Goal: Transaction & Acquisition: Purchase product/service

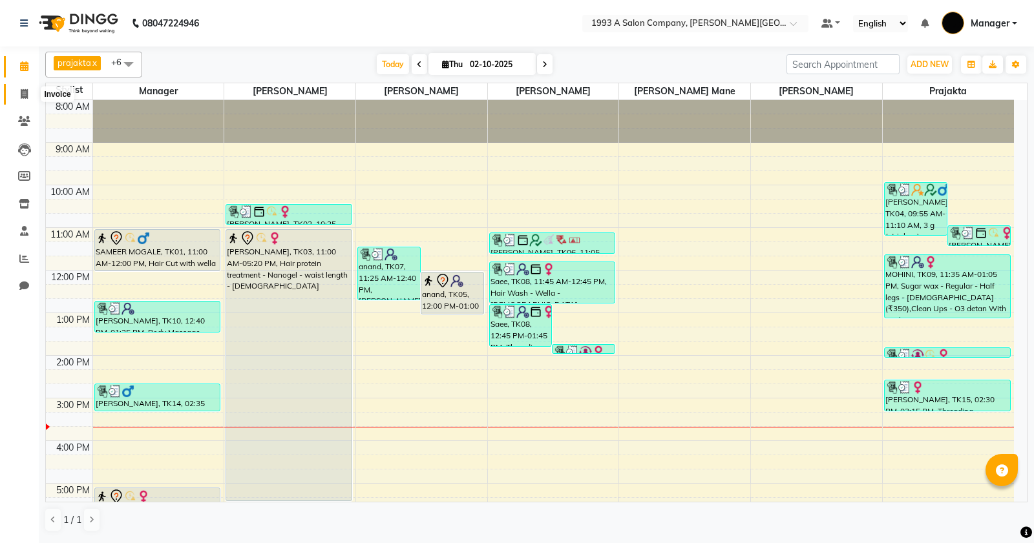
click at [18, 97] on span at bounding box center [24, 94] width 23 height 15
select select "613"
select select "service"
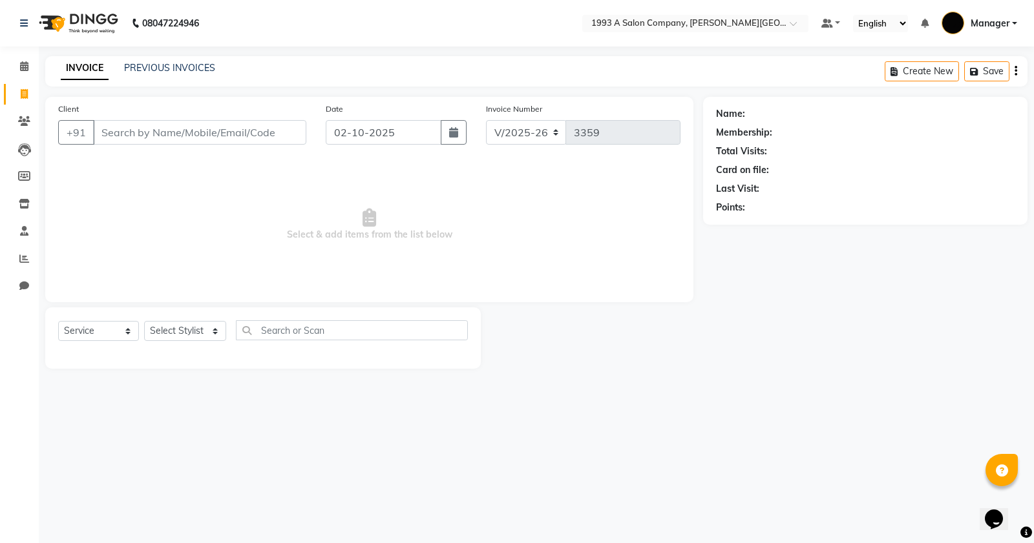
click at [171, 134] on input "Client" at bounding box center [199, 132] width 213 height 25
click at [172, 136] on input "Client" at bounding box center [199, 132] width 213 height 25
click at [176, 136] on input "Client" at bounding box center [199, 132] width 213 height 25
click at [26, 68] on icon at bounding box center [24, 66] width 8 height 10
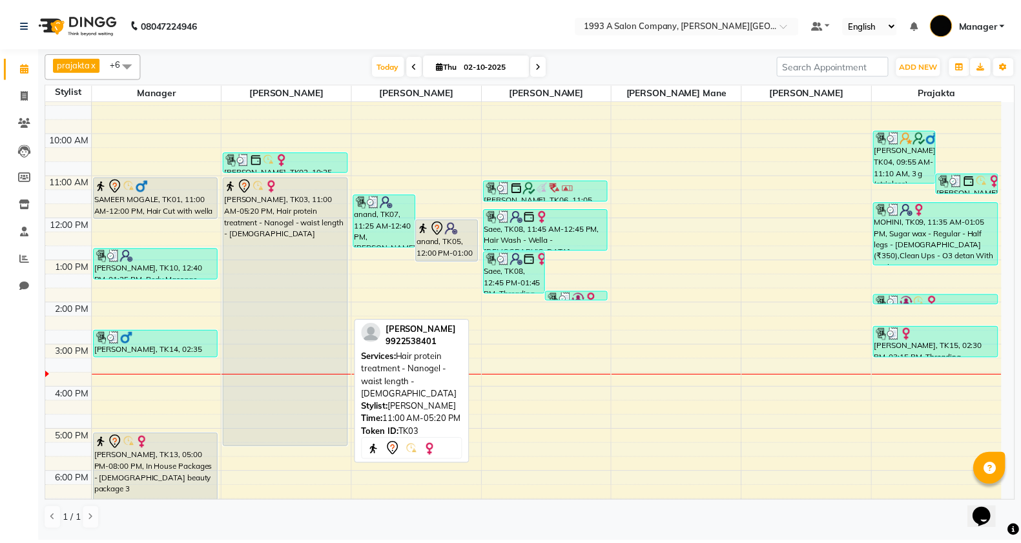
scroll to position [81, 0]
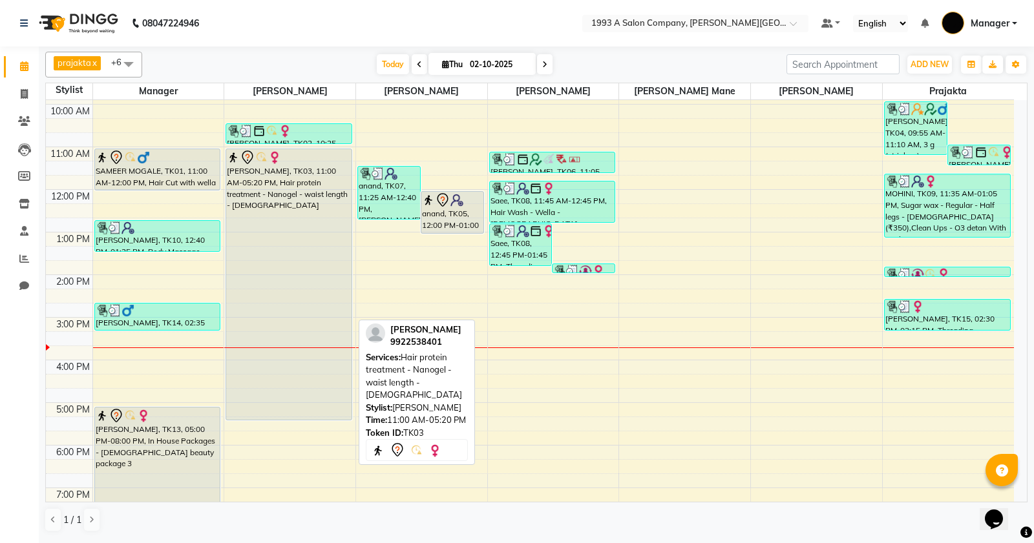
click at [292, 275] on div "Swarangi, TK03, 11:00 AM-05:20 PM, Hair protein treatment - Nanogel - waist len…" at bounding box center [288, 284] width 125 height 271
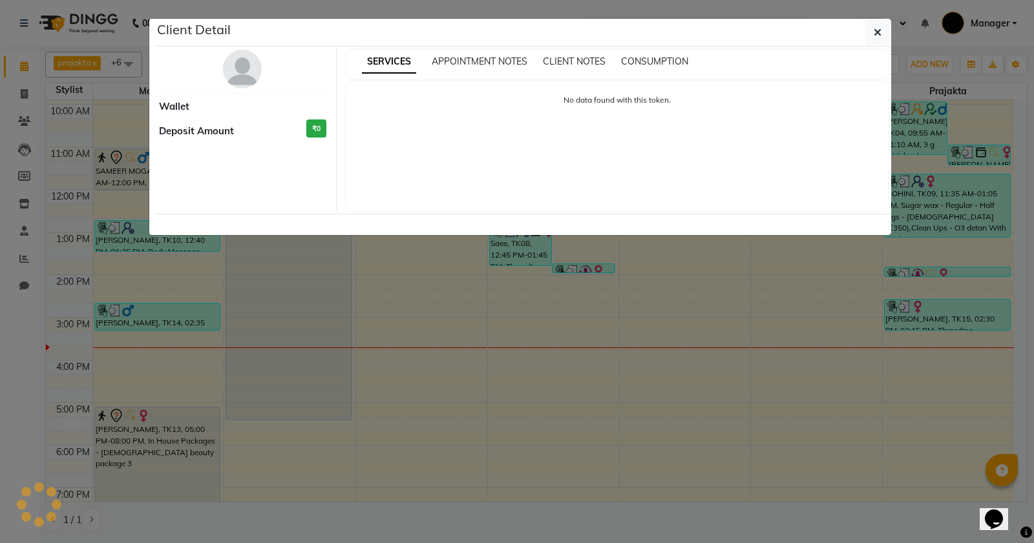
select select "7"
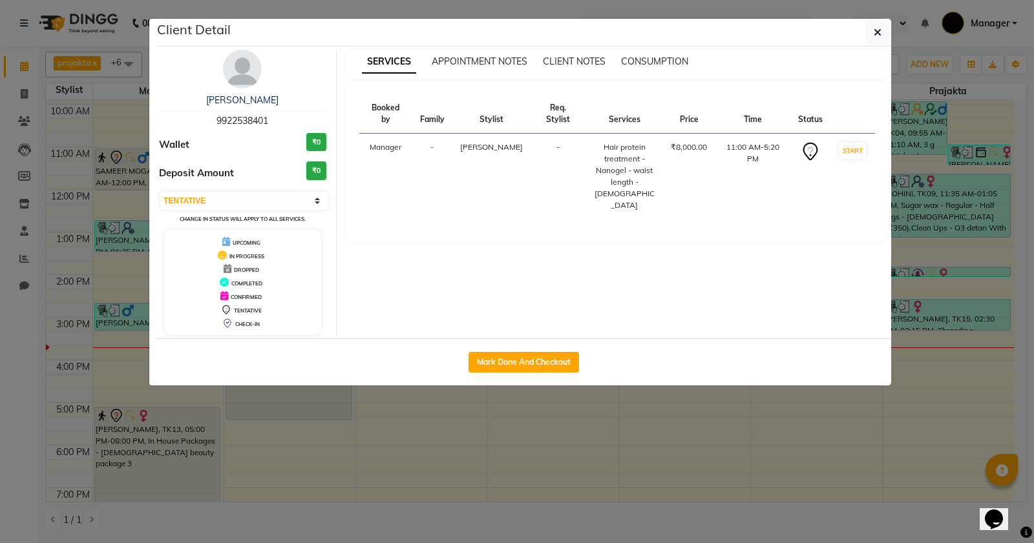
drag, startPoint x: 518, startPoint y: 347, endPoint x: 530, endPoint y: 351, distance: 12.9
click at [522, 350] on div "Mark Done And Checkout" at bounding box center [523, 362] width 735 height 47
click at [528, 359] on button "Mark Done And Checkout" at bounding box center [523, 362] width 110 height 21
select select "613"
select select "service"
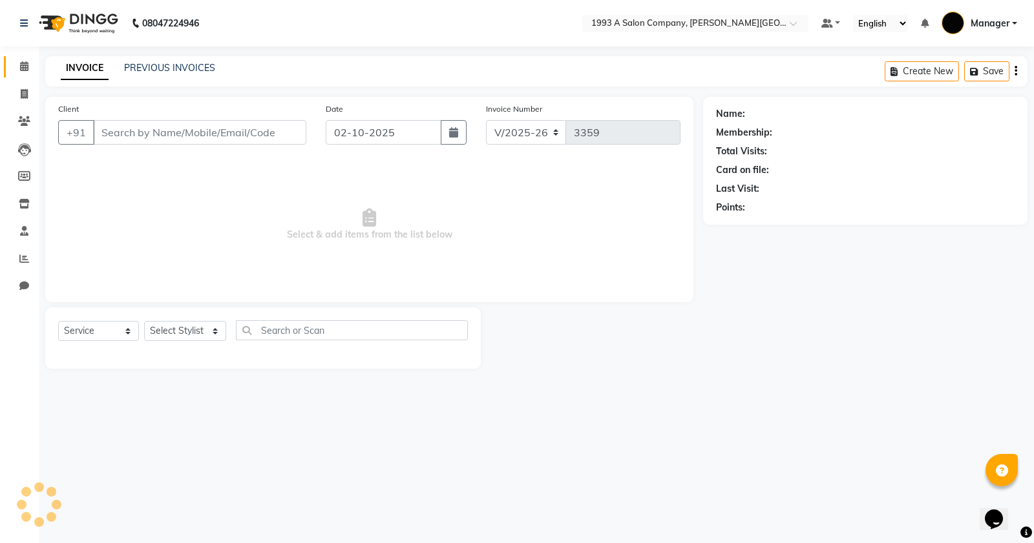
type input "9922538401"
select select "11854"
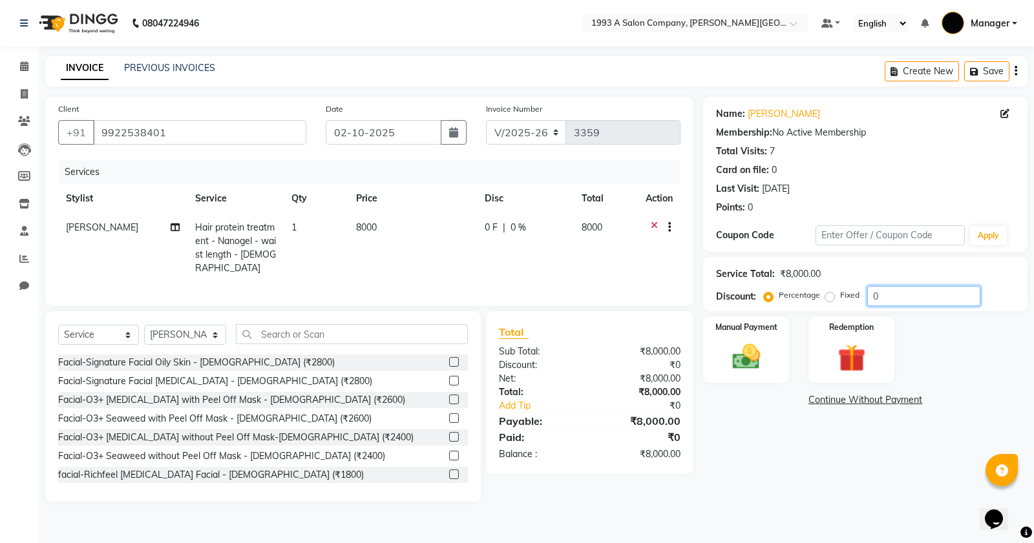
drag, startPoint x: 893, startPoint y: 298, endPoint x: 676, endPoint y: 539, distance: 323.9
click at [895, 296] on input "0" at bounding box center [923, 296] width 113 height 20
drag, startPoint x: 951, startPoint y: 293, endPoint x: 957, endPoint y: 330, distance: 38.0
click at [951, 295] on input "15" at bounding box center [923, 296] width 113 height 20
type input "1"
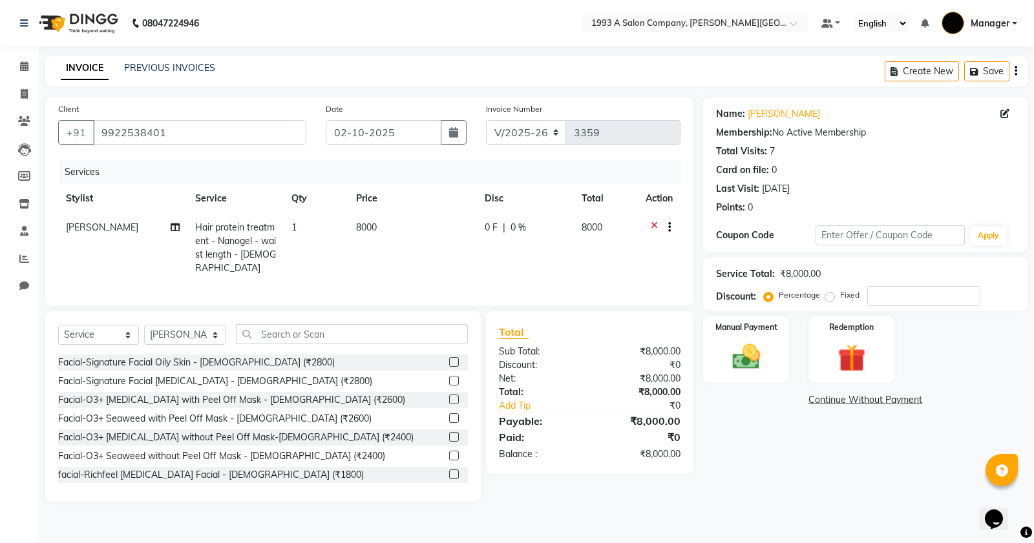
click at [653, 226] on icon at bounding box center [654, 229] width 7 height 16
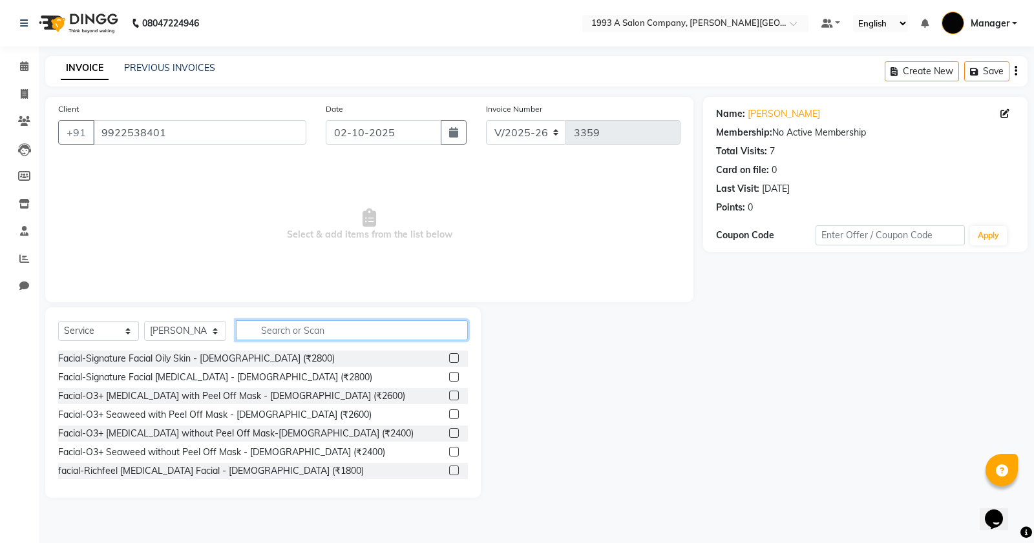
drag, startPoint x: 329, startPoint y: 328, endPoint x: 330, endPoint y: 336, distance: 7.8
click at [333, 321] on input "text" at bounding box center [352, 330] width 232 height 20
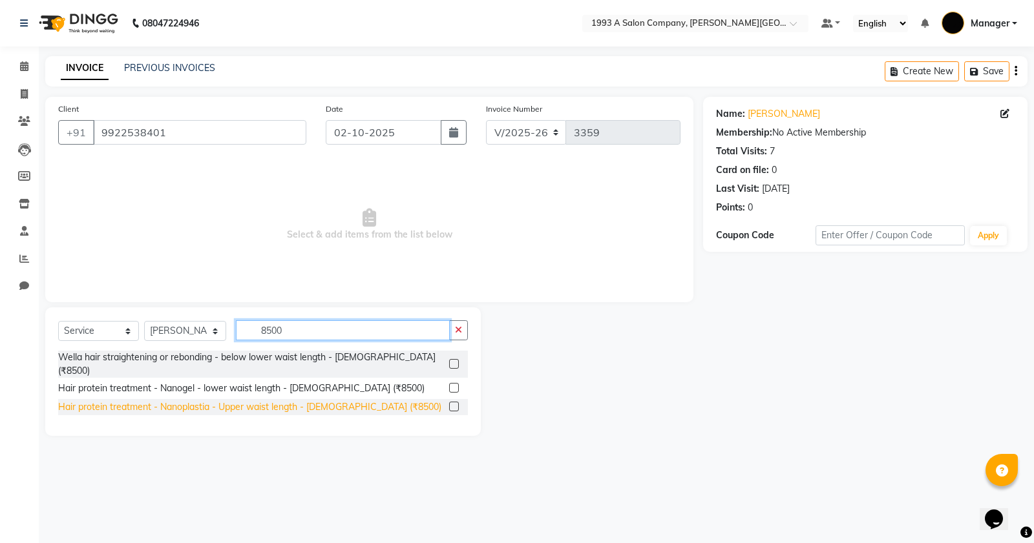
type input "8500"
click at [335, 401] on div "Hair protein treatment - Nanoplastia - Upper waist length - [DEMOGRAPHIC_DATA] …" at bounding box center [249, 408] width 383 height 14
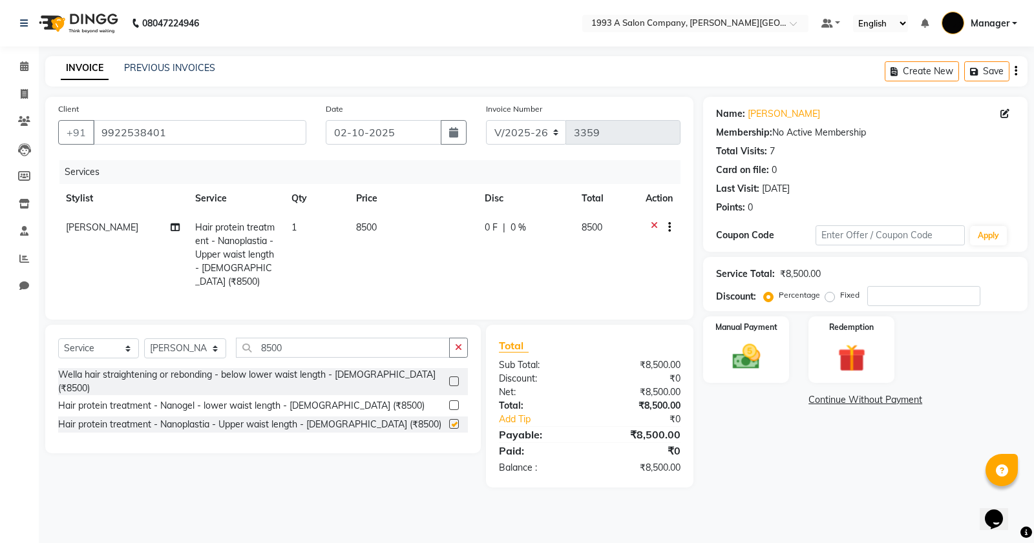
checkbox input "false"
drag, startPoint x: 881, startPoint y: 294, endPoint x: 666, endPoint y: 527, distance: 316.9
click at [881, 296] on input "number" at bounding box center [923, 296] width 113 height 20
type input "15"
click at [760, 356] on img at bounding box center [746, 356] width 47 height 33
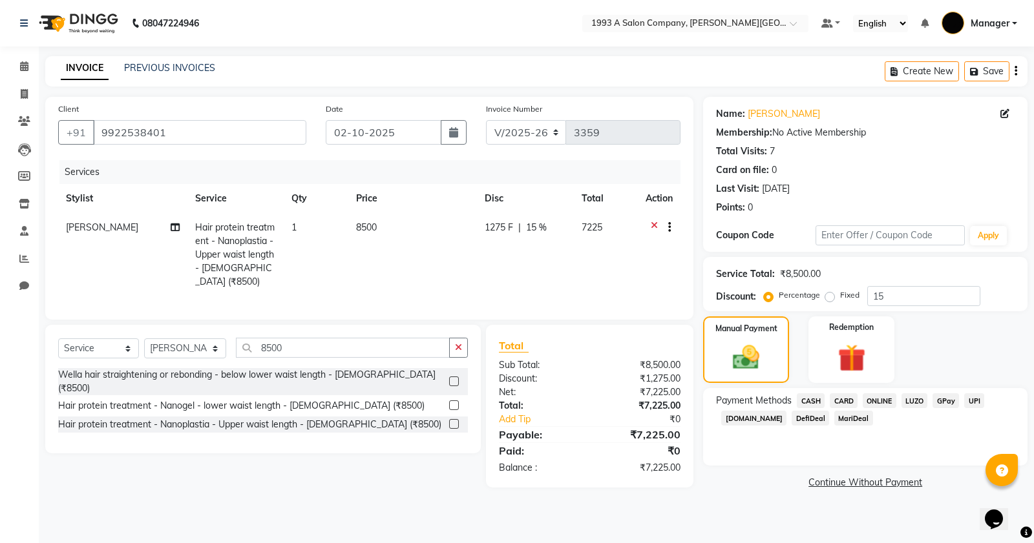
click at [818, 401] on span "CASH" at bounding box center [811, 400] width 28 height 15
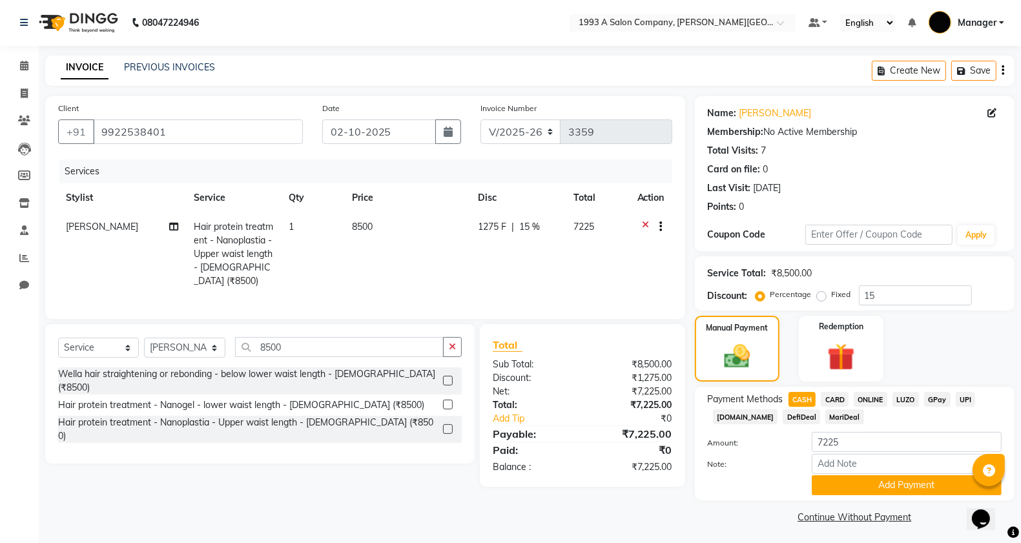
scroll to position [3, 0]
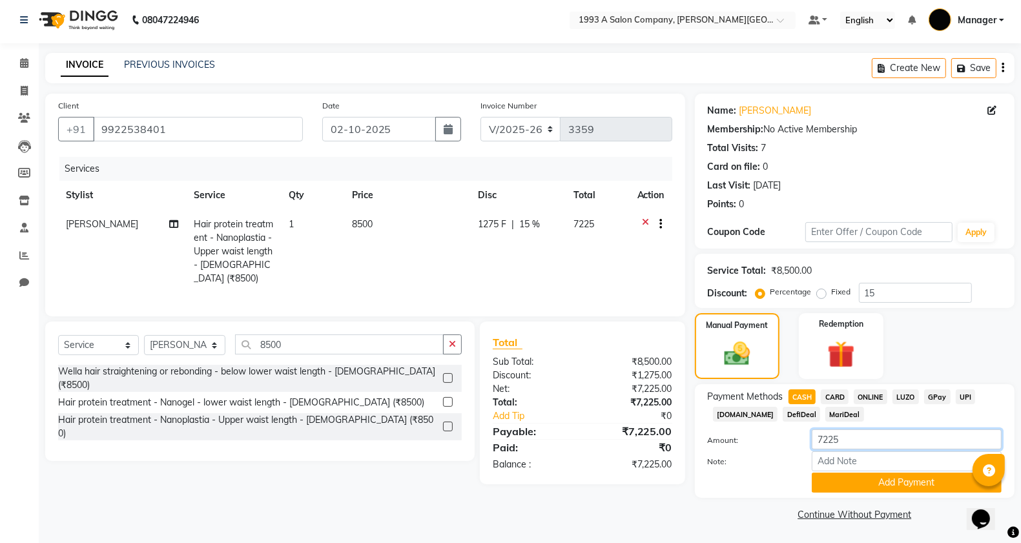
drag, startPoint x: 858, startPoint y: 441, endPoint x: 835, endPoint y: 521, distance: 83.2
click at [855, 450] on input "7225" at bounding box center [907, 440] width 190 height 20
type input "7"
drag, startPoint x: 14, startPoint y: 350, endPoint x: 21, endPoint y: 350, distance: 7.1
click at [21, 350] on div "Calendar Invoice Clients Leads Members Inventory Staff Reports Chat Completed I…" at bounding box center [87, 279] width 174 height 491
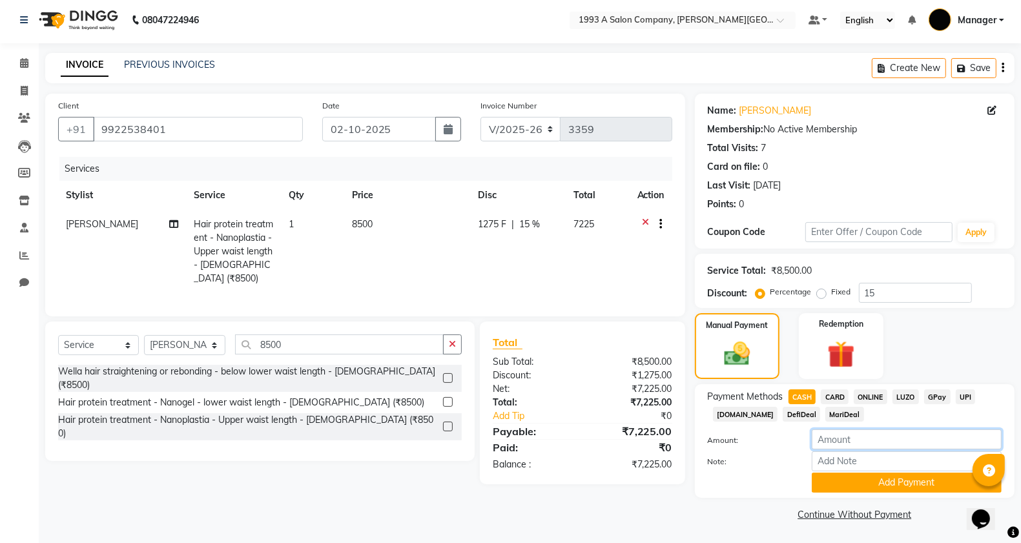
click at [870, 437] on input "number" at bounding box center [907, 440] width 190 height 20
type input "7000"
click at [890, 476] on button "Add Payment" at bounding box center [907, 483] width 190 height 20
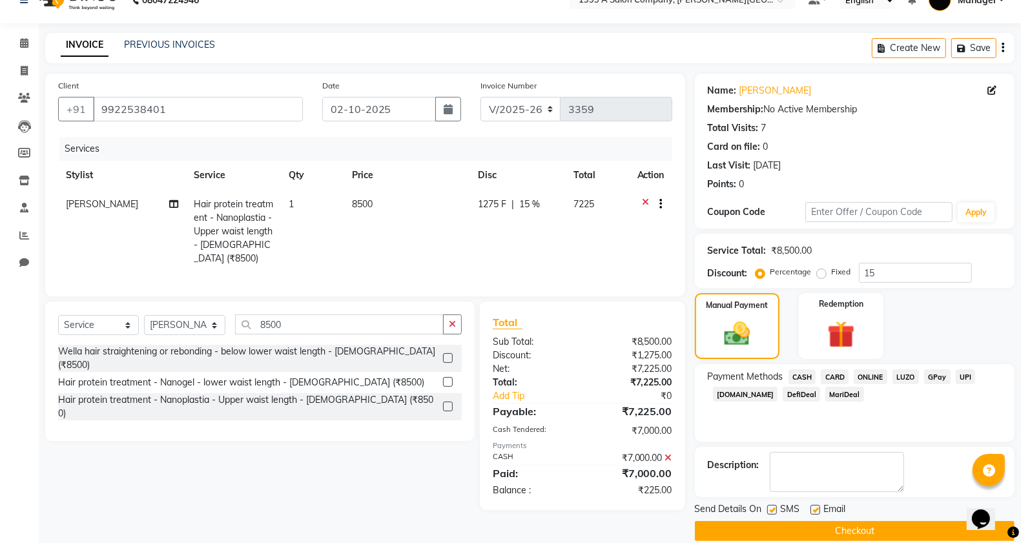
scroll to position [41, 0]
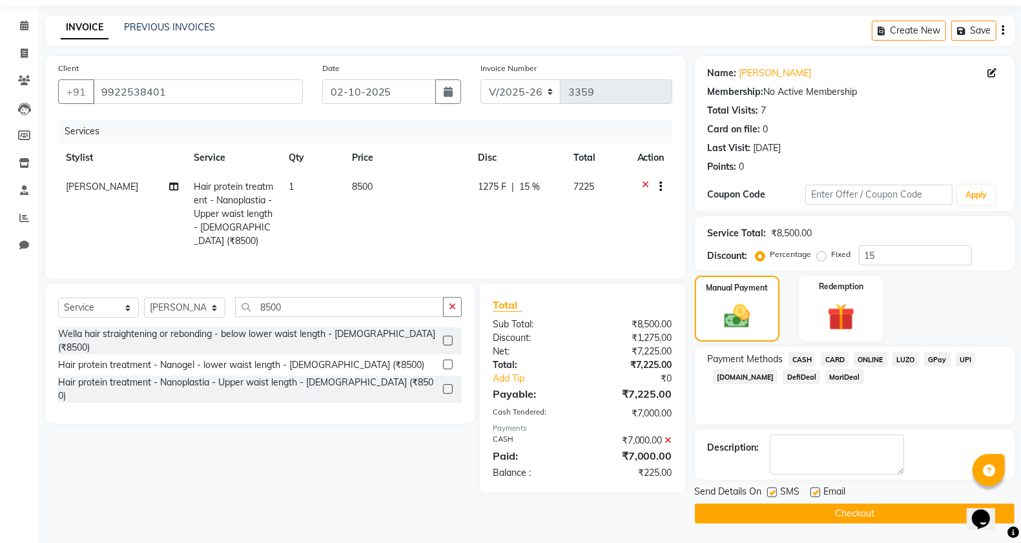
click at [870, 362] on span "ONLINE" at bounding box center [871, 359] width 34 height 15
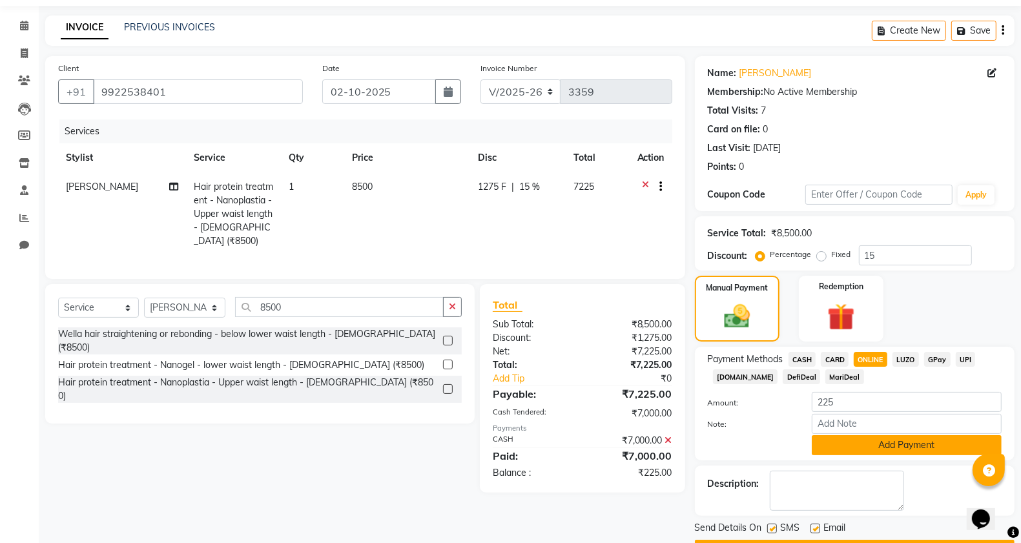
click at [875, 449] on button "Add Payment" at bounding box center [907, 445] width 190 height 20
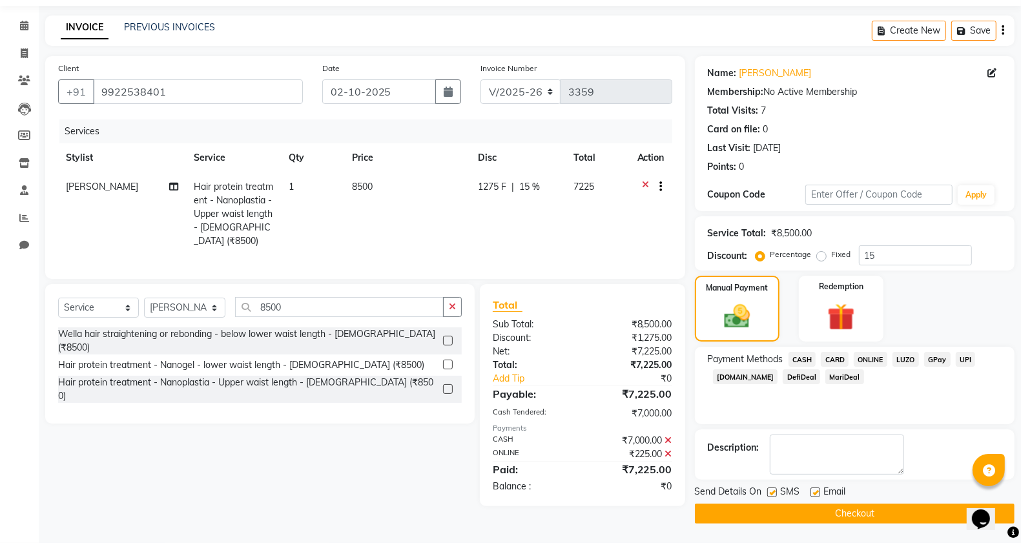
click at [844, 515] on button "Checkout" at bounding box center [855, 514] width 320 height 20
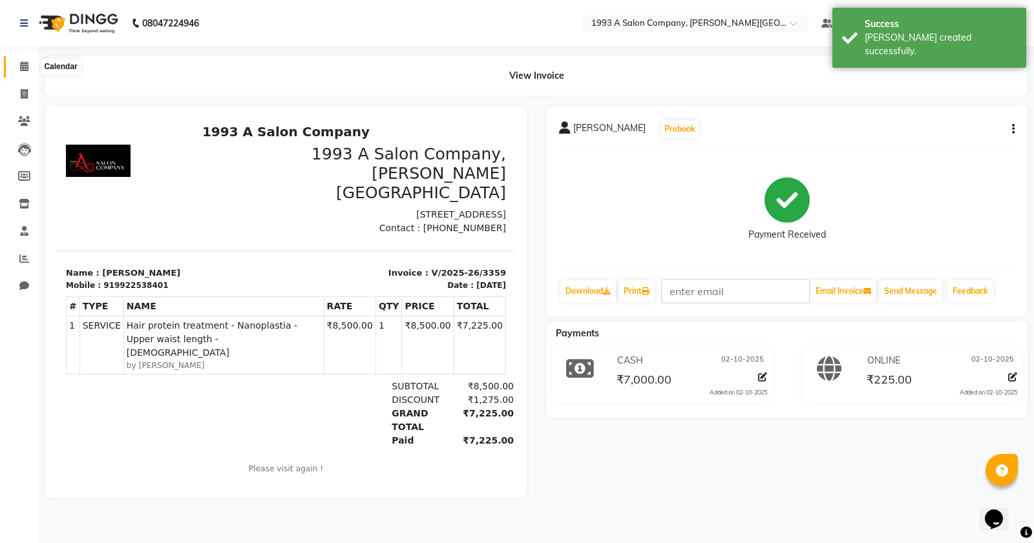
click at [20, 71] on icon at bounding box center [24, 66] width 8 height 10
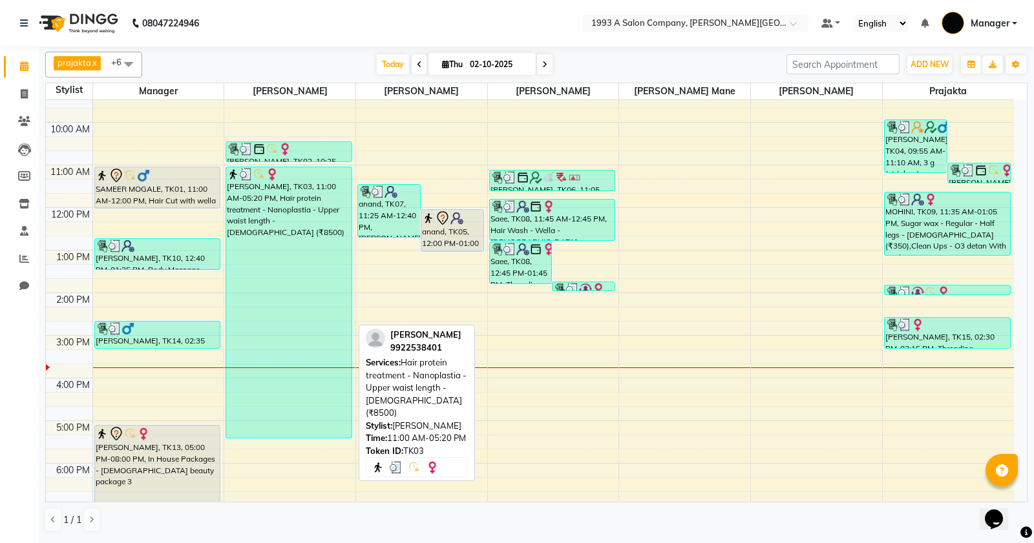
scroll to position [201, 0]
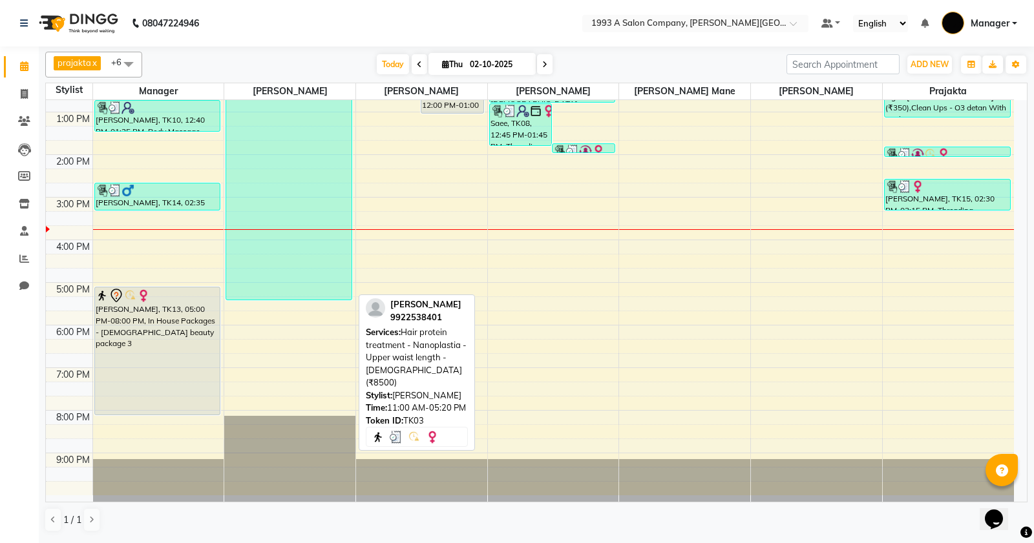
click at [313, 162] on div "[PERSON_NAME], TK03, 11:00 AM-05:20 PM, Hair protein treatment - Nanoplastia - …" at bounding box center [288, 164] width 125 height 271
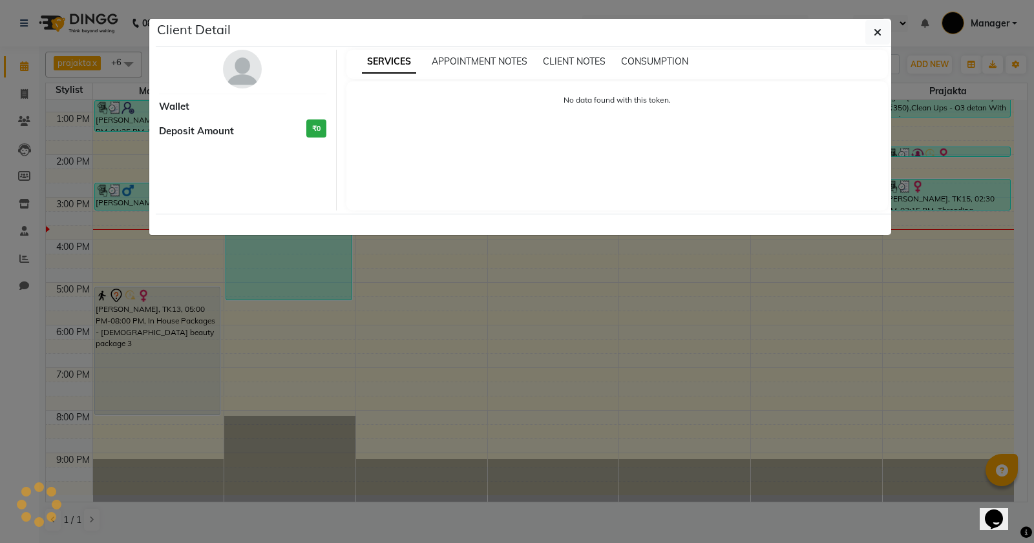
select select "3"
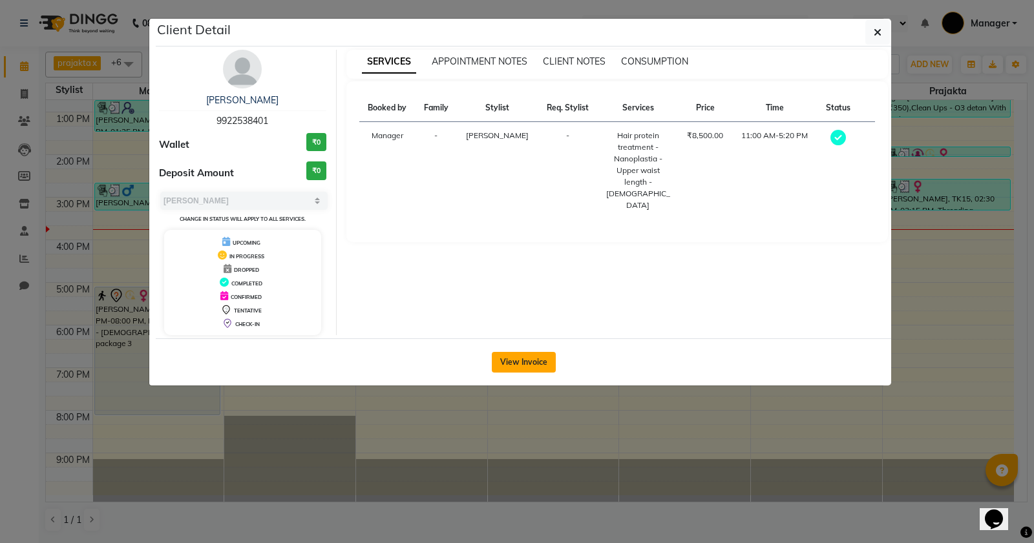
click at [530, 359] on button "View Invoice" at bounding box center [524, 362] width 64 height 21
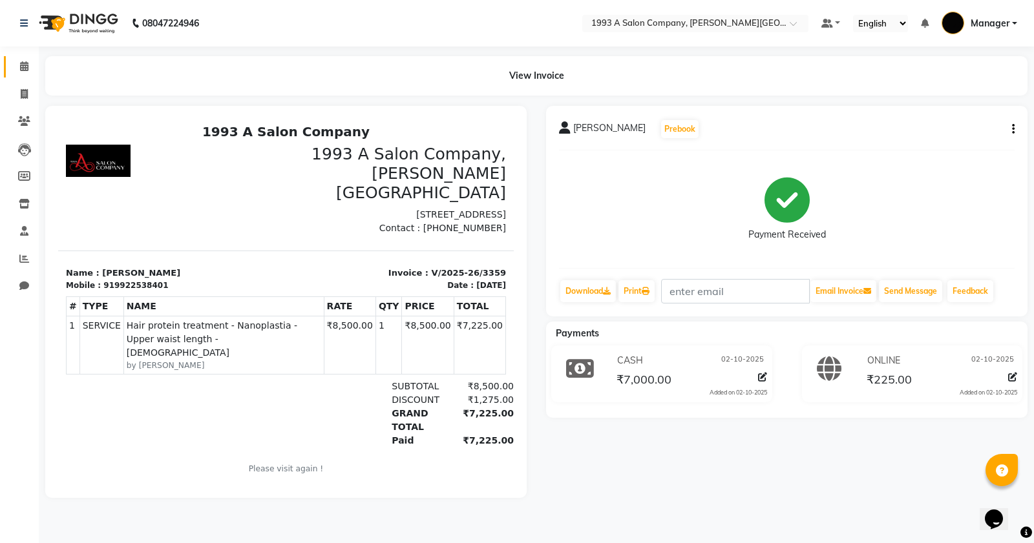
click at [26, 71] on icon at bounding box center [24, 66] width 8 height 10
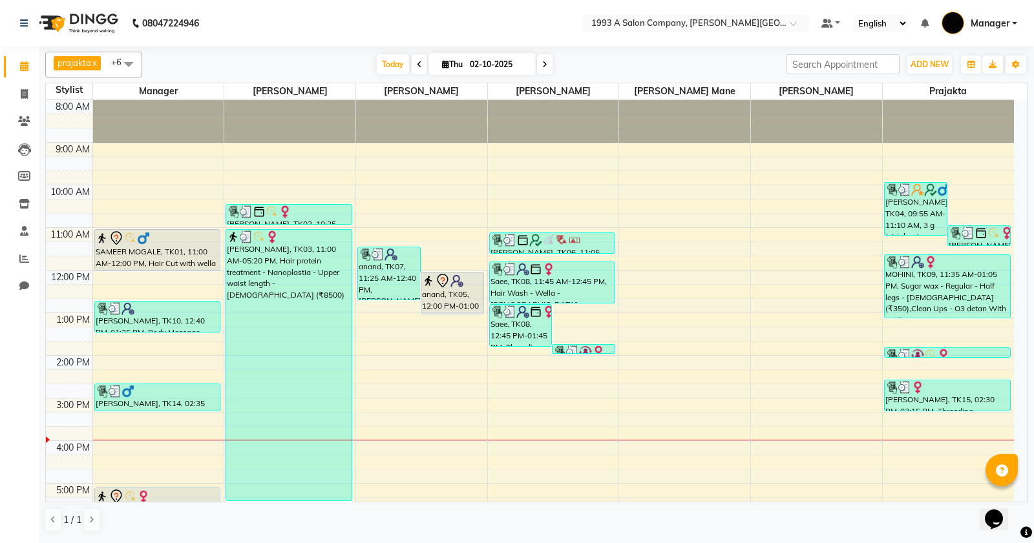
drag, startPoint x: 1032, startPoint y: 518, endPoint x: 1032, endPoint y: 509, distance: 9.0
click at [1032, 512] on div "prajakta x Manager x Kaifee Khan x Max Ansari x Shital Dhamane x Prachi Mahamun…" at bounding box center [536, 294] width 995 height 494
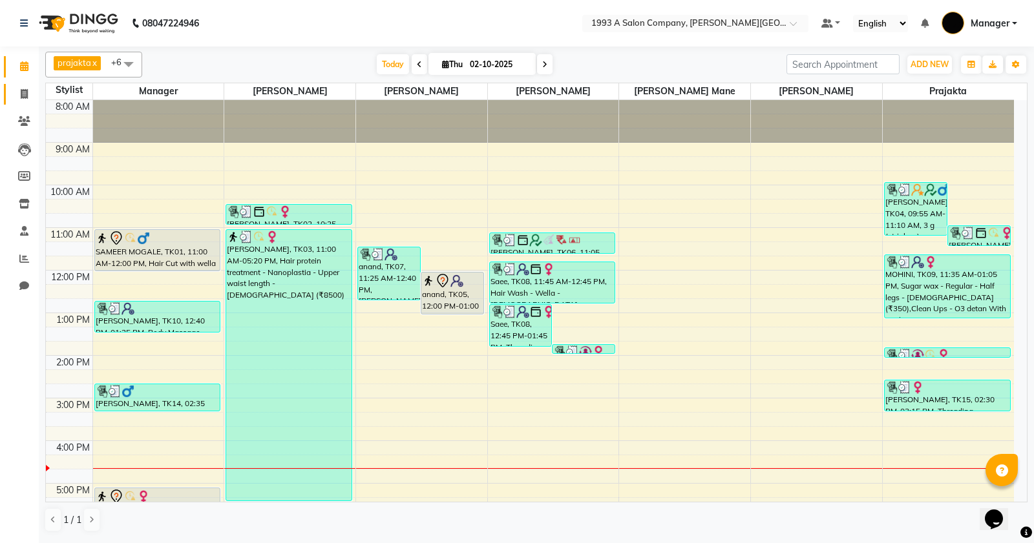
click at [10, 90] on link "Invoice" at bounding box center [19, 94] width 31 height 21
select select "613"
select select "service"
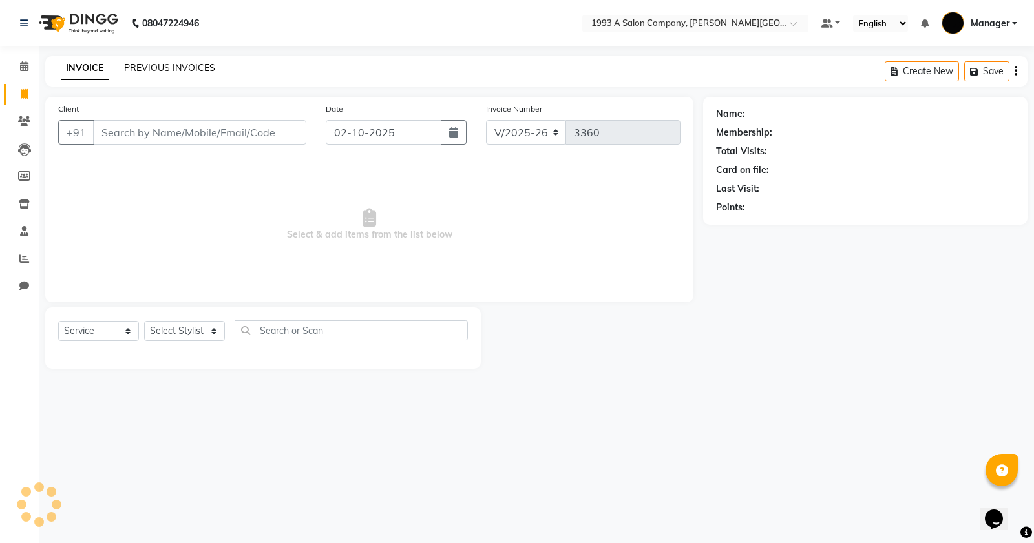
click at [188, 68] on link "PREVIOUS INVOICES" at bounding box center [169, 68] width 91 height 12
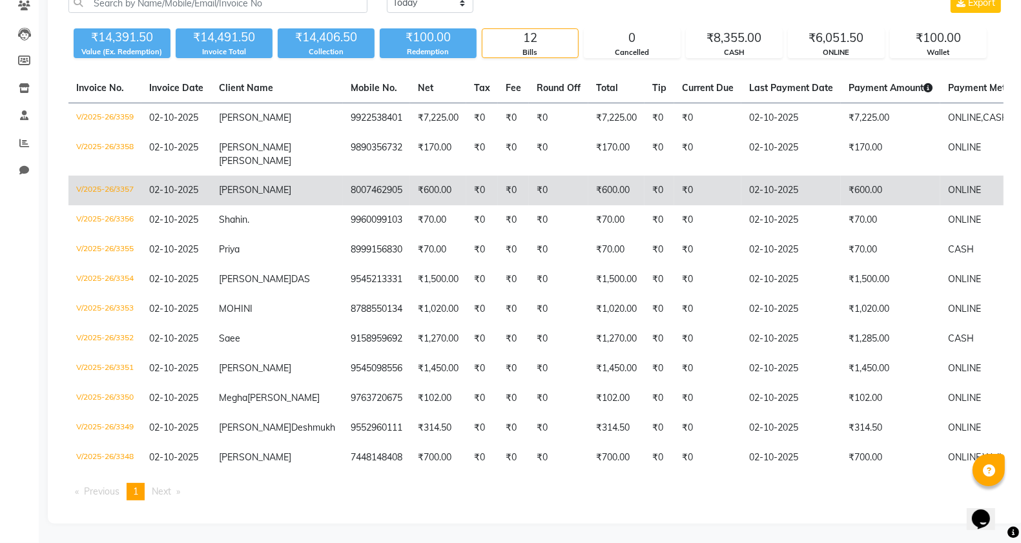
scroll to position [163, 0]
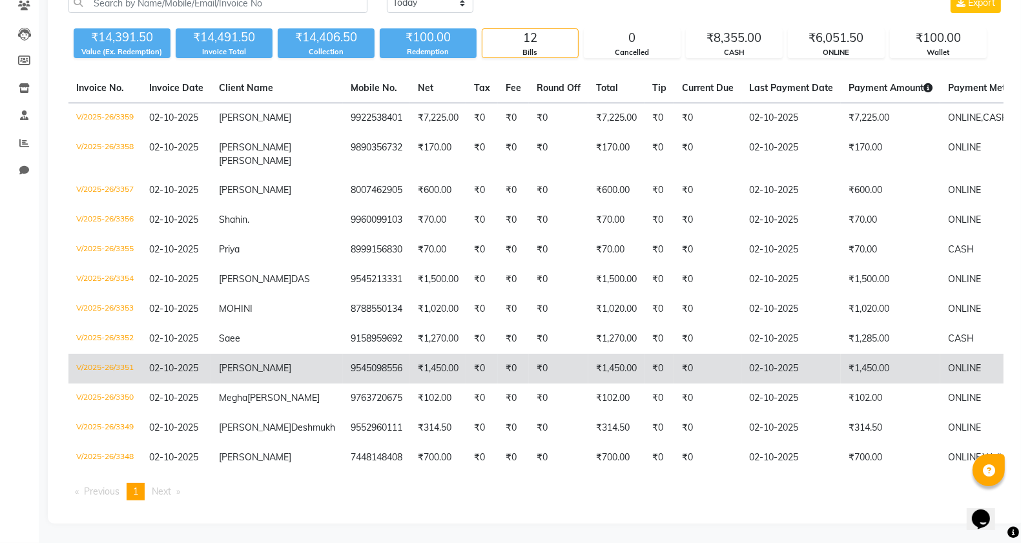
click at [343, 354] on td "9545098556" at bounding box center [376, 369] width 67 height 30
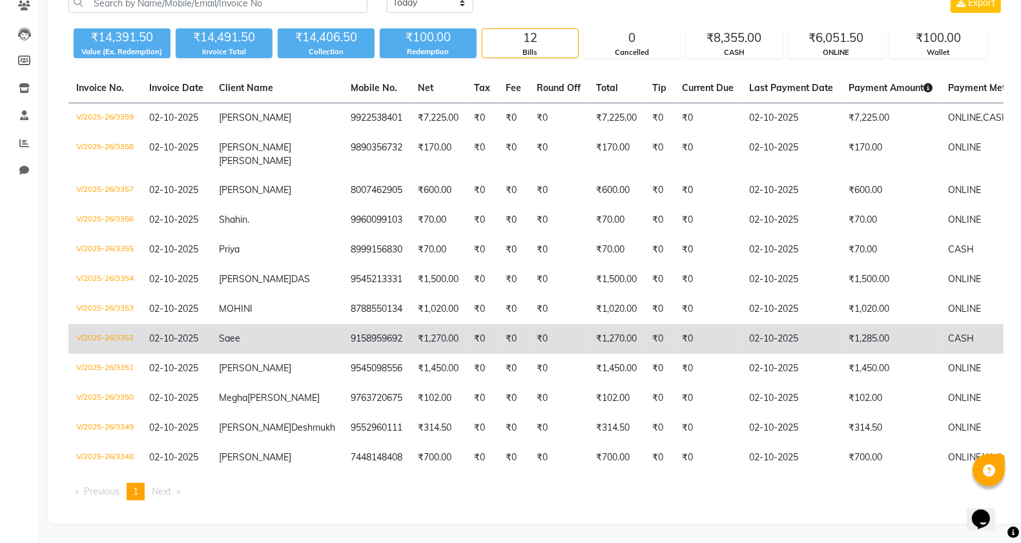
click at [343, 324] on td "9158959692" at bounding box center [376, 339] width 67 height 30
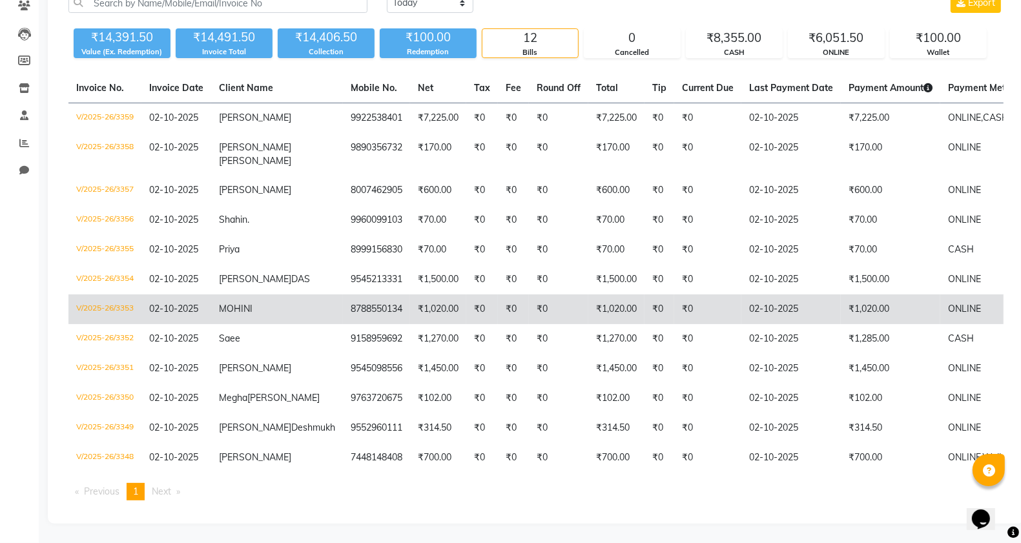
click at [270, 295] on td "MOHINI" at bounding box center [277, 310] width 132 height 30
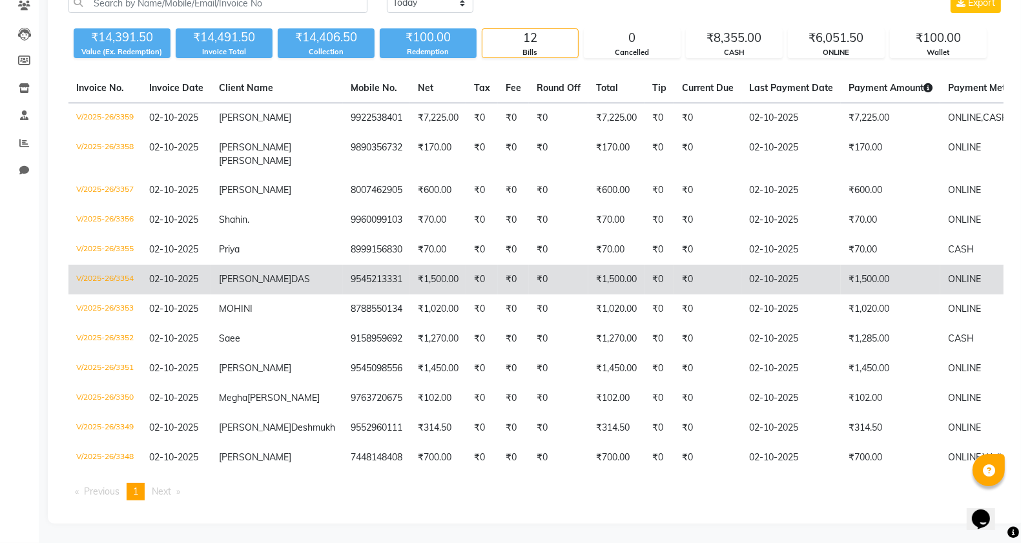
click at [343, 265] on td "9545213331" at bounding box center [376, 280] width 67 height 30
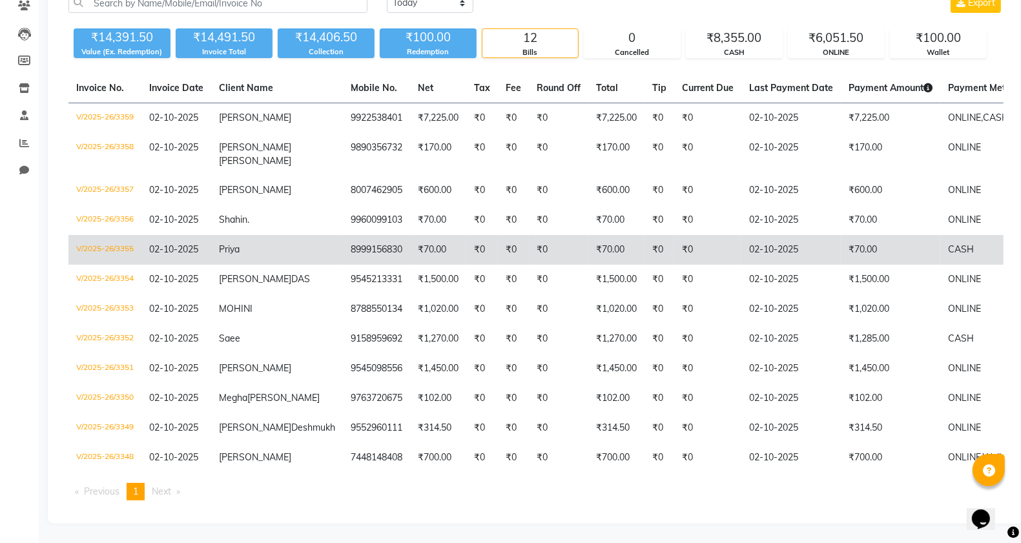
click at [466, 235] on td "₹0" at bounding box center [482, 250] width 32 height 30
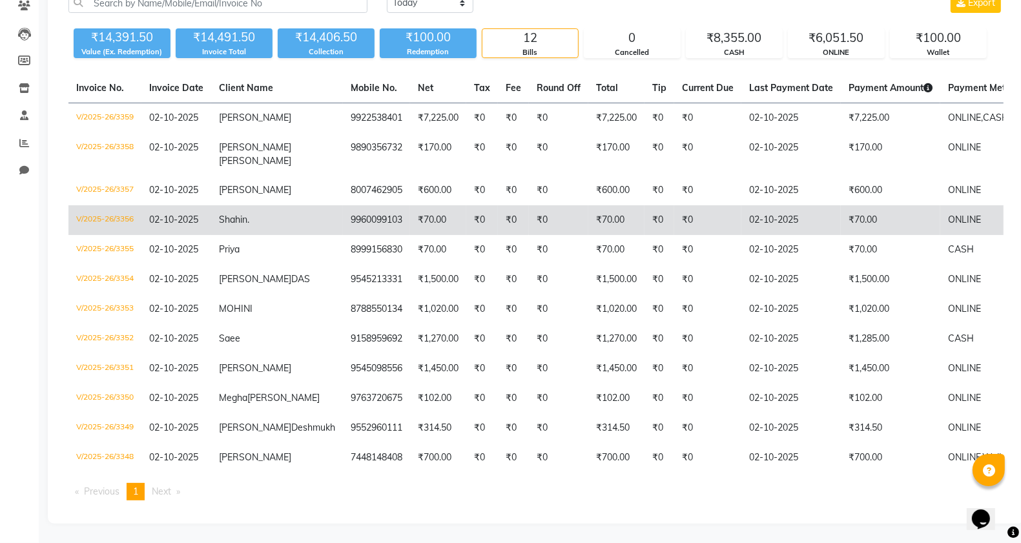
click at [347, 205] on td "9960099103" at bounding box center [376, 220] width 67 height 30
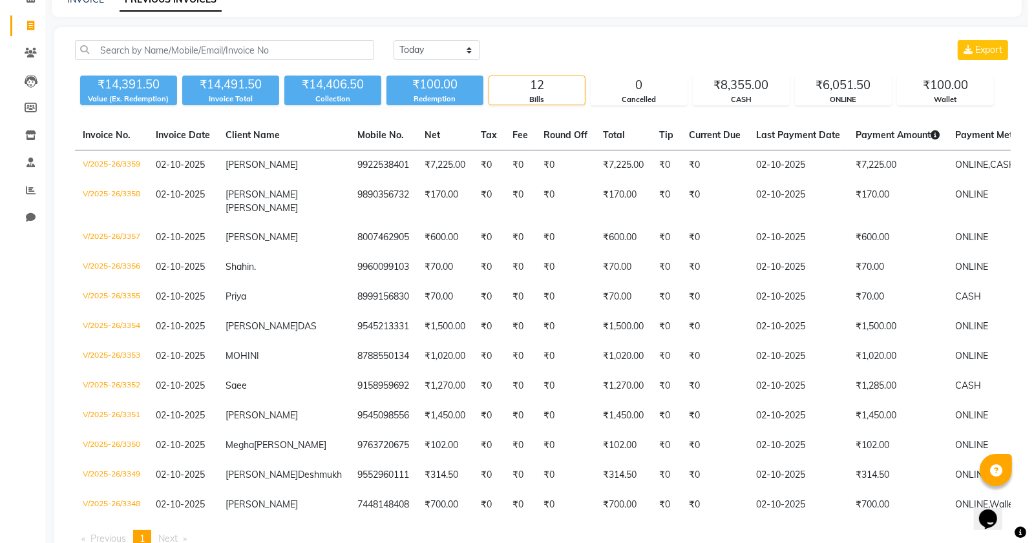
scroll to position [0, 0]
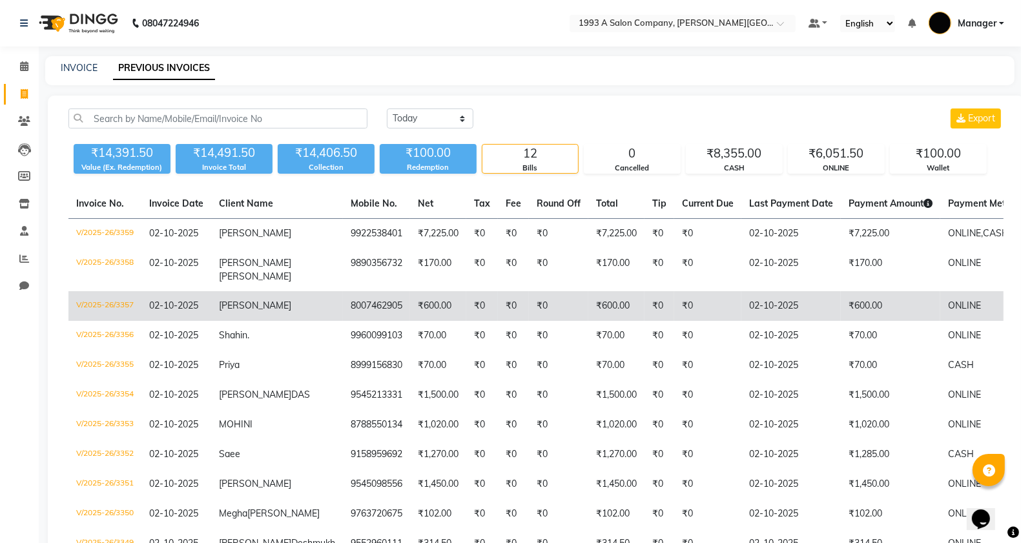
click at [343, 317] on td "8007462905" at bounding box center [376, 306] width 67 height 30
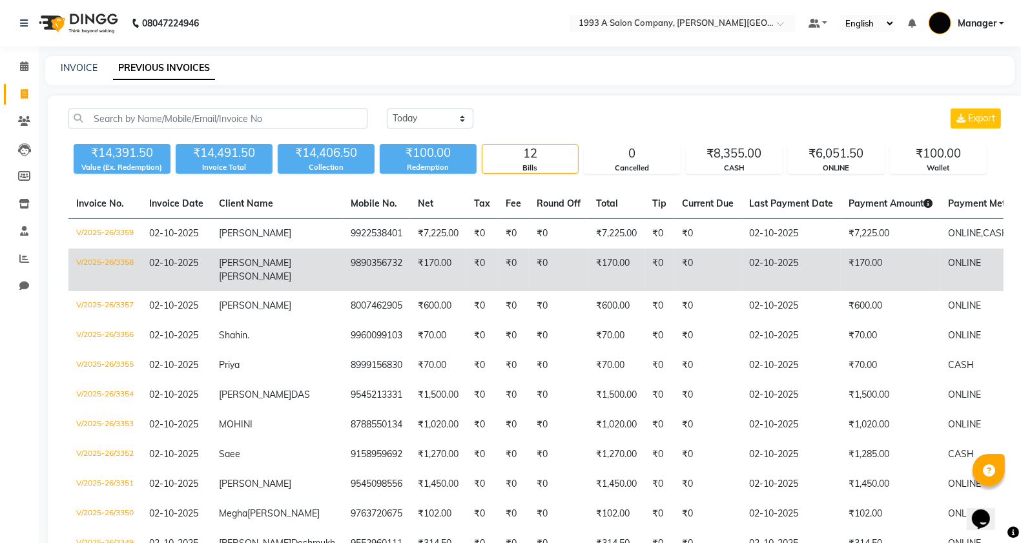
click at [410, 259] on td "₹170.00" at bounding box center [438, 270] width 56 height 43
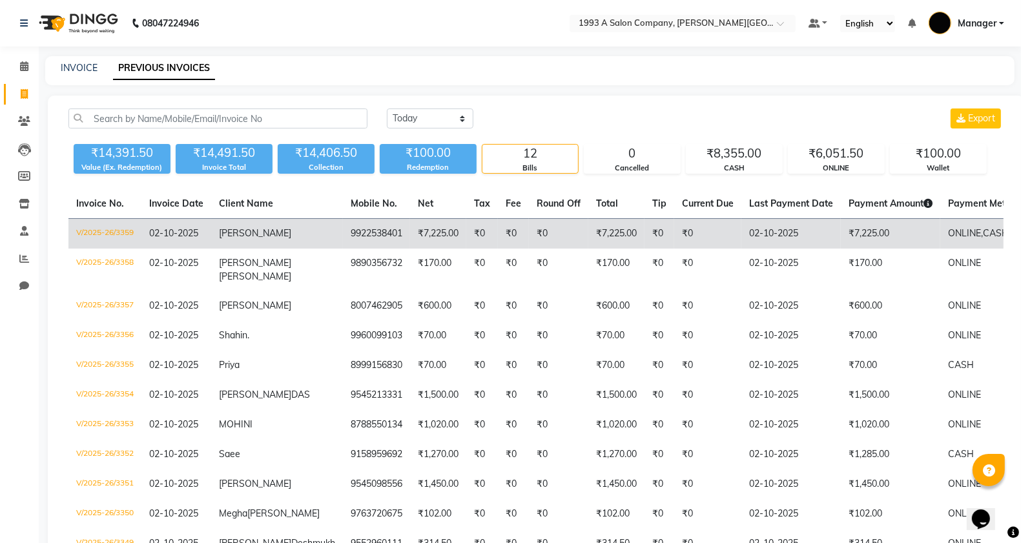
click at [498, 227] on td "₹0" at bounding box center [513, 234] width 31 height 30
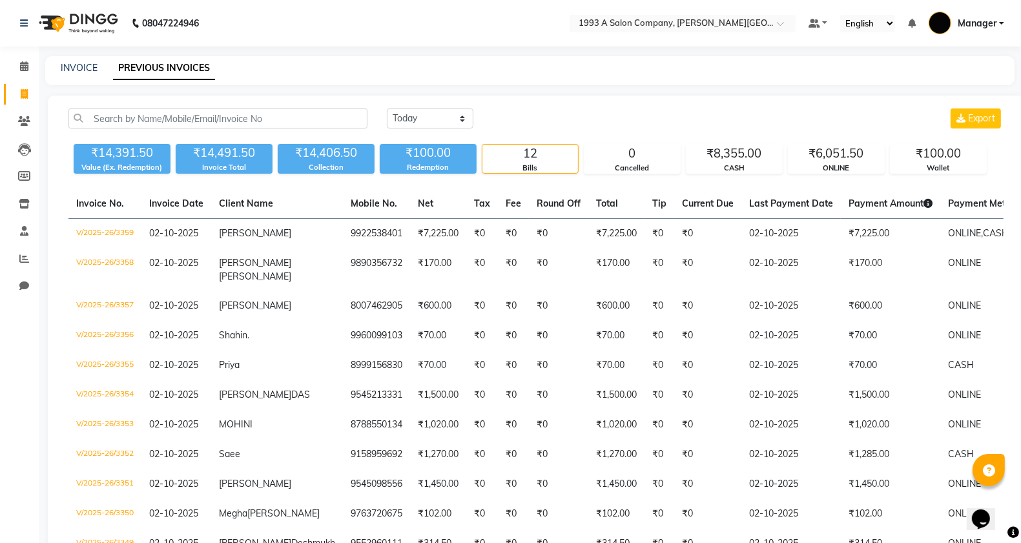
drag, startPoint x: 44, startPoint y: 100, endPoint x: 6, endPoint y: 84, distance: 40.8
click at [44, 100] on main "INVOICE PREVIOUS INVOICES Today Yesterday Custom Range Export ₹14,391.50 Value …" at bounding box center [530, 357] width 983 height 603
click at [4, 82] on li "Invoice" at bounding box center [19, 95] width 39 height 28
click at [31, 94] on span at bounding box center [24, 94] width 23 height 15
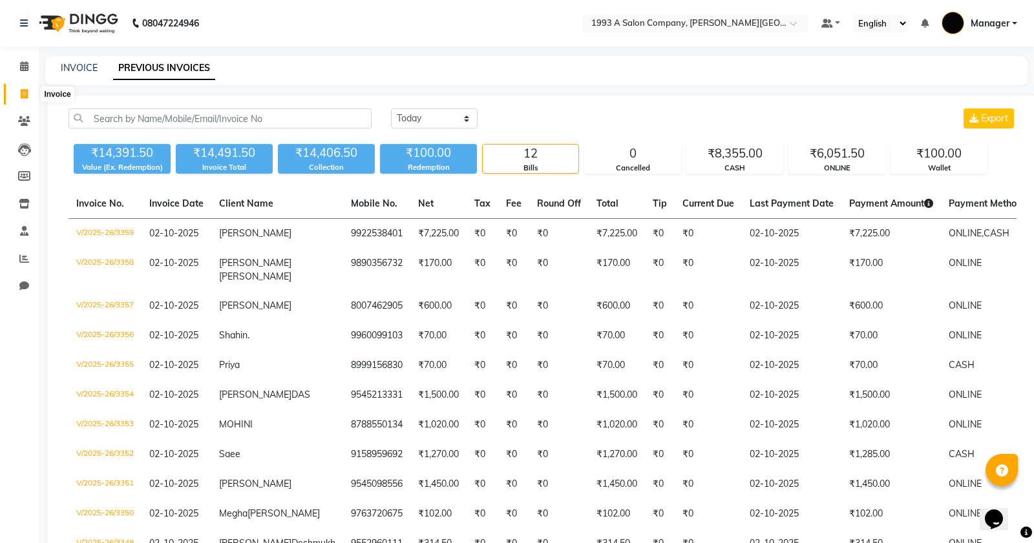
select select "service"
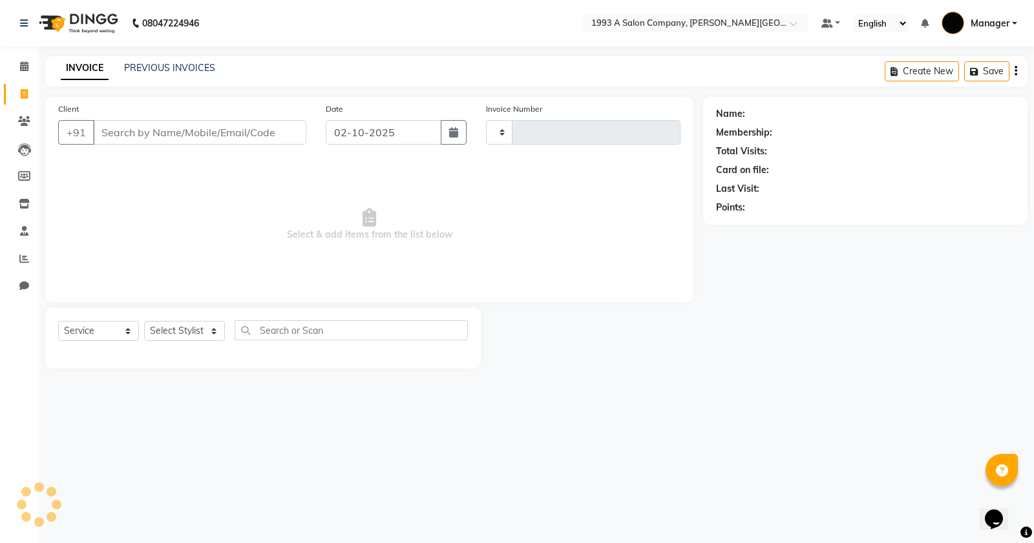
type input "3360"
select select "613"
click at [202, 333] on select "Select Stylist" at bounding box center [184, 331] width 81 height 20
select select "82880"
click at [144, 321] on select "Select Stylist [PERSON_NAME] Manager [PERSON_NAME] Mr [PERSON_NAME] (owner) [PE…" at bounding box center [185, 331] width 82 height 20
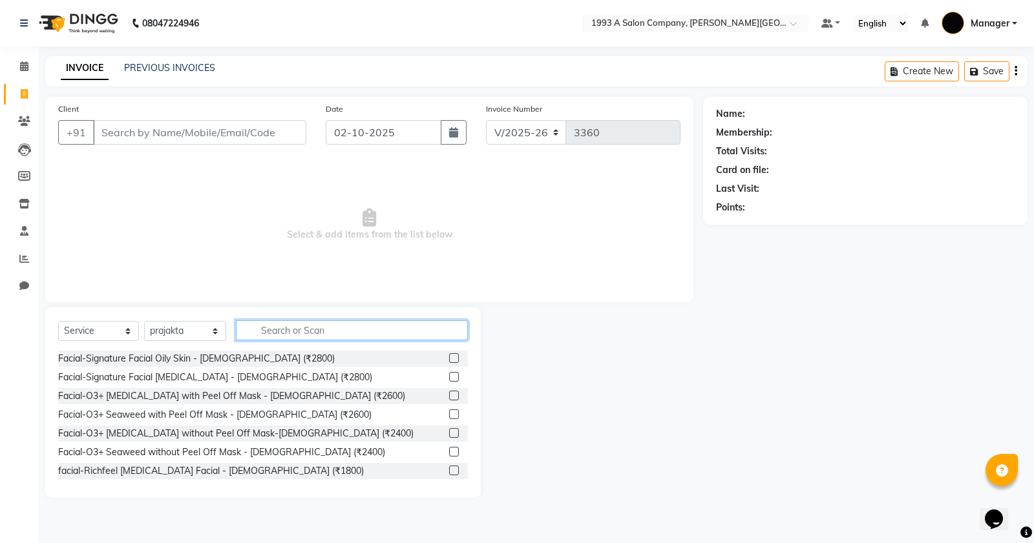
click at [295, 337] on input "text" at bounding box center [352, 330] width 232 height 20
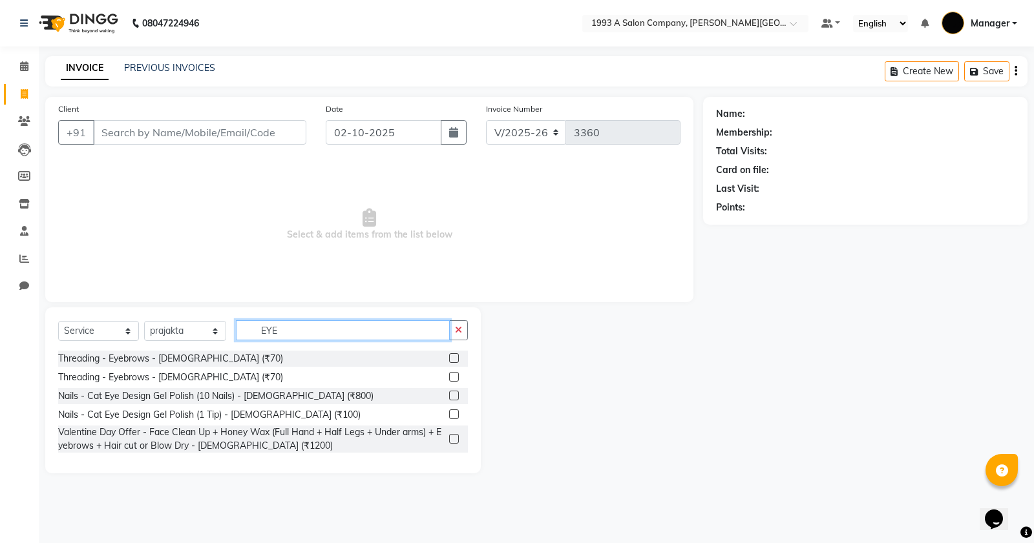
type input "EYE"
click at [450, 357] on label at bounding box center [454, 358] width 10 height 10
click at [450, 357] on input "checkbox" at bounding box center [453, 359] width 8 height 8
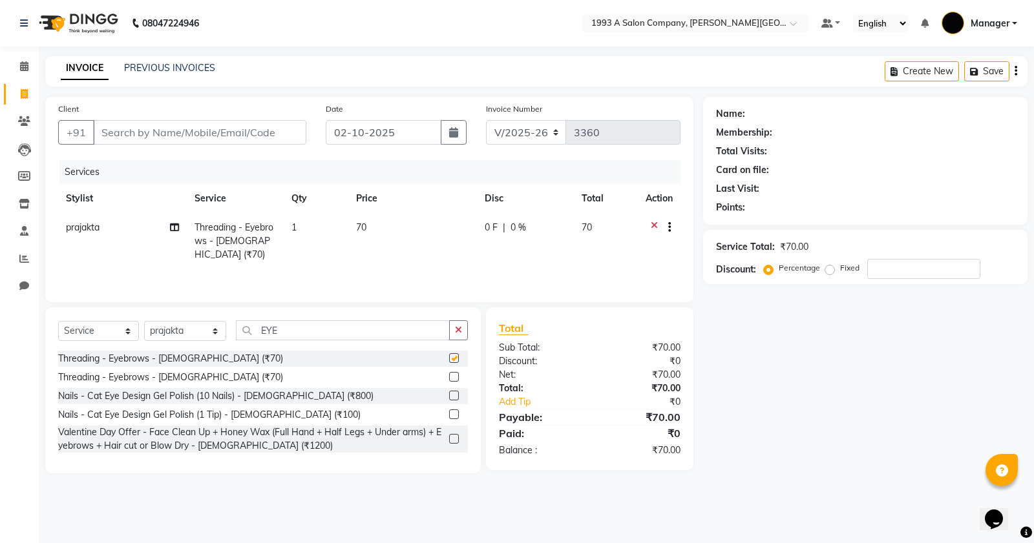
checkbox input "false"
click at [215, 137] on input "Client" at bounding box center [199, 132] width 213 height 25
type input "1"
type input "0"
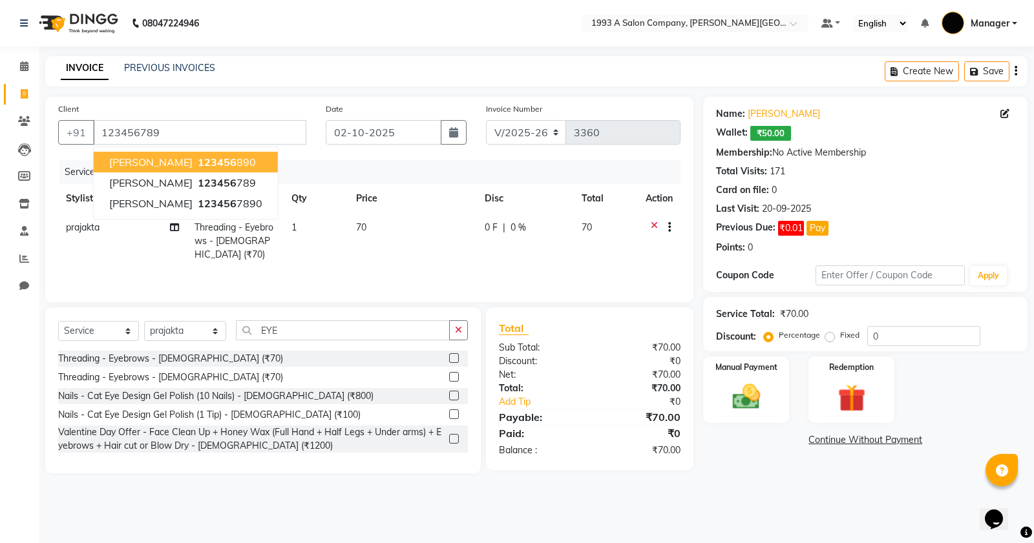
click at [218, 165] on span "123456" at bounding box center [217, 162] width 39 height 13
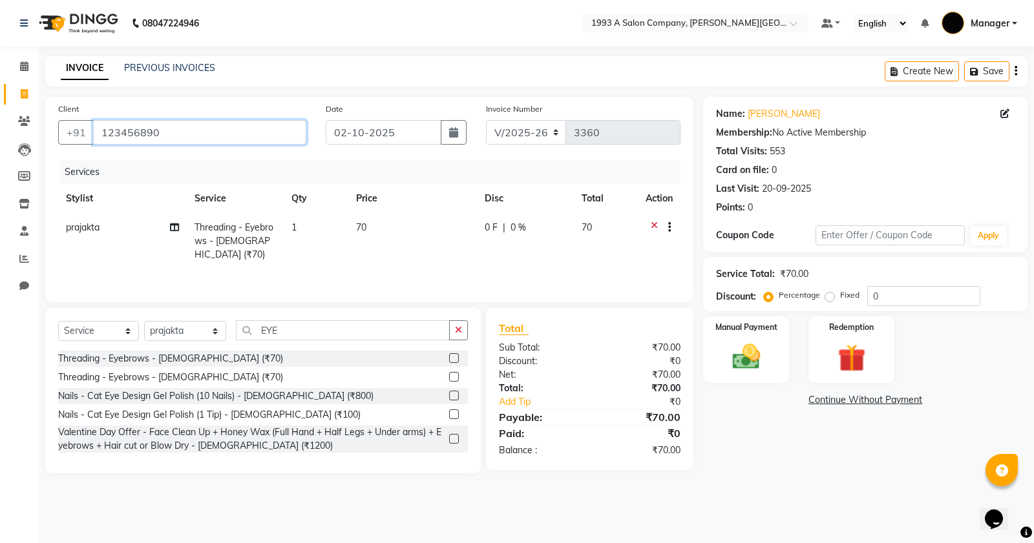
click at [169, 127] on input "123456890" at bounding box center [199, 132] width 213 height 25
click at [175, 120] on input "123456890" at bounding box center [199, 132] width 213 height 25
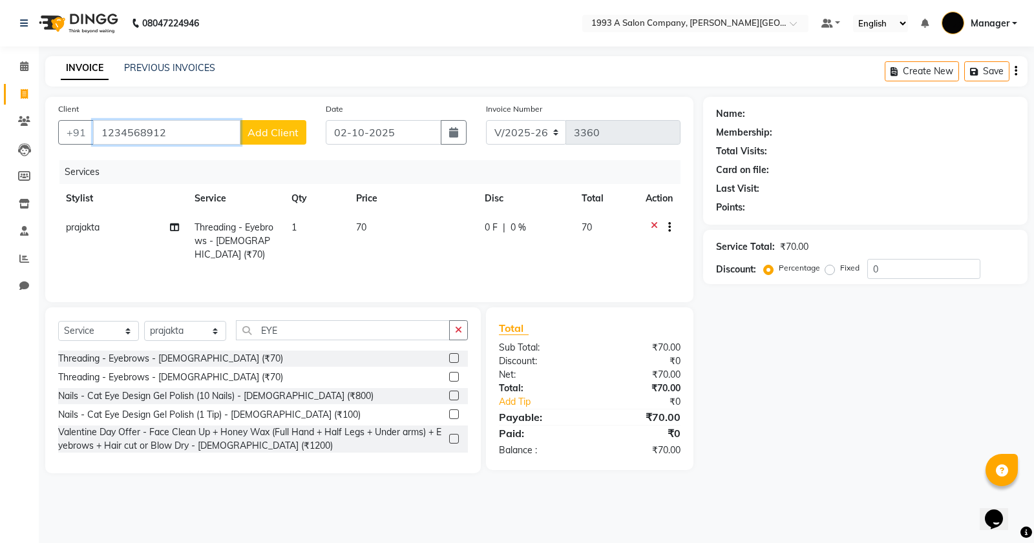
type input "1234568912"
click at [288, 140] on button "Add Client" at bounding box center [273, 132] width 67 height 25
select select "22"
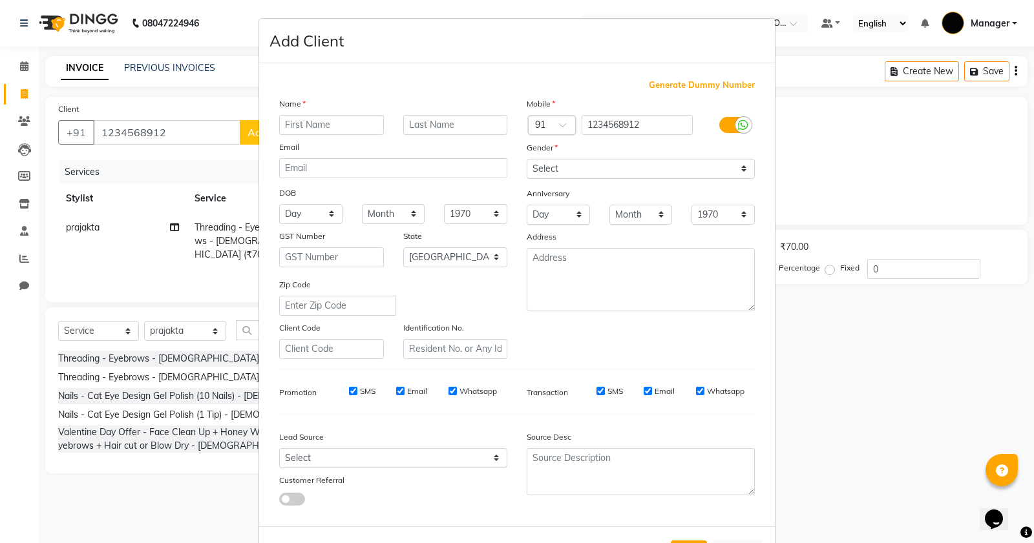
click at [350, 127] on input "text" at bounding box center [331, 125] width 105 height 20
type input "[PERSON_NAME]"
click at [559, 165] on select "Select Male Female Other Prefer Not To Say" at bounding box center [641, 169] width 228 height 20
select select "female"
click at [527, 159] on select "Select Male Female Other Prefer Not To Say" at bounding box center [641, 169] width 228 height 20
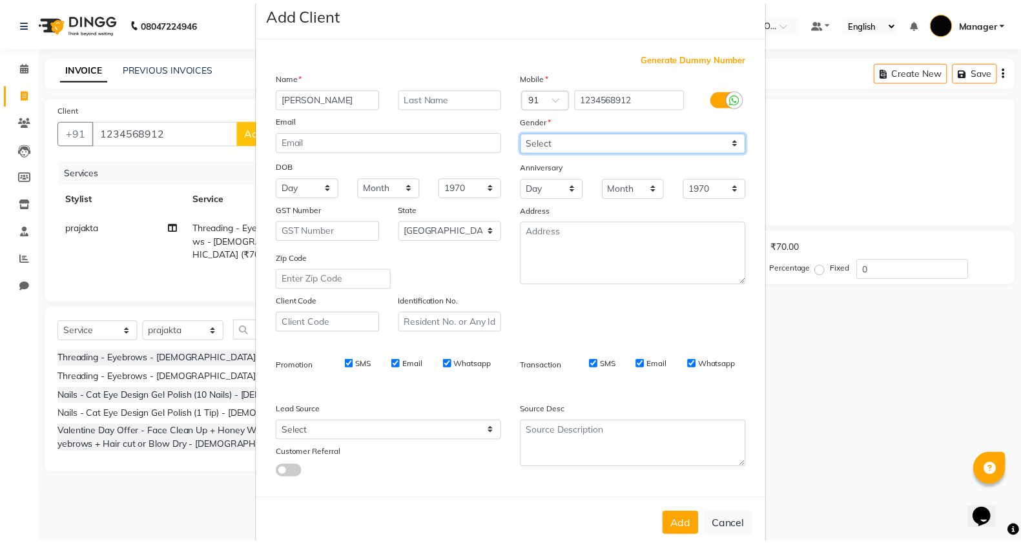
scroll to position [48, 0]
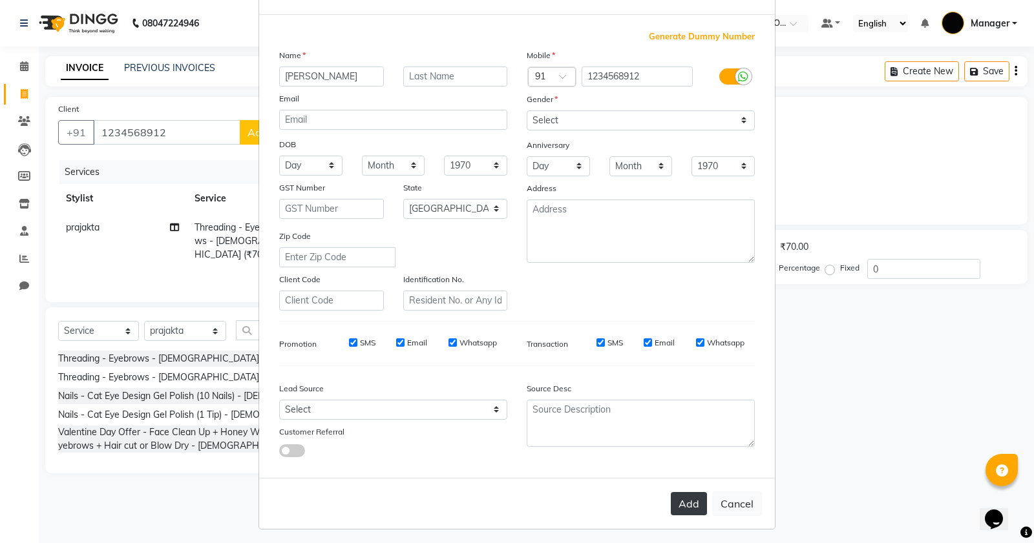
click at [673, 506] on button "Add" at bounding box center [689, 503] width 36 height 23
select select
select select "null"
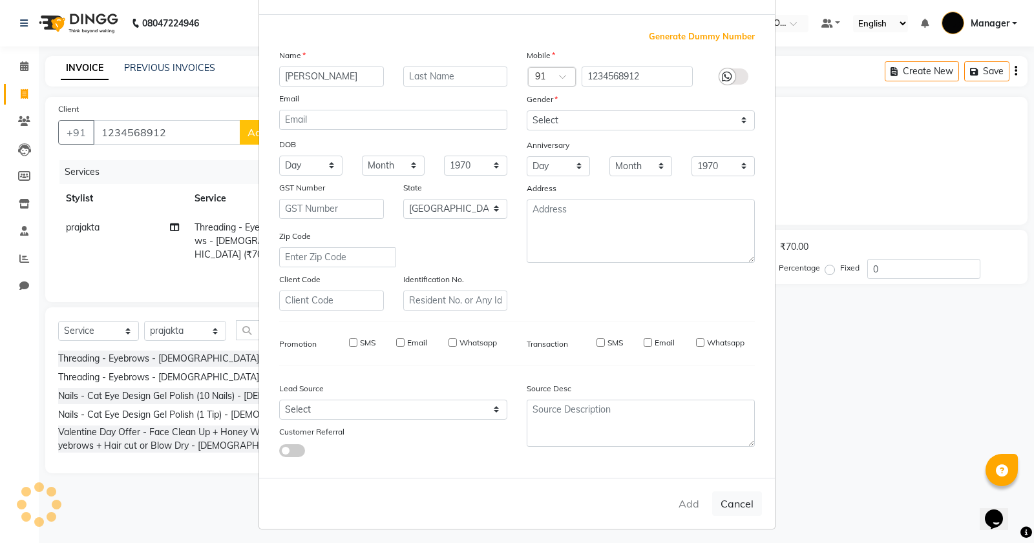
select select
checkbox input "false"
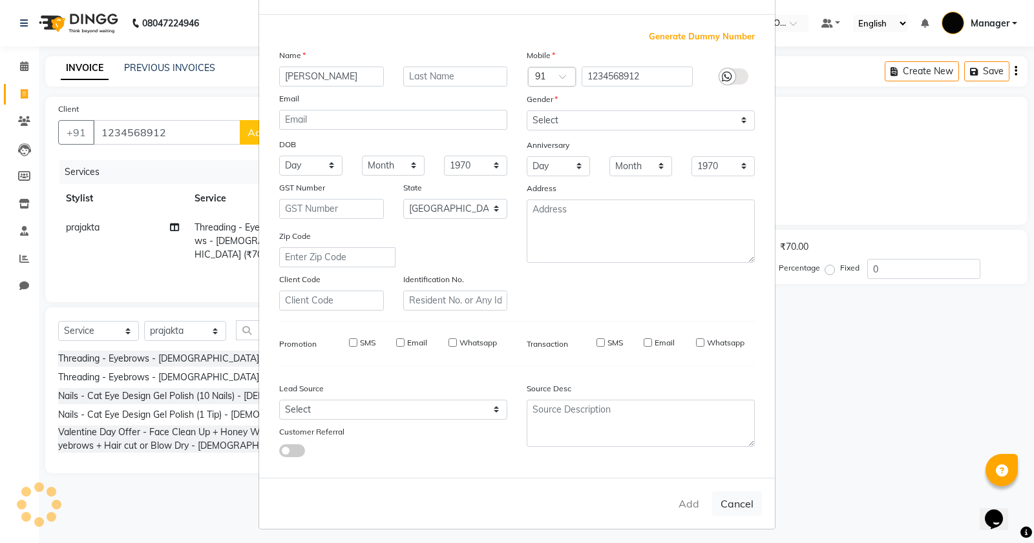
checkbox input "false"
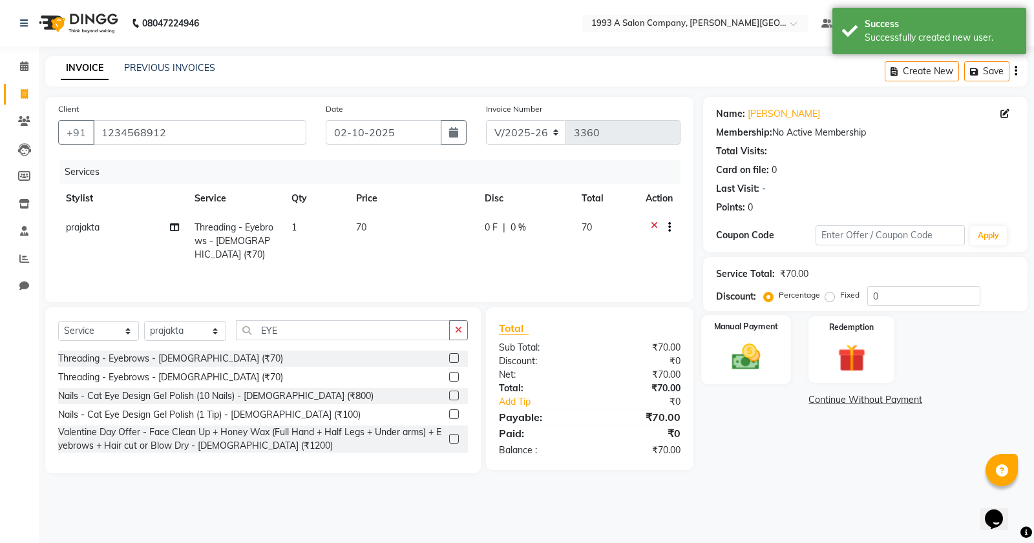
click at [755, 362] on img at bounding box center [746, 356] width 47 height 33
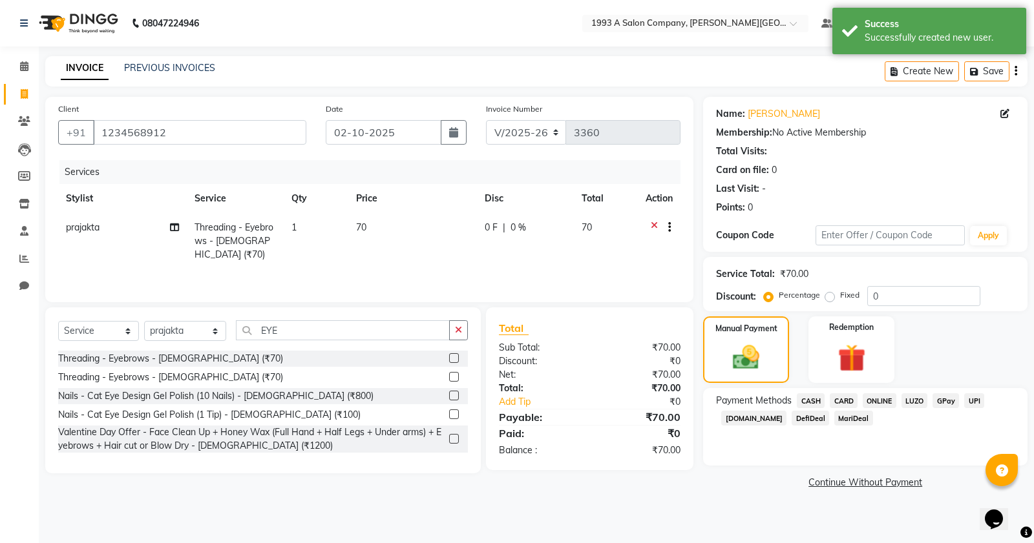
click at [876, 399] on span "ONLINE" at bounding box center [880, 400] width 34 height 15
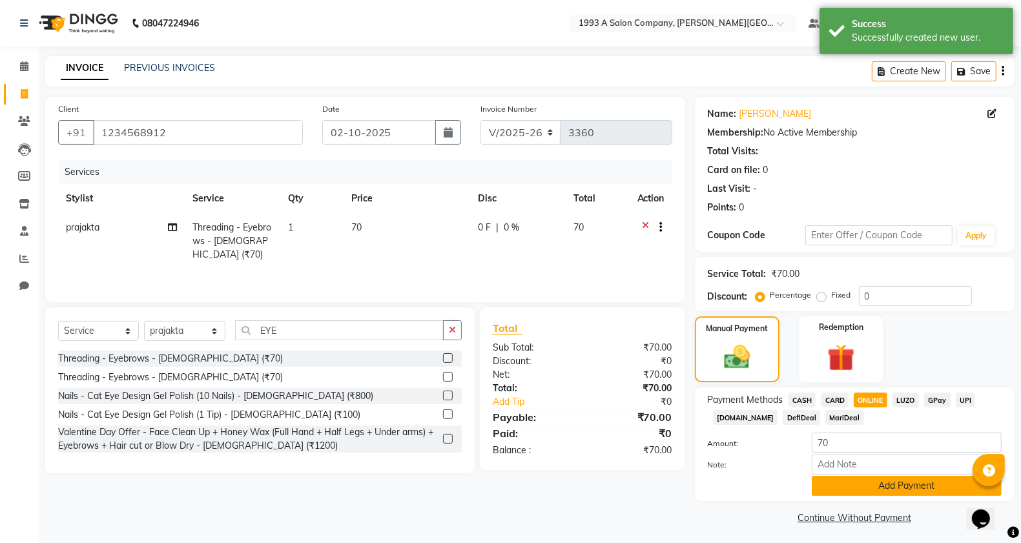
click at [871, 485] on button "Add Payment" at bounding box center [907, 486] width 190 height 20
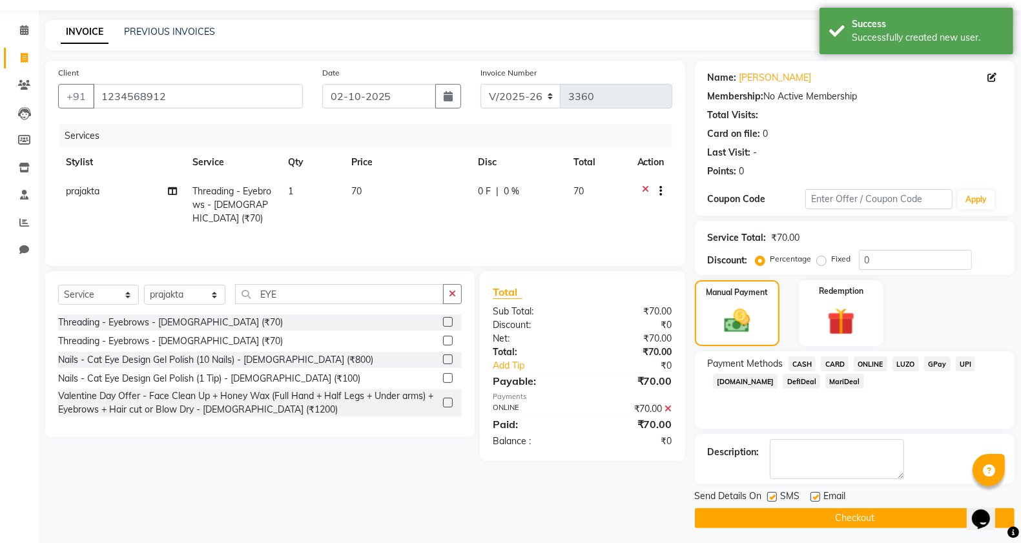
scroll to position [41, 0]
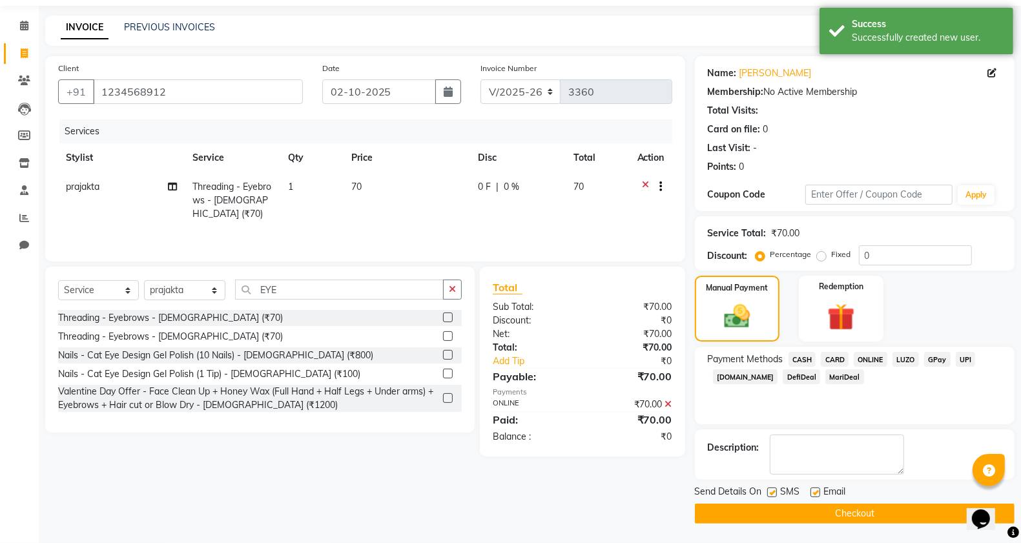
click at [801, 508] on button "Checkout" at bounding box center [855, 514] width 320 height 20
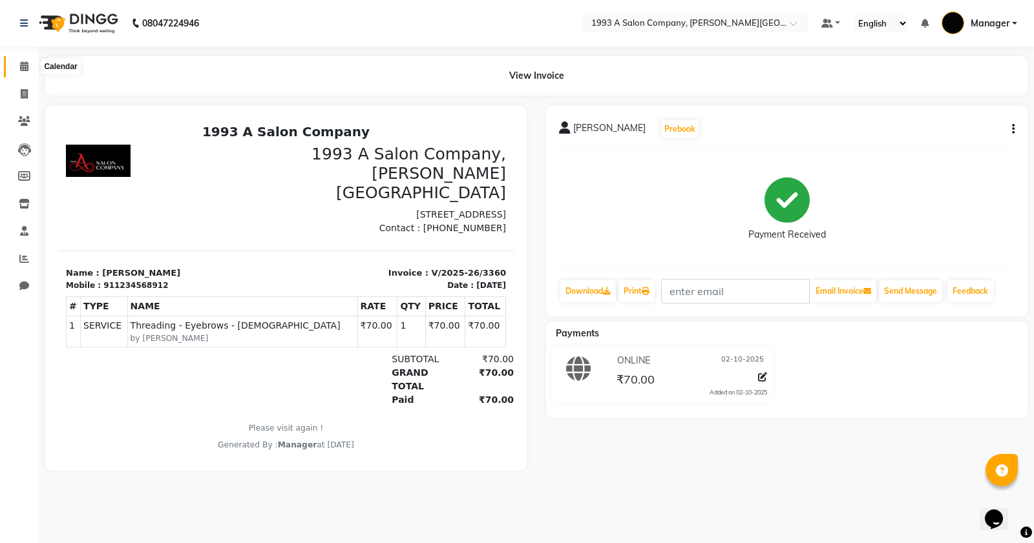
click at [20, 68] on icon at bounding box center [24, 66] width 8 height 10
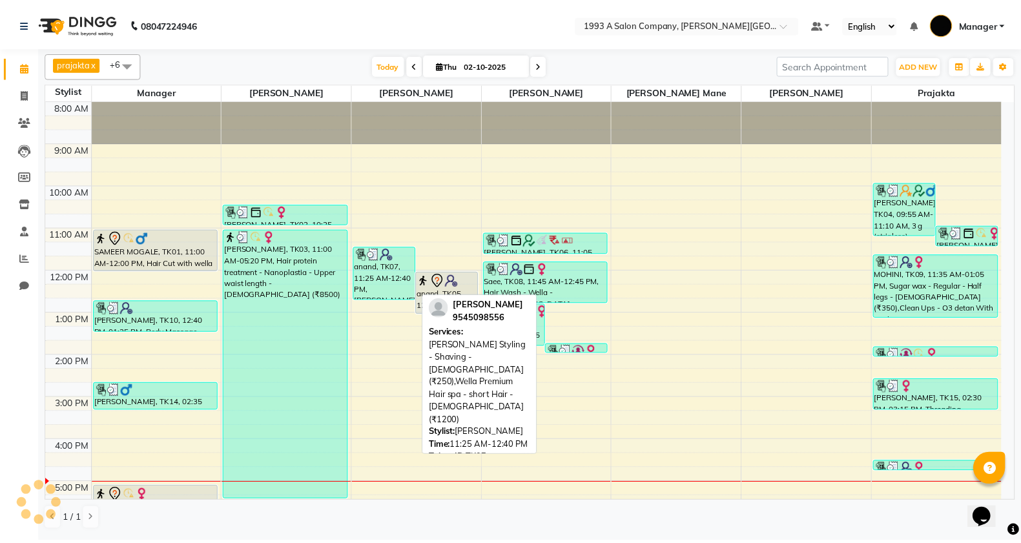
scroll to position [201, 0]
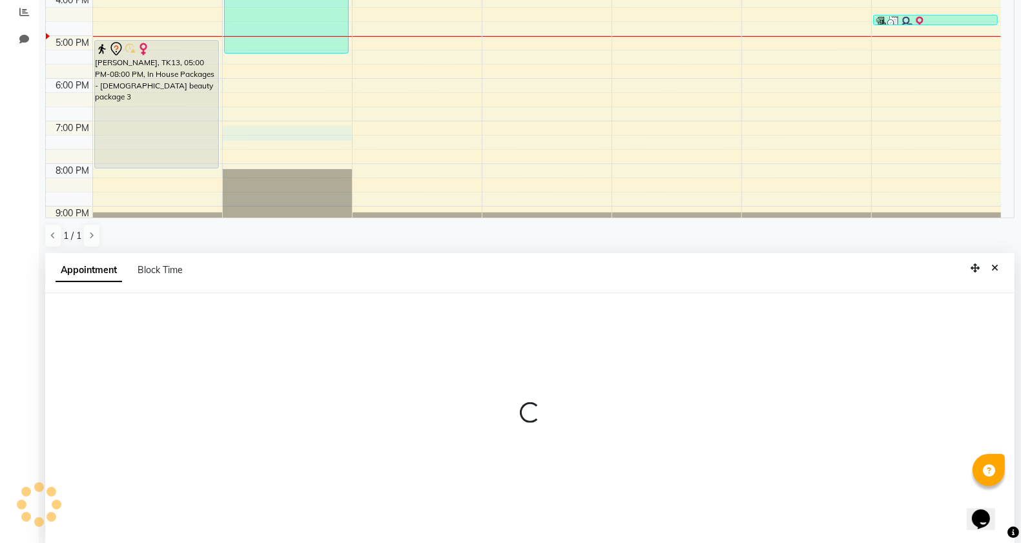
select select "11854"
select select "1140"
select select "tentative"
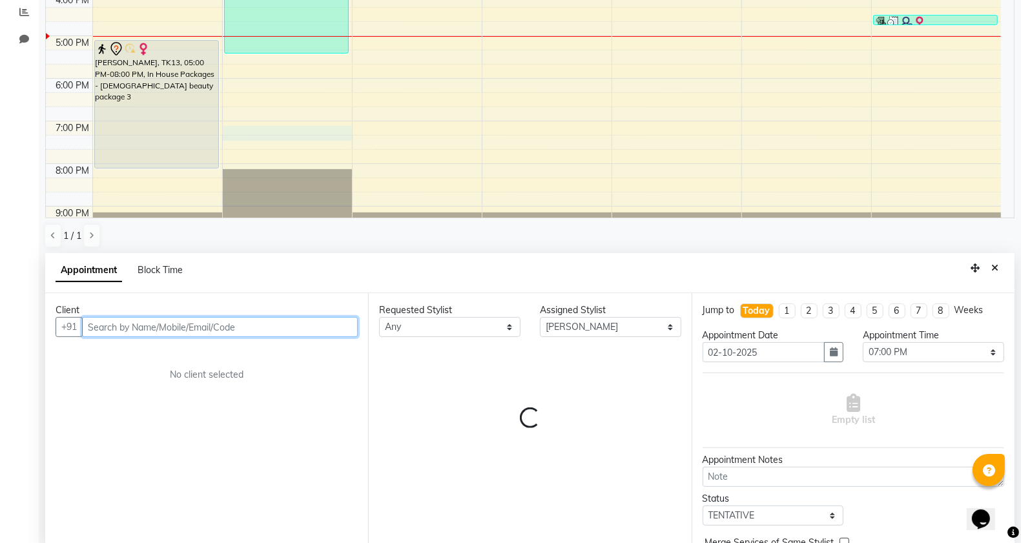
scroll to position [251, 0]
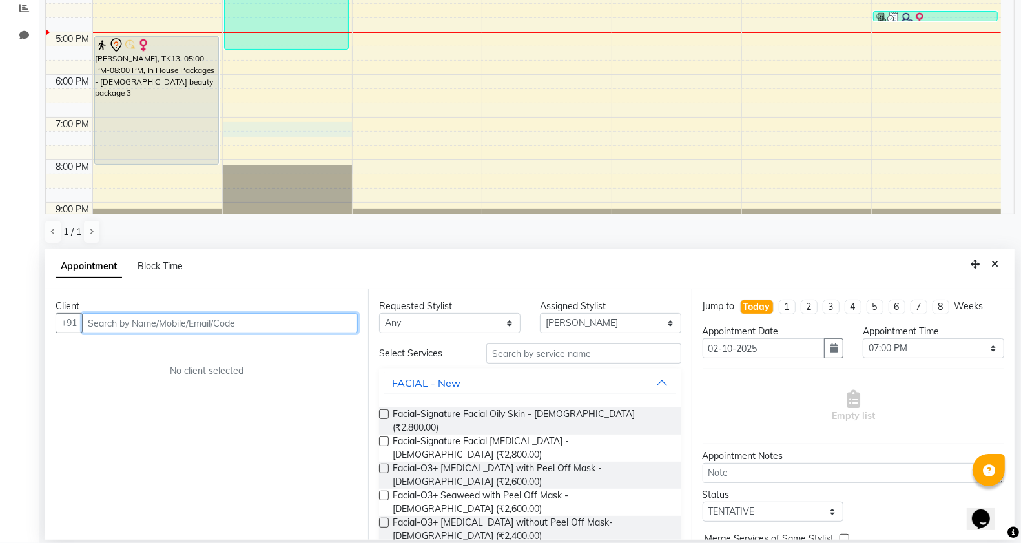
click at [152, 322] on input "text" at bounding box center [220, 323] width 276 height 20
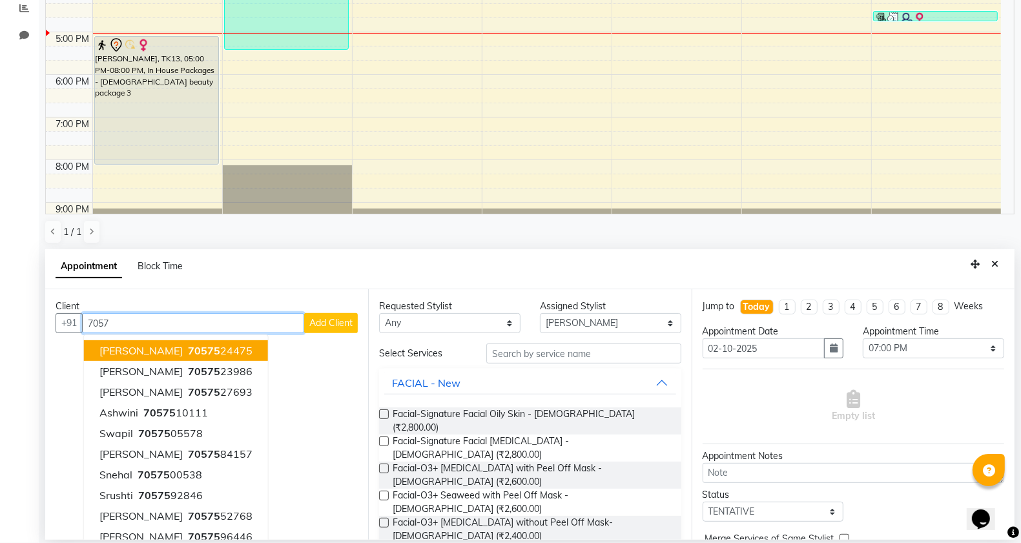
type input "70573"
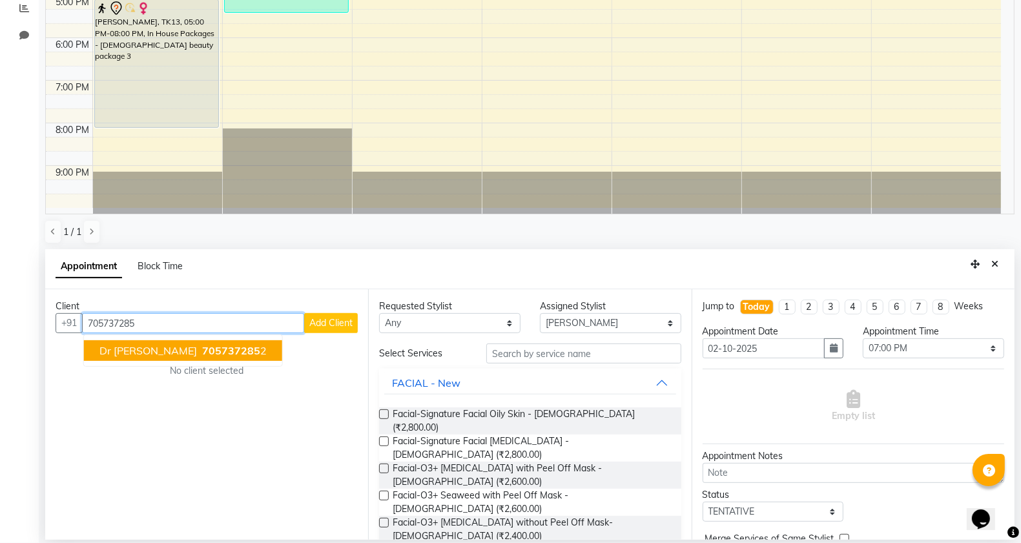
click at [172, 337] on ngb-typeahead-window "Dr Ketki 705737285 2" at bounding box center [183, 351] width 200 height 32
click at [202, 344] on span "705737285" at bounding box center [231, 350] width 58 height 13
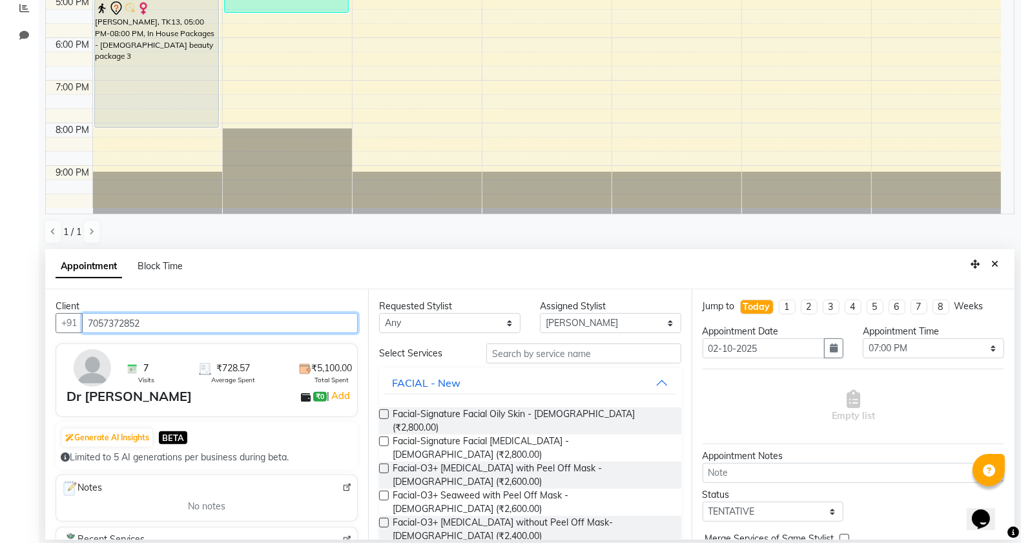
type input "7057372852"
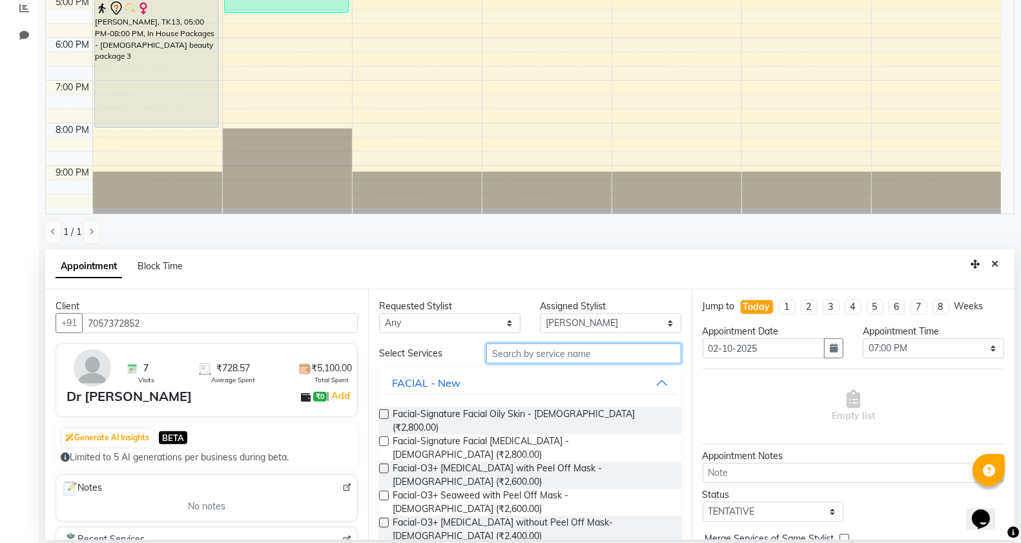
click at [517, 357] on input "text" at bounding box center [583, 354] width 195 height 20
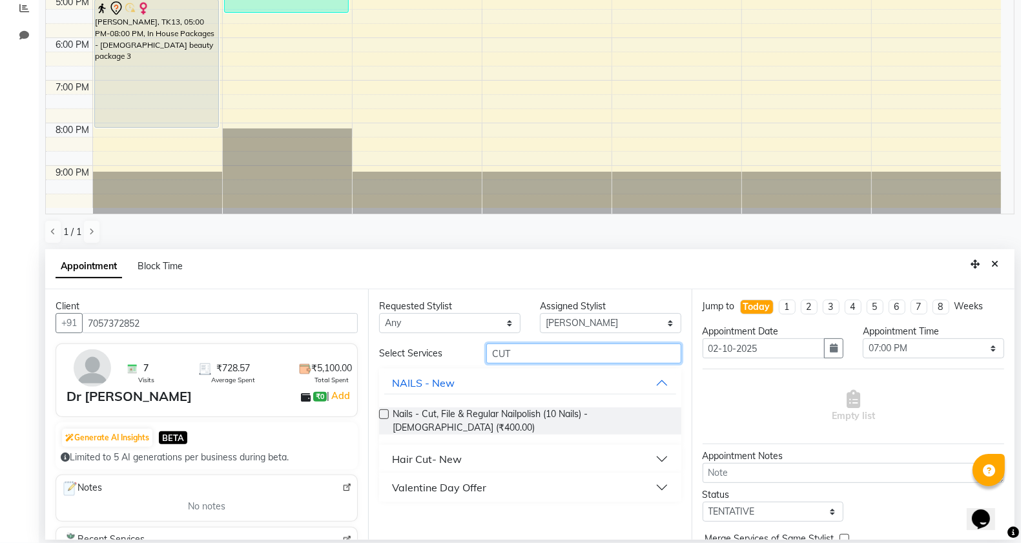
type input "CUT"
click at [470, 448] on button "Hair Cut- New" at bounding box center [529, 459] width 291 height 23
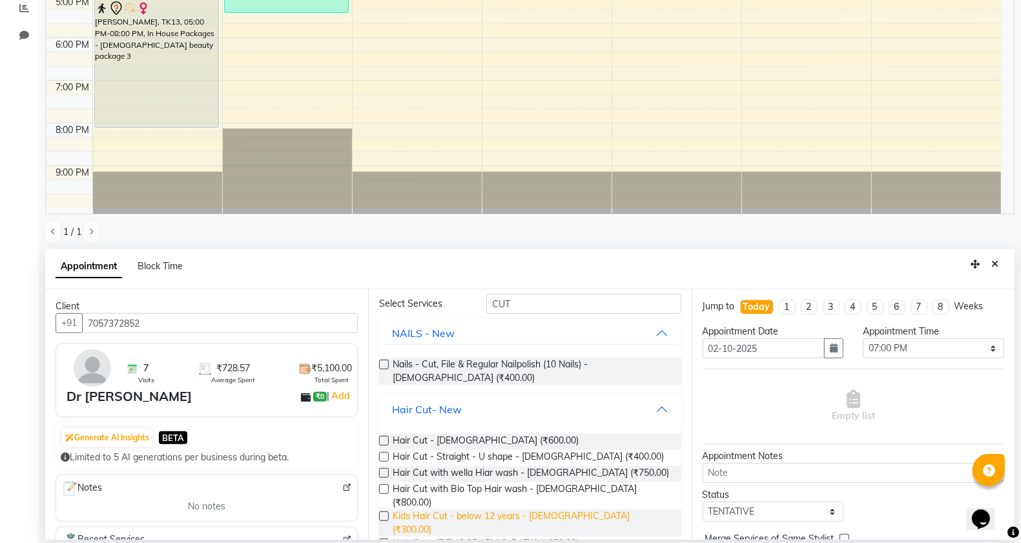
scroll to position [101, 0]
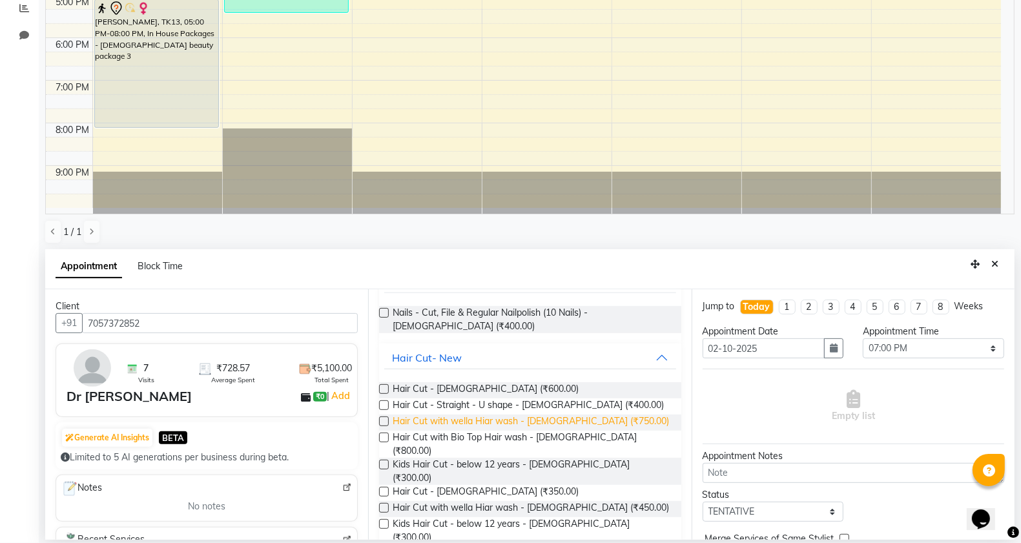
click at [559, 423] on span "Hair Cut with wella Hiar wash - Female (₹750.00)" at bounding box center [531, 423] width 277 height 16
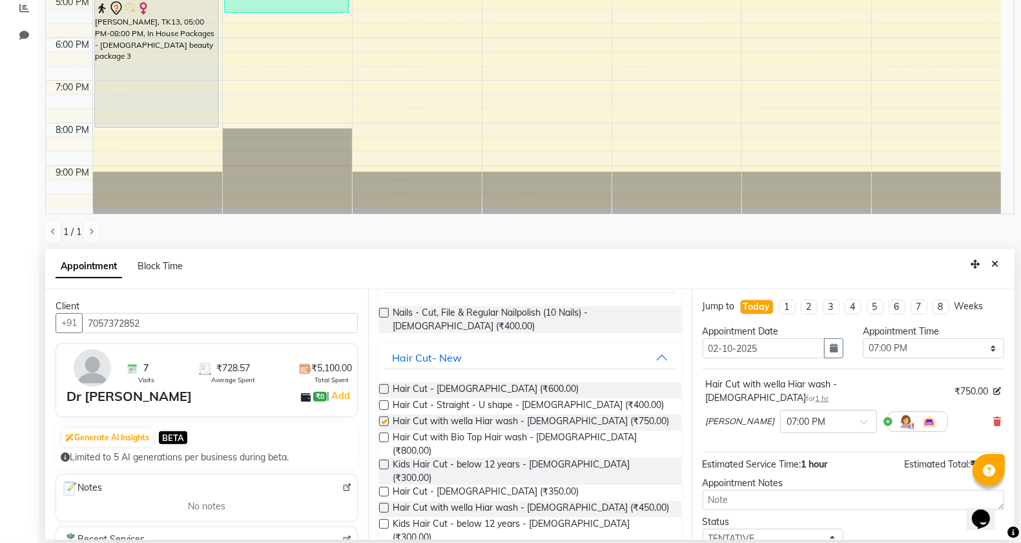
checkbox input "false"
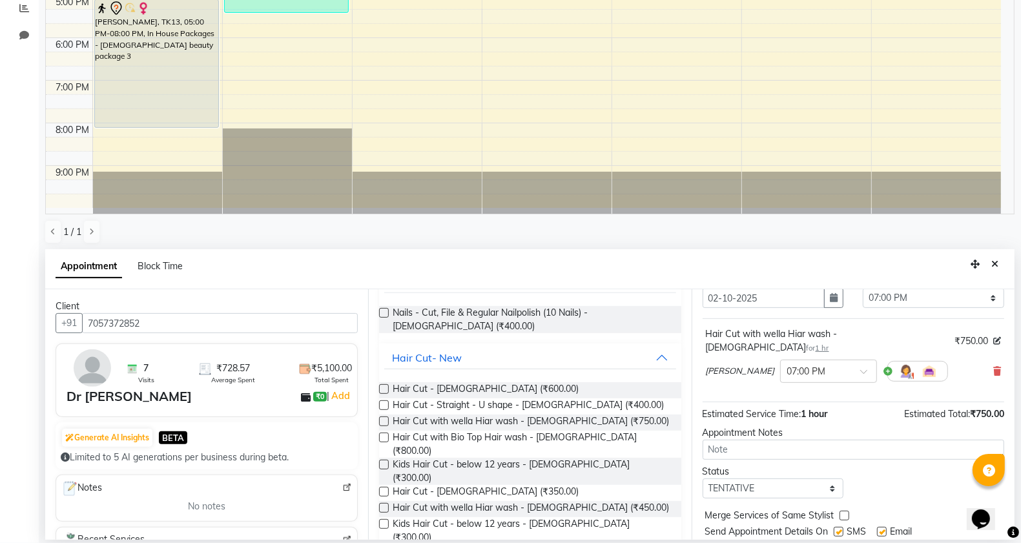
scroll to position [78, 0]
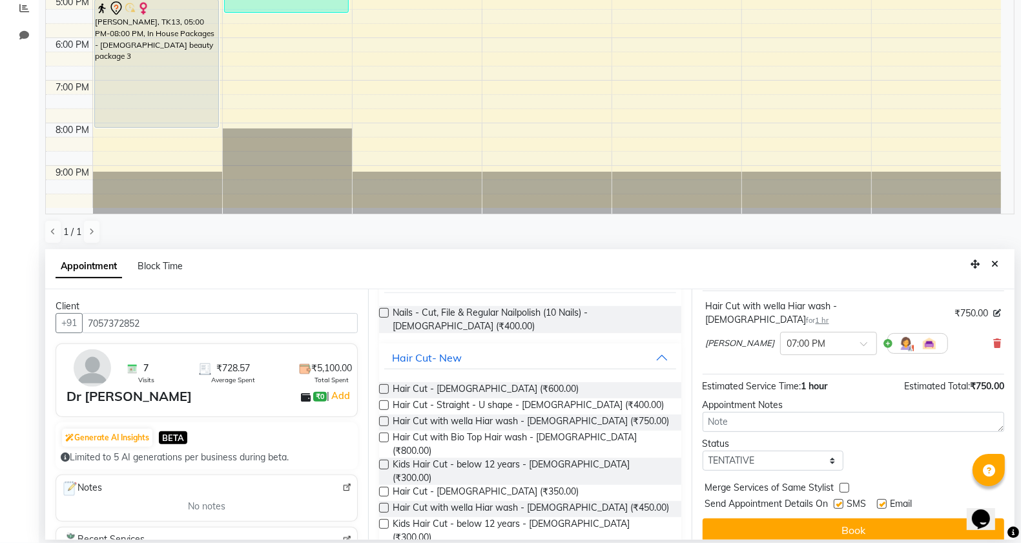
click at [809, 536] on div "Jump to Today 1 2 3 4 5 6 7 8 Weeks Appointment Date 02-10-2025 Appointment Tim…" at bounding box center [853, 414] width 323 height 251
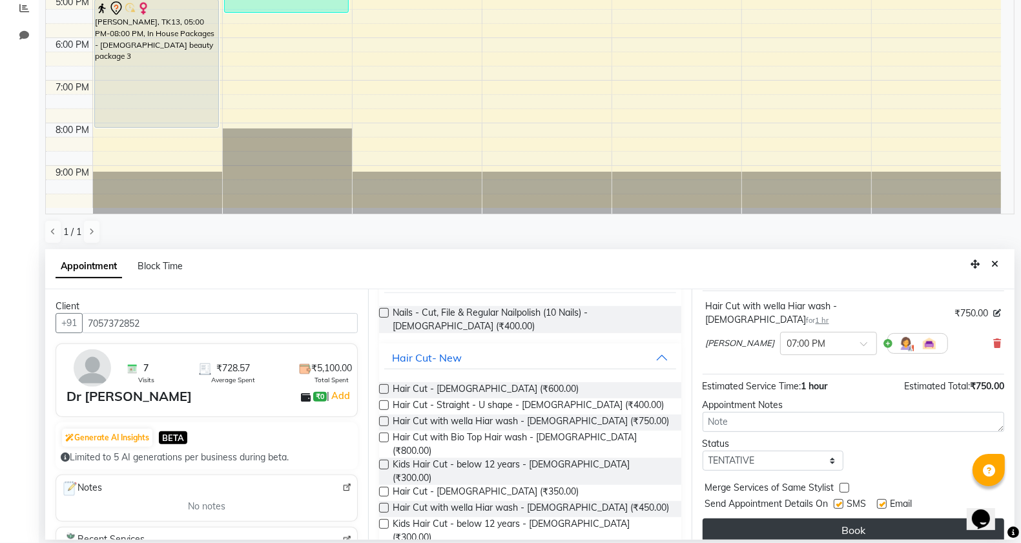
click at [803, 519] on button "Book" at bounding box center [854, 530] width 302 height 23
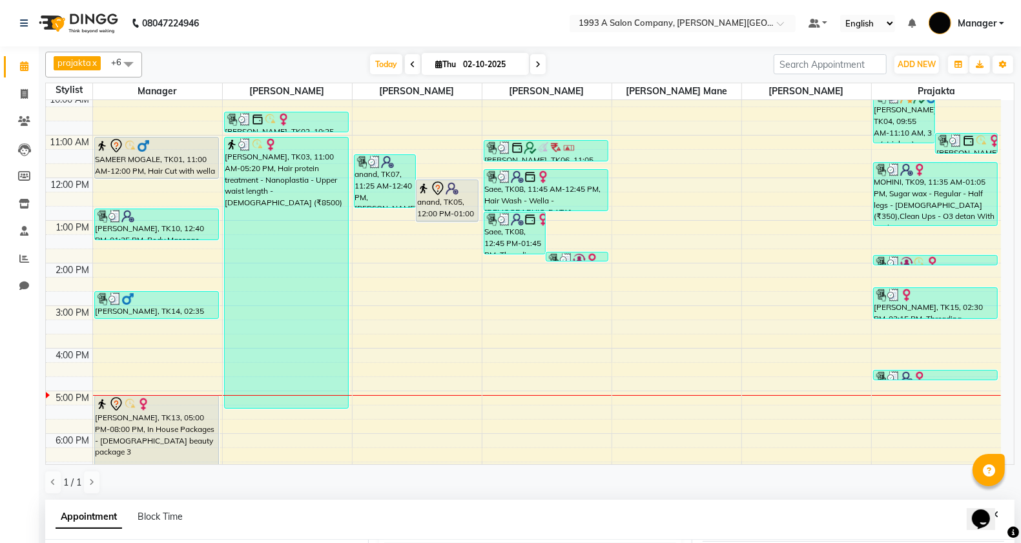
scroll to position [238, 0]
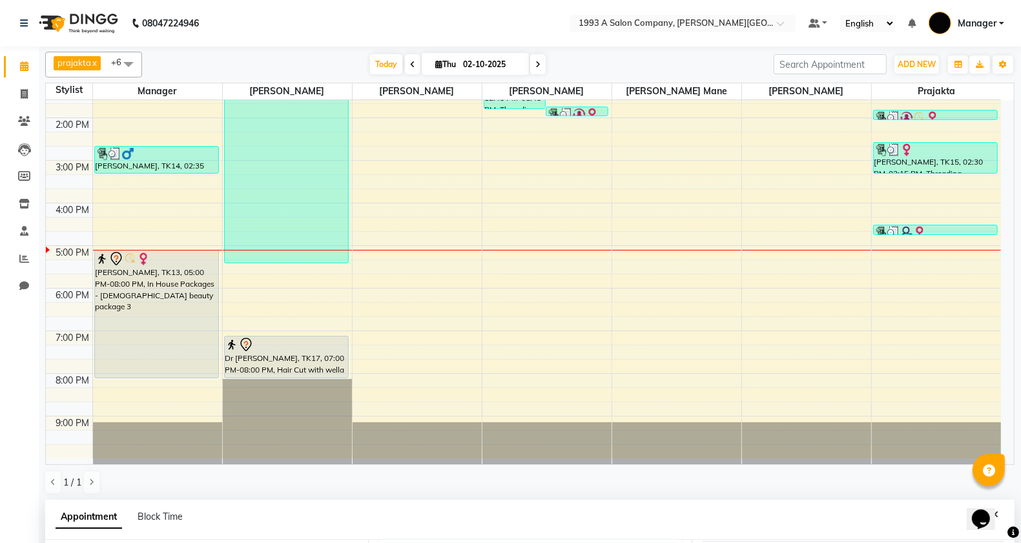
click at [417, 288] on div "8:00 AM 9:00 AM 10:00 AM 11:00 AM 12:00 PM 1:00 PM 2:00 PM 3:00 PM 4:00 PM 5:00…" at bounding box center [524, 160] width 956 height 596
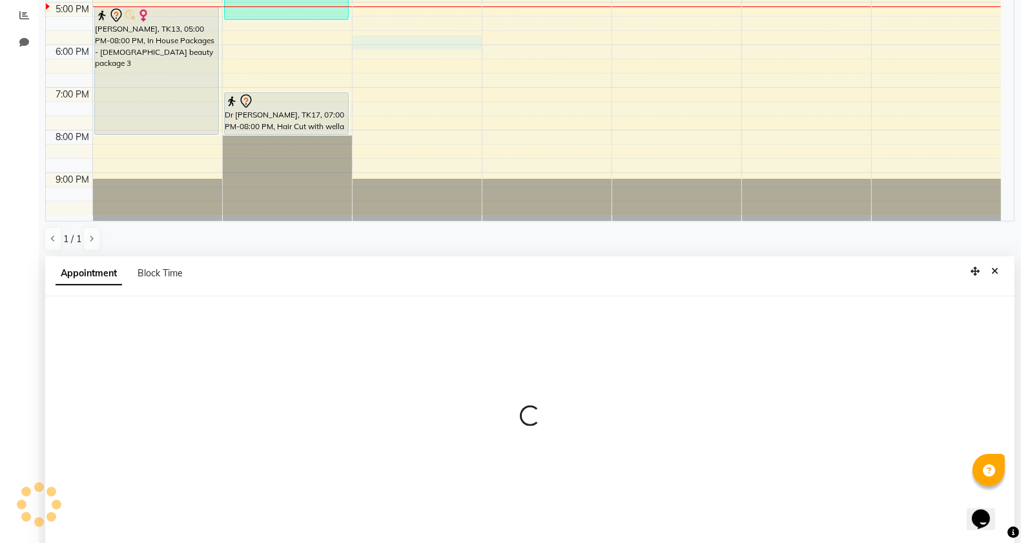
scroll to position [251, 0]
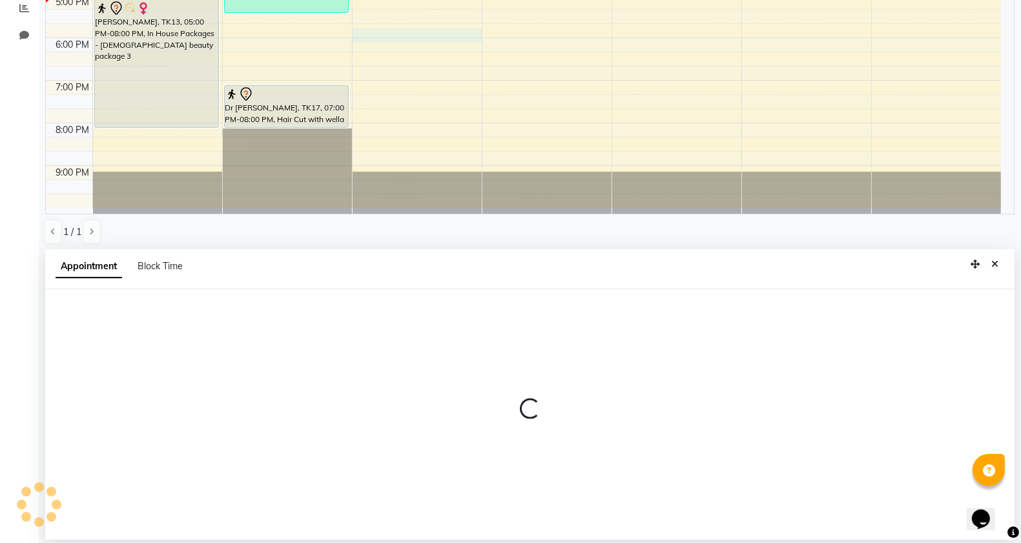
select select "70852"
select select "1065"
select select "tentative"
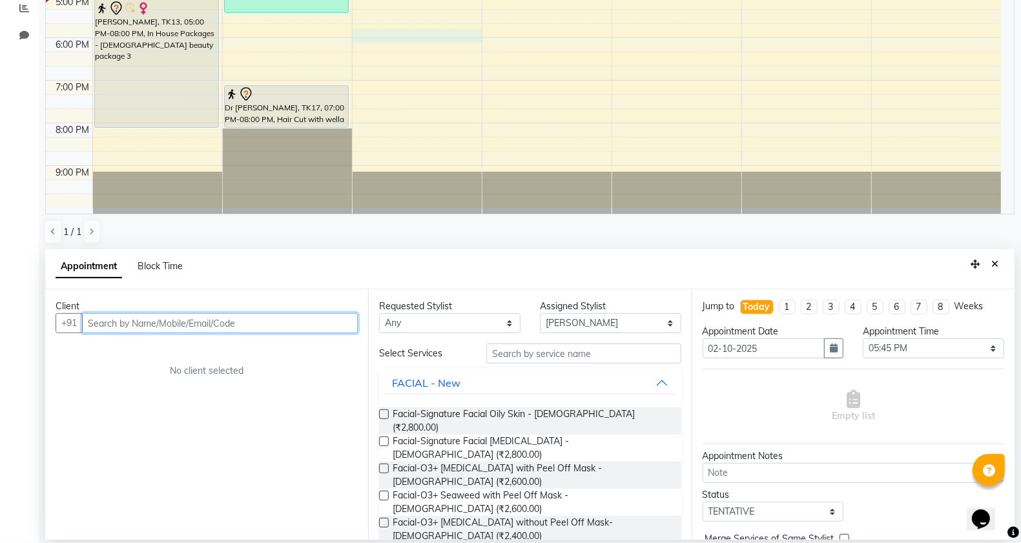
drag, startPoint x: 194, startPoint y: 326, endPoint x: 224, endPoint y: 313, distance: 32.4
click at [193, 326] on input "text" at bounding box center [220, 323] width 276 height 20
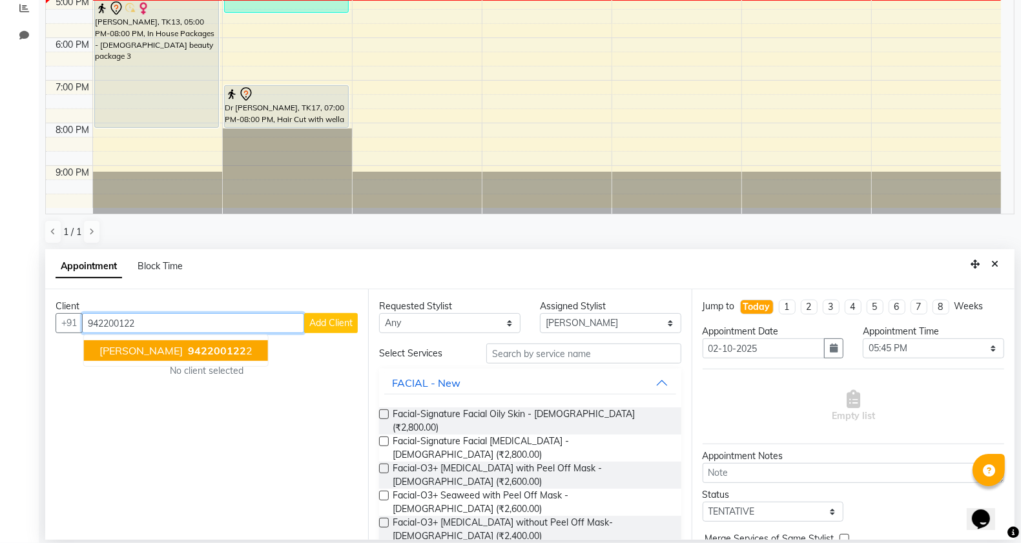
click at [195, 357] on button "Raghaav Gaikaiwai 942200122 2" at bounding box center [176, 350] width 184 height 21
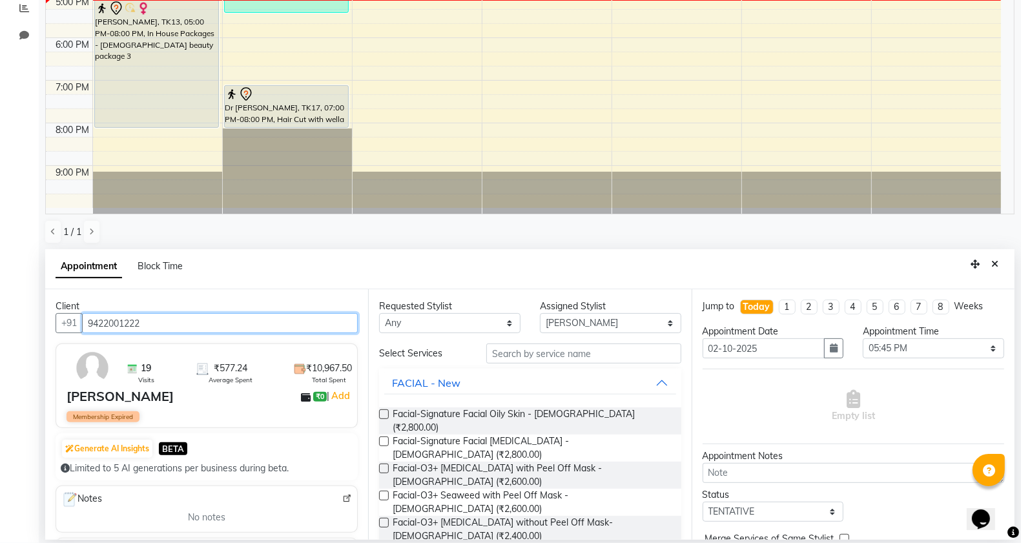
type input "9422001222"
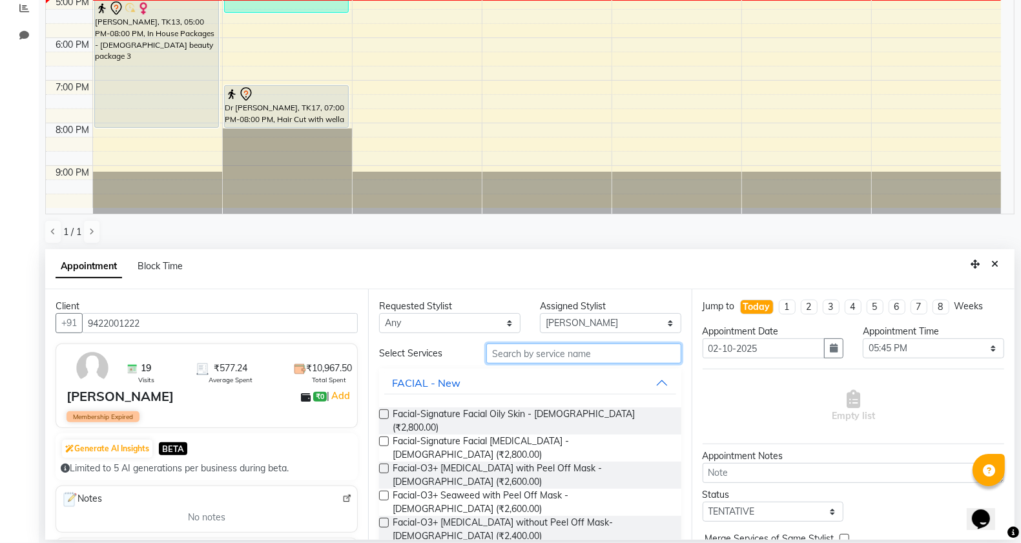
click at [540, 360] on input "text" at bounding box center [583, 354] width 195 height 20
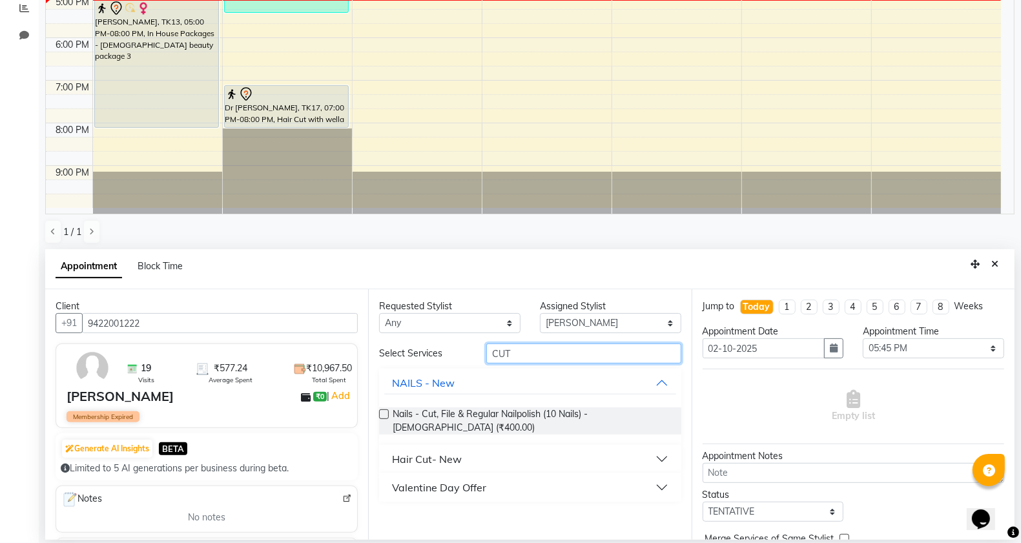
type input "CUT"
click at [443, 452] on div "Hair Cut- New" at bounding box center [427, 460] width 70 height 16
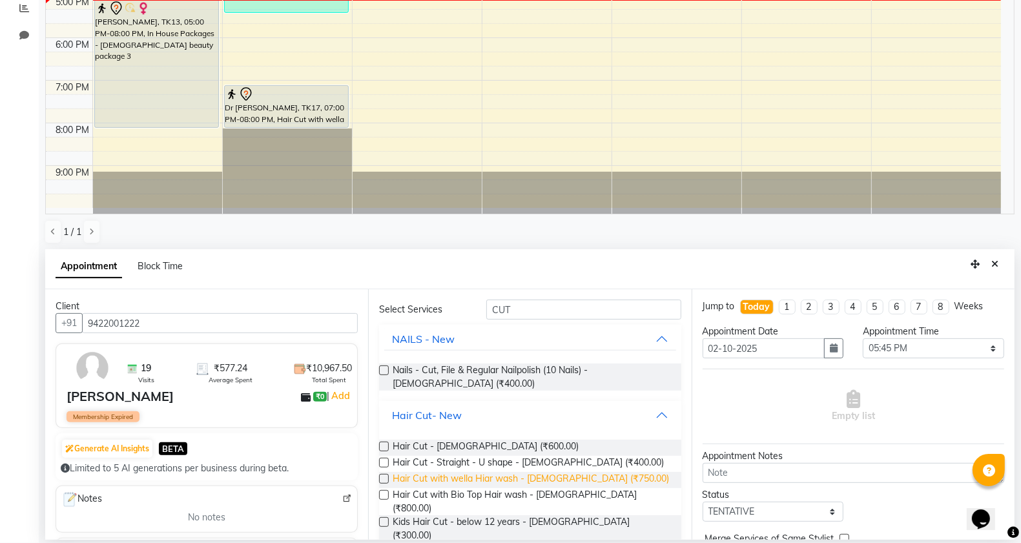
scroll to position [81, 0]
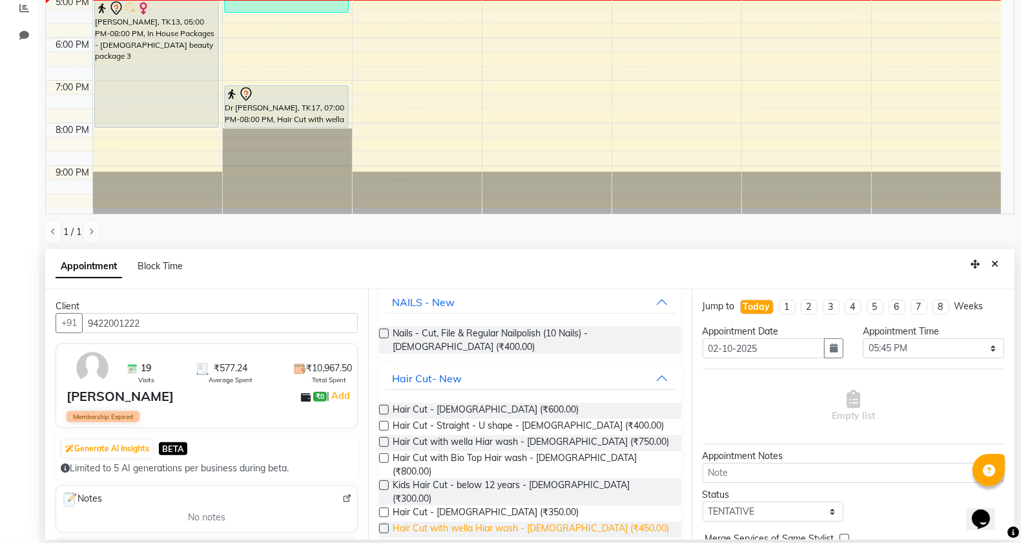
click at [559, 522] on span "Hair Cut with wella Hiar wash - Male (₹450.00)" at bounding box center [531, 530] width 277 height 16
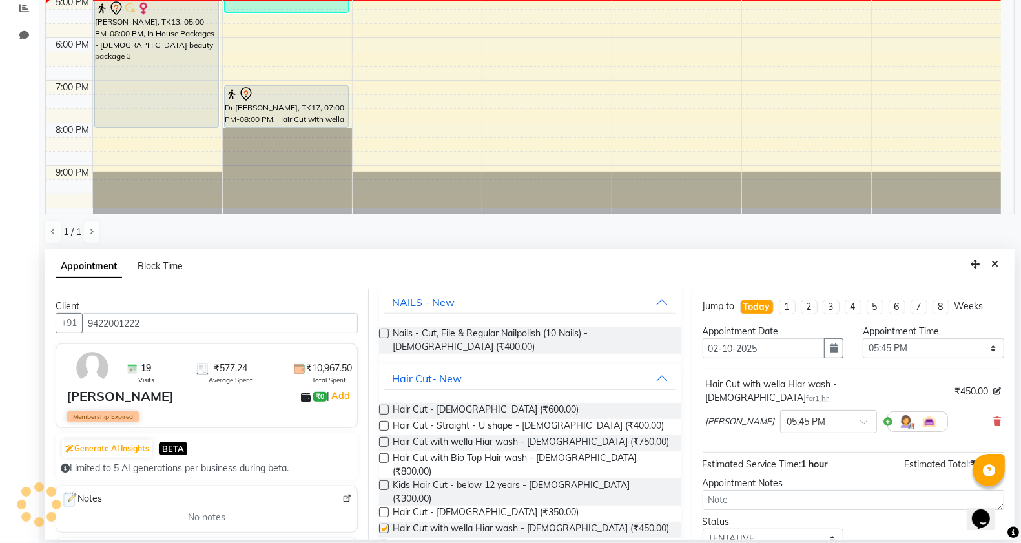
checkbox input "false"
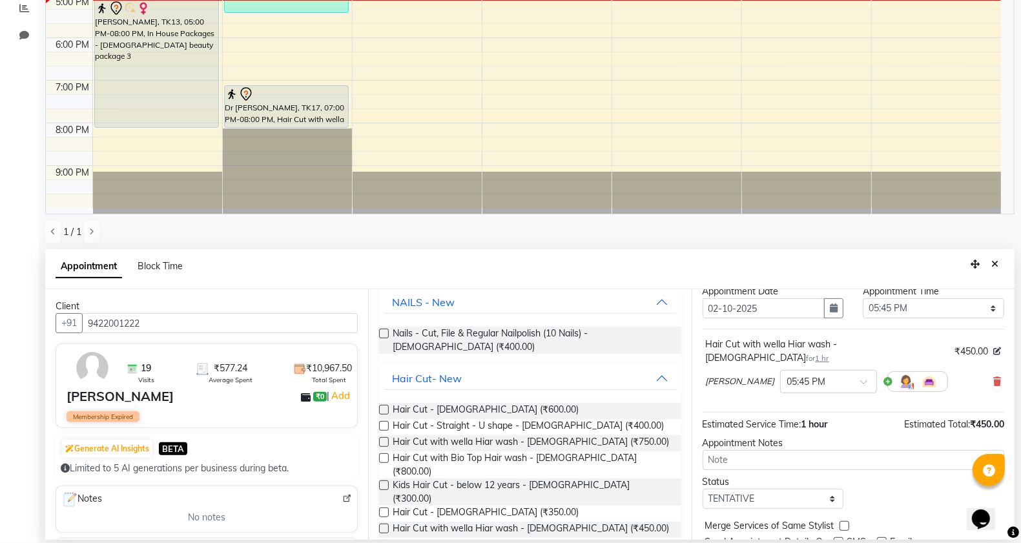
scroll to position [78, 0]
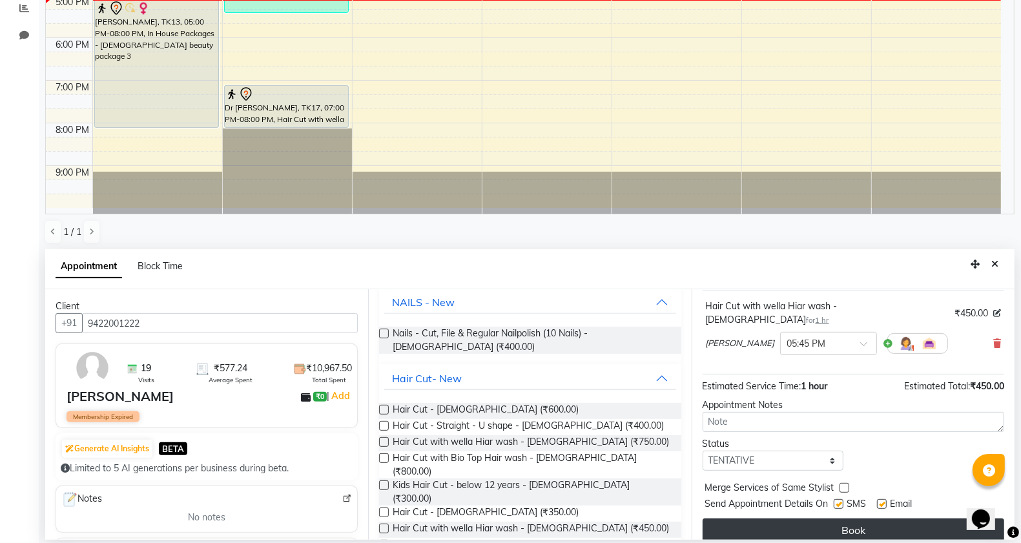
click at [773, 519] on button "Book" at bounding box center [854, 530] width 302 height 23
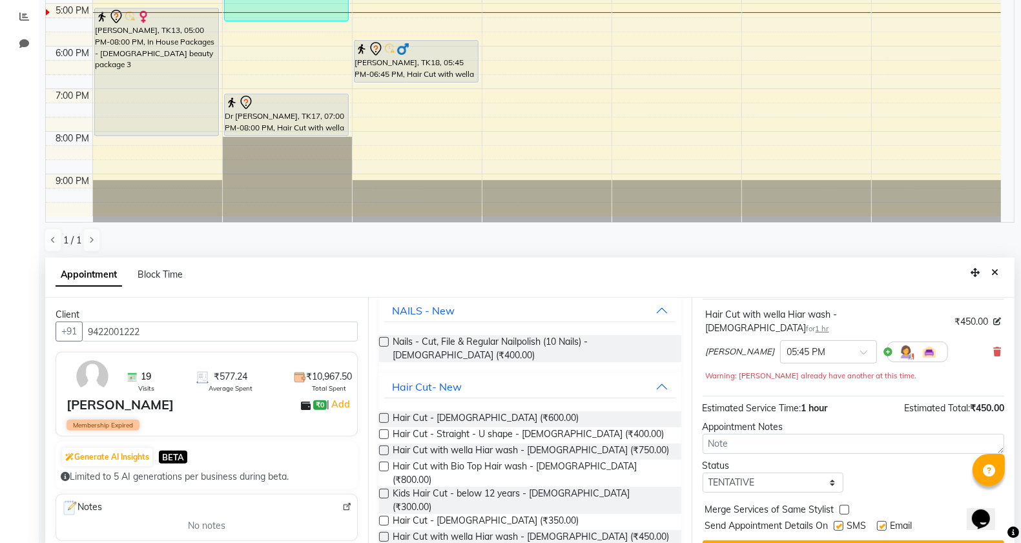
scroll to position [162, 0]
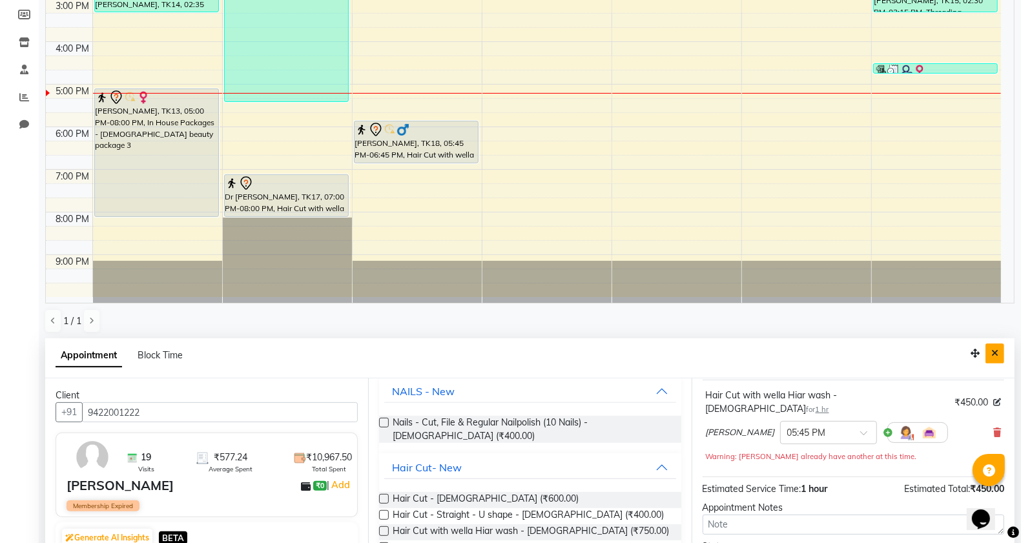
click at [992, 355] on icon "Close" at bounding box center [995, 353] width 7 height 9
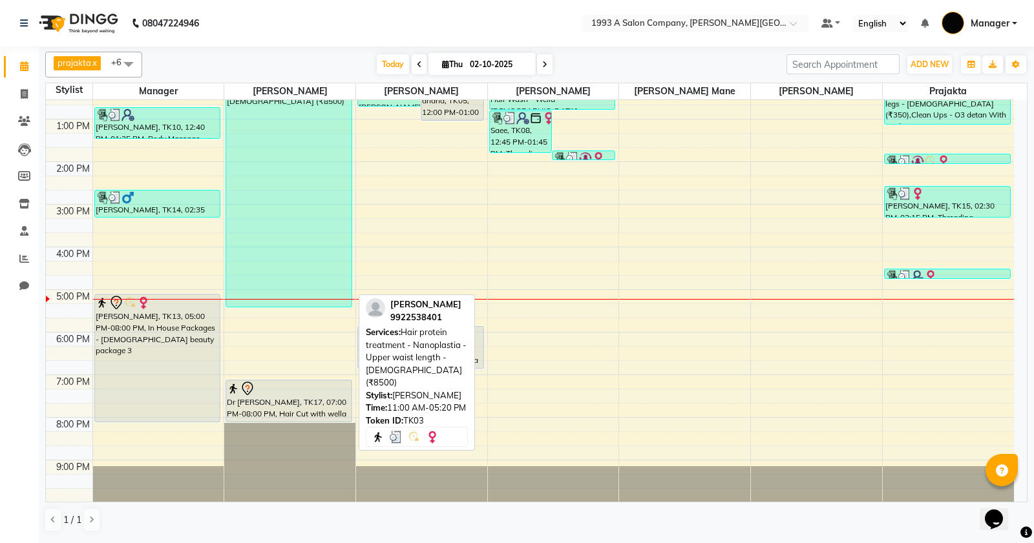
scroll to position [201, 0]
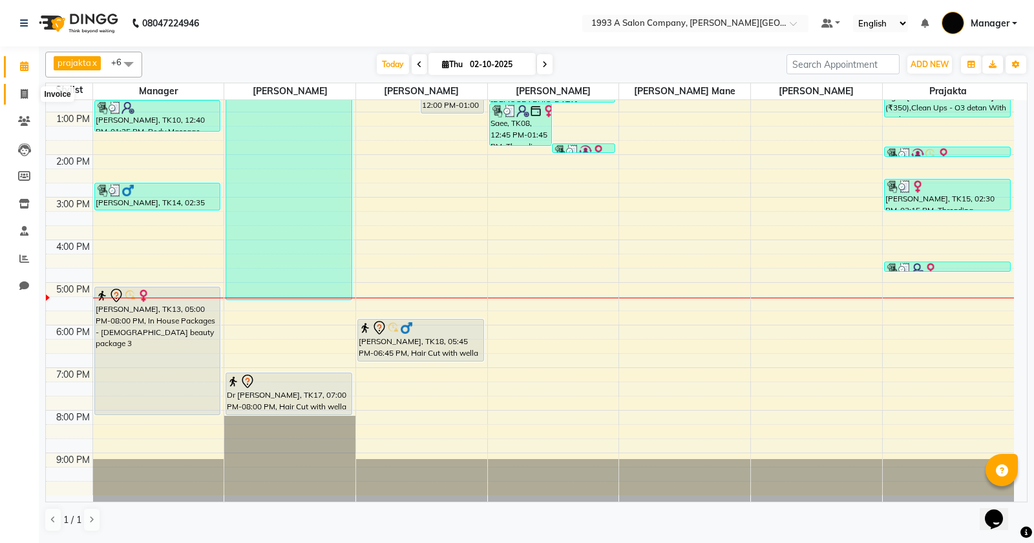
click at [28, 98] on span at bounding box center [24, 94] width 23 height 15
select select "613"
select select "service"
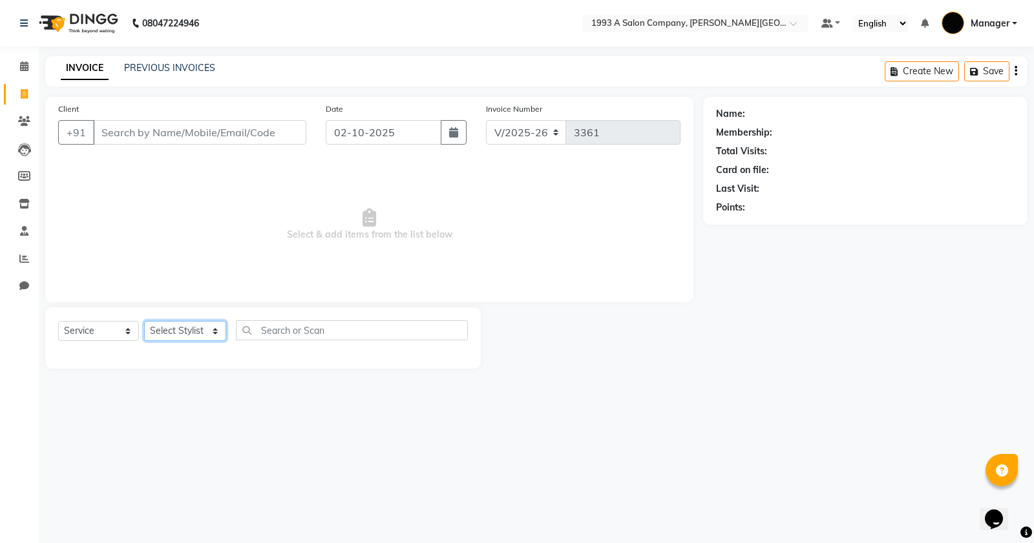
click at [174, 337] on select "Select Stylist [PERSON_NAME] Manager [PERSON_NAME] Mr [PERSON_NAME] (owner) [PE…" at bounding box center [185, 331] width 82 height 20
click at [187, 328] on select "Select Stylist [PERSON_NAME] Manager [PERSON_NAME] Mr [PERSON_NAME] (owner) [PE…" at bounding box center [185, 331] width 82 height 20
click at [188, 323] on select "Select Stylist [PERSON_NAME] Manager [PERSON_NAME] Mr [PERSON_NAME] (owner) [PE…" at bounding box center [185, 331] width 82 height 20
select select "82880"
click at [144, 321] on select "Select Stylist [PERSON_NAME] Manager [PERSON_NAME] Mr [PERSON_NAME] (owner) [PE…" at bounding box center [185, 331] width 82 height 20
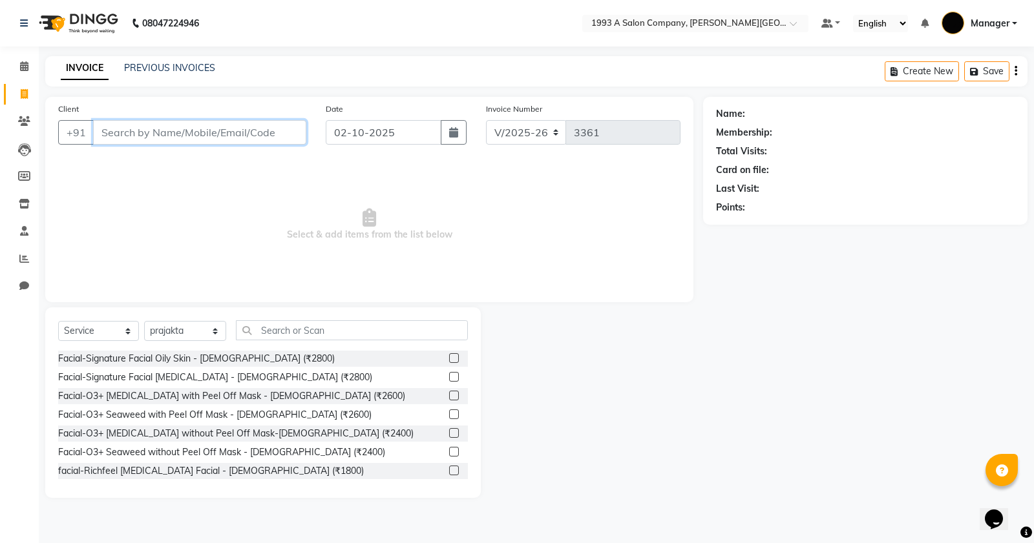
click at [231, 134] on input "Client" at bounding box center [199, 132] width 213 height 25
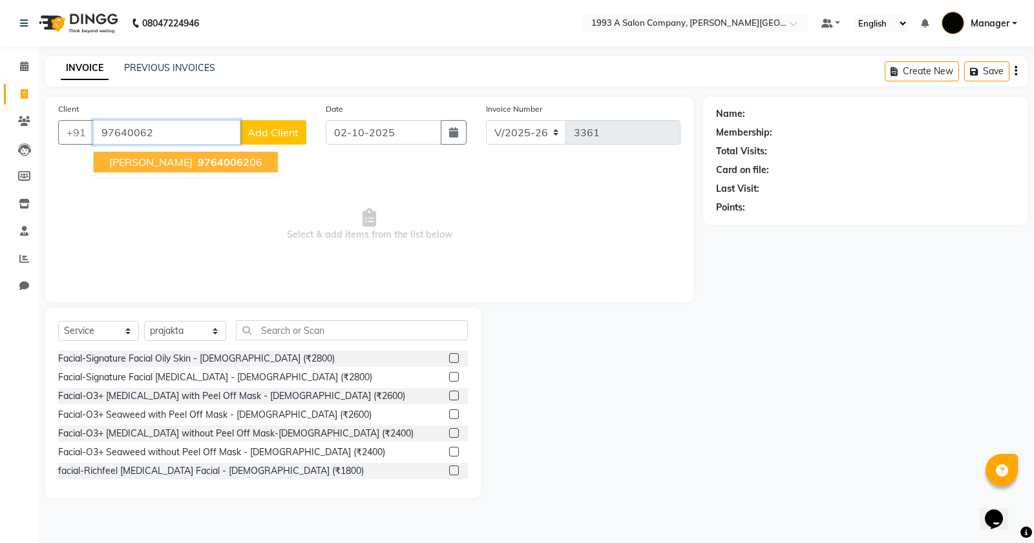
click at [234, 165] on span "97640062" at bounding box center [224, 162] width 52 height 13
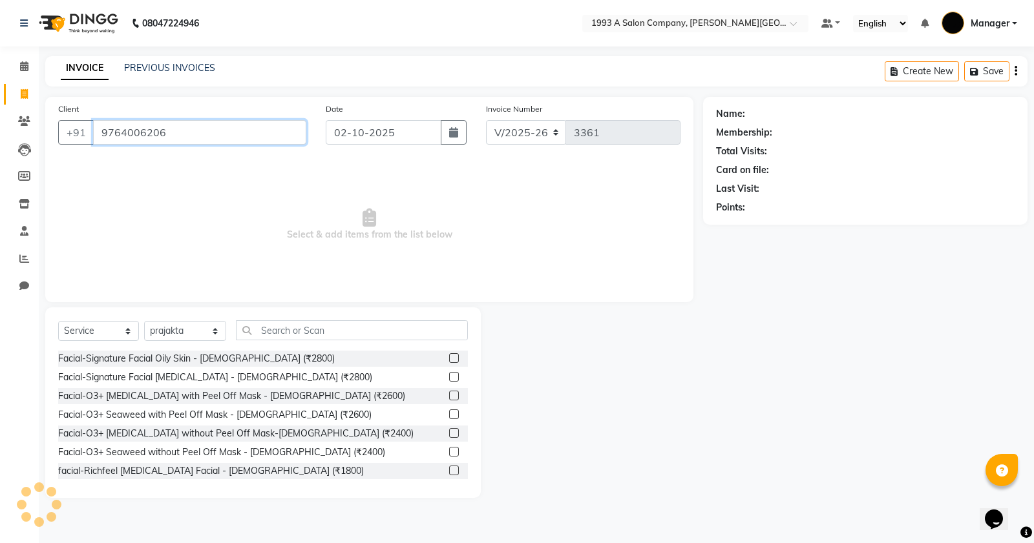
type input "9764006206"
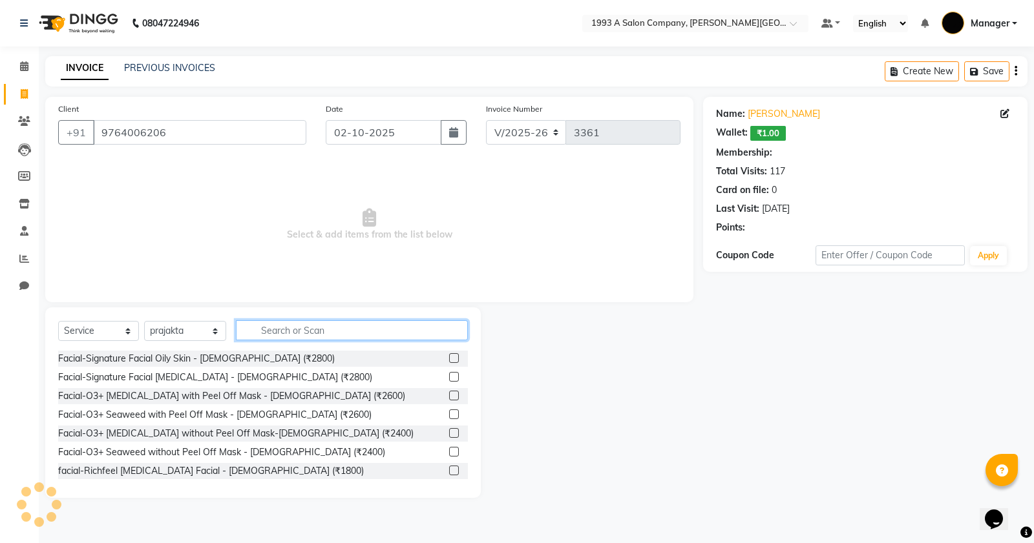
click at [299, 320] on input "text" at bounding box center [352, 330] width 232 height 20
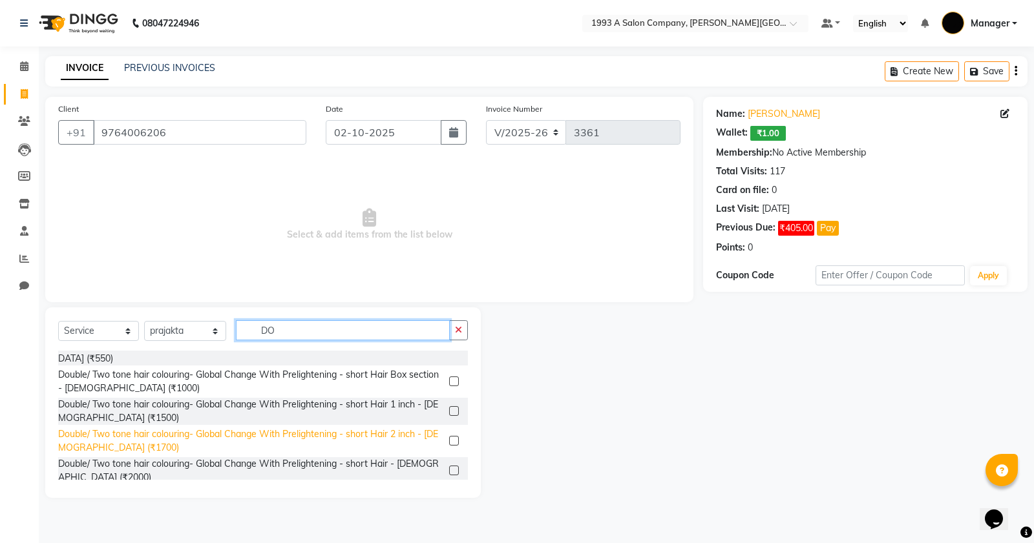
scroll to position [419, 0]
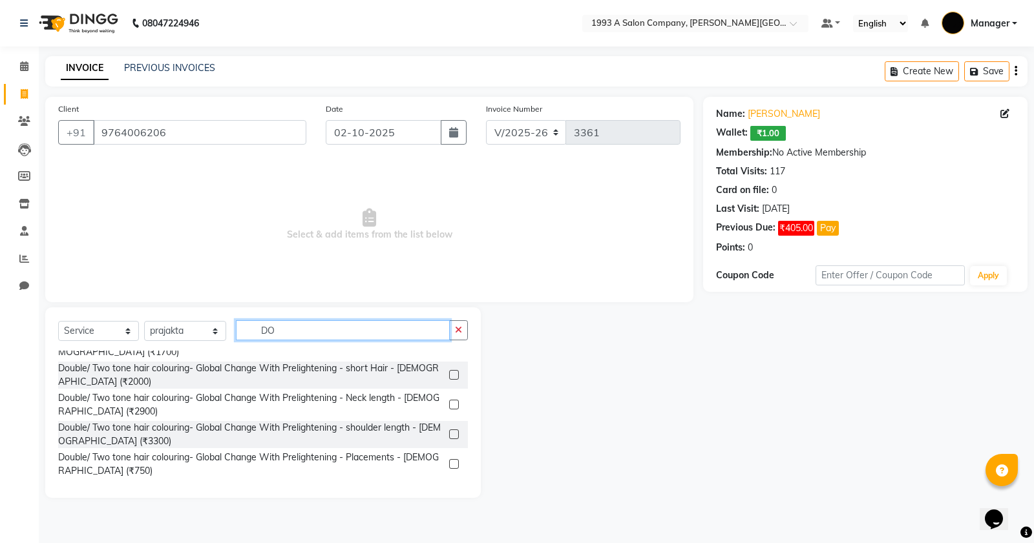
click at [260, 325] on input "DO" at bounding box center [343, 330] width 214 height 20
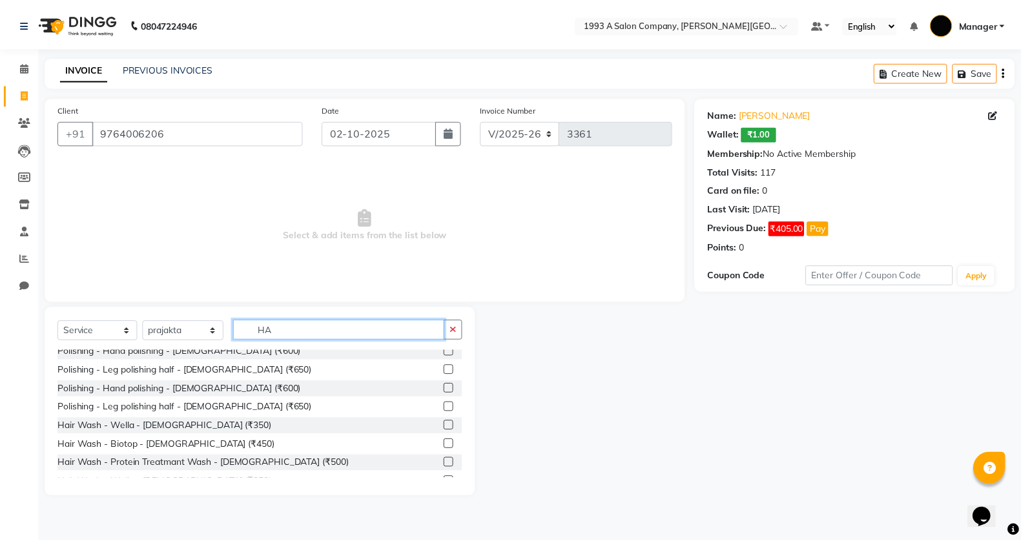
scroll to position [0, 0]
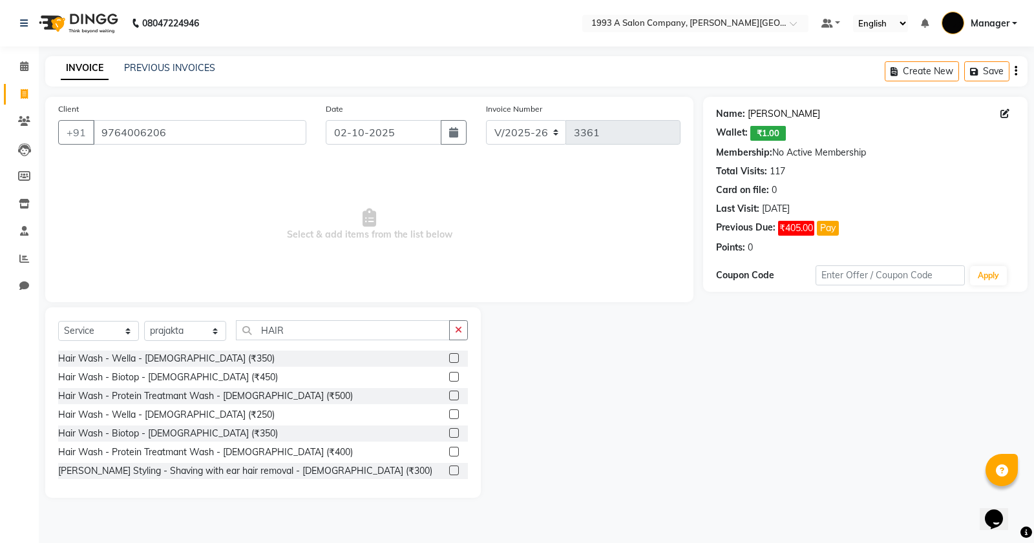
click at [810, 111] on link "[PERSON_NAME]" at bounding box center [784, 114] width 72 height 14
drag, startPoint x: 160, startPoint y: 330, endPoint x: 144, endPoint y: 329, distance: 15.5
click at [144, 329] on div "Select Service Product Membership Package Voucher Prepaid Gift Card Select Styl…" at bounding box center [263, 335] width 410 height 30
type input "WAS"
click at [449, 356] on label at bounding box center [454, 358] width 10 height 10
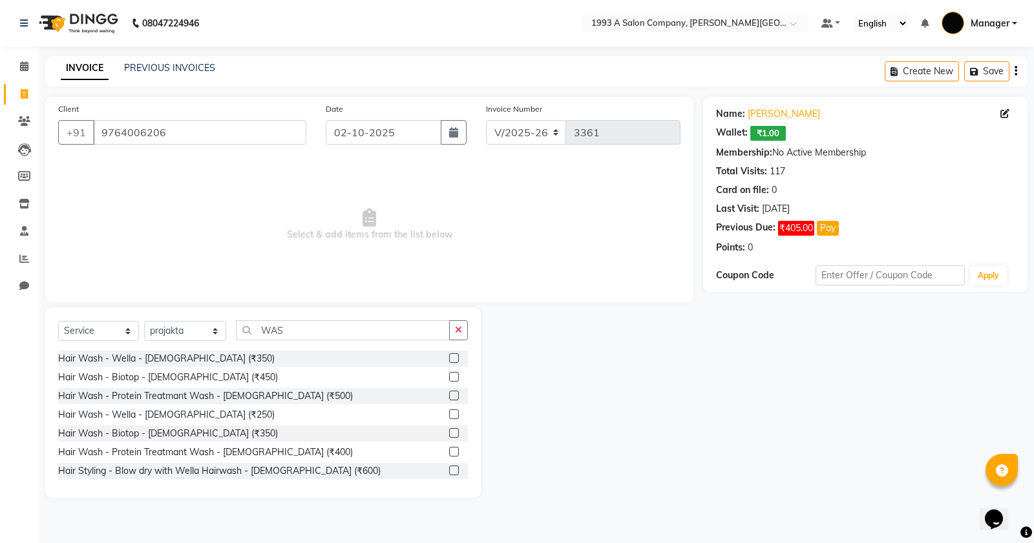
click at [449, 356] on input "checkbox" at bounding box center [453, 359] width 8 height 8
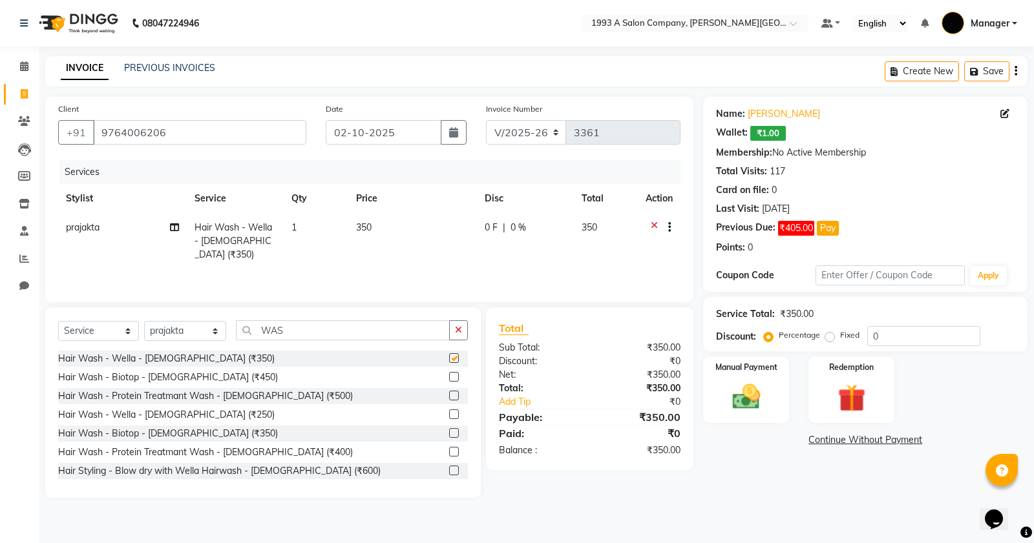
checkbox input "false"
click at [741, 402] on img at bounding box center [746, 397] width 47 height 33
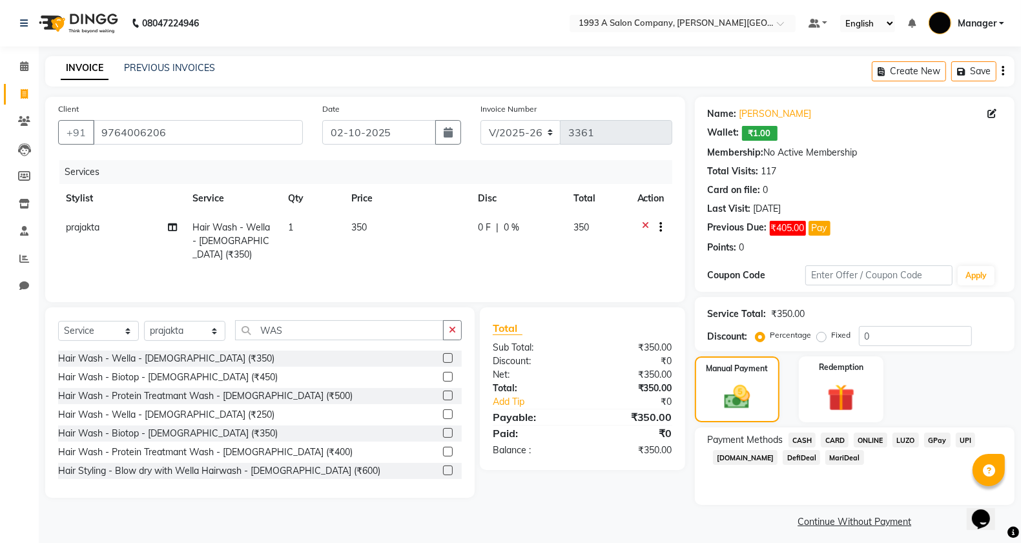
click at [873, 443] on span "ONLINE" at bounding box center [871, 440] width 34 height 15
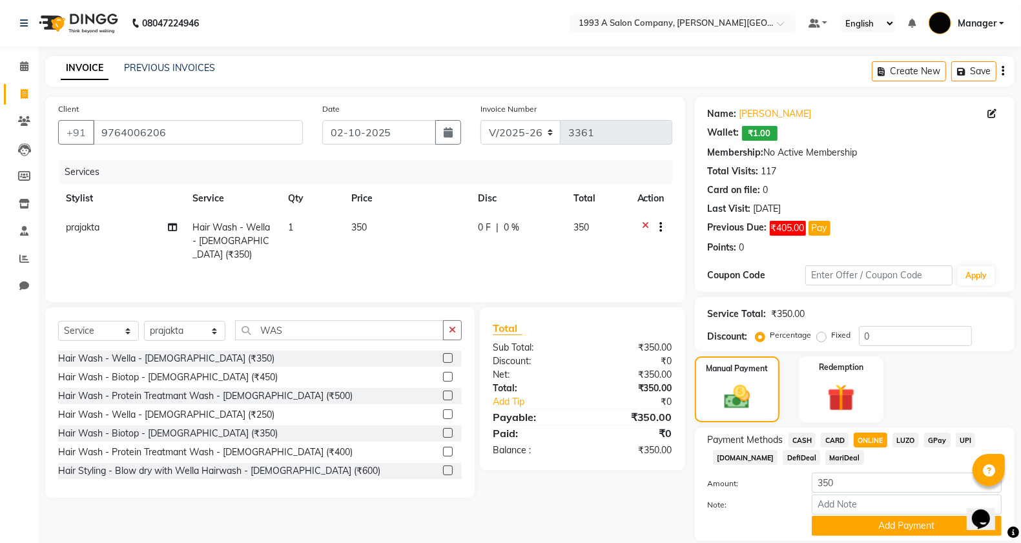
scroll to position [43, 0]
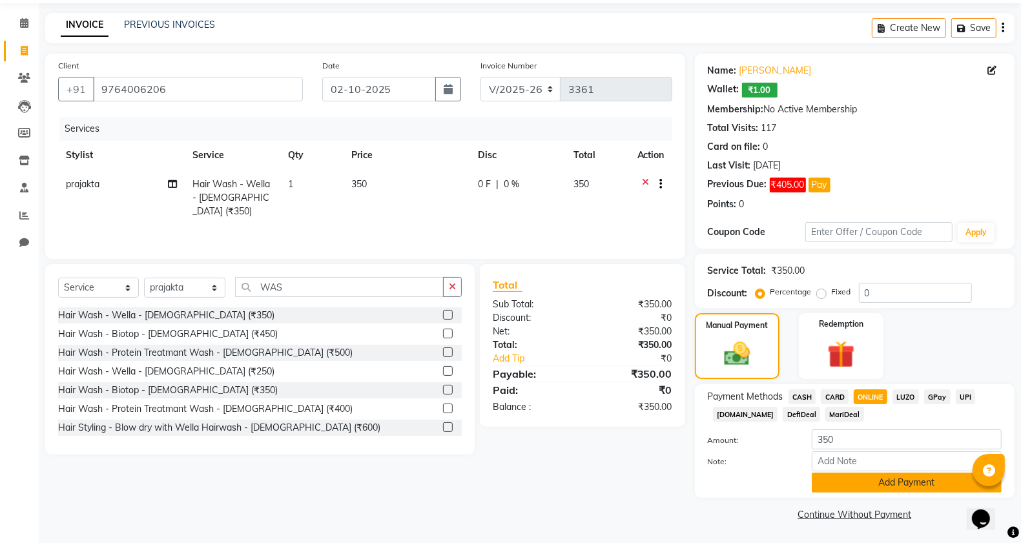
click at [850, 481] on button "Add Payment" at bounding box center [907, 483] width 190 height 20
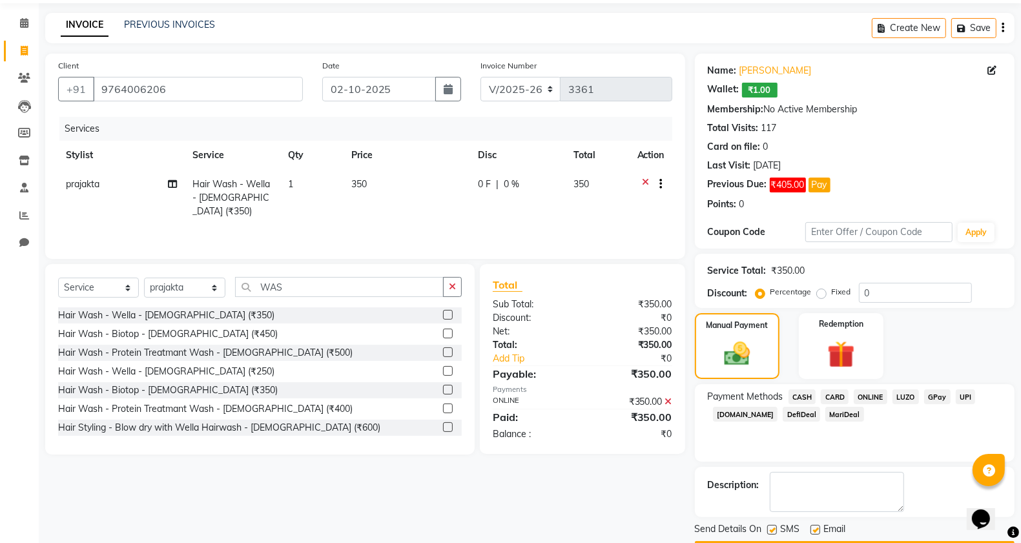
scroll to position [81, 0]
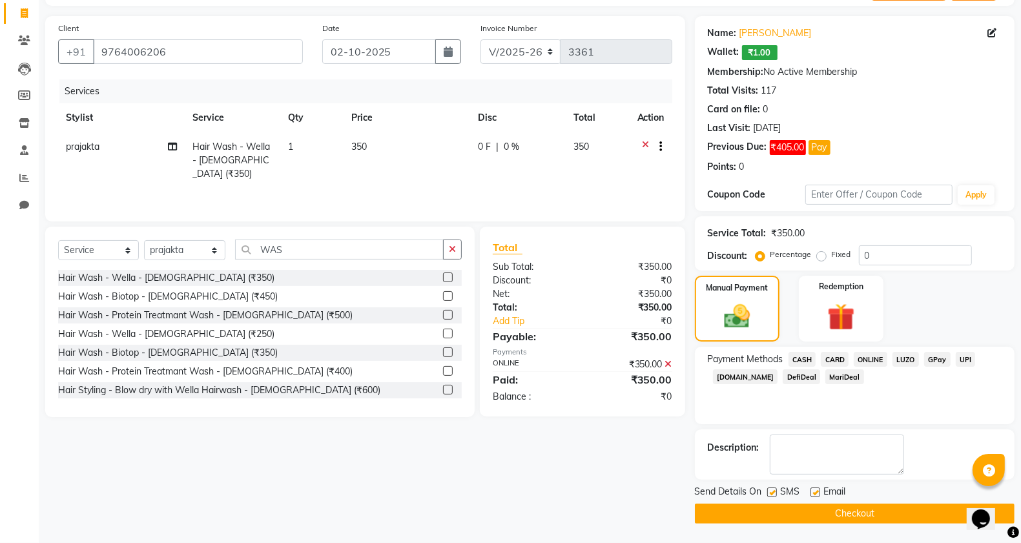
click at [770, 497] on label at bounding box center [773, 493] width 10 height 10
click at [770, 497] on input "checkbox" at bounding box center [772, 493] width 8 height 8
click at [769, 492] on label at bounding box center [773, 493] width 10 height 10
click at [769, 492] on input "checkbox" at bounding box center [772, 493] width 8 height 8
checkbox input "true"
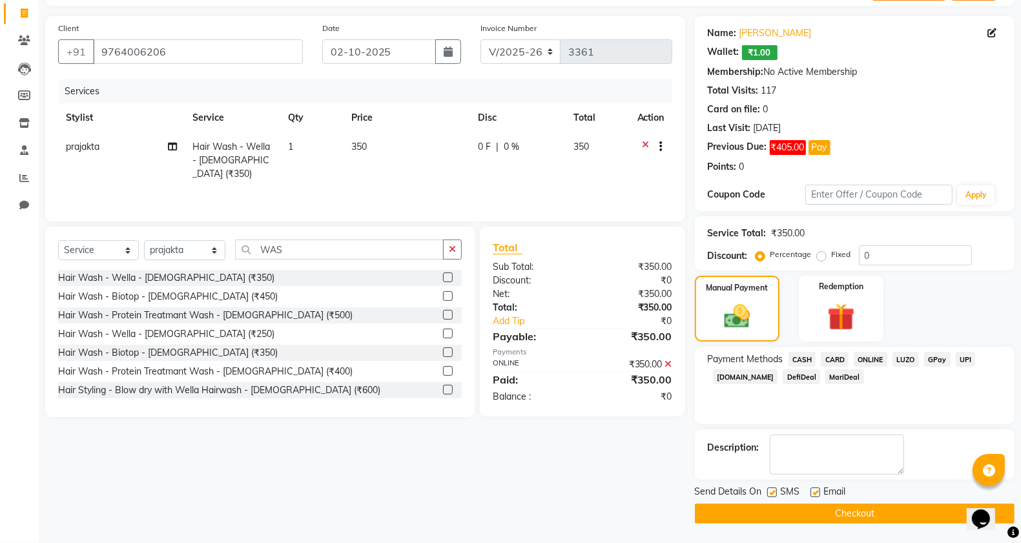
click at [771, 519] on button "Checkout" at bounding box center [855, 514] width 320 height 20
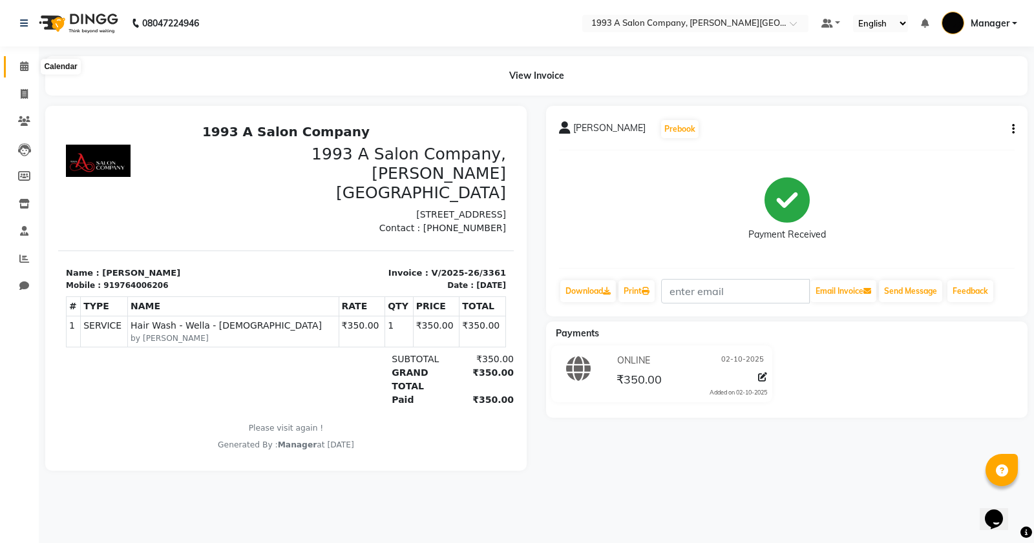
click at [27, 59] on span at bounding box center [24, 66] width 23 height 15
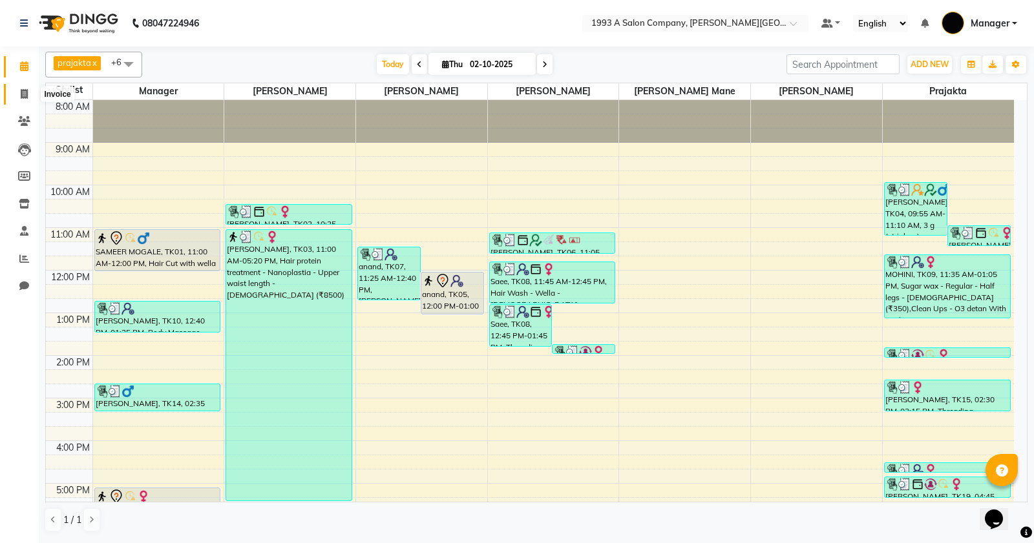
click at [18, 89] on span at bounding box center [24, 94] width 23 height 15
select select "613"
select select "service"
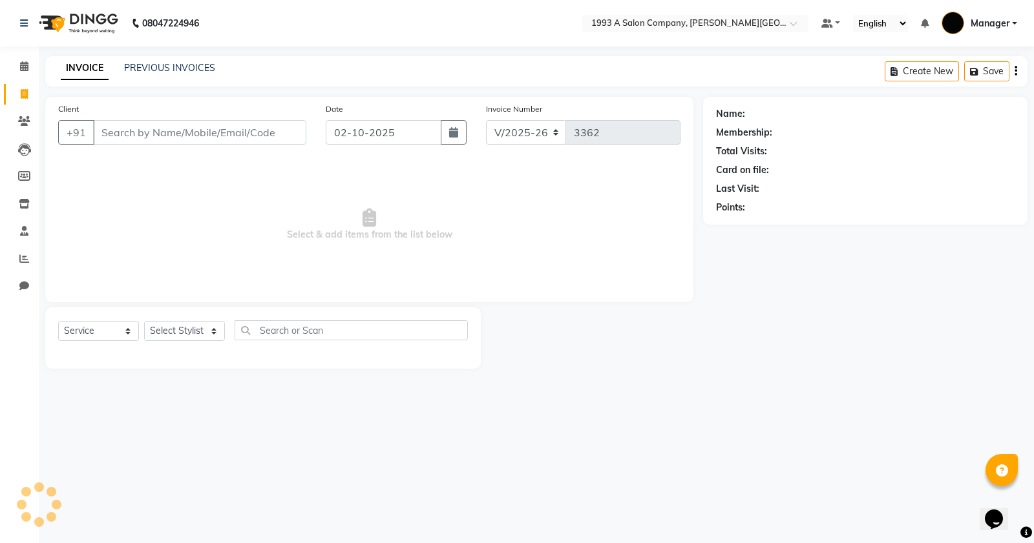
click at [131, 131] on input "Client" at bounding box center [199, 132] width 213 height 25
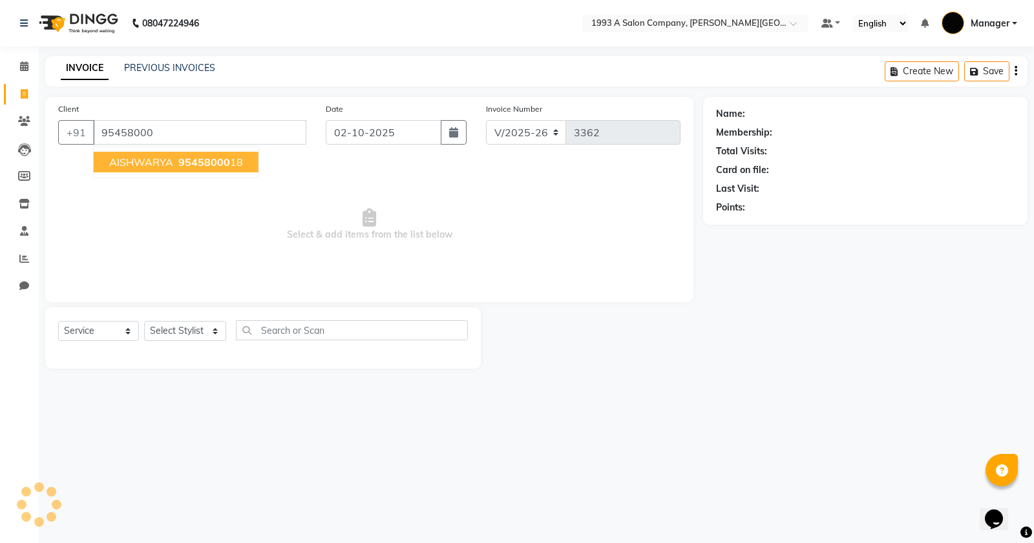
click at [180, 156] on span "95458000" at bounding box center [204, 162] width 52 height 13
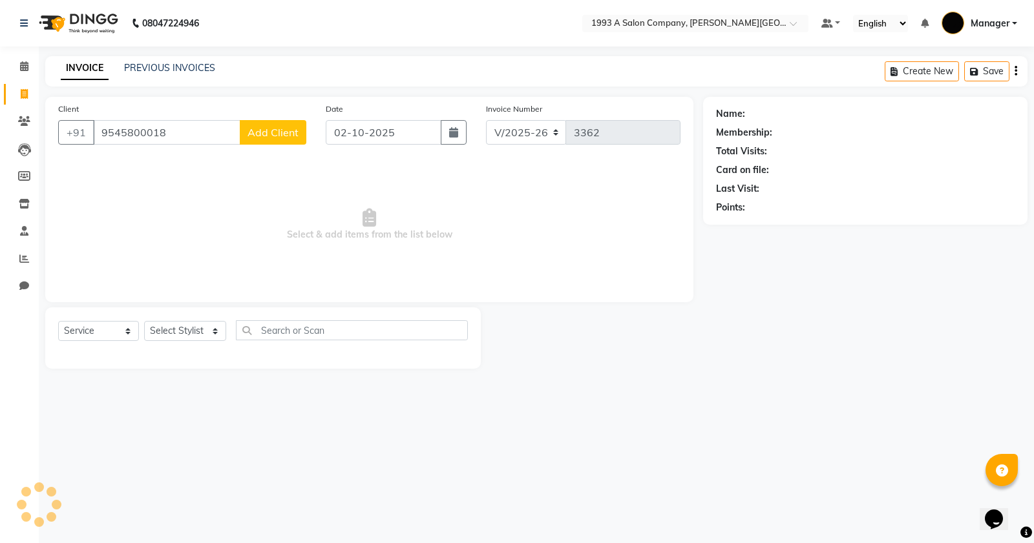
type input "9545800018"
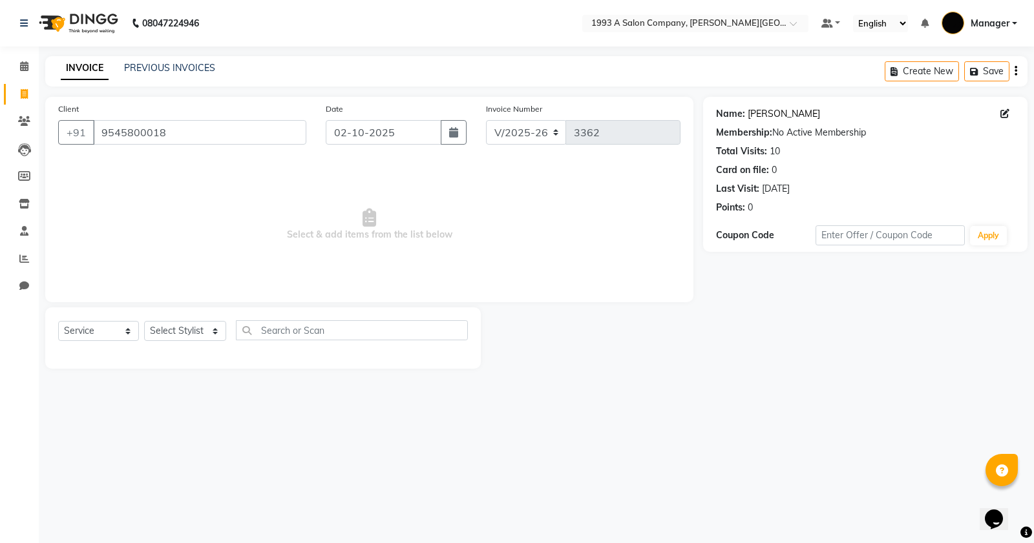
click at [763, 116] on link "Aishwarya" at bounding box center [784, 114] width 72 height 14
click at [36, 63] on li "Calendar" at bounding box center [19, 67] width 39 height 28
click at [27, 63] on icon at bounding box center [24, 66] width 8 height 10
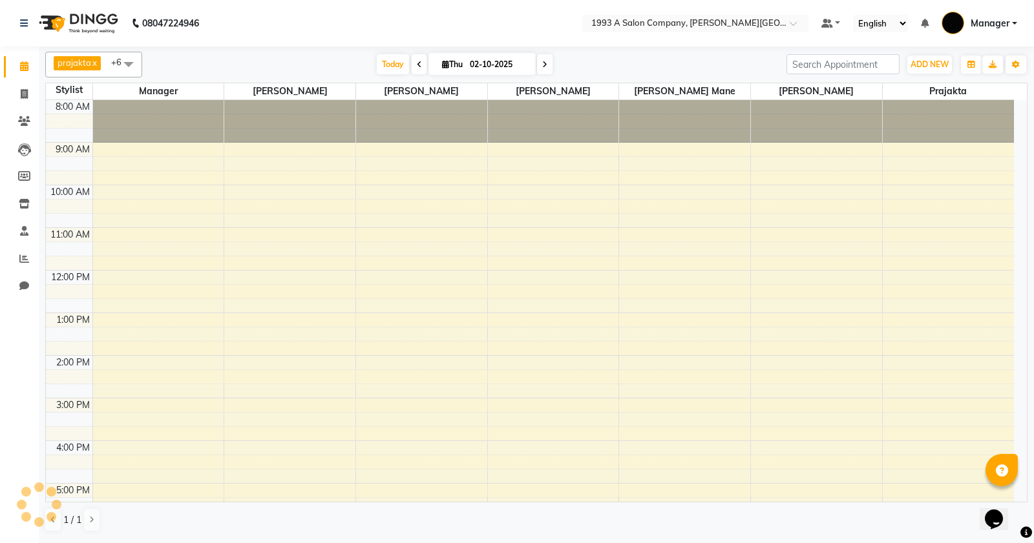
scroll to position [176, 0]
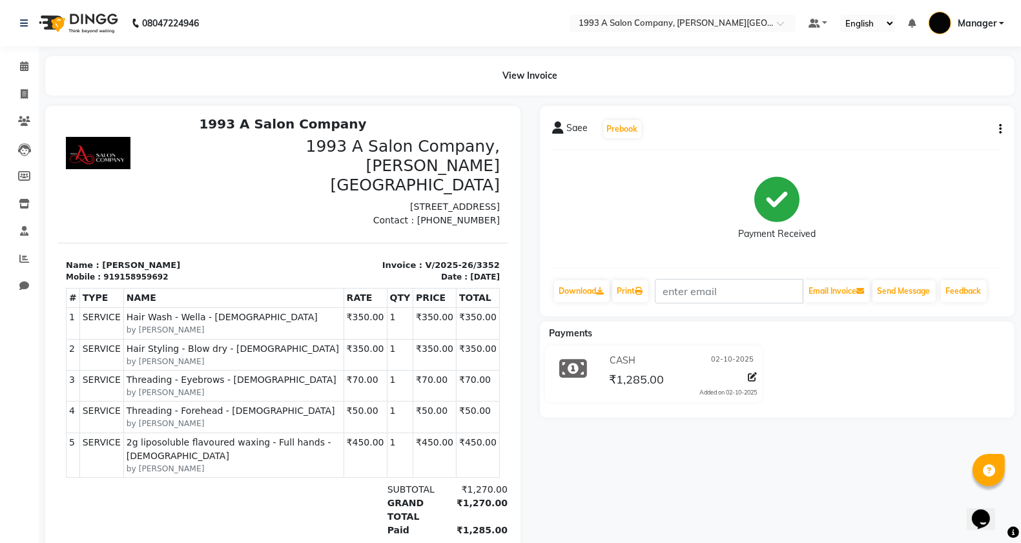
scroll to position [10, 0]
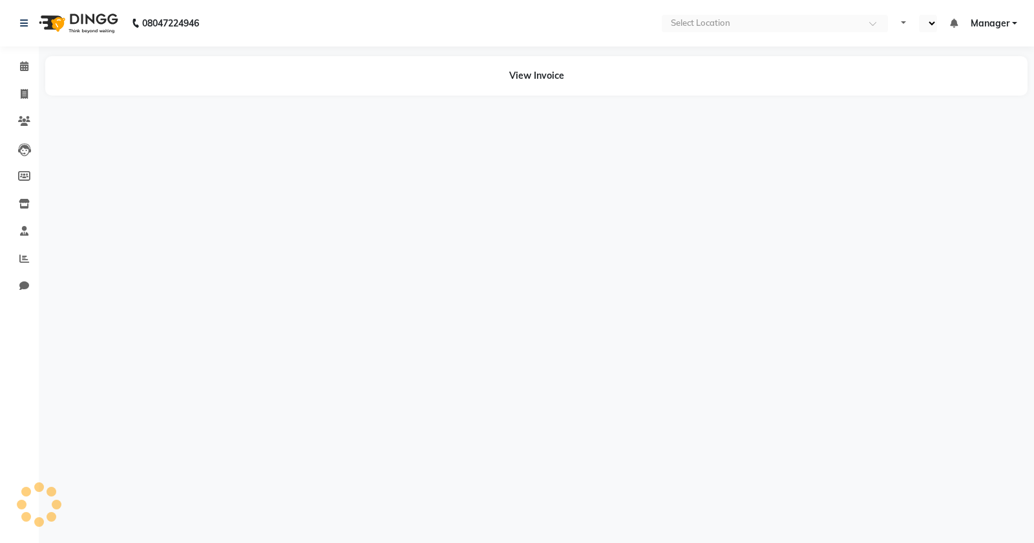
select select "en"
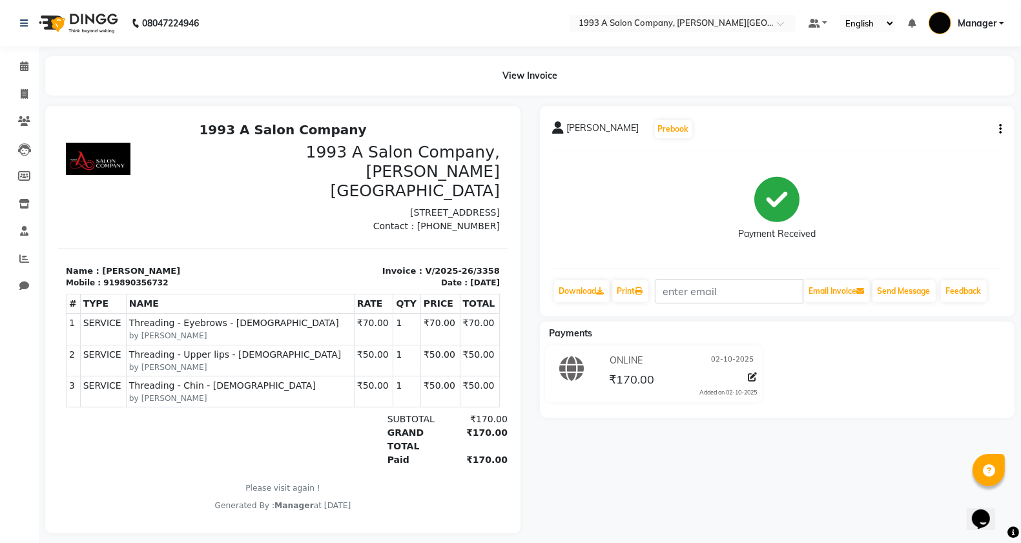
scroll to position [10, 0]
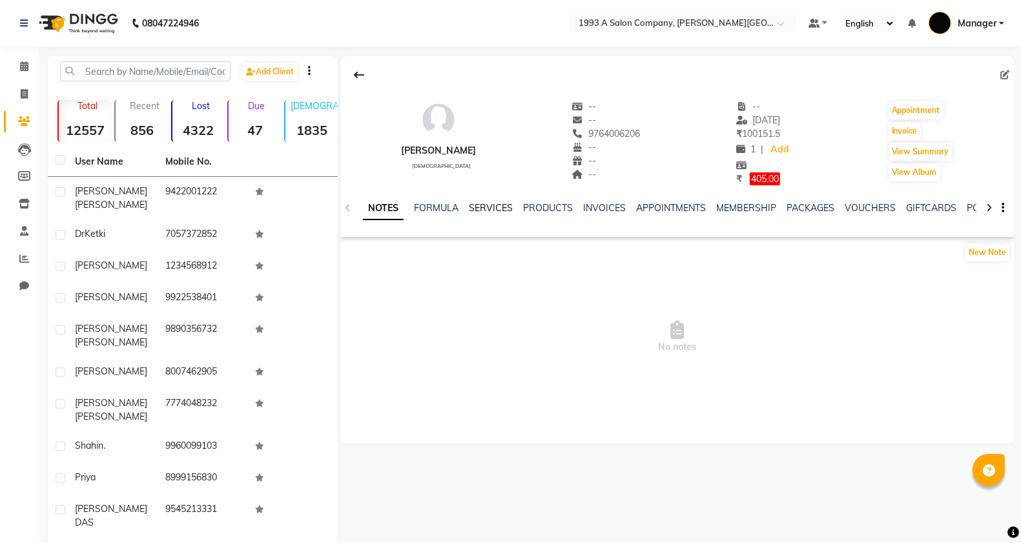
click at [479, 207] on link "SERVICES" at bounding box center [491, 208] width 44 height 12
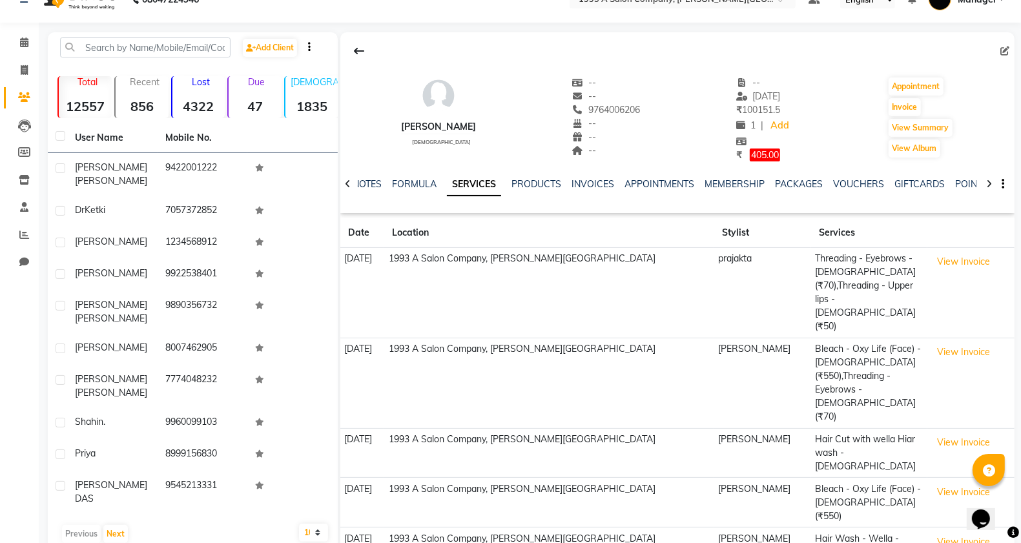
scroll to position [27, 0]
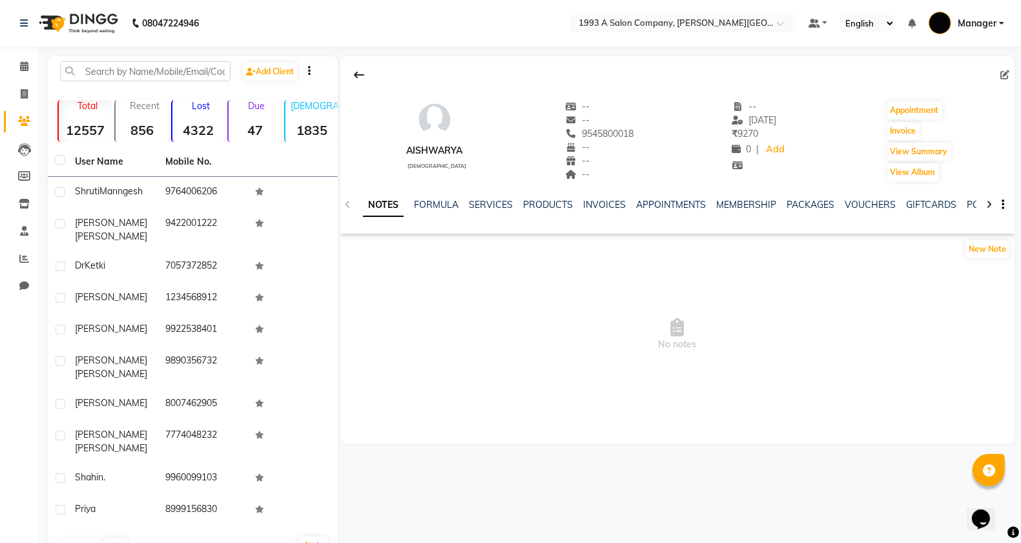
click at [492, 198] on div "SERVICES" at bounding box center [491, 205] width 44 height 14
click at [726, 204] on link "MEMBERSHIP" at bounding box center [746, 205] width 60 height 12
click at [423, 205] on link "SERVICES" at bounding box center [428, 205] width 44 height 12
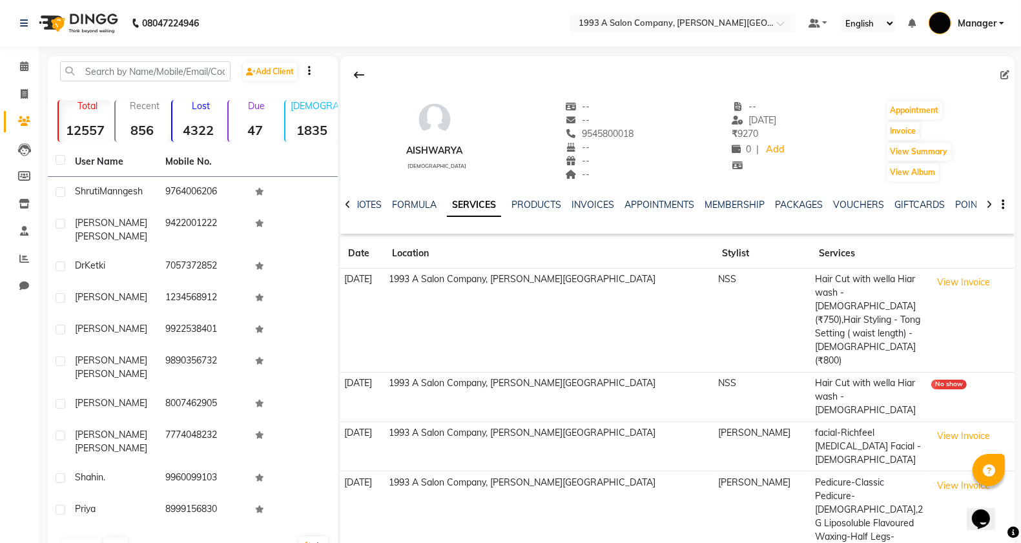
click at [515, 211] on div "PRODUCTS" at bounding box center [537, 205] width 50 height 14
click at [522, 200] on link "PRODUCTS" at bounding box center [537, 205] width 50 height 12
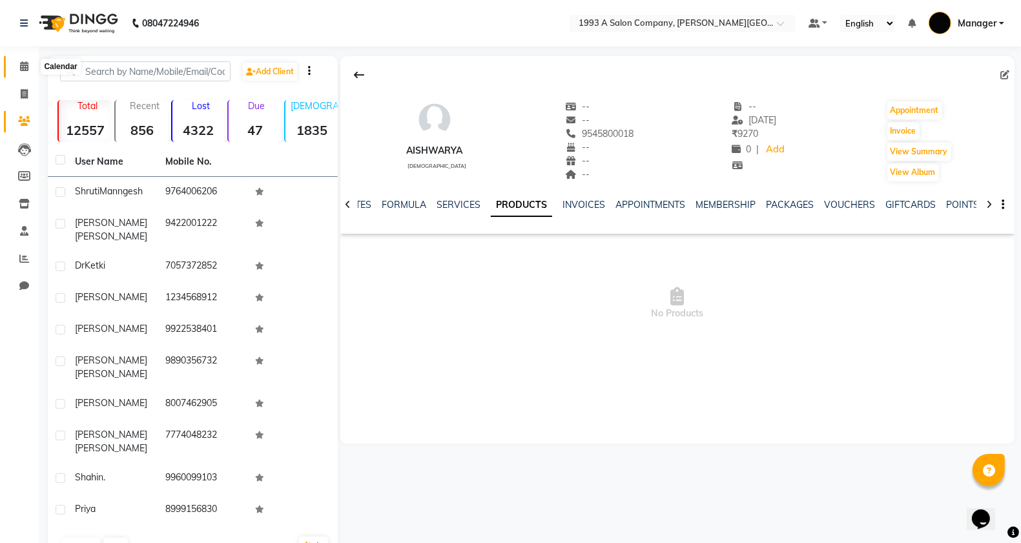
click at [20, 63] on icon at bounding box center [24, 66] width 8 height 10
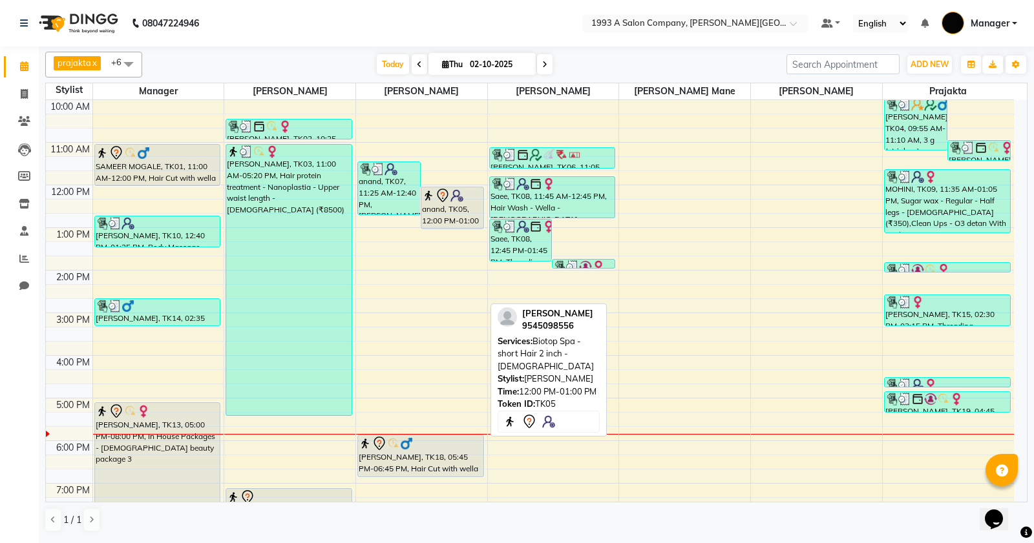
scroll to position [201, 0]
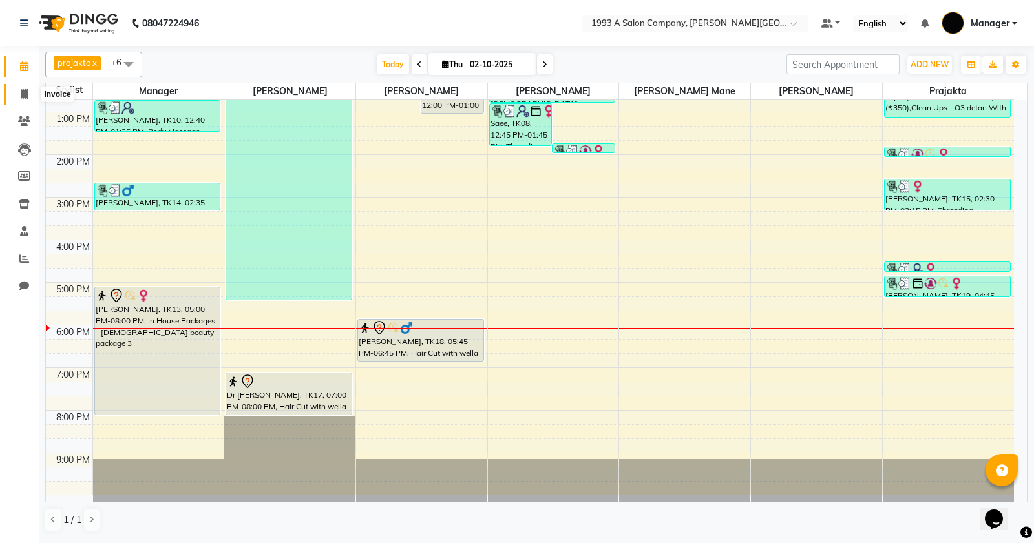
click at [34, 96] on span at bounding box center [24, 94] width 23 height 15
select select "service"
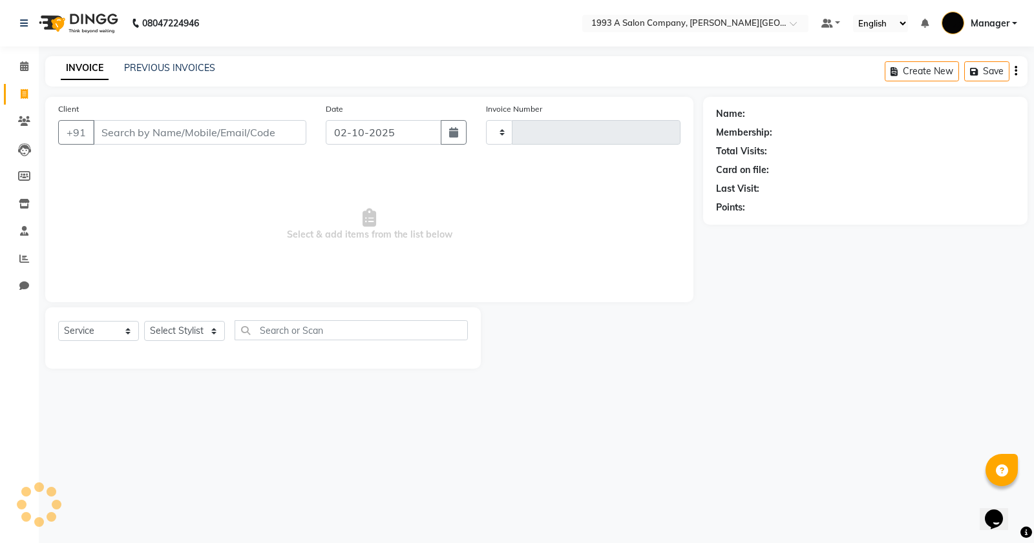
type input "3362"
select select "613"
click at [284, 325] on input "text" at bounding box center [351, 330] width 233 height 20
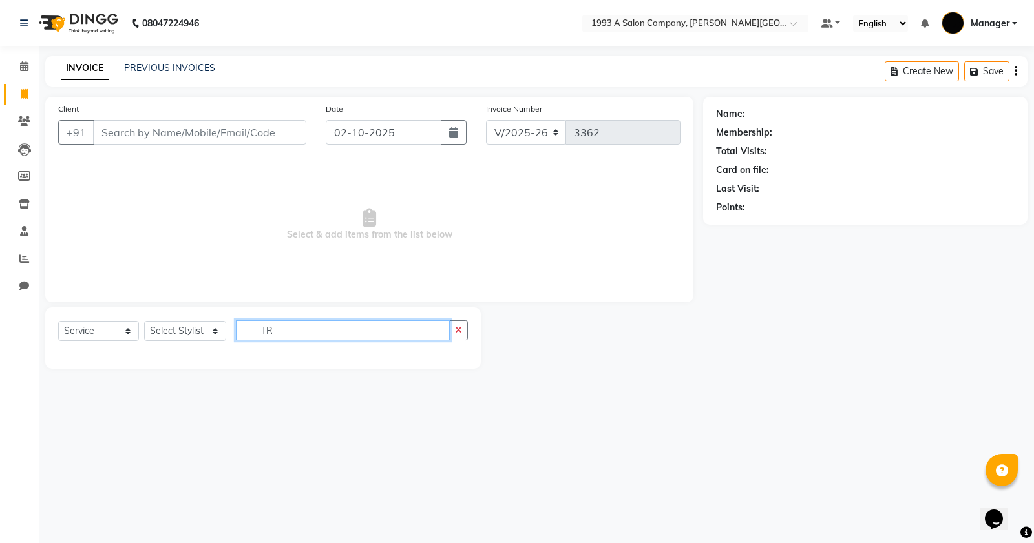
type input "T"
type input "NANO"
click at [173, 327] on select "Select Stylist [PERSON_NAME] Manager [PERSON_NAME] Mr [PERSON_NAME] (owner) [PE…" at bounding box center [185, 331] width 82 height 20
select select "8718"
click at [144, 321] on select "Select Stylist [PERSON_NAME] Manager [PERSON_NAME] Mr [PERSON_NAME] (owner) [PE…" at bounding box center [185, 331] width 82 height 20
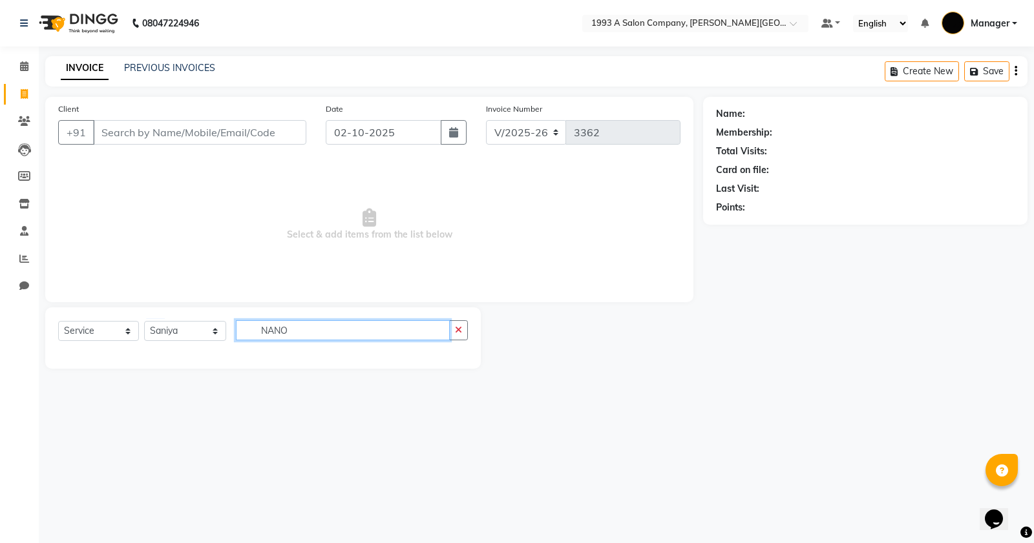
click at [370, 333] on input "NANO" at bounding box center [343, 330] width 214 height 20
type input "NAN"
click at [191, 331] on select "Select Stylist [PERSON_NAME] Manager [PERSON_NAME] Mr [PERSON_NAME] (owner) [PE…" at bounding box center [185, 331] width 82 height 20
select select "11854"
click at [144, 321] on select "Select Stylist [PERSON_NAME] Manager [PERSON_NAME] Mr [PERSON_NAME] (owner) [PE…" at bounding box center [185, 331] width 82 height 20
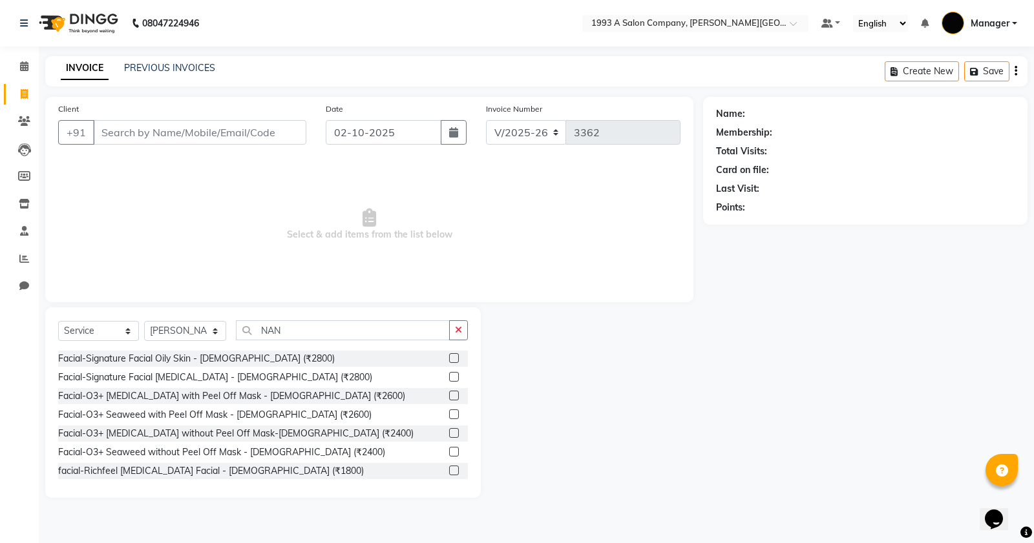
click at [329, 380] on div "Facial-Signature Facial [MEDICAL_DATA] - [DEMOGRAPHIC_DATA] (₹2800)" at bounding box center [263, 378] width 410 height 16
click at [337, 323] on input "NAN" at bounding box center [343, 330] width 214 height 20
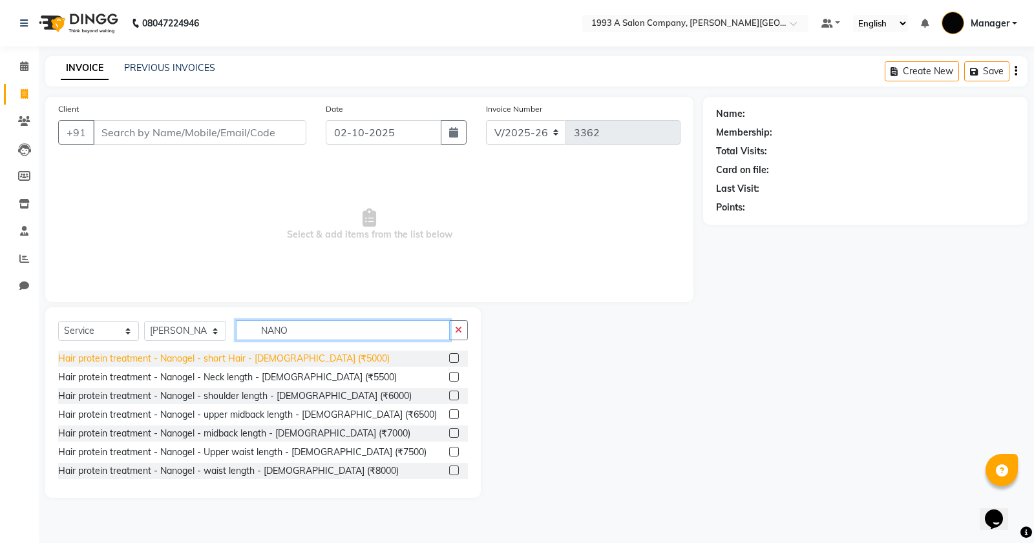
type input "NANO"
click at [136, 364] on div "Hair protein treatment - Nanogel - short Hair - [DEMOGRAPHIC_DATA] (₹5000)" at bounding box center [223, 359] width 331 height 14
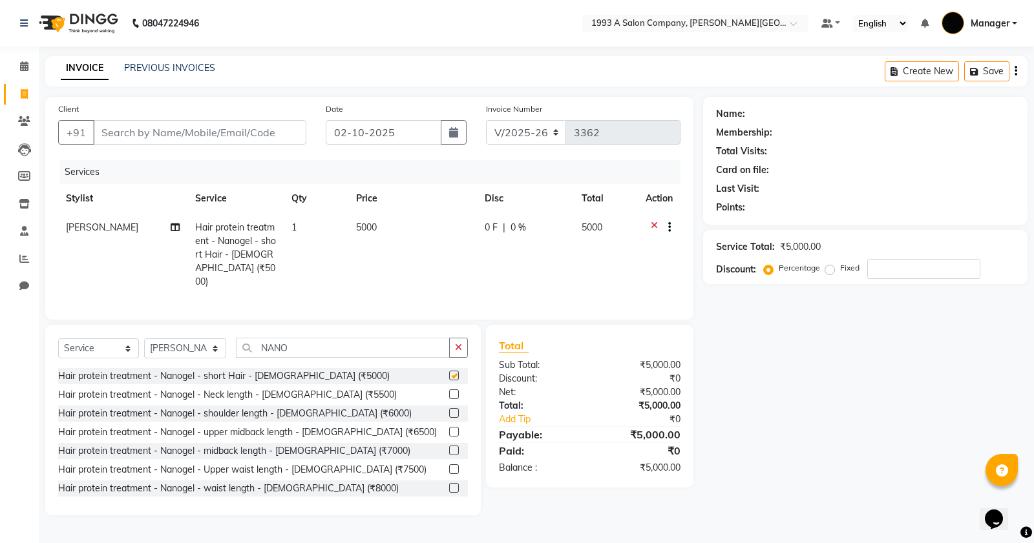
checkbox input "false"
drag, startPoint x: 246, startPoint y: 227, endPoint x: 209, endPoint y: 236, distance: 38.5
click at [209, 236] on span "Hair protein treatment - Nanogel - short Hair - [DEMOGRAPHIC_DATA] (₹5000)" at bounding box center [235, 255] width 81 height 66
select select "11854"
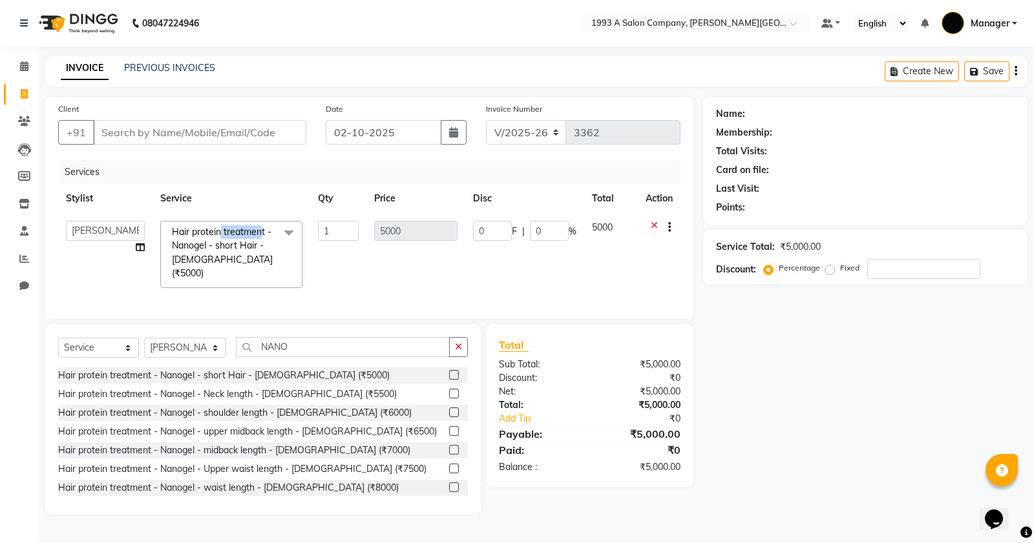
drag, startPoint x: 221, startPoint y: 233, endPoint x: 262, endPoint y: 231, distance: 41.4
click at [262, 231] on span "Hair protein treatment - Nanogel - short Hair - [DEMOGRAPHIC_DATA] (₹5000)" at bounding box center [222, 252] width 101 height 53
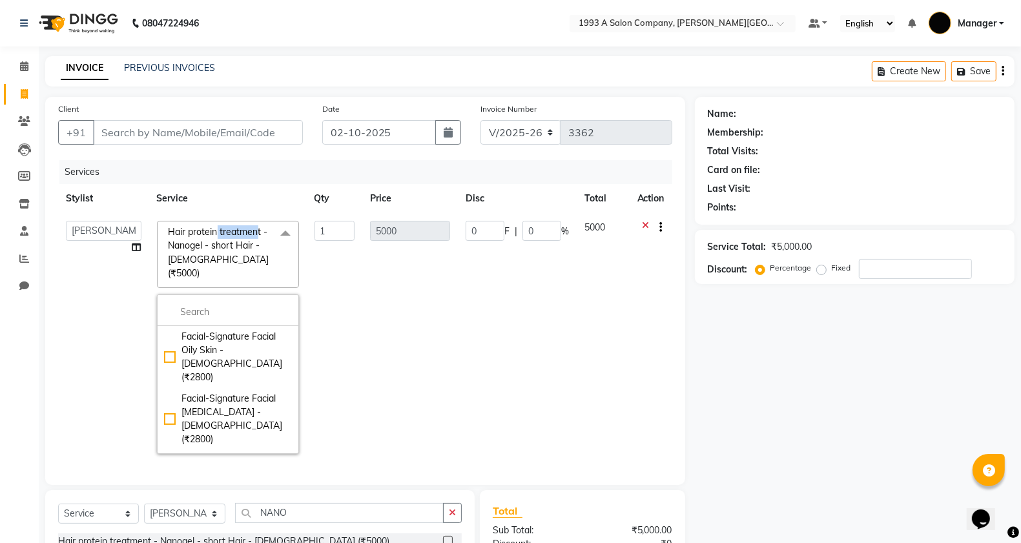
copy span "treatmen"
click at [643, 223] on icon at bounding box center [646, 229] width 7 height 16
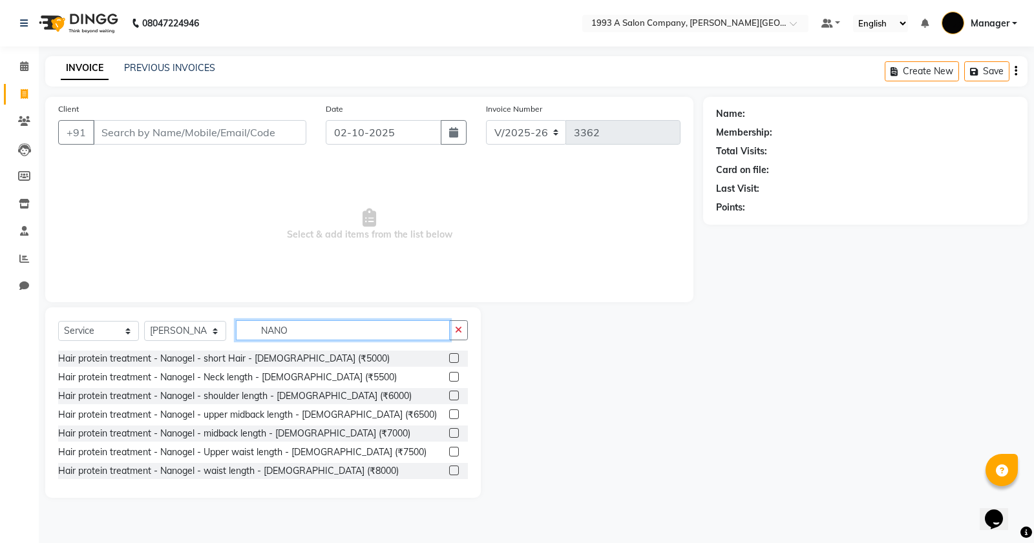
drag, startPoint x: 291, startPoint y: 328, endPoint x: 118, endPoint y: 328, distance: 173.1
click at [118, 328] on div "Select Service Product Membership Package Voucher Prepaid Gift Card Select Styl…" at bounding box center [263, 335] width 410 height 30
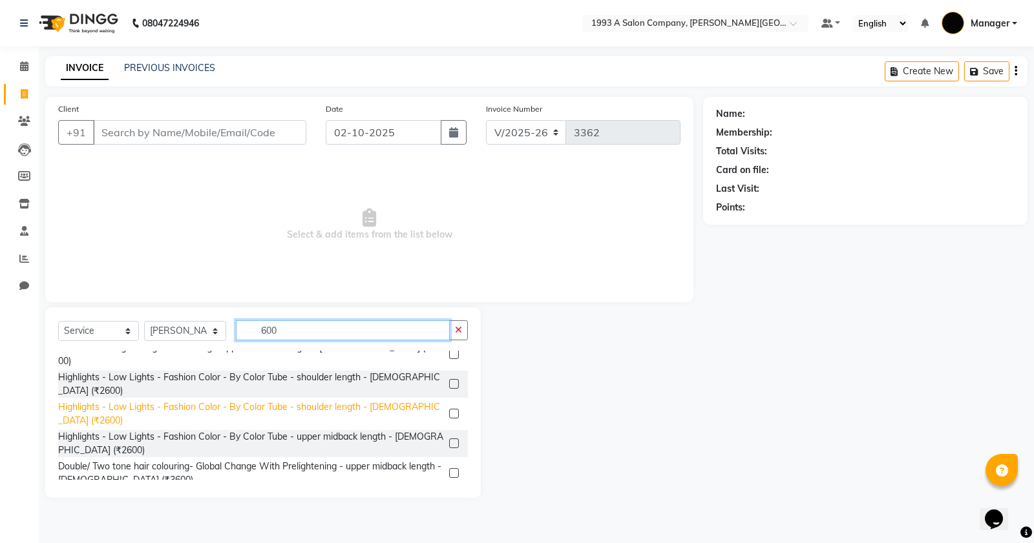
scroll to position [565, 0]
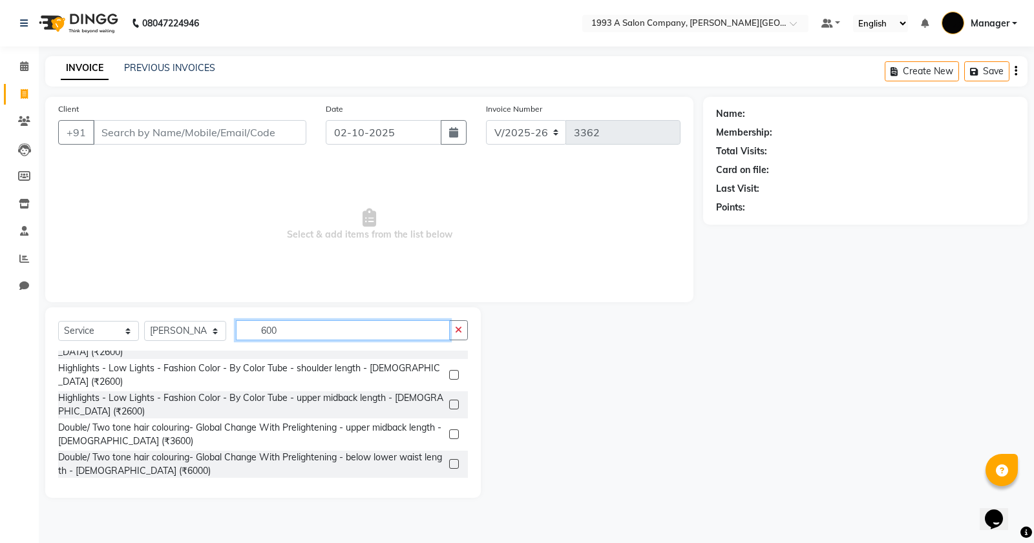
type input "600"
click at [193, 112] on div "Client +91" at bounding box center [181, 128] width 267 height 53
click at [202, 126] on input "Client" at bounding box center [199, 132] width 213 height 25
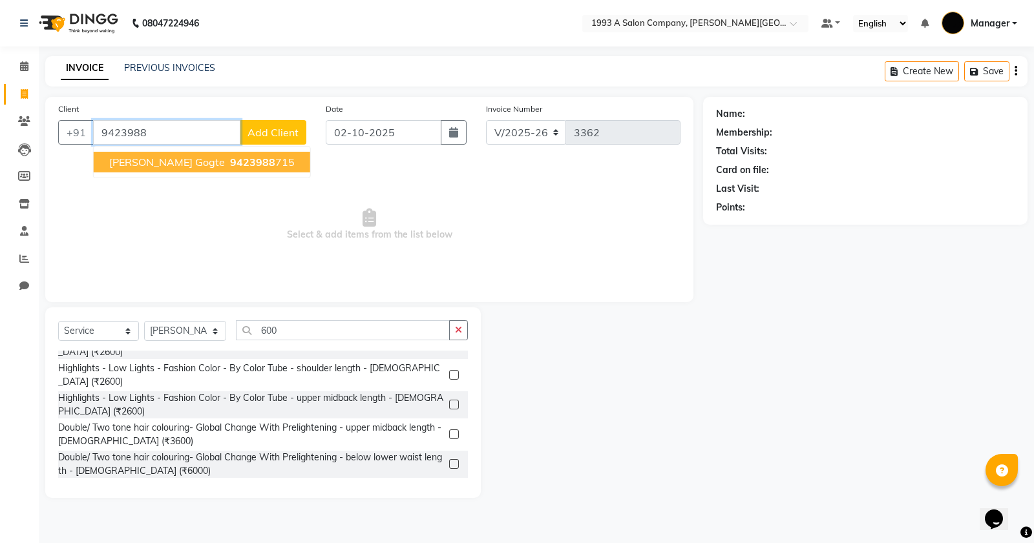
click at [230, 159] on span "9423988" at bounding box center [252, 162] width 45 height 13
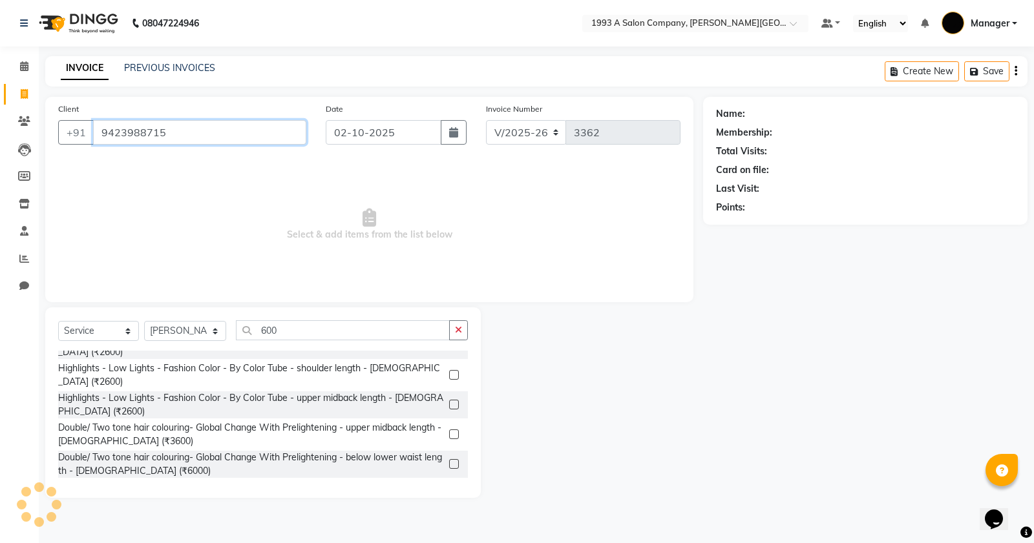
type input "9423988715"
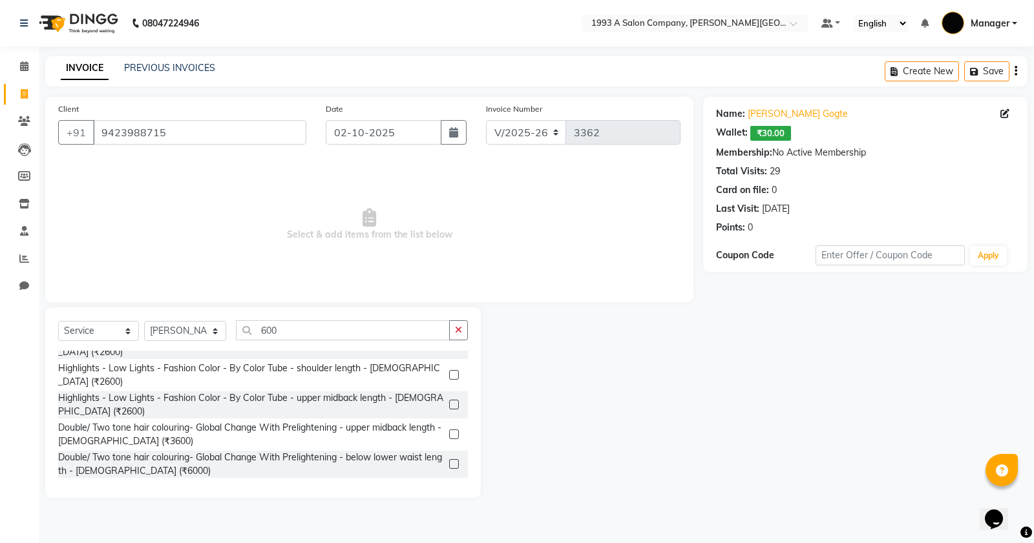
scroll to position [323, 0]
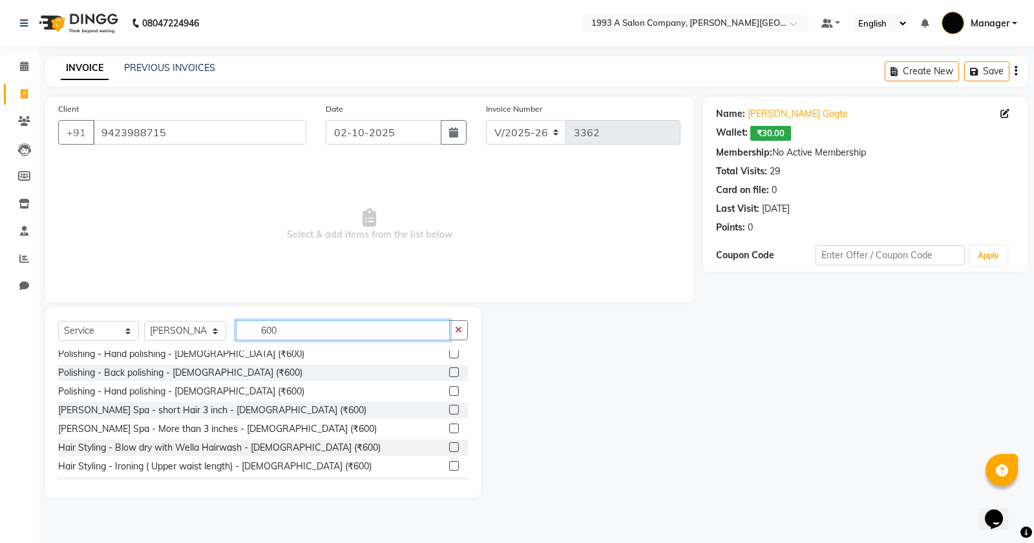
drag, startPoint x: 299, startPoint y: 331, endPoint x: 204, endPoint y: 340, distance: 95.3
click at [208, 340] on div "Select Service Product Membership Package Voucher Prepaid Gift Card Select Styl…" at bounding box center [263, 335] width 410 height 30
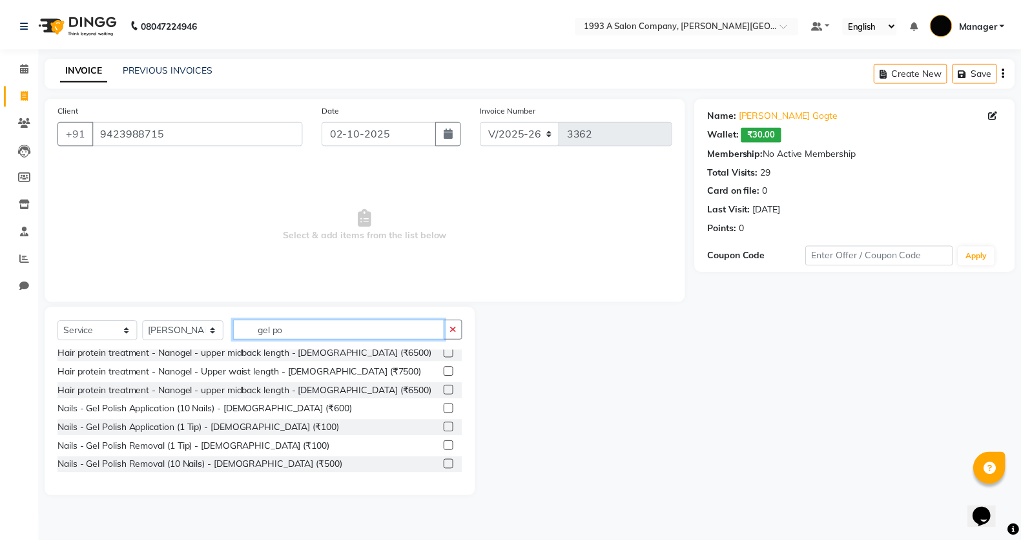
scroll to position [0, 0]
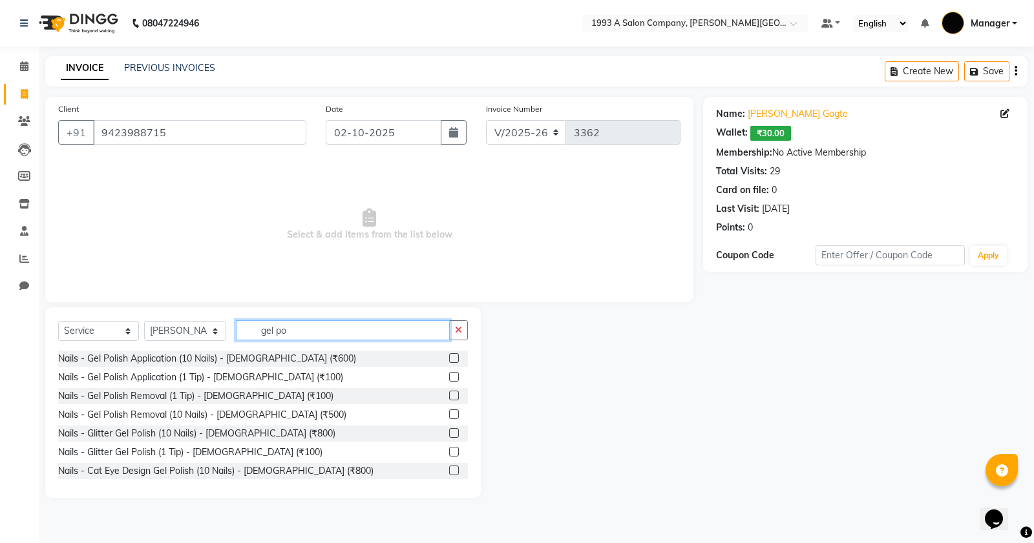
type input "gel po"
click at [449, 357] on label at bounding box center [454, 358] width 10 height 10
click at [449, 357] on input "checkbox" at bounding box center [453, 359] width 8 height 8
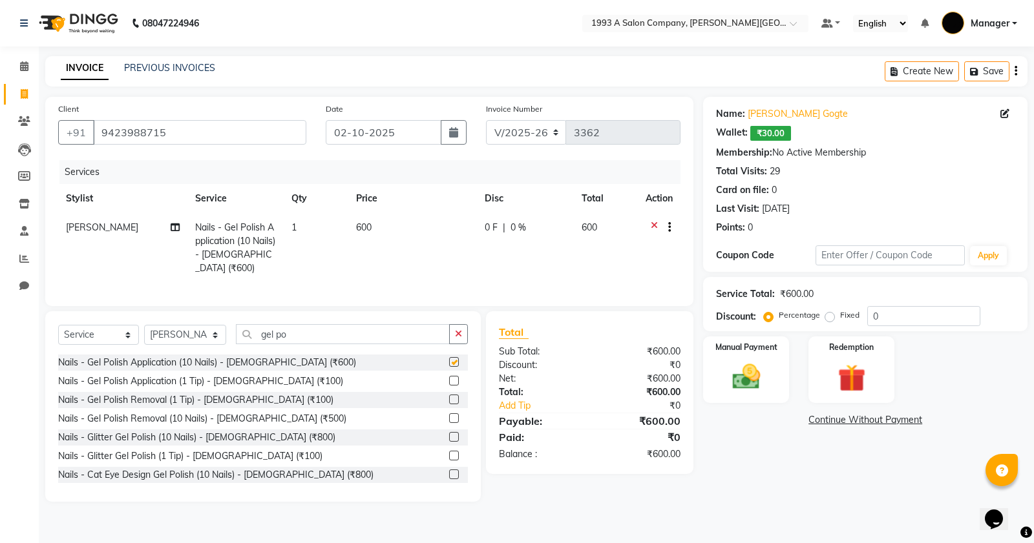
checkbox input "false"
click at [732, 375] on img at bounding box center [746, 377] width 47 height 33
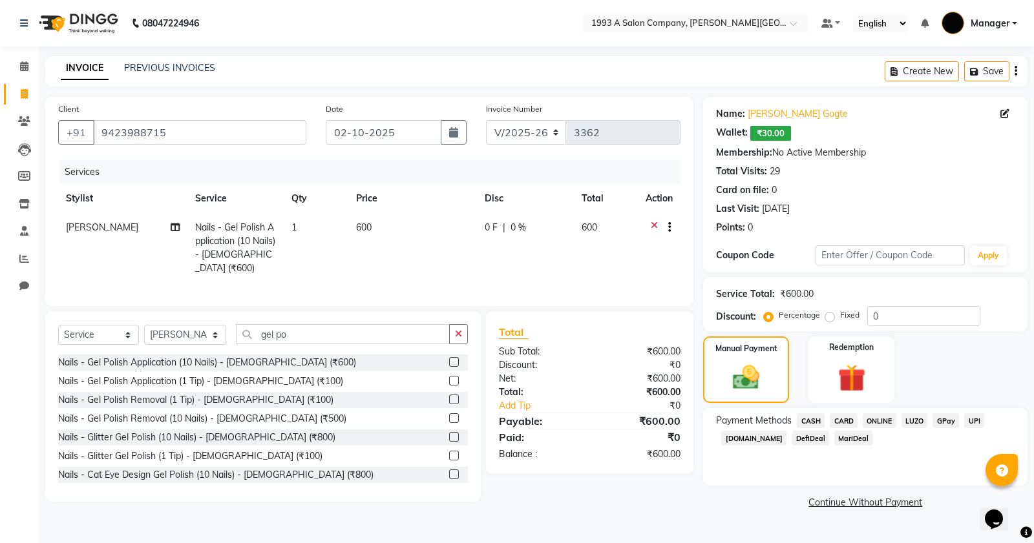
click at [864, 418] on span "ONLINE" at bounding box center [880, 420] width 34 height 15
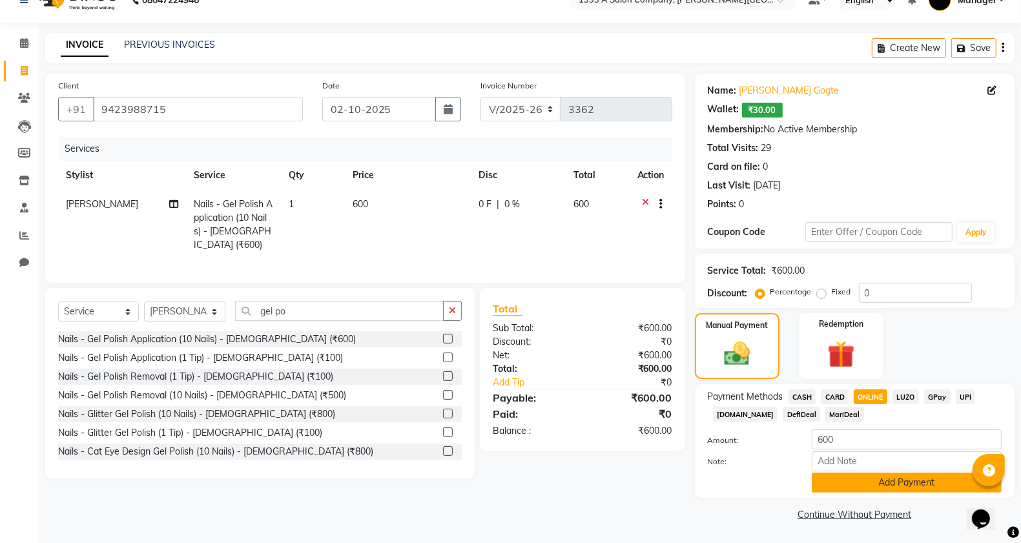
click at [858, 486] on button "Add Payment" at bounding box center [907, 483] width 190 height 20
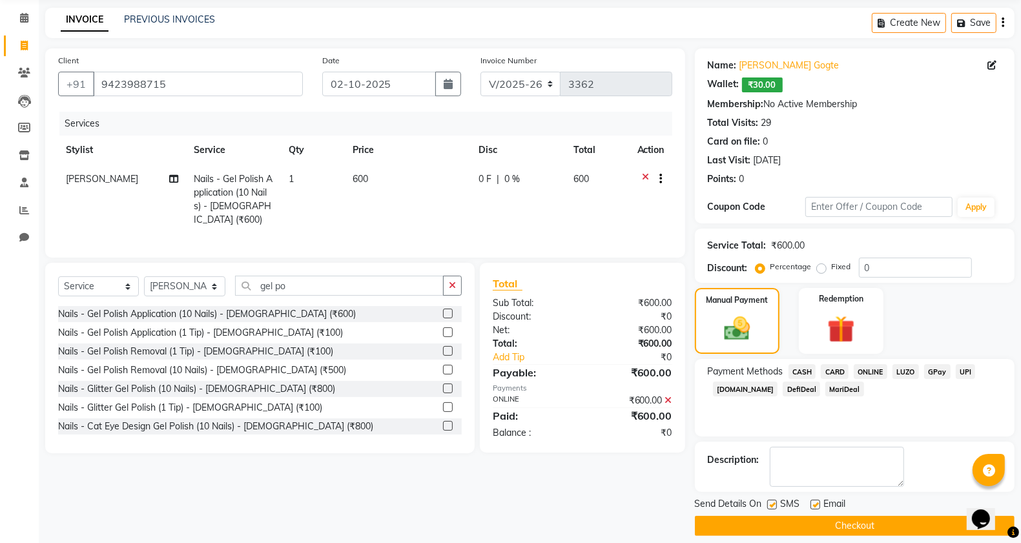
scroll to position [61, 0]
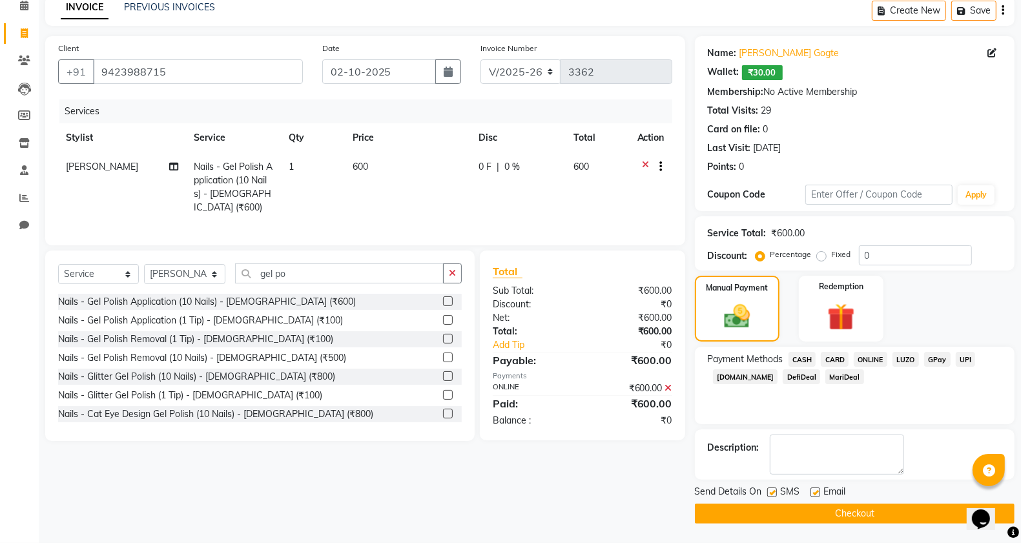
click at [769, 496] on label at bounding box center [773, 493] width 10 height 10
click at [769, 496] on input "checkbox" at bounding box center [772, 493] width 8 height 8
checkbox input "false"
click at [766, 512] on button "Checkout" at bounding box center [855, 514] width 320 height 20
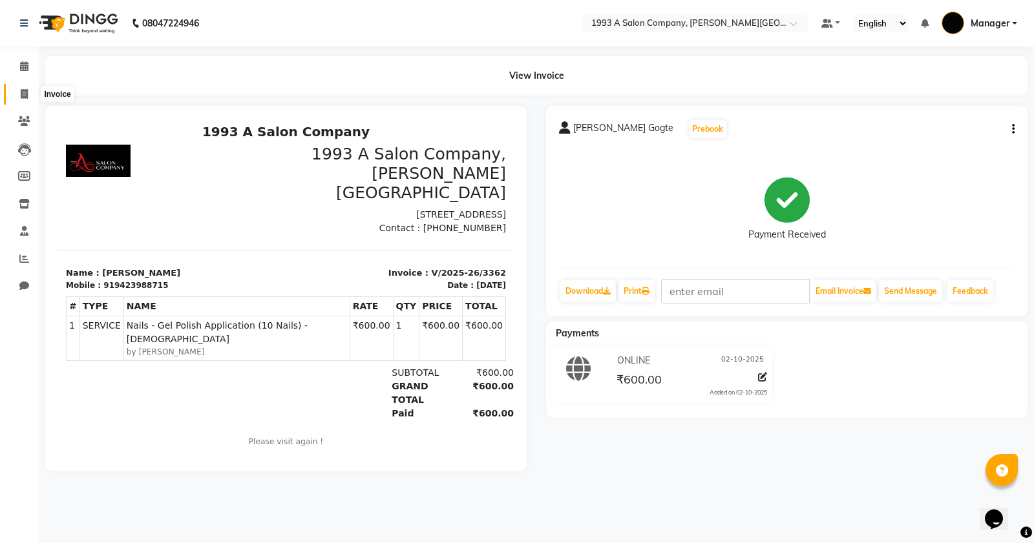
click at [27, 87] on span at bounding box center [24, 94] width 23 height 15
select select "service"
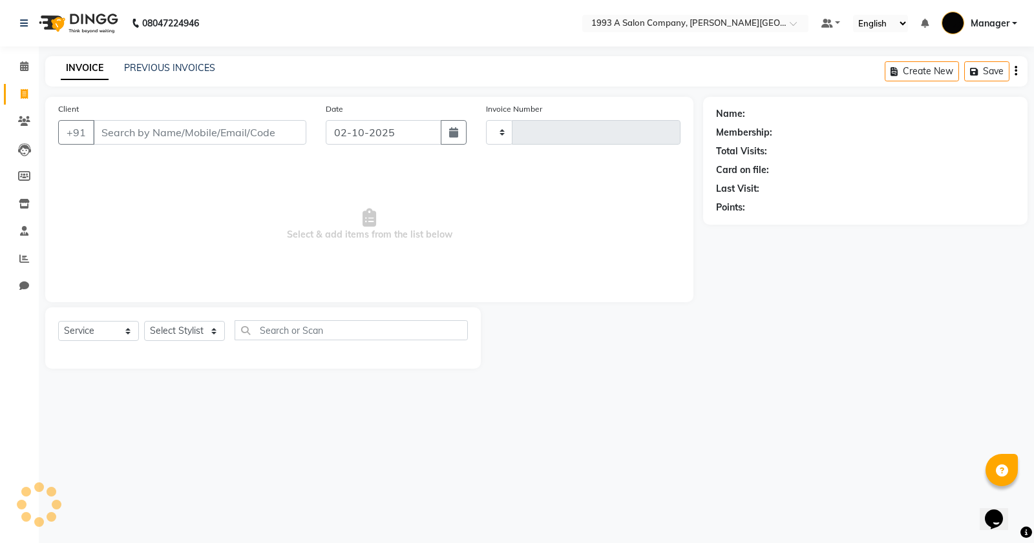
type input "3366"
select select "613"
click at [192, 330] on select "Select Stylist [PERSON_NAME] Manager [PERSON_NAME] Mr [PERSON_NAME] (owner) [PE…" at bounding box center [185, 331] width 82 height 20
select select "70852"
click at [144, 321] on select "Select Stylist [PERSON_NAME] Manager [PERSON_NAME] Mr [PERSON_NAME] (owner) [PE…" at bounding box center [185, 331] width 82 height 20
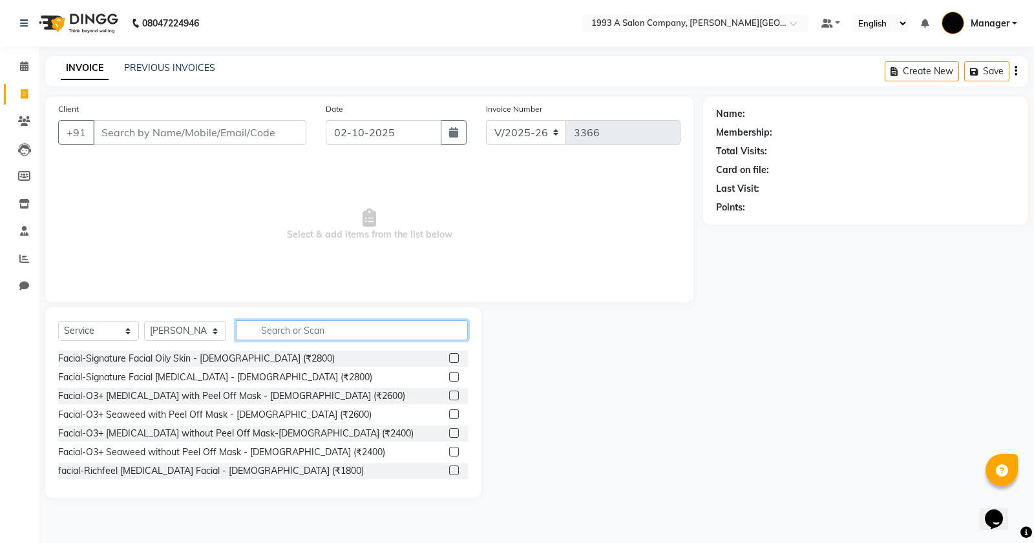
click at [293, 331] on input "text" at bounding box center [352, 330] width 232 height 20
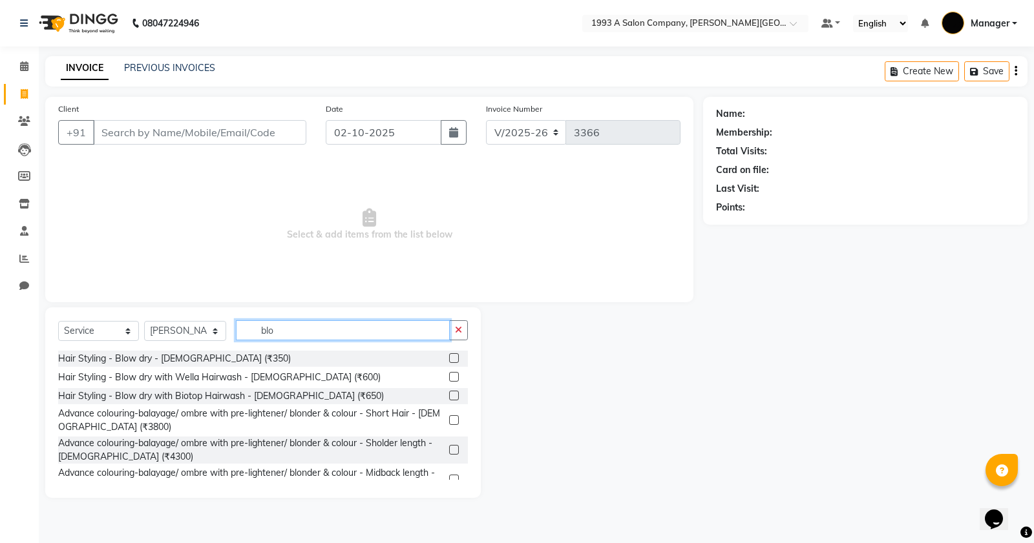
type input "blo"
click at [449, 360] on label at bounding box center [454, 358] width 10 height 10
click at [449, 360] on input "checkbox" at bounding box center [453, 359] width 8 height 8
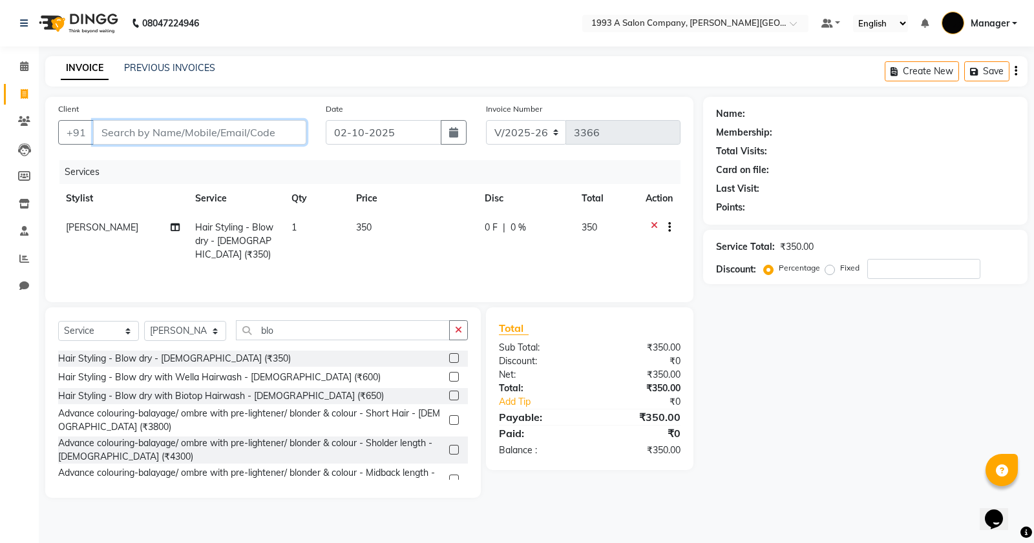
checkbox input "false"
click at [154, 137] on input "Client" at bounding box center [199, 132] width 213 height 25
type input "9"
type input "0"
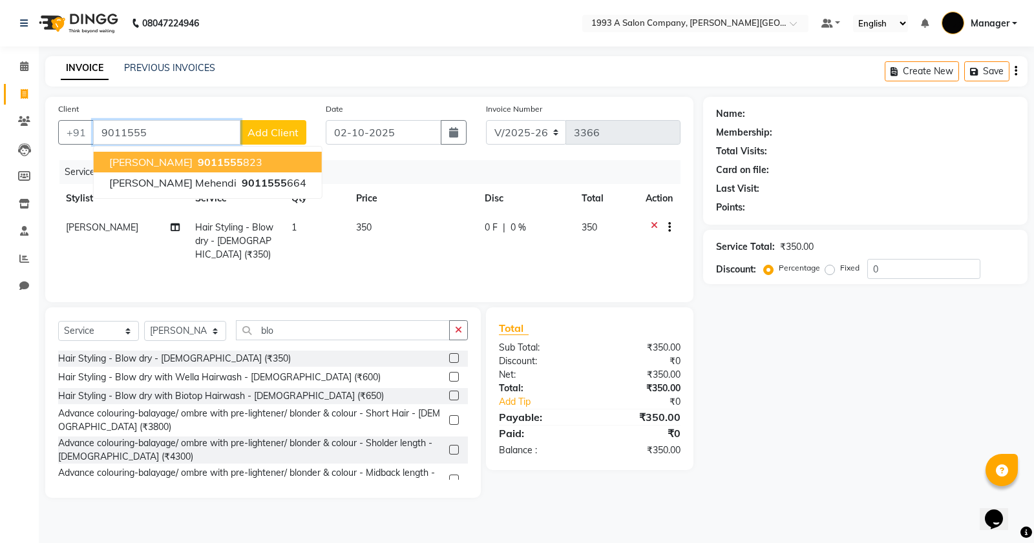
click at [253, 166] on ngb-highlight "9011555 823" at bounding box center [228, 162] width 67 height 13
type input "9011555823"
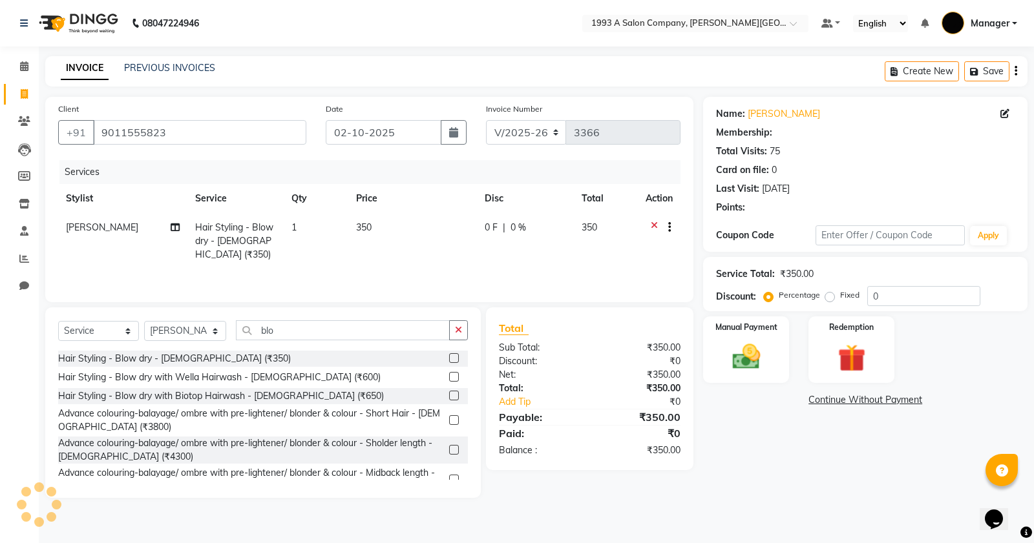
type input "15"
select select "1: Object"
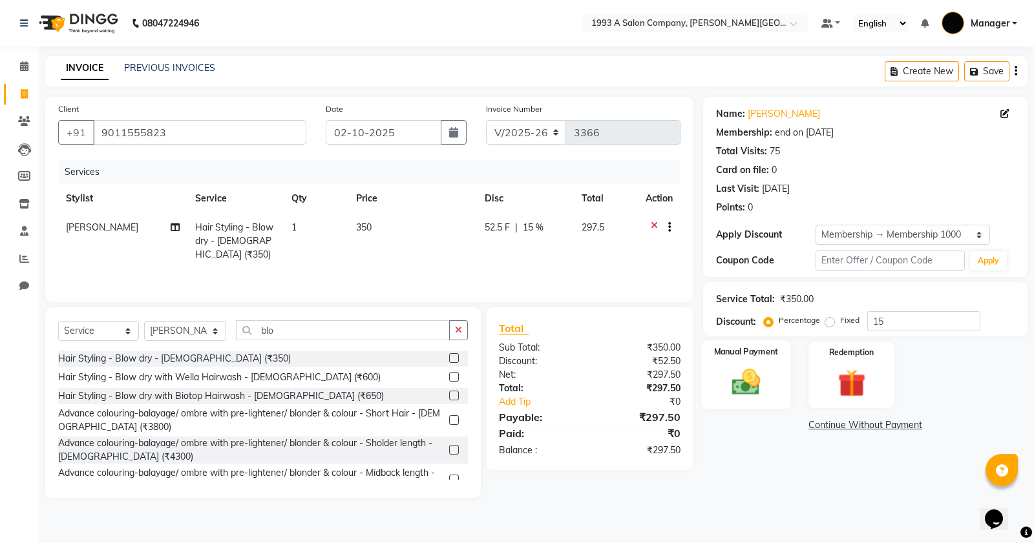
click at [741, 397] on img at bounding box center [746, 382] width 47 height 33
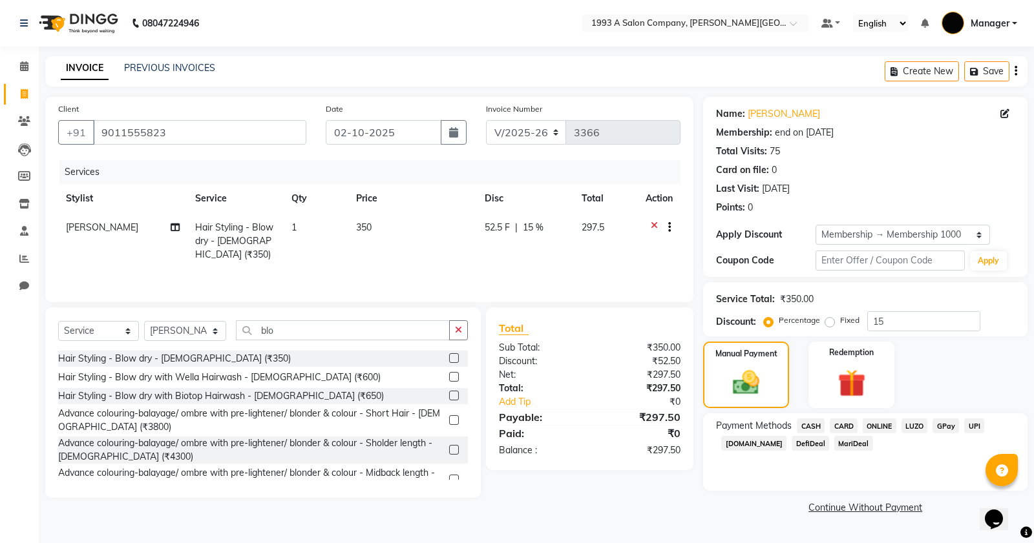
click at [808, 430] on span "CASH" at bounding box center [811, 426] width 28 height 15
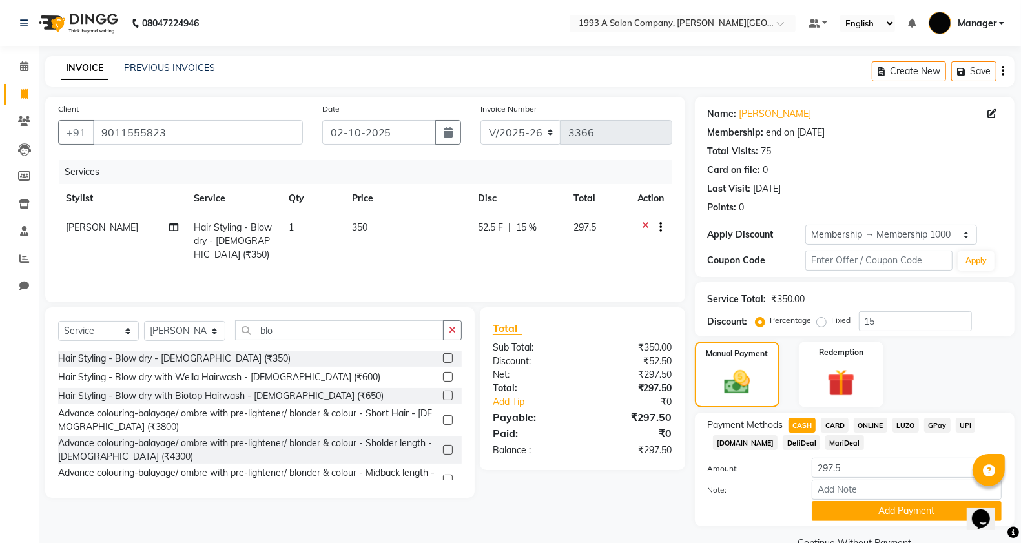
click at [873, 415] on div "Payment Methods CASH CARD ONLINE LUZO GPay UPI Deal.mu DefiDeal MariDeal Amount…" at bounding box center [855, 470] width 320 height 114
click at [882, 423] on span "ONLINE" at bounding box center [871, 425] width 34 height 15
click at [866, 509] on button "Add Payment" at bounding box center [907, 511] width 190 height 20
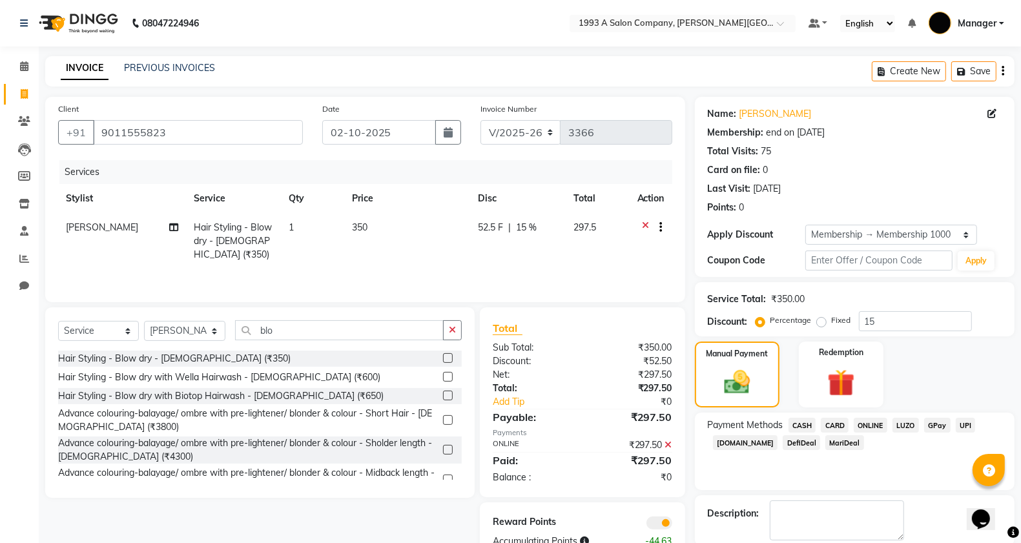
scroll to position [66, 0]
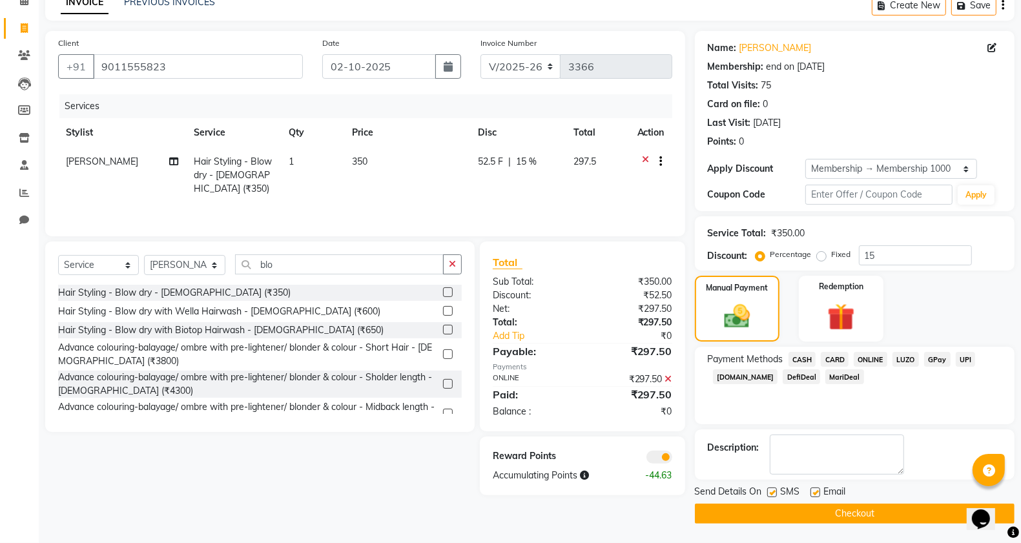
click at [779, 514] on button "Checkout" at bounding box center [855, 514] width 320 height 20
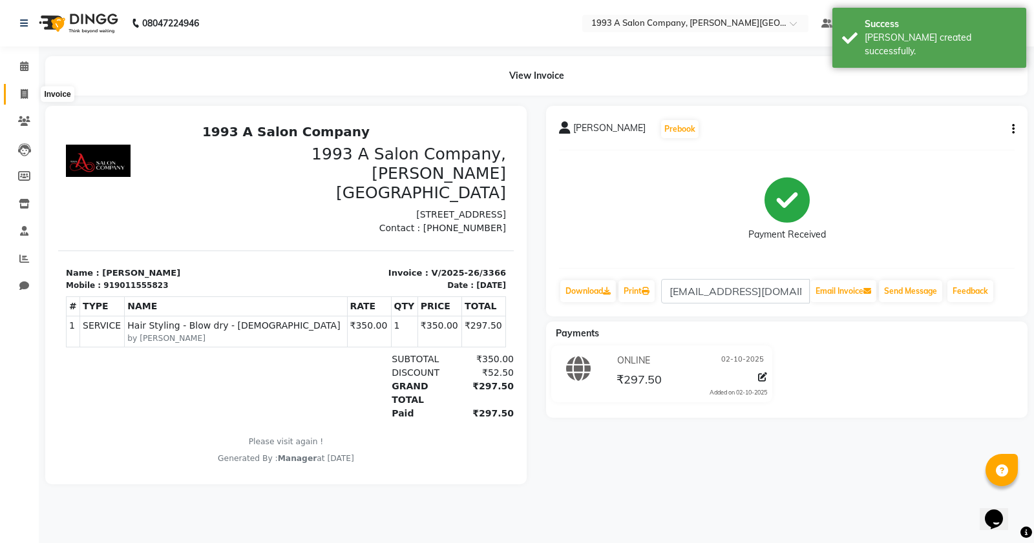
click at [26, 88] on span at bounding box center [24, 94] width 23 height 15
select select "613"
select select "service"
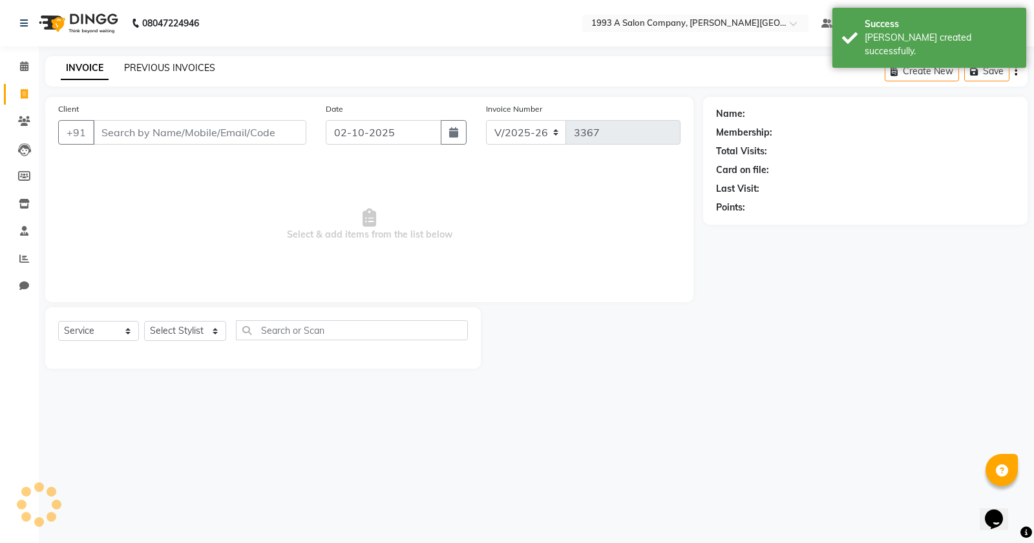
drag, startPoint x: 147, startPoint y: 75, endPoint x: 163, endPoint y: 69, distance: 17.2
click at [147, 75] on div "INVOICE PREVIOUS INVOICES" at bounding box center [137, 68] width 185 height 15
click at [166, 68] on link "PREVIOUS INVOICES" at bounding box center [169, 68] width 91 height 12
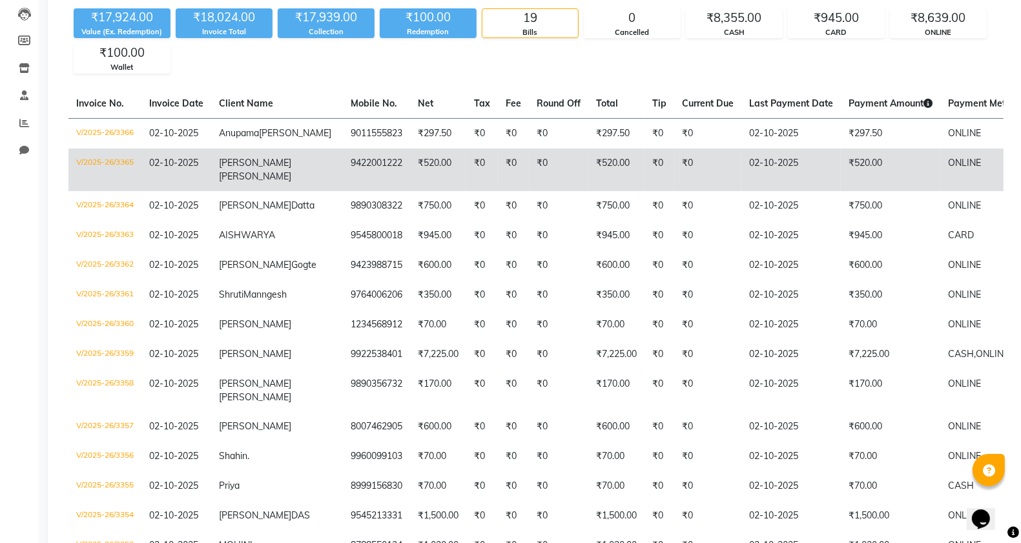
scroll to position [456, 0]
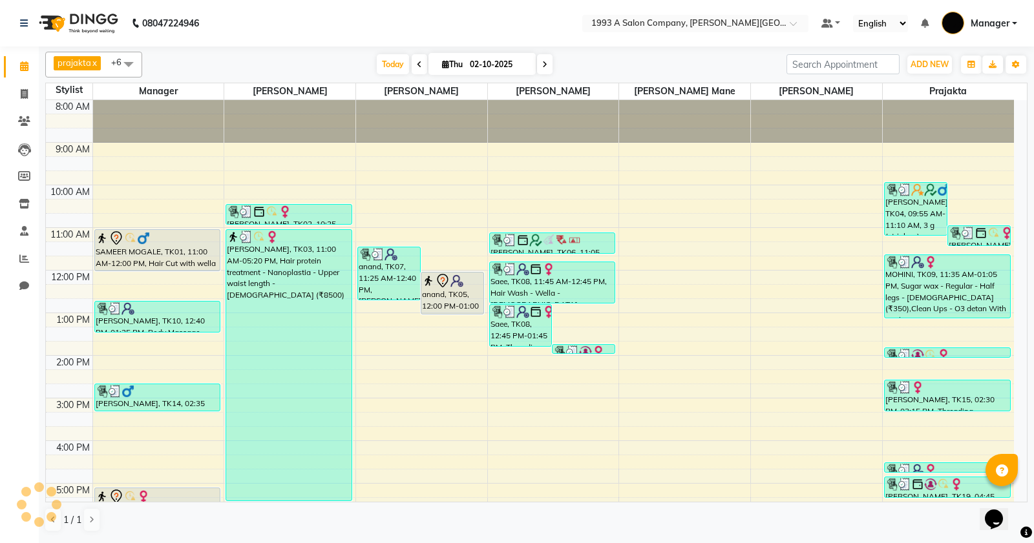
scroll to position [176, 0]
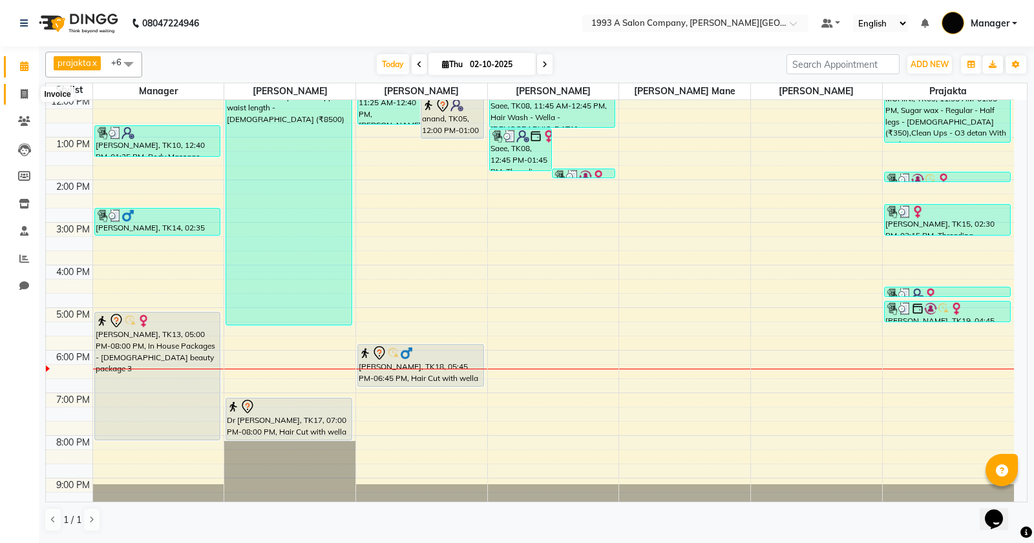
click at [26, 94] on icon at bounding box center [24, 94] width 7 height 10
select select "service"
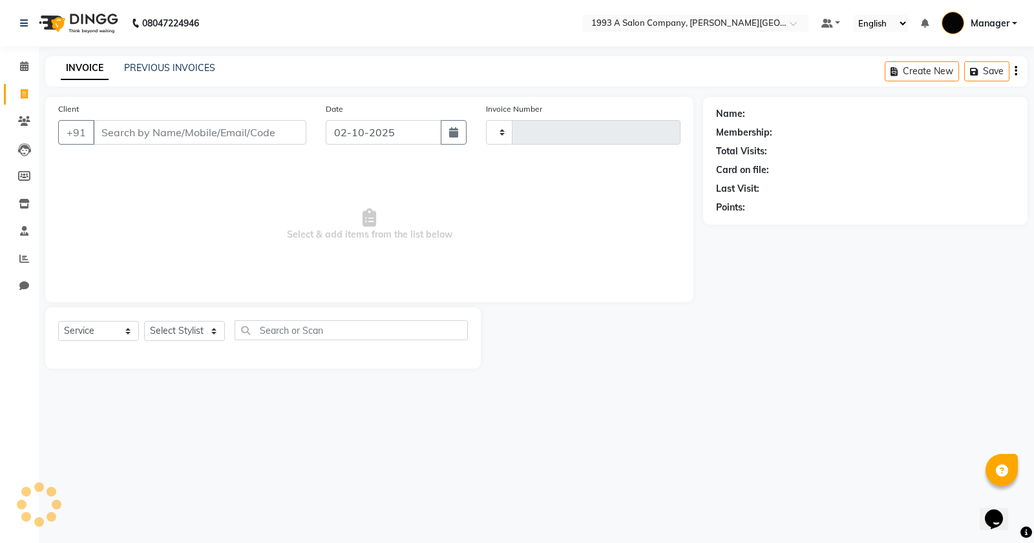
type input "3363"
select select "613"
click at [235, 139] on input "Client" at bounding box center [199, 132] width 213 height 25
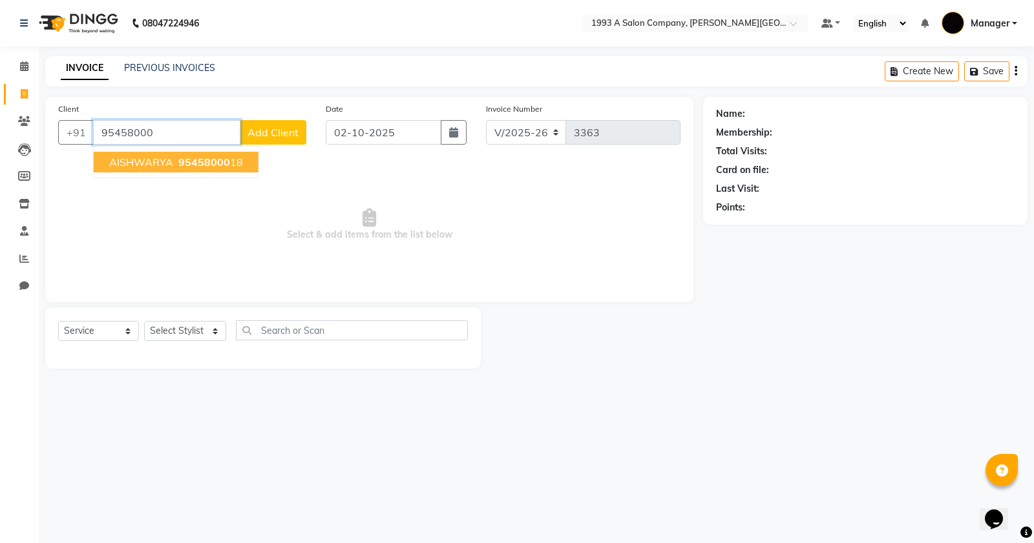
click at [174, 173] on ngb-typeahead-window "AISHWARYA 95458000 18" at bounding box center [176, 162] width 166 height 32
click at [174, 169] on button "AISHWARYA 95458000 18" at bounding box center [176, 162] width 165 height 21
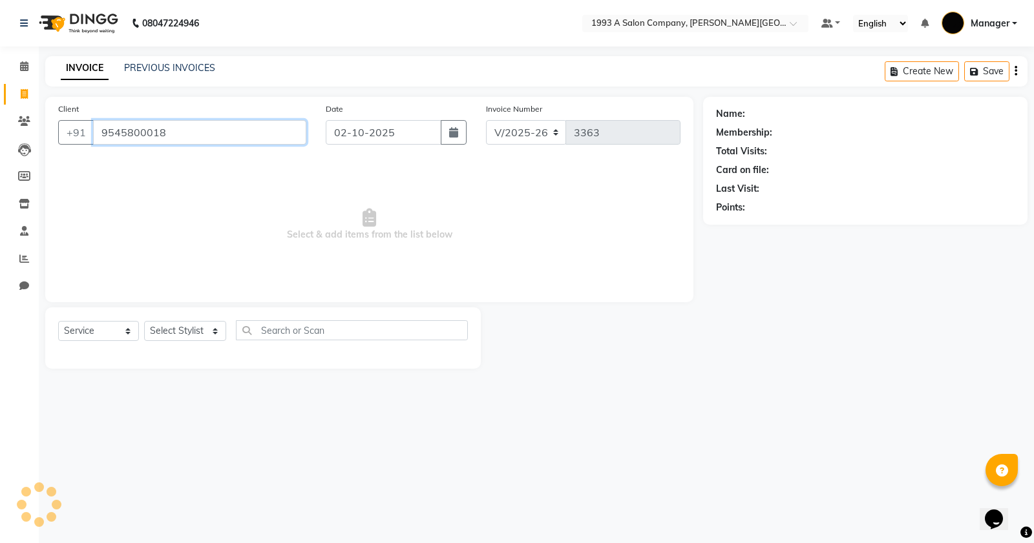
type input "9545800018"
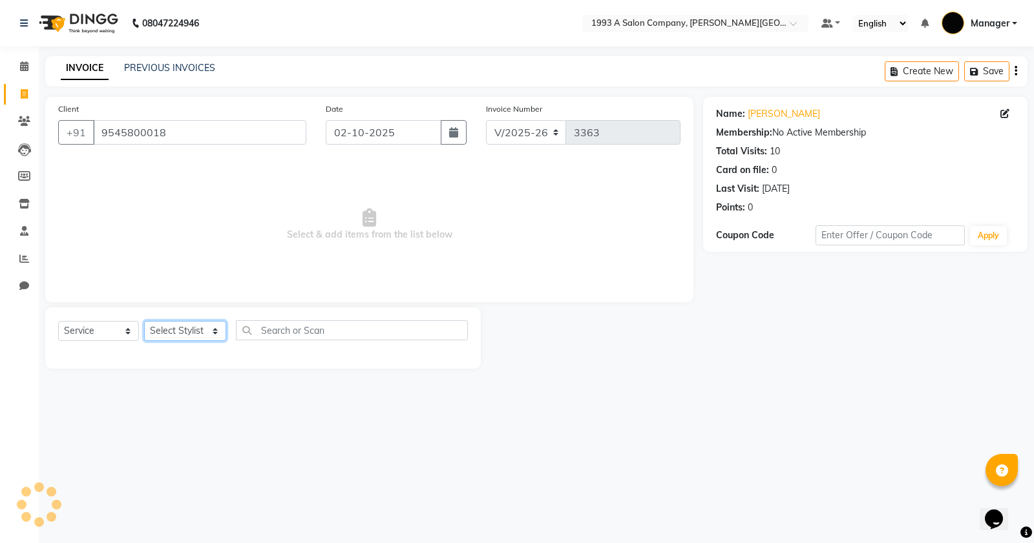
click at [212, 337] on select "Select Stylist Bhagyashri Kaifee Khan Manager Max Ansari Mr Shirish (owner) Pra…" at bounding box center [185, 331] width 82 height 20
select select "58501"
click at [144, 321] on select "Select Stylist Bhagyashri Kaifee Khan Manager Max Ansari Mr Shirish (owner) Pra…" at bounding box center [185, 331] width 82 height 20
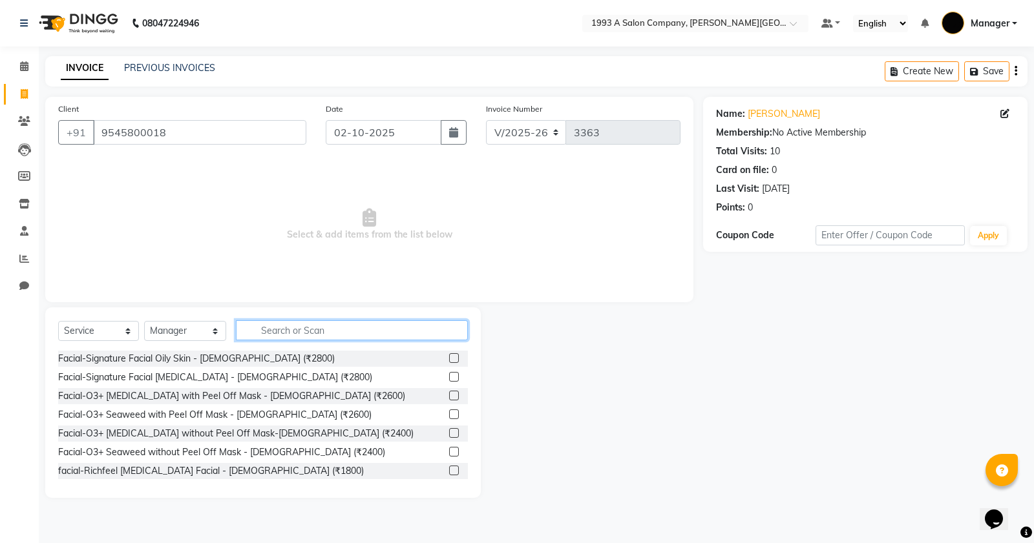
click at [328, 334] on input "text" at bounding box center [352, 330] width 232 height 20
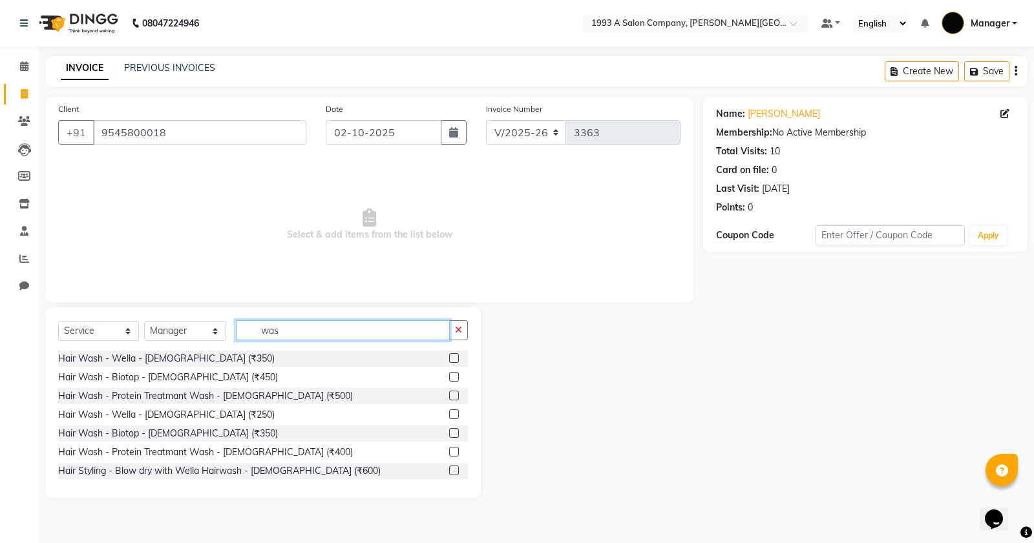
type input "was"
click at [449, 355] on label at bounding box center [454, 358] width 10 height 10
click at [449, 355] on input "checkbox" at bounding box center [453, 359] width 8 height 8
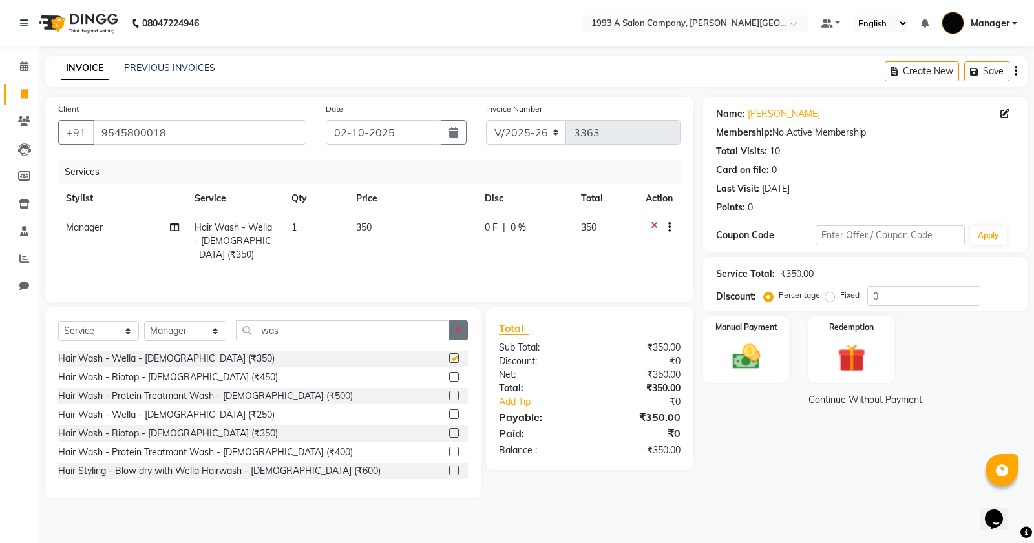
checkbox input "false"
click at [462, 337] on button "button" at bounding box center [458, 330] width 19 height 20
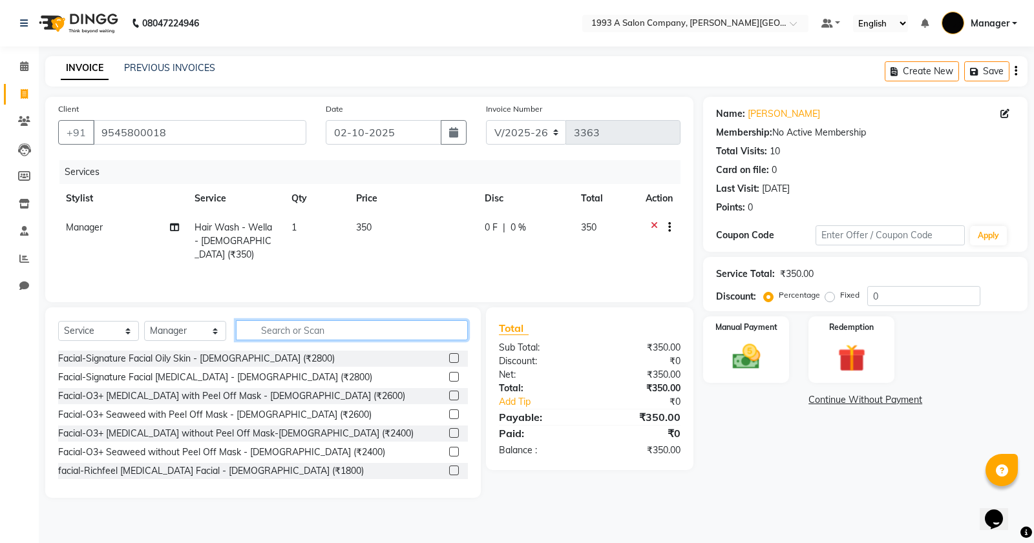
click at [409, 338] on input "text" at bounding box center [352, 330] width 232 height 20
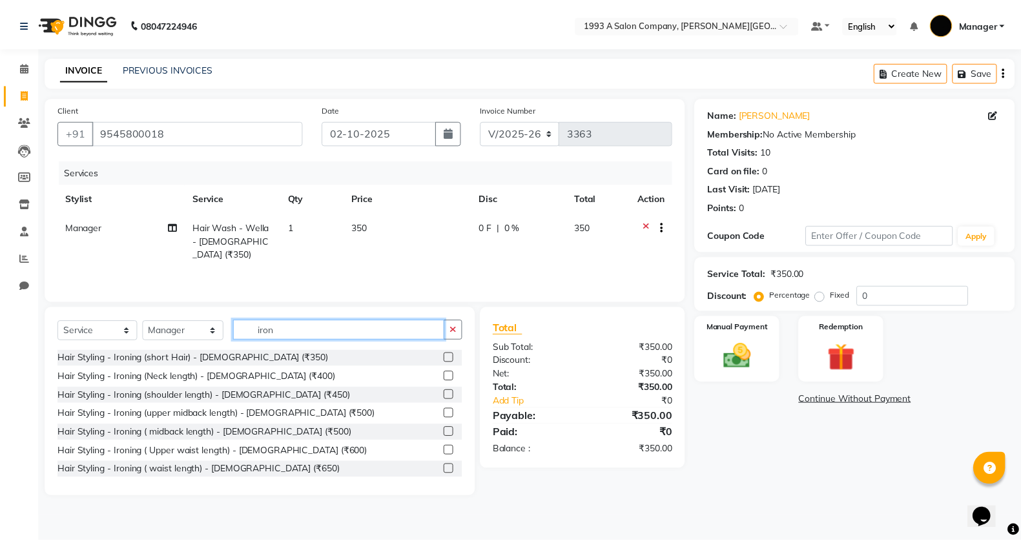
scroll to position [39, 0]
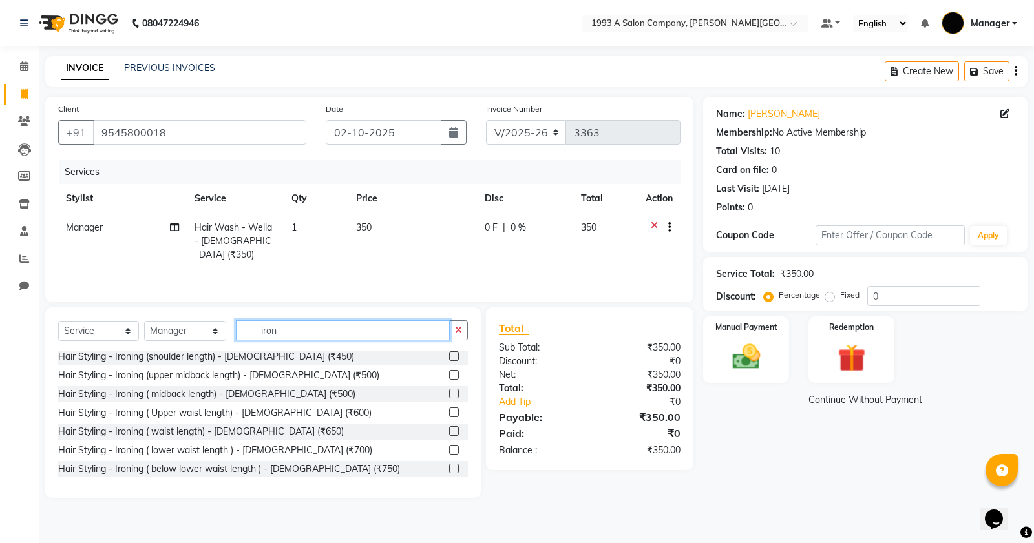
type input "iron"
click at [449, 446] on label at bounding box center [454, 450] width 10 height 10
click at [449, 446] on input "checkbox" at bounding box center [453, 450] width 8 height 8
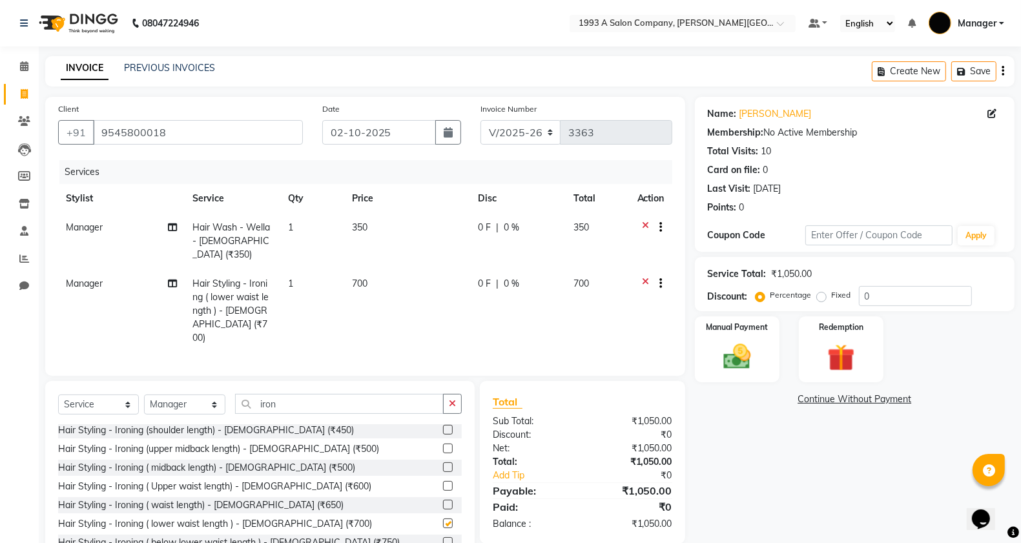
checkbox input "false"
click at [867, 292] on input "0" at bounding box center [915, 296] width 113 height 20
drag, startPoint x: 872, startPoint y: 301, endPoint x: 839, endPoint y: 305, distance: 33.8
click at [839, 305] on div "Percentage Fixed 0" at bounding box center [865, 296] width 214 height 20
type input "10"
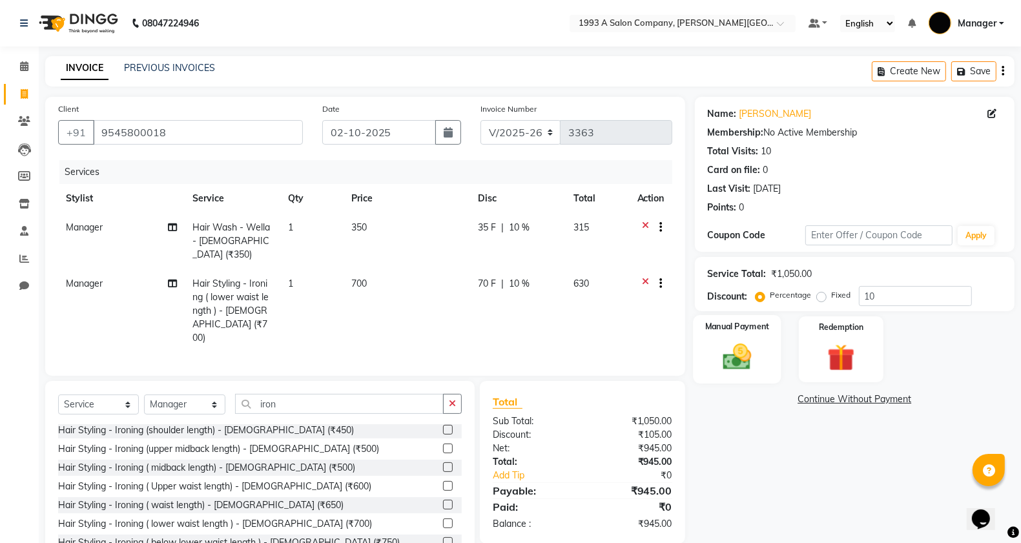
click at [757, 356] on img at bounding box center [738, 356] width 46 height 32
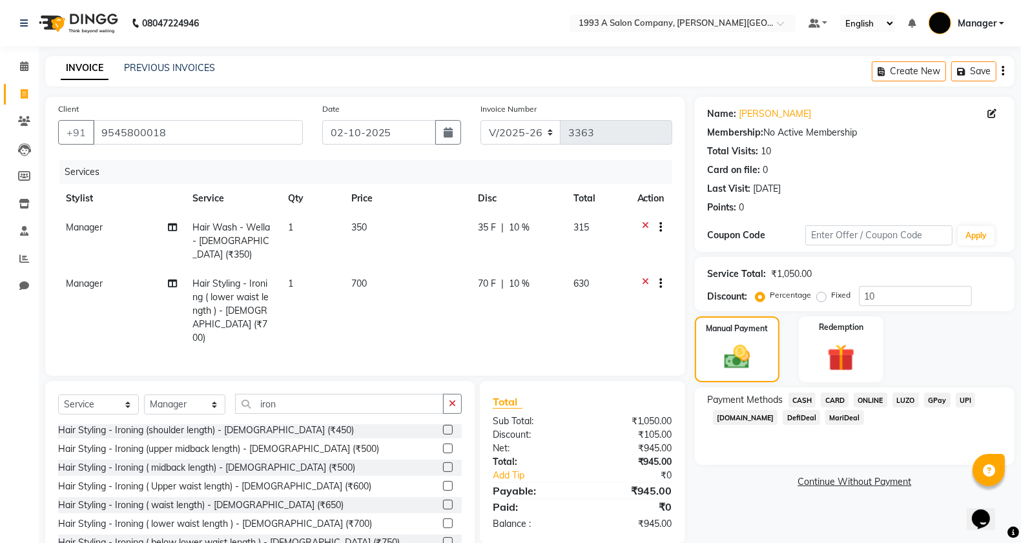
click at [872, 405] on span "ONLINE" at bounding box center [871, 400] width 34 height 15
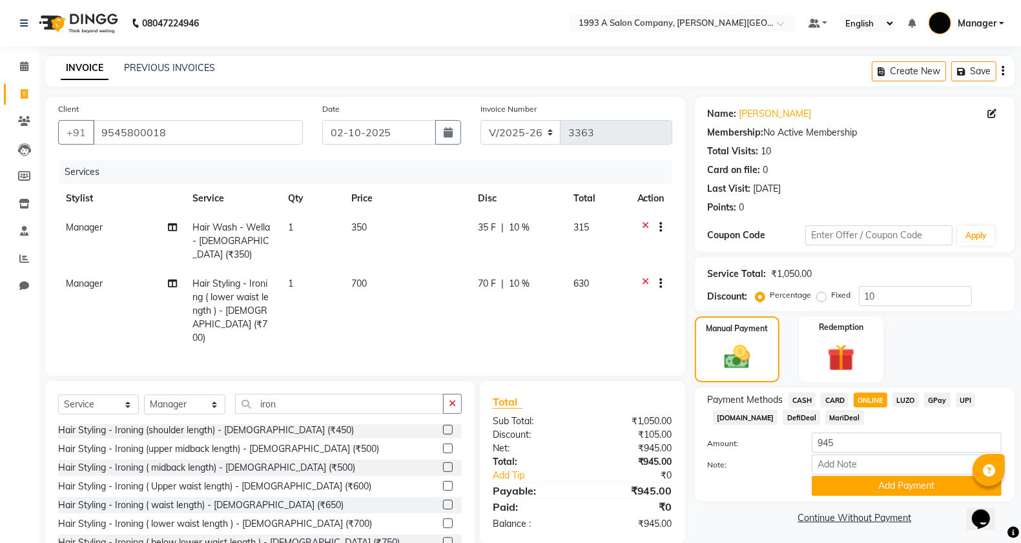
click at [841, 395] on span "CARD" at bounding box center [835, 400] width 28 height 15
click at [875, 499] on div "Payment Methods CASH CARD ONLINE LUZO GPay UPI Deal.mu DefiDeal MariDeal Amount…" at bounding box center [855, 445] width 320 height 114
click at [866, 492] on button "Add Payment" at bounding box center [907, 486] width 190 height 20
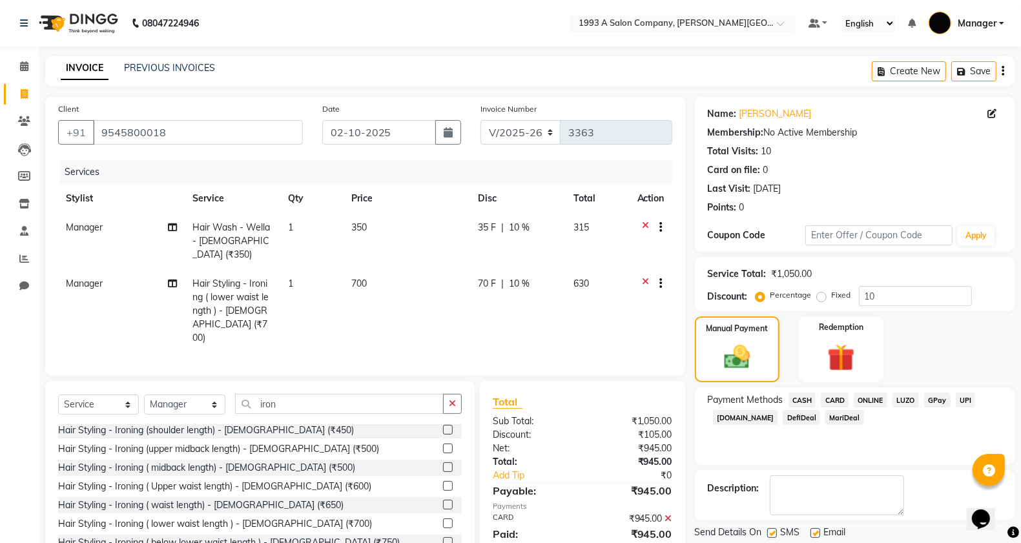
scroll to position [41, 0]
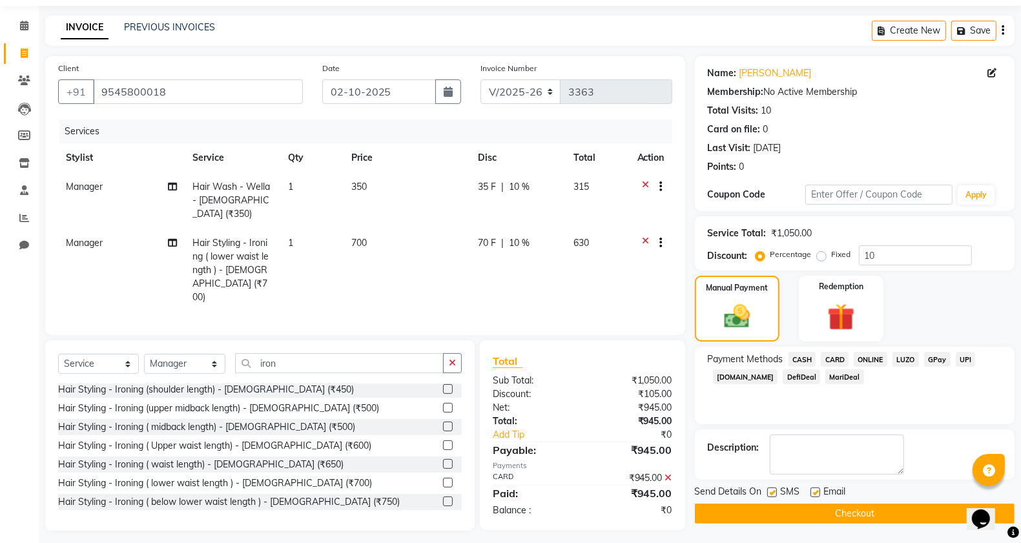
click at [769, 493] on label at bounding box center [773, 493] width 10 height 10
click at [769, 493] on input "checkbox" at bounding box center [772, 493] width 8 height 8
checkbox input "false"
click at [773, 514] on button "Checkout" at bounding box center [855, 514] width 320 height 20
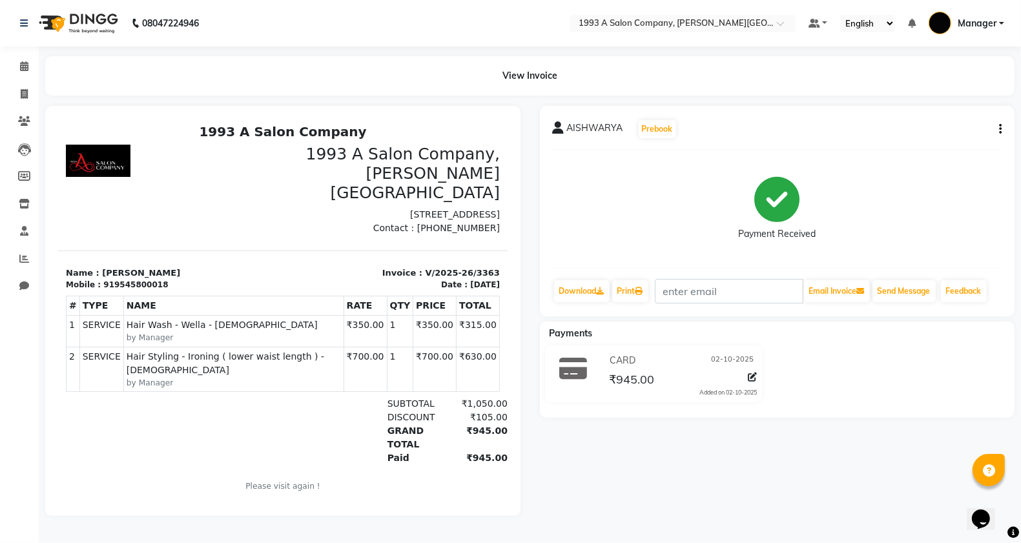
click at [33, 81] on app-home "08047224946 Select Location × 1993 A Salon Company, Prabhat Road Default Panel …" at bounding box center [510, 268] width 1021 height 536
click at [25, 97] on icon at bounding box center [24, 94] width 7 height 10
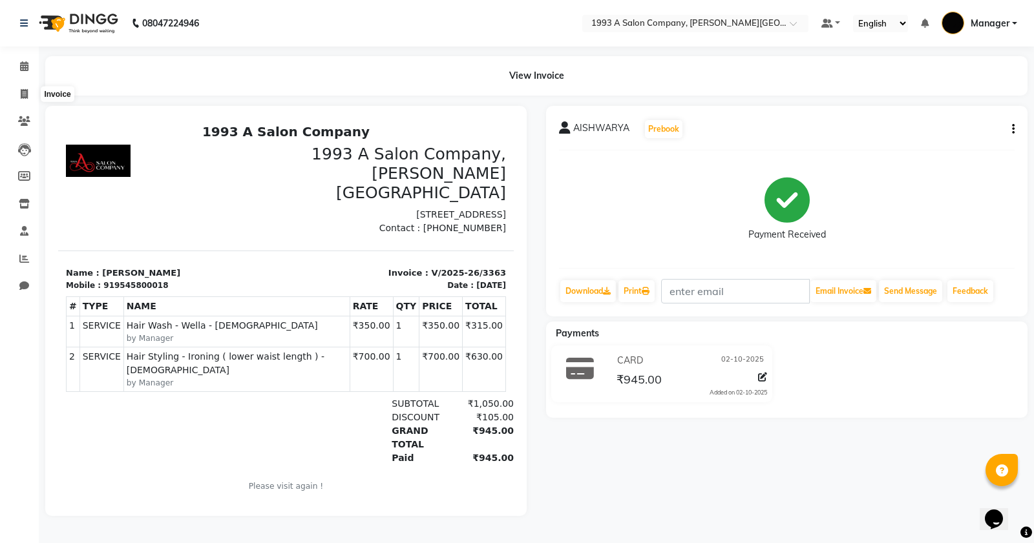
select select "service"
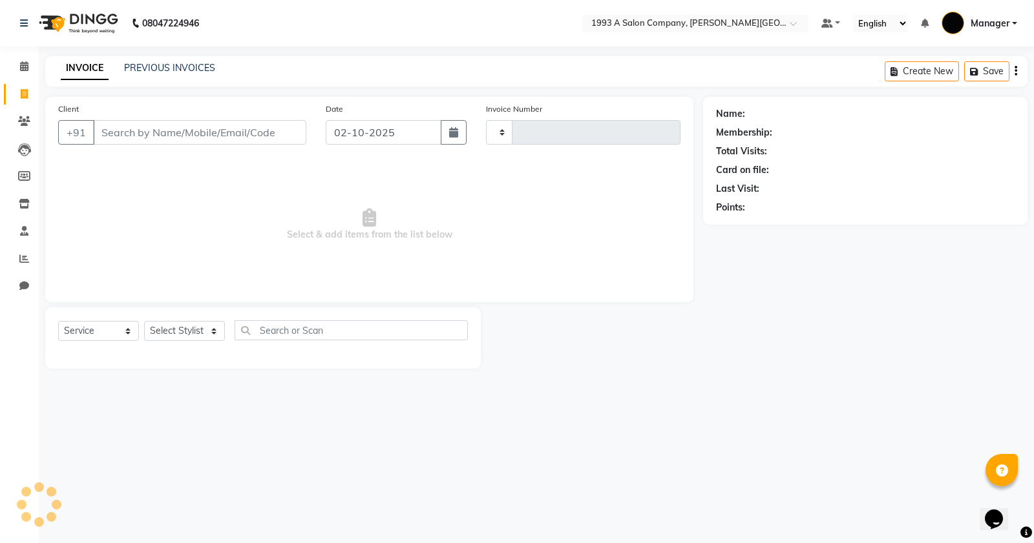
type input "3364"
select select "613"
click at [192, 120] on input "Client" at bounding box center [199, 132] width 213 height 25
click at [209, 134] on input "Client" at bounding box center [199, 132] width 213 height 25
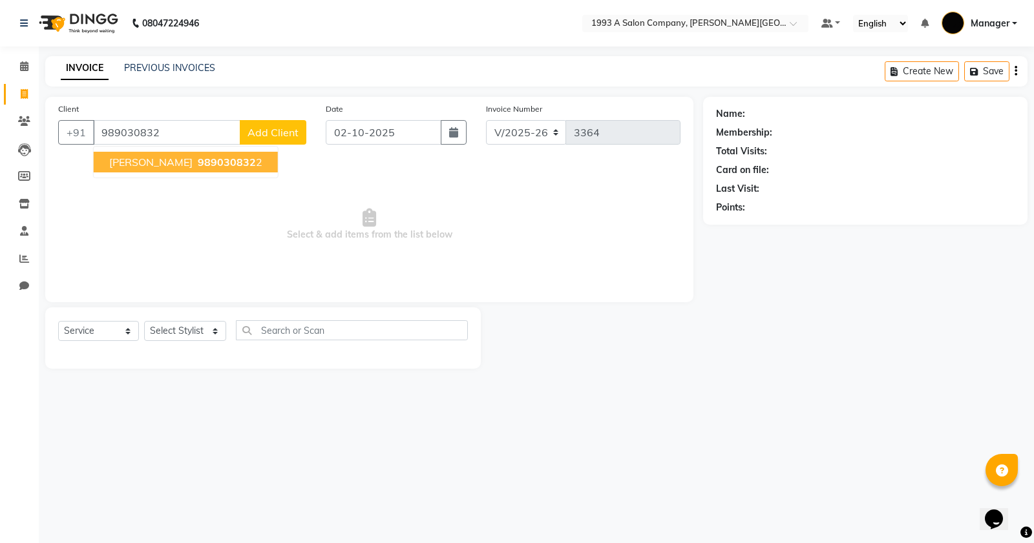
click at [163, 163] on span "Shyama Datta" at bounding box center [150, 162] width 83 height 13
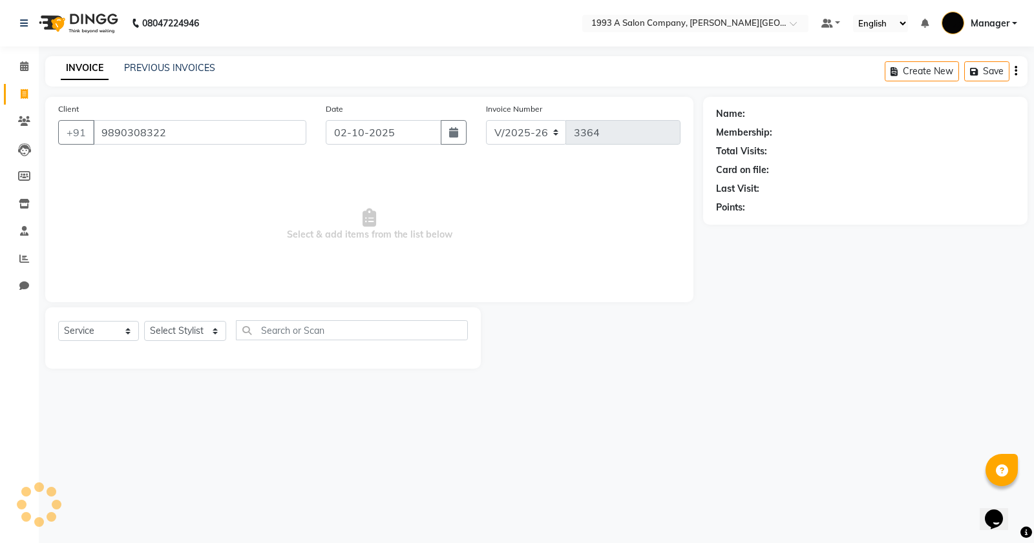
type input "9890308322"
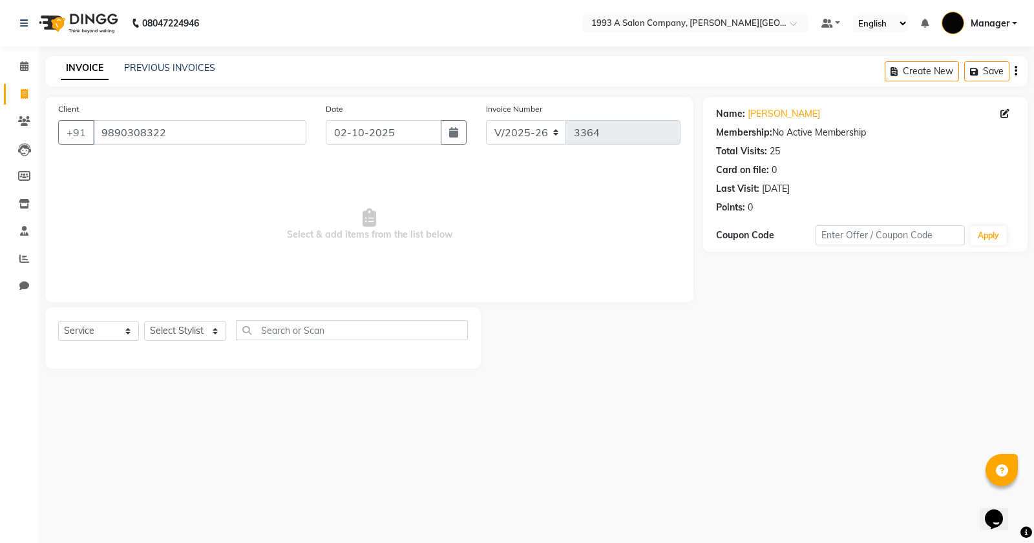
click at [772, 107] on div "Name: Shyama Datta Membership: No Active Membership Total Visits: 25 Card on fi…" at bounding box center [865, 158] width 298 height 112
click at [196, 318] on div "Select Service Product Membership Package Voucher Prepaid Gift Card Select Styl…" at bounding box center [262, 338] width 435 height 61
drag, startPoint x: 172, startPoint y: 344, endPoint x: 180, endPoint y: 333, distance: 14.0
click at [172, 340] on div "Select Service Product Membership Package Voucher Prepaid Gift Card Select Styl…" at bounding box center [263, 335] width 410 height 30
click at [181, 330] on select "Select Stylist [PERSON_NAME] Manager [PERSON_NAME] Mr [PERSON_NAME] (owner) [PE…" at bounding box center [185, 331] width 82 height 20
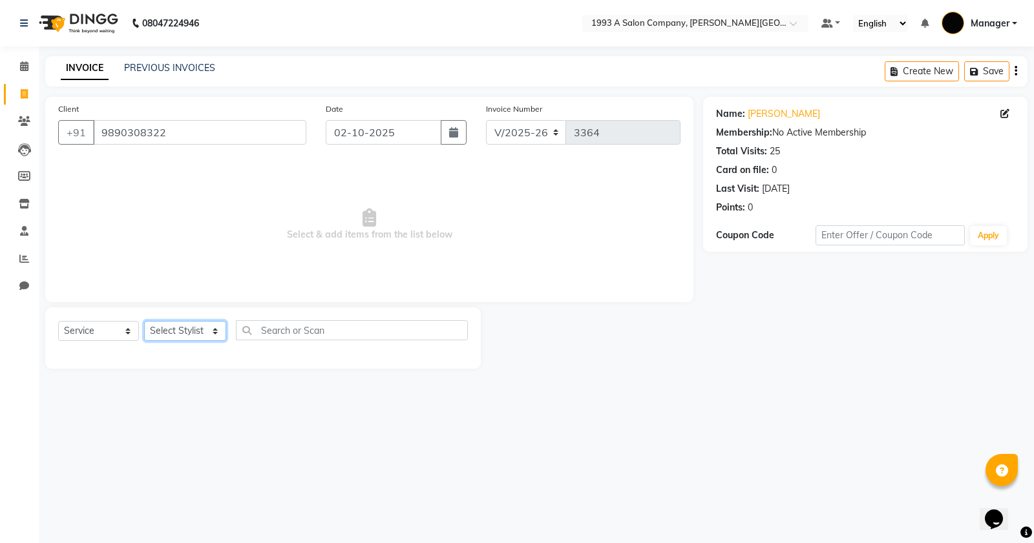
select select "11854"
click at [144, 321] on select "Select Stylist [PERSON_NAME] Manager [PERSON_NAME] Mr [PERSON_NAME] (owner) [PE…" at bounding box center [185, 331] width 82 height 20
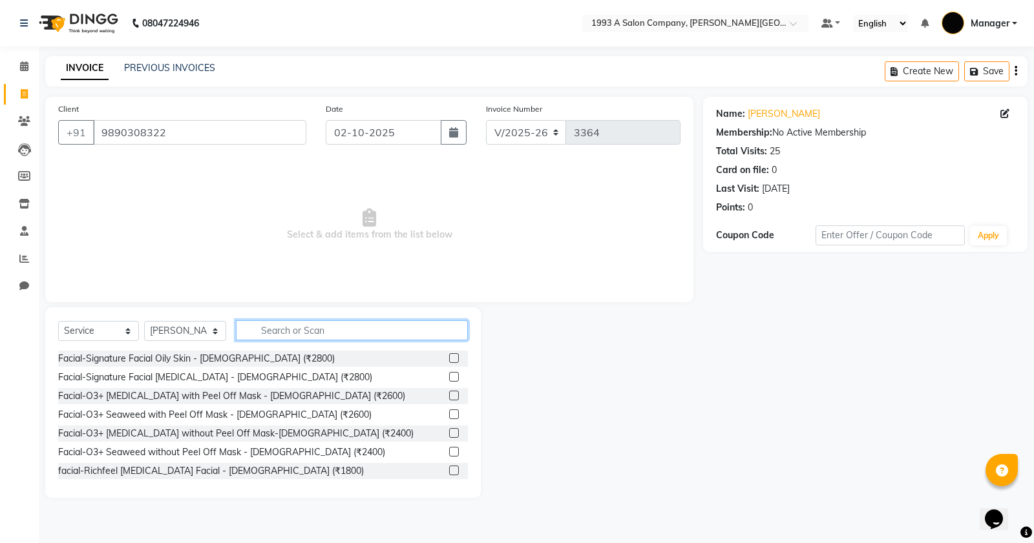
click at [308, 325] on input "text" at bounding box center [352, 330] width 232 height 20
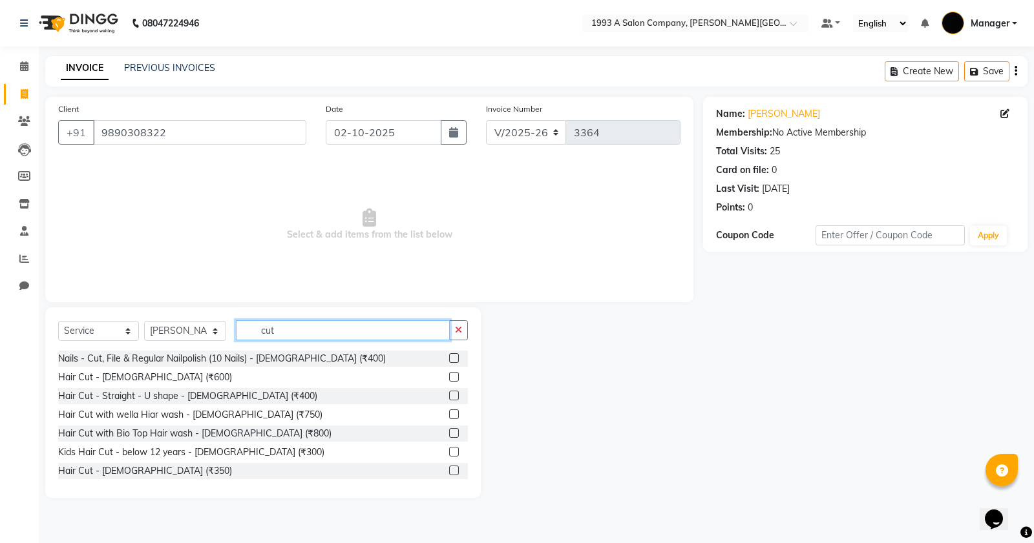
type input "cut"
click at [449, 412] on label at bounding box center [454, 415] width 10 height 10
click at [449, 412] on input "checkbox" at bounding box center [453, 415] width 8 height 8
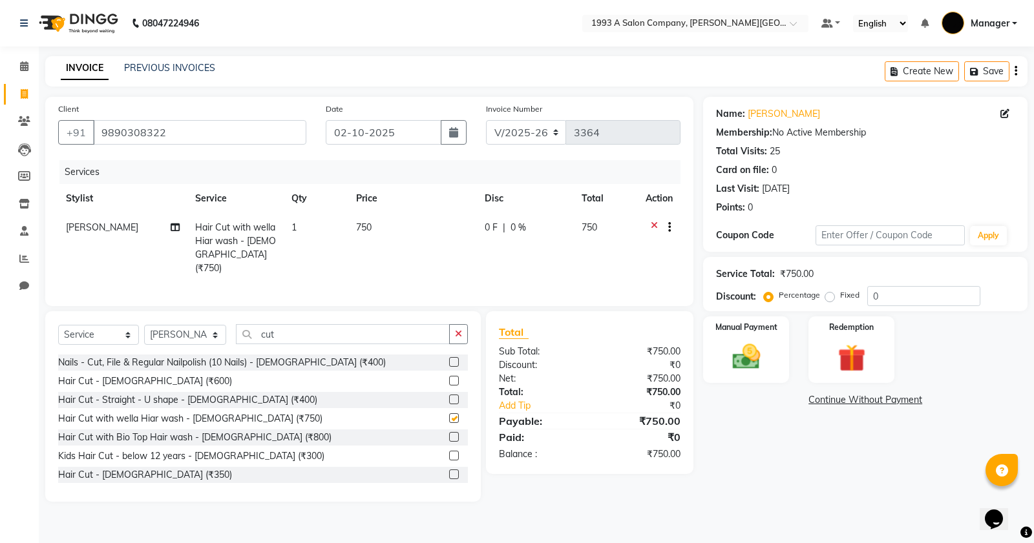
checkbox input "false"
click at [720, 367] on div "Manual Payment" at bounding box center [746, 349] width 89 height 69
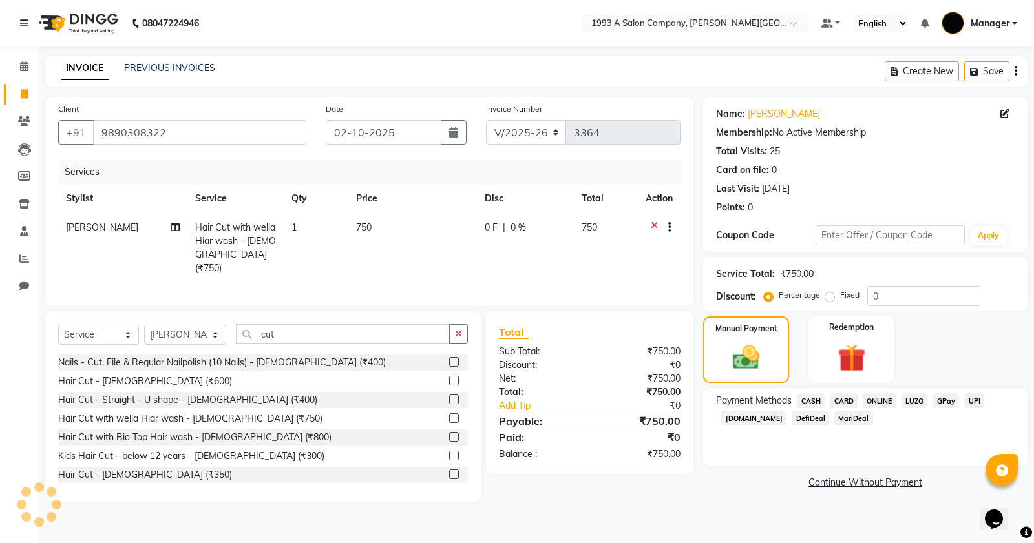
click at [881, 401] on span "ONLINE" at bounding box center [880, 400] width 34 height 15
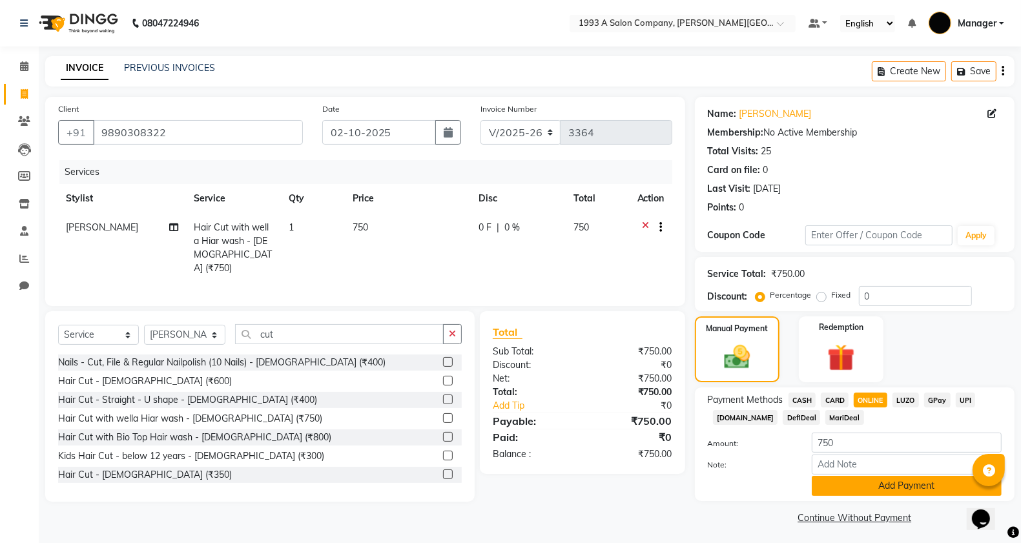
click at [890, 483] on button "Add Payment" at bounding box center [907, 486] width 190 height 20
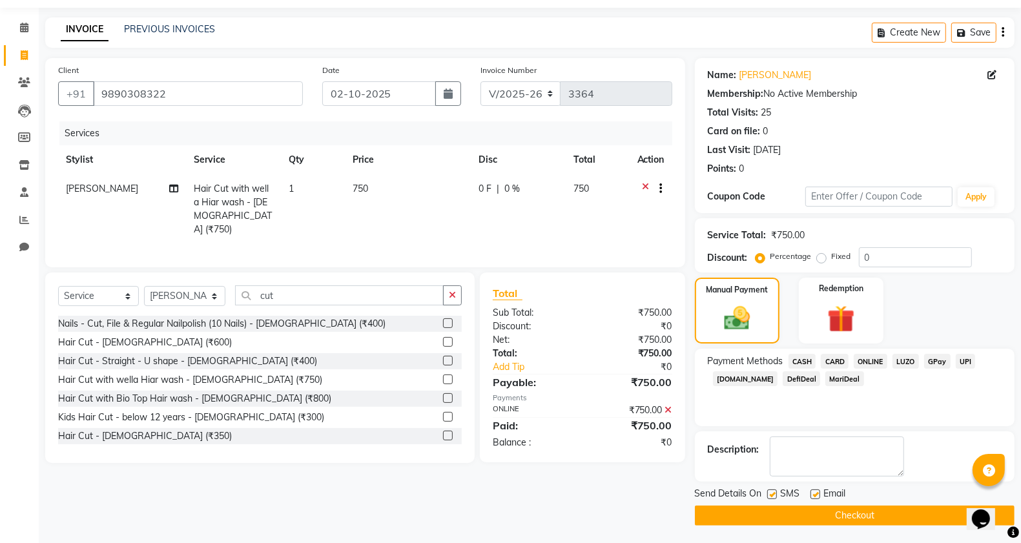
scroll to position [41, 0]
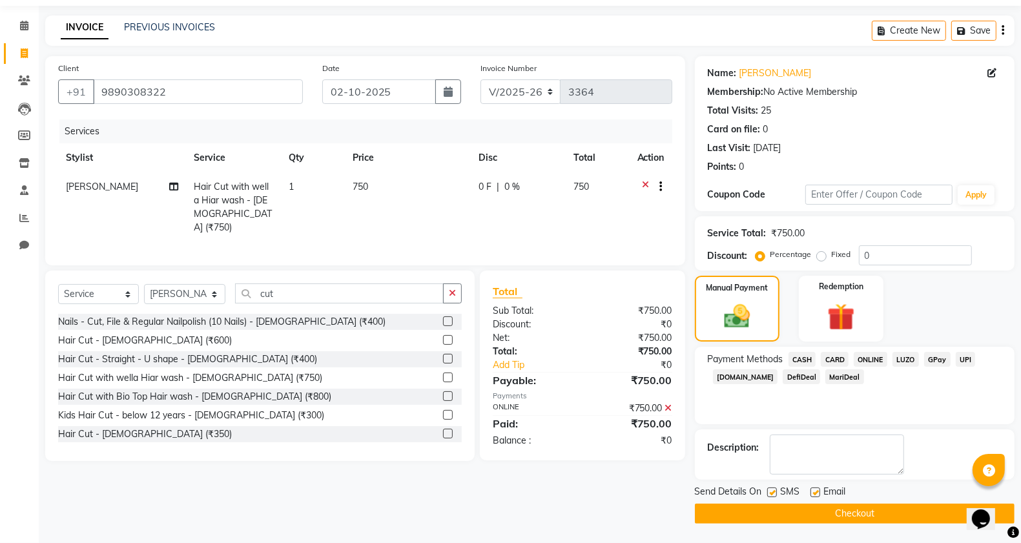
click at [772, 497] on label at bounding box center [773, 493] width 10 height 10
click at [772, 497] on input "checkbox" at bounding box center [772, 493] width 8 height 8
checkbox input "false"
click at [775, 514] on button "Checkout" at bounding box center [855, 514] width 320 height 20
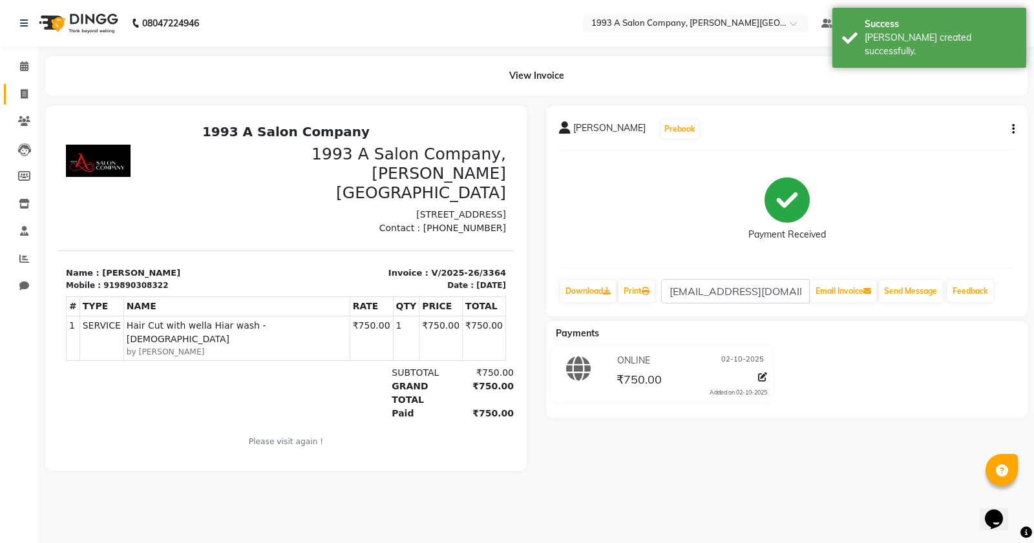
click at [8, 86] on link "Invoice" at bounding box center [19, 94] width 31 height 21
select select "service"
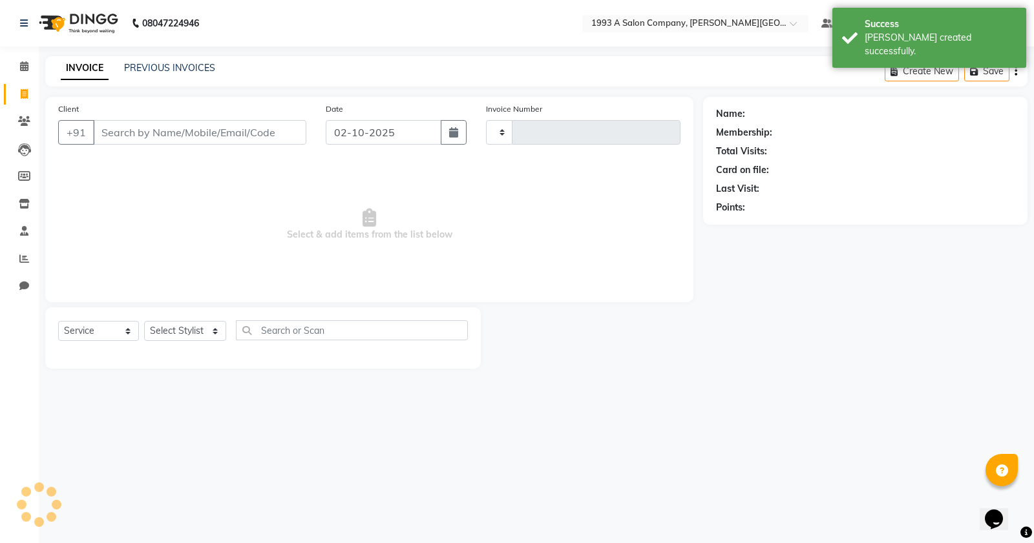
type input "3365"
select select "613"
click at [204, 137] on input "Client" at bounding box center [199, 132] width 213 height 25
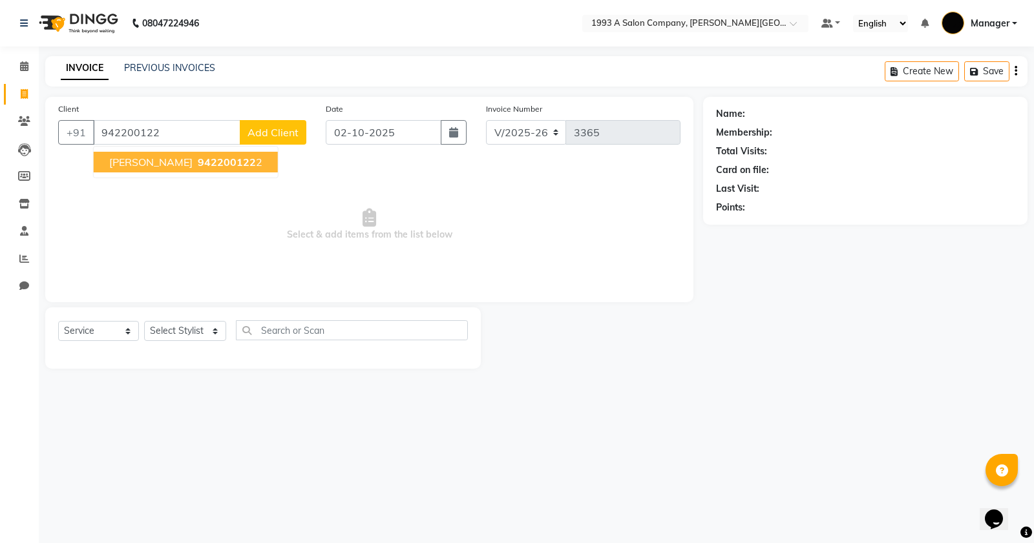
click at [216, 158] on span "942200122" at bounding box center [227, 162] width 58 height 13
type input "9422001222"
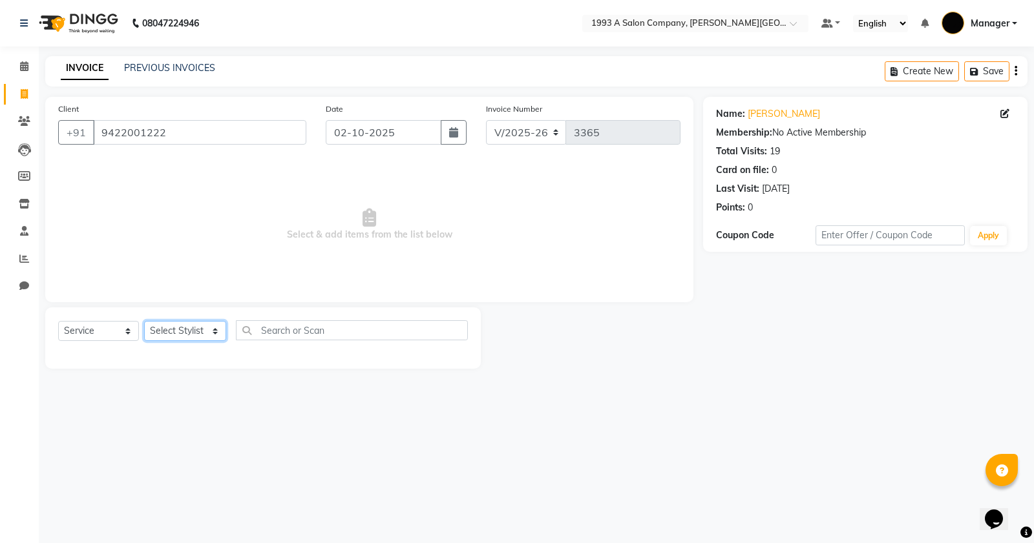
click at [174, 328] on select "Select Stylist [PERSON_NAME] Manager [PERSON_NAME] Mr [PERSON_NAME] (owner) [PE…" at bounding box center [185, 331] width 82 height 20
select select "11854"
click at [144, 321] on select "Select Stylist [PERSON_NAME] Manager [PERSON_NAME] Mr [PERSON_NAME] (owner) [PE…" at bounding box center [185, 331] width 82 height 20
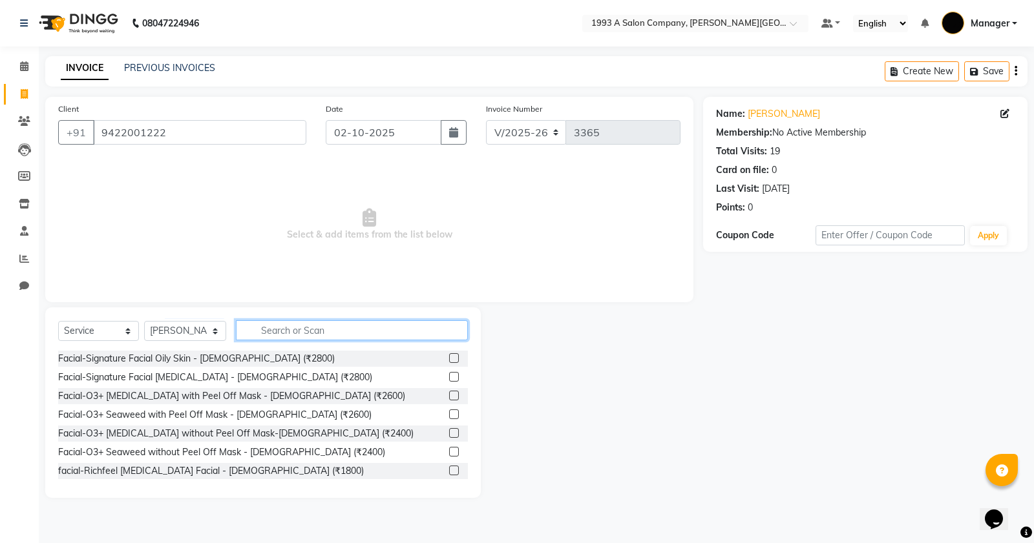
click at [297, 331] on input "text" at bounding box center [352, 330] width 232 height 20
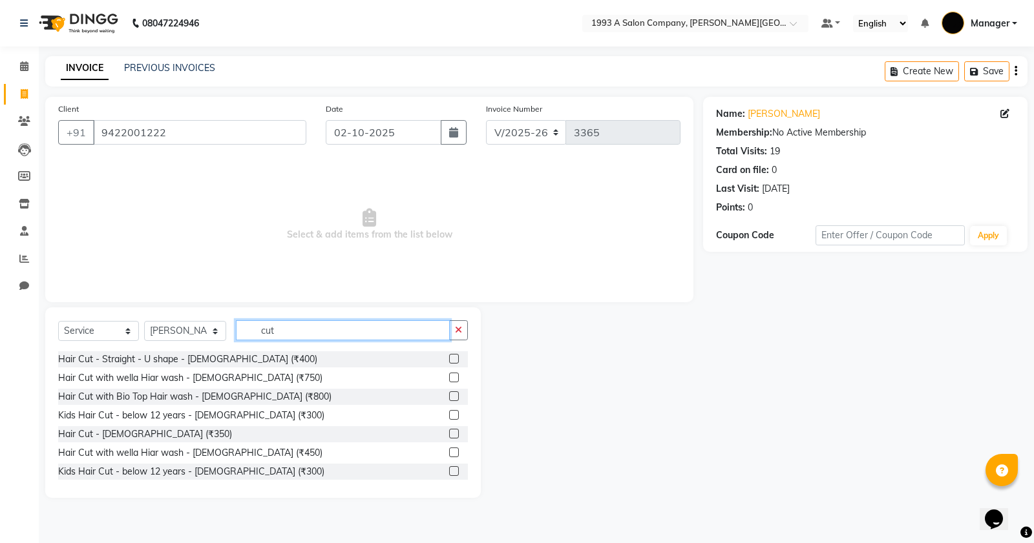
scroll to position [68, 0]
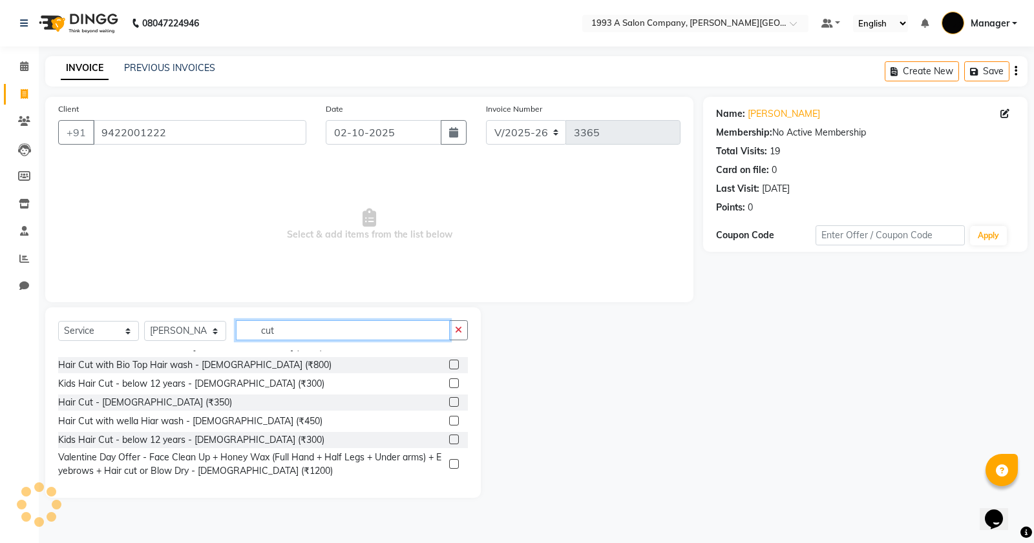
type input "cut"
click at [449, 422] on label at bounding box center [454, 421] width 10 height 10
click at [449, 422] on input "checkbox" at bounding box center [453, 421] width 8 height 8
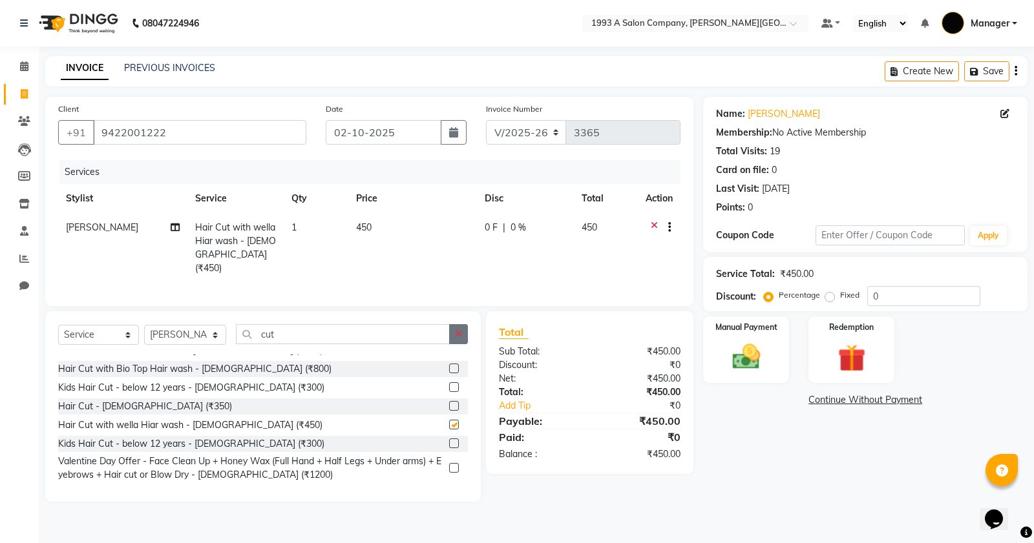
checkbox input "false"
click at [454, 340] on button "button" at bounding box center [458, 334] width 19 height 20
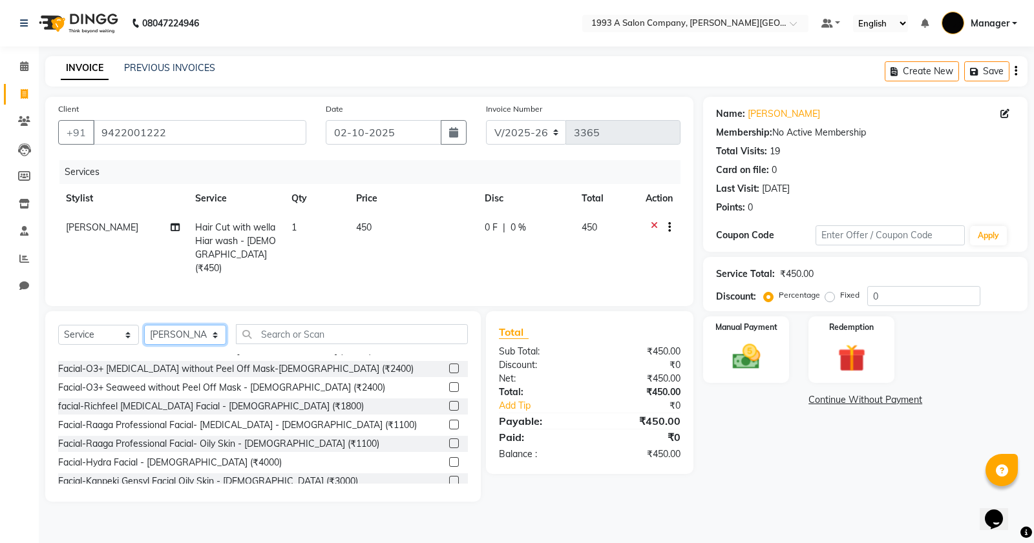
click at [163, 339] on select "Select Stylist [PERSON_NAME] Manager [PERSON_NAME] Mr [PERSON_NAME] (owner) [PE…" at bounding box center [185, 335] width 82 height 20
select select "67605"
click at [144, 325] on select "Select Stylist [PERSON_NAME] Manager [PERSON_NAME] Mr [PERSON_NAME] (owner) [PE…" at bounding box center [185, 335] width 82 height 20
click at [298, 334] on input "text" at bounding box center [352, 334] width 232 height 20
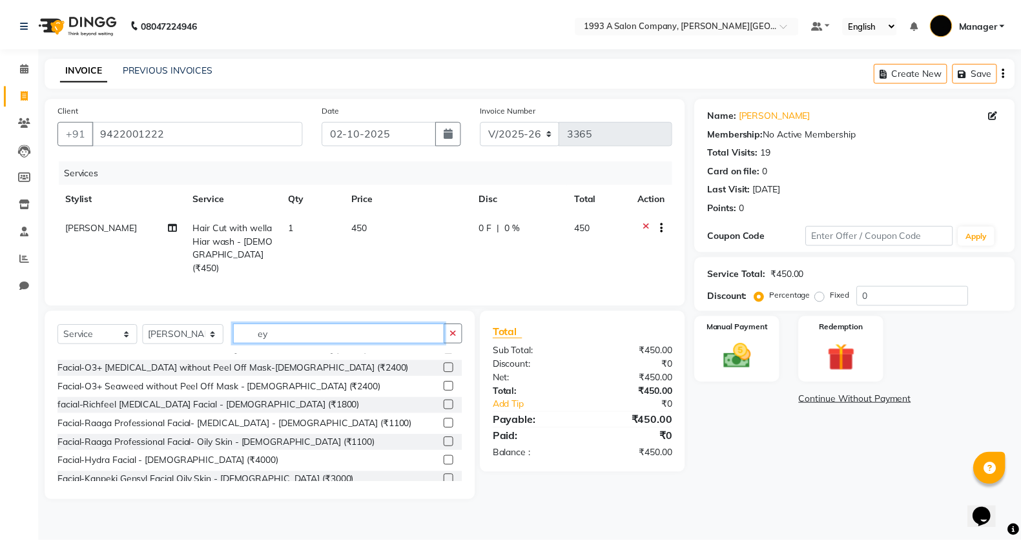
scroll to position [0, 0]
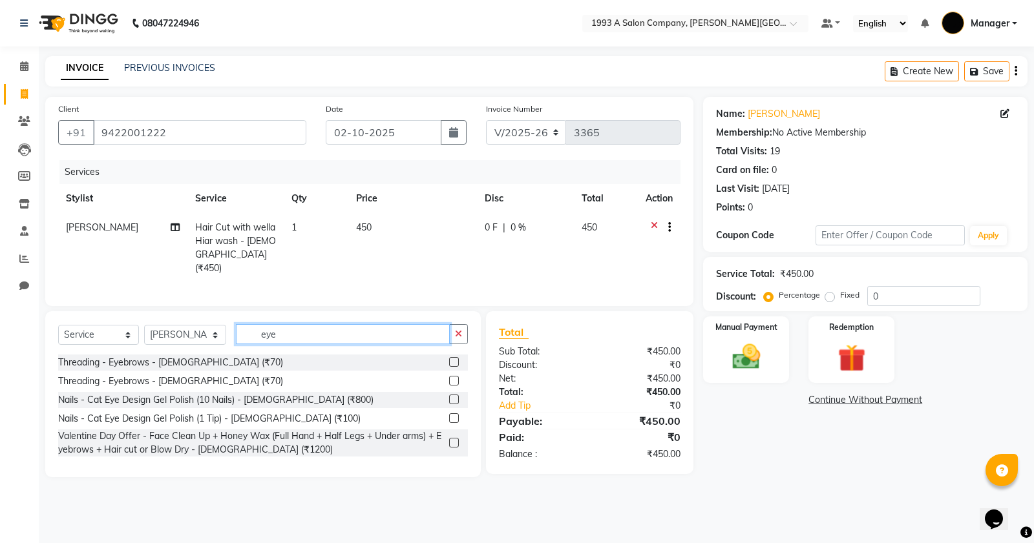
type input "eye"
click at [457, 362] on label at bounding box center [454, 362] width 10 height 10
click at [457, 362] on input "checkbox" at bounding box center [453, 363] width 8 height 8
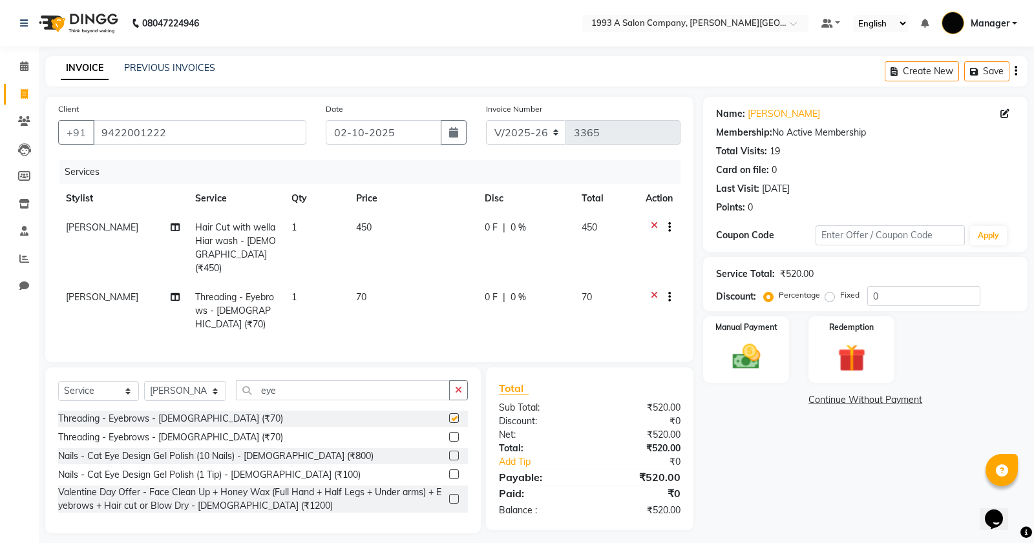
checkbox input "false"
click at [748, 369] on img at bounding box center [746, 356] width 47 height 33
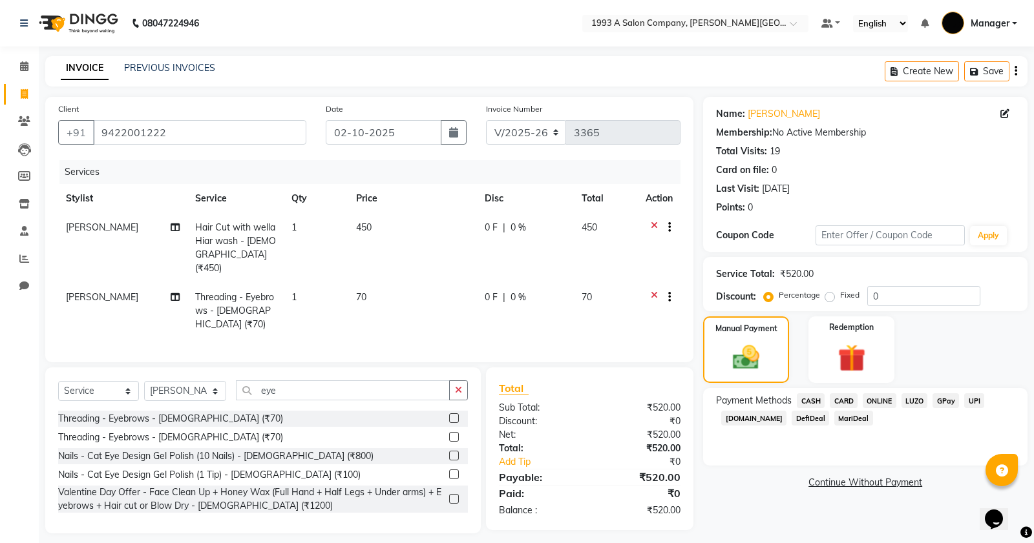
click at [877, 394] on span "ONLINE" at bounding box center [880, 400] width 34 height 15
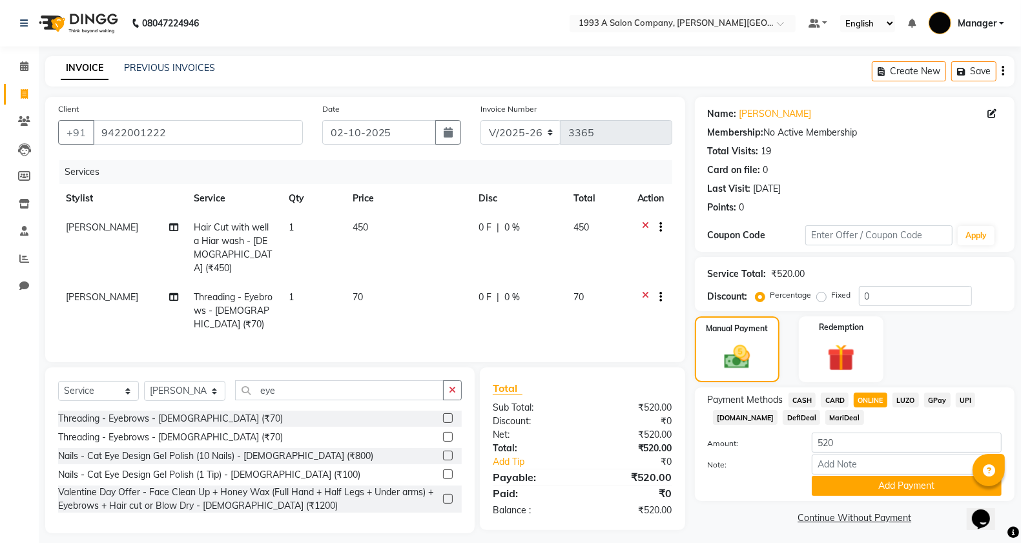
scroll to position [8, 0]
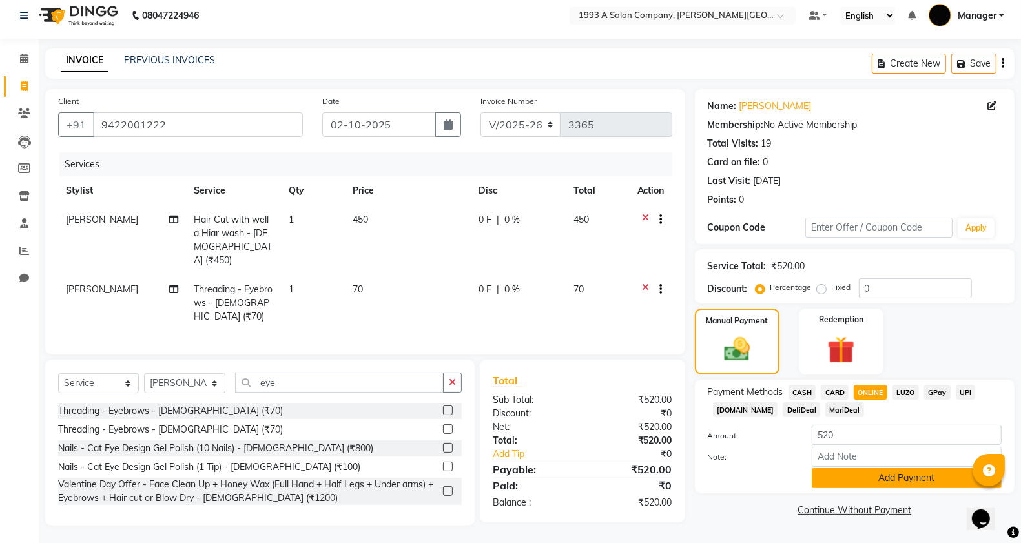
click at [867, 468] on button "Add Payment" at bounding box center [907, 478] width 190 height 20
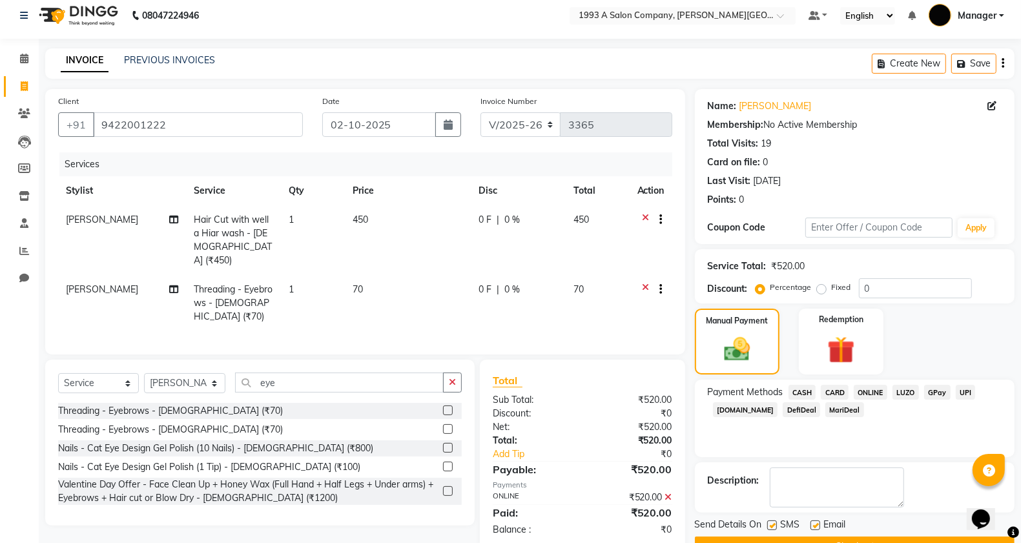
scroll to position [41, 0]
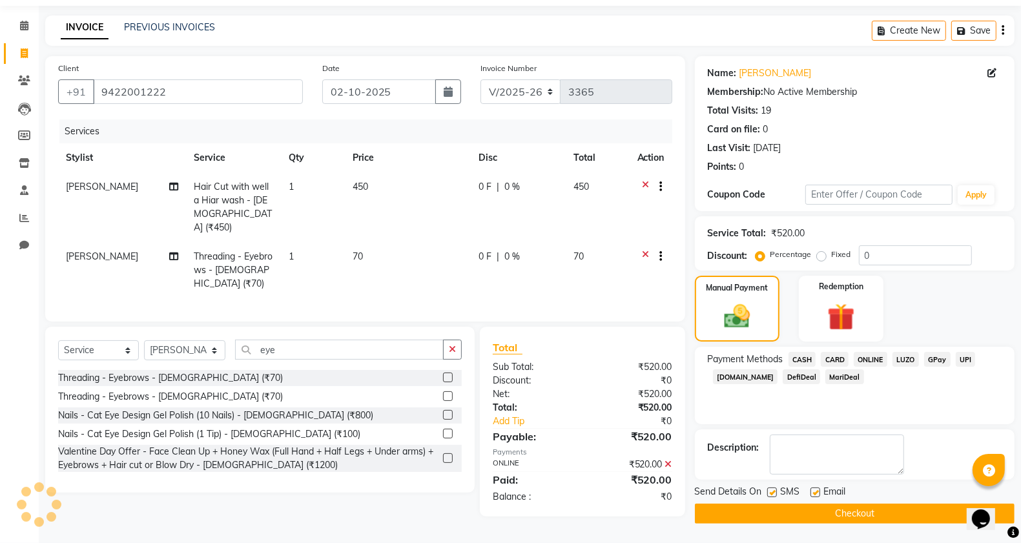
click at [770, 497] on label at bounding box center [773, 493] width 10 height 10
click at [770, 497] on input "checkbox" at bounding box center [772, 493] width 8 height 8
checkbox input "false"
click at [784, 506] on button "Checkout" at bounding box center [855, 514] width 320 height 20
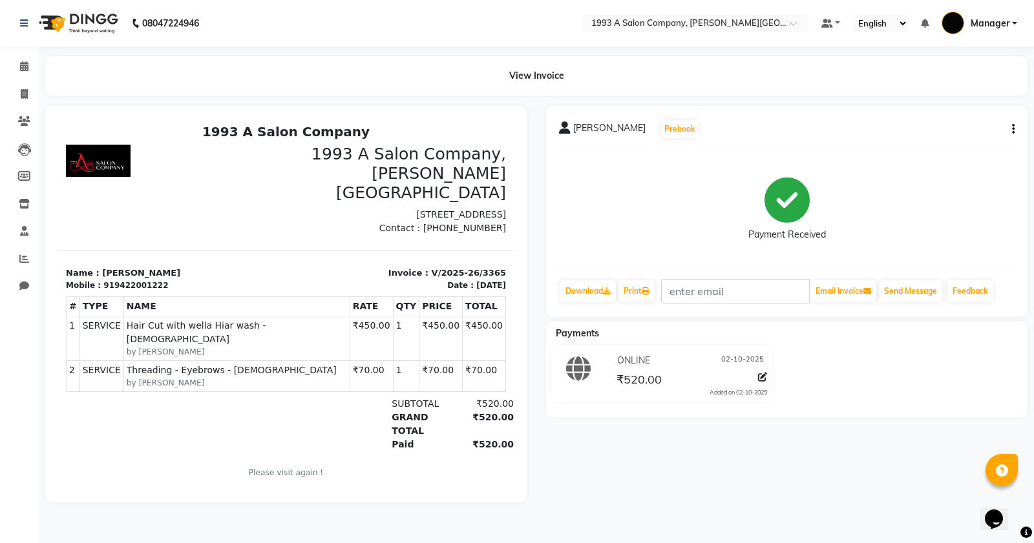
click at [26, 81] on li "Invoice" at bounding box center [19, 95] width 39 height 28
click at [21, 90] on icon at bounding box center [24, 94] width 7 height 10
select select "service"
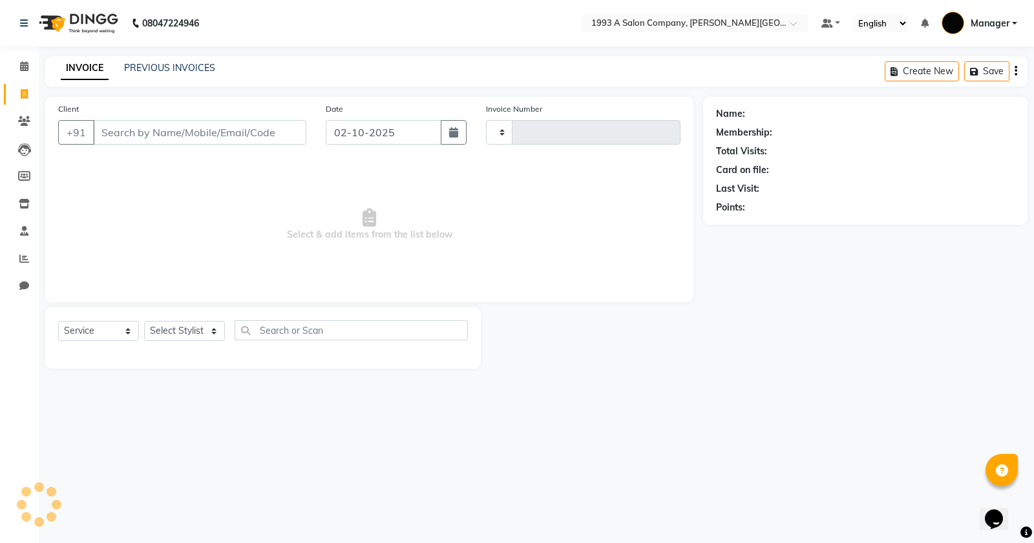
type input "3366"
select select "613"
click at [173, 70] on link "PREVIOUS INVOICES" at bounding box center [169, 68] width 91 height 12
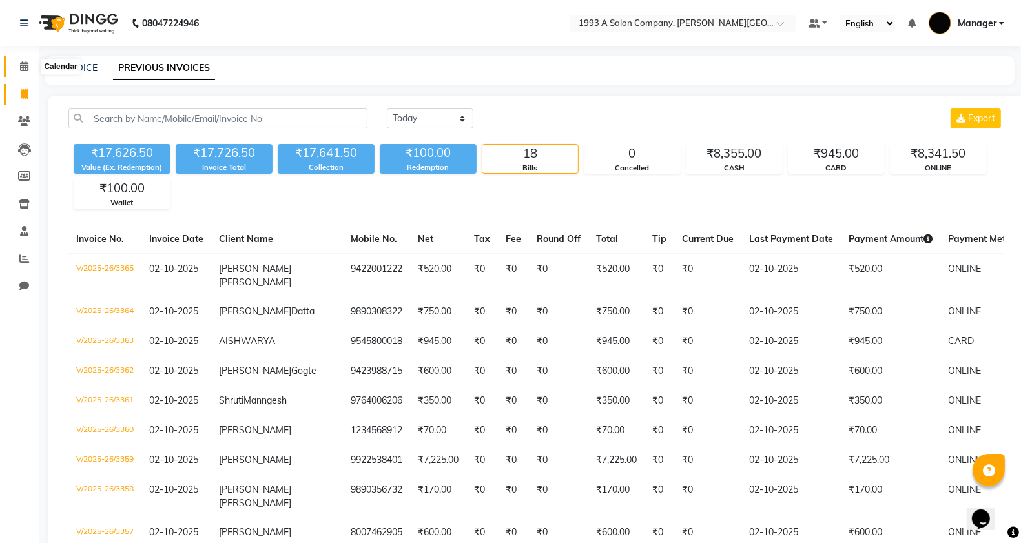
click at [15, 63] on span at bounding box center [24, 66] width 23 height 15
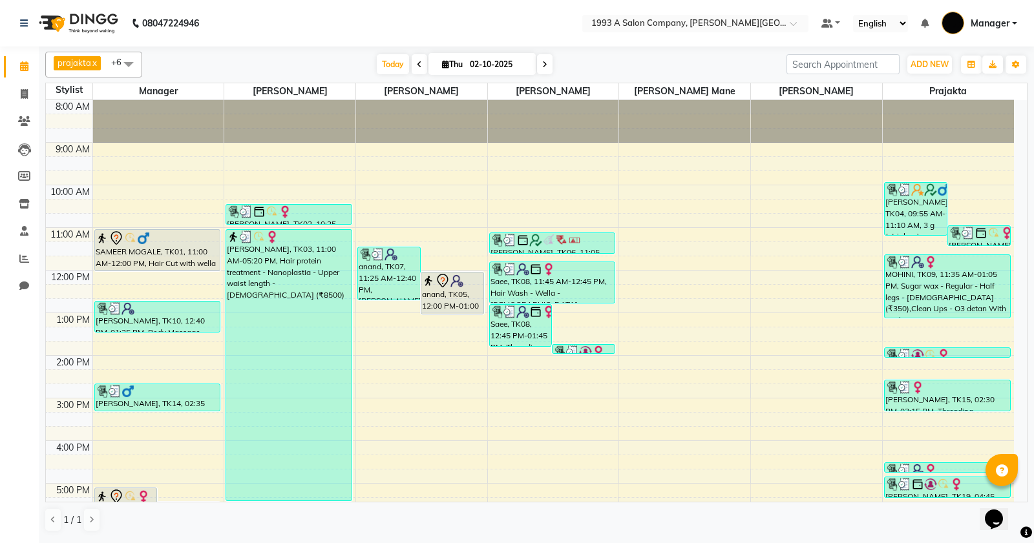
click at [541, 71] on span at bounding box center [545, 64] width 16 height 20
type input "03-10-2025"
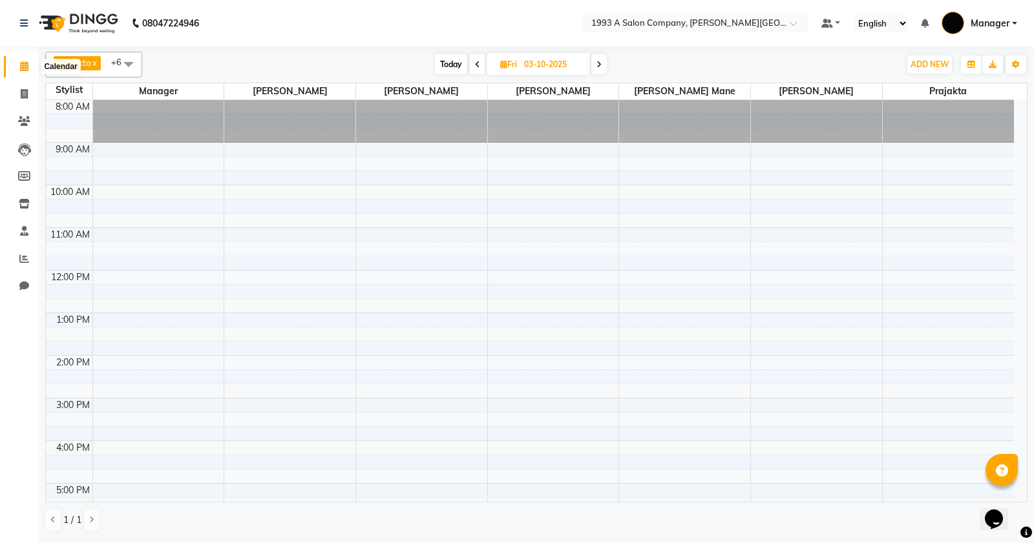
click at [20, 68] on icon at bounding box center [24, 66] width 8 height 10
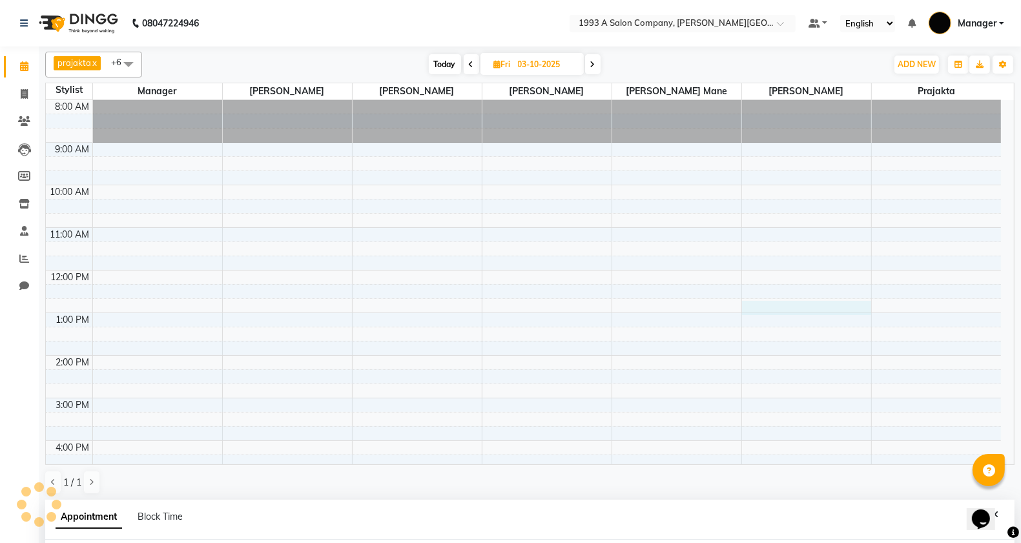
scroll to position [251, 0]
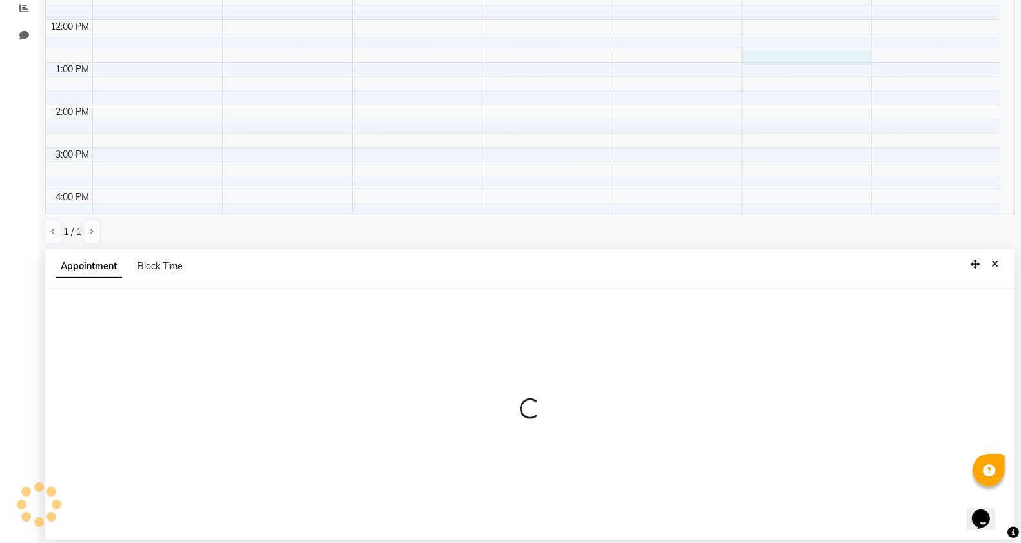
select select "57488"
select select "tentative"
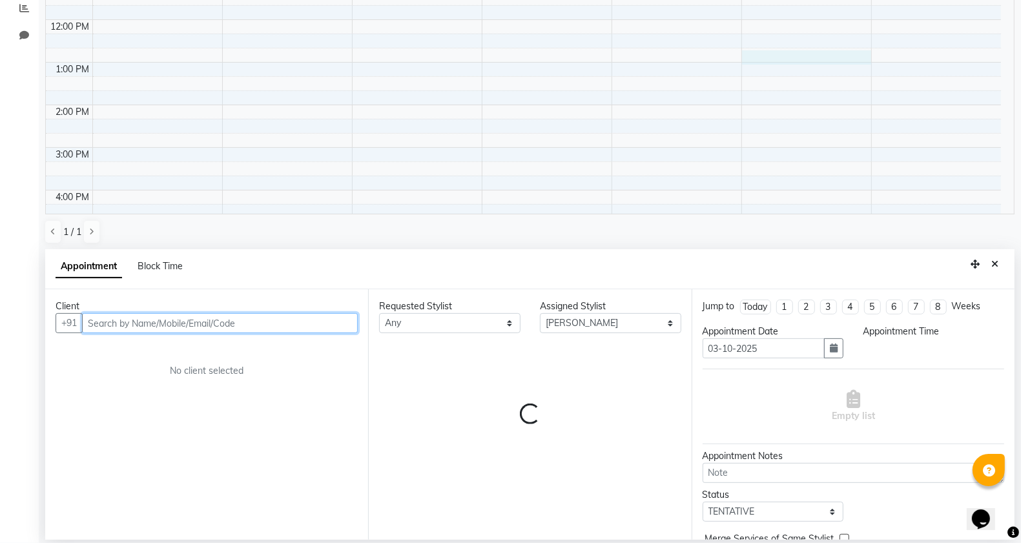
select select "765"
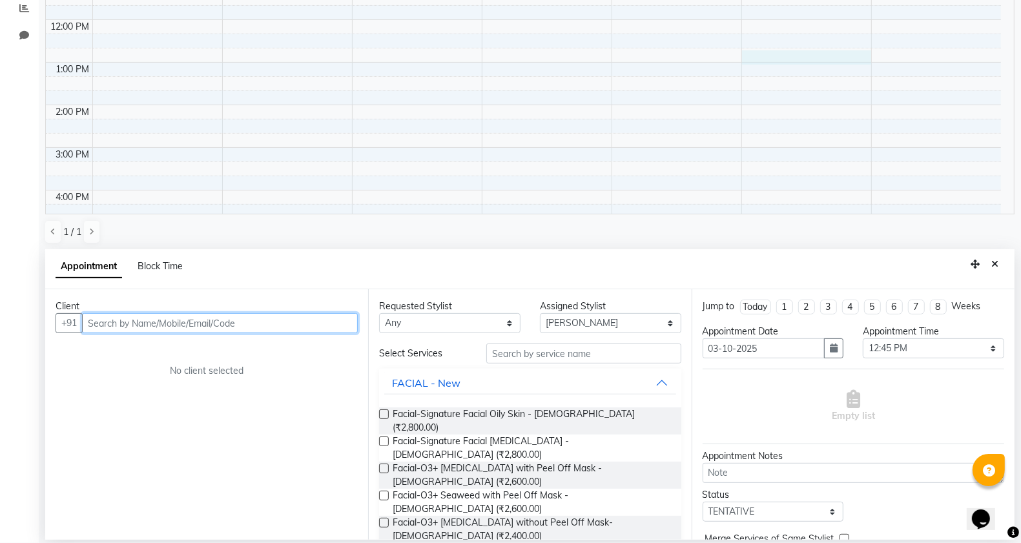
scroll to position [0, 0]
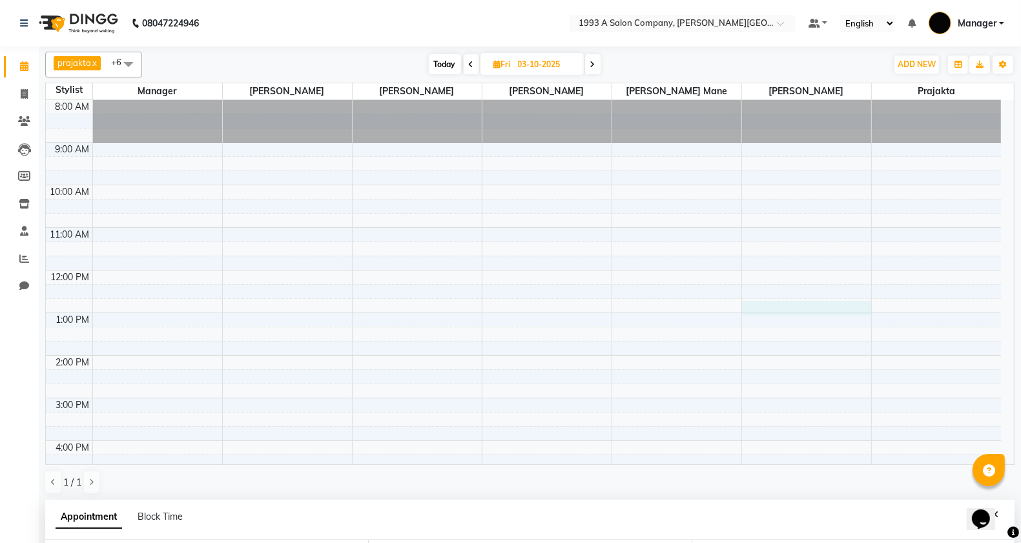
click at [470, 67] on icon at bounding box center [471, 65] width 5 height 8
type input "02-10-2025"
select select "765"
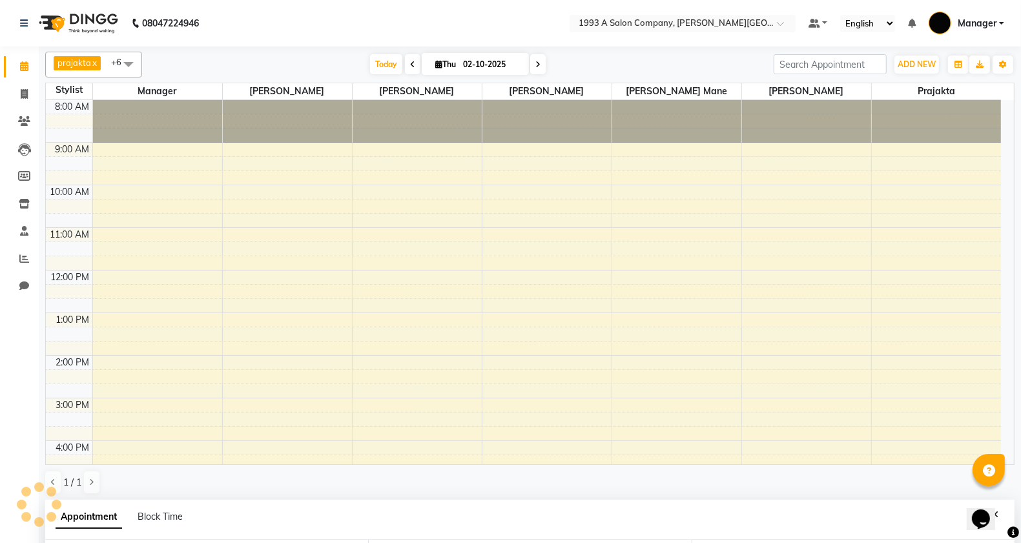
scroll to position [238, 0]
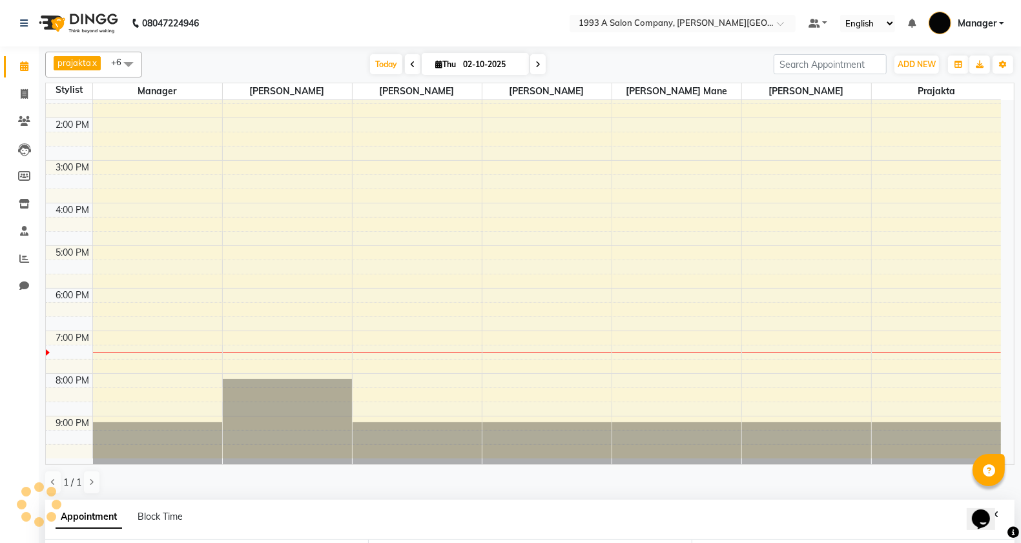
click at [470, 67] on input "02-10-2025" at bounding box center [491, 64] width 65 height 19
select select "10"
select select "2025"
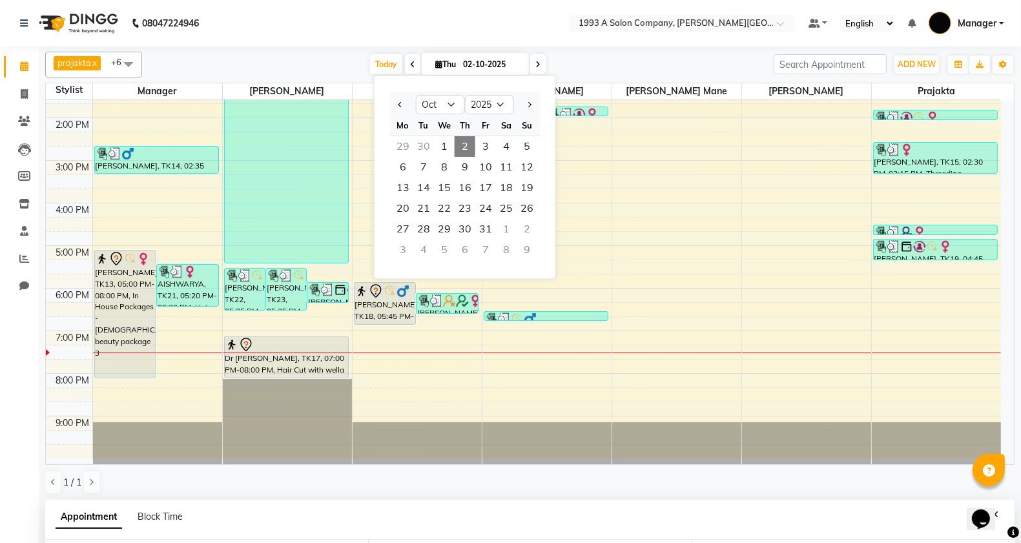
click at [415, 67] on span at bounding box center [413, 64] width 16 height 20
type input "01-10-2025"
select select "765"
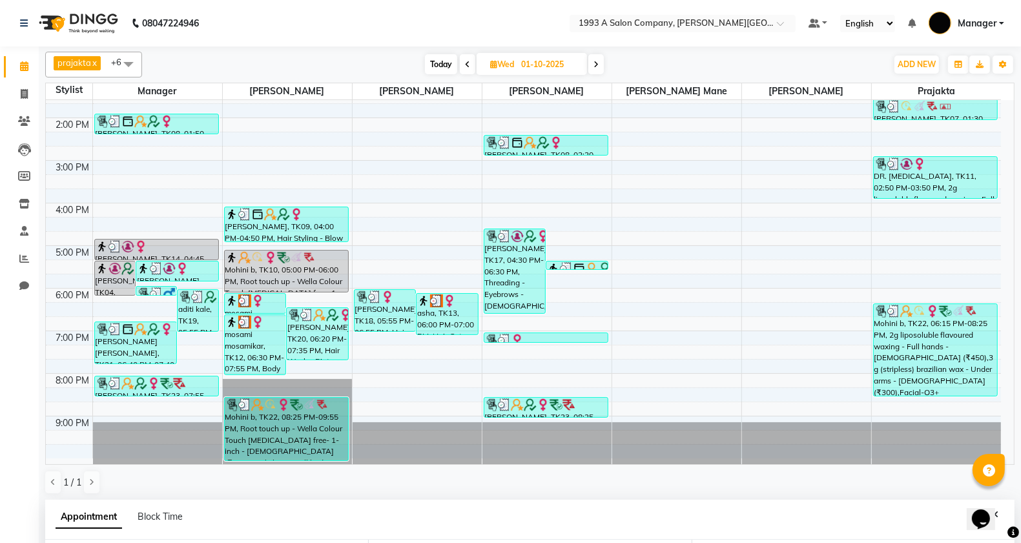
click at [594, 63] on icon at bounding box center [596, 65] width 5 height 8
type input "02-10-2025"
select select "765"
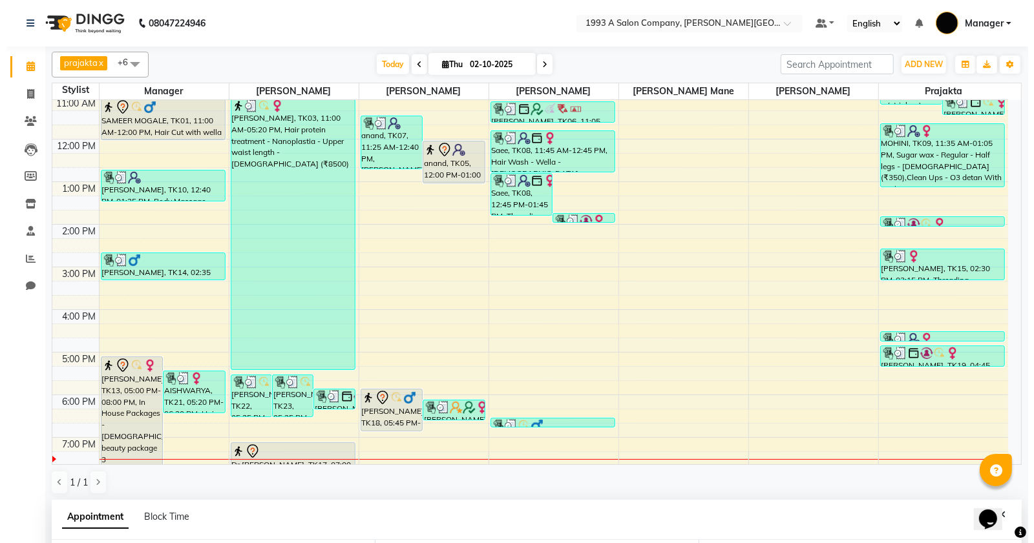
scroll to position [0, 0]
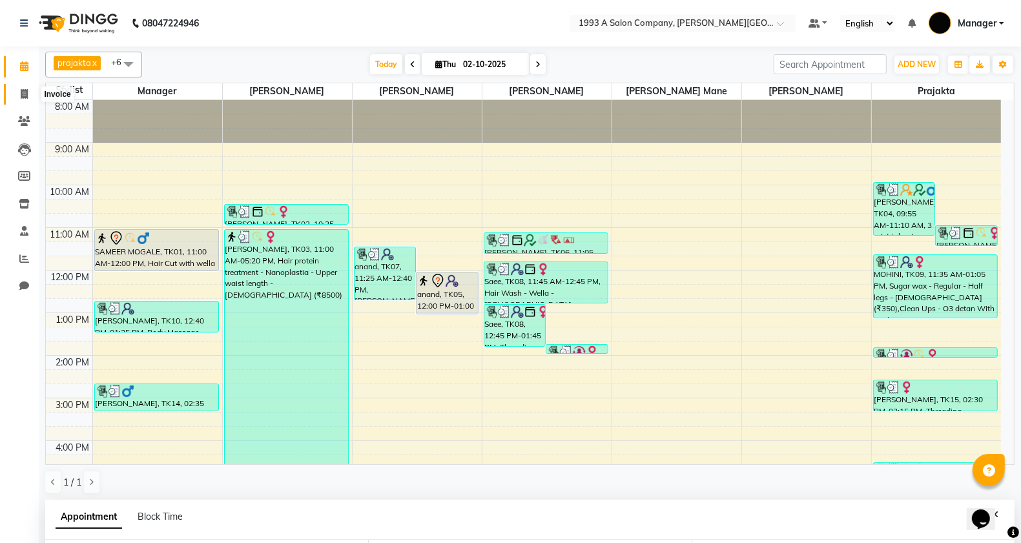
click at [26, 94] on icon at bounding box center [24, 94] width 7 height 10
select select "service"
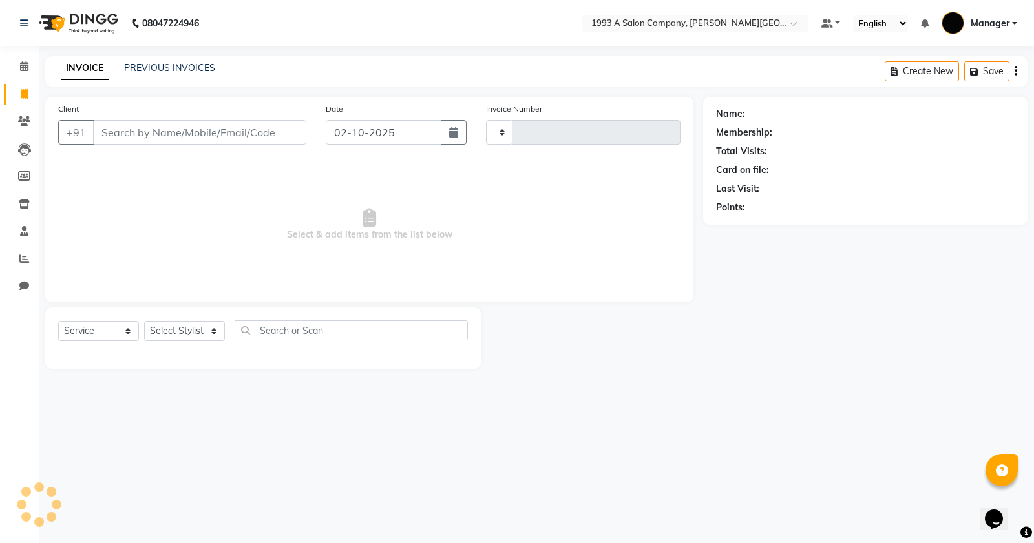
click at [160, 136] on input "Client" at bounding box center [199, 132] width 213 height 25
type input "3367"
select select "613"
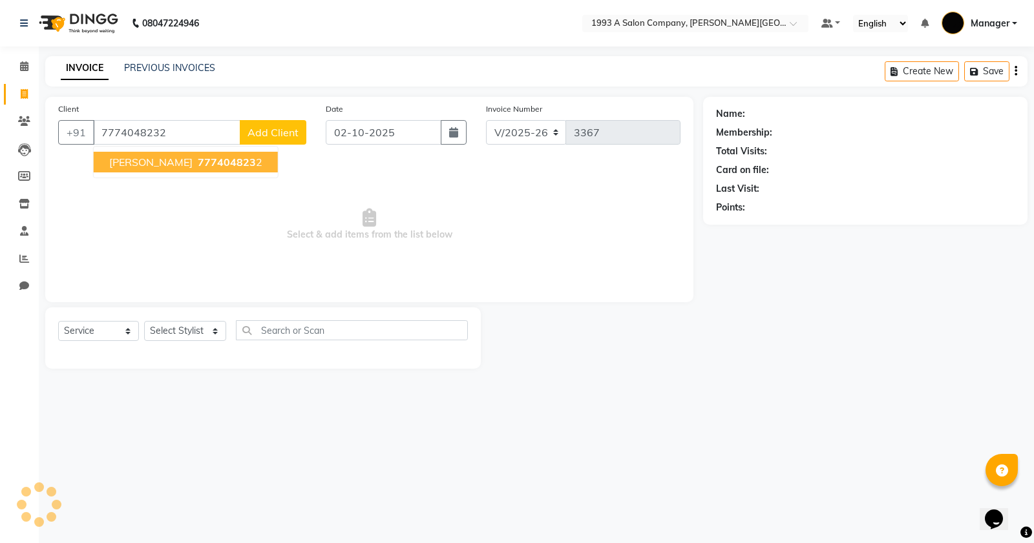
type input "7774048232"
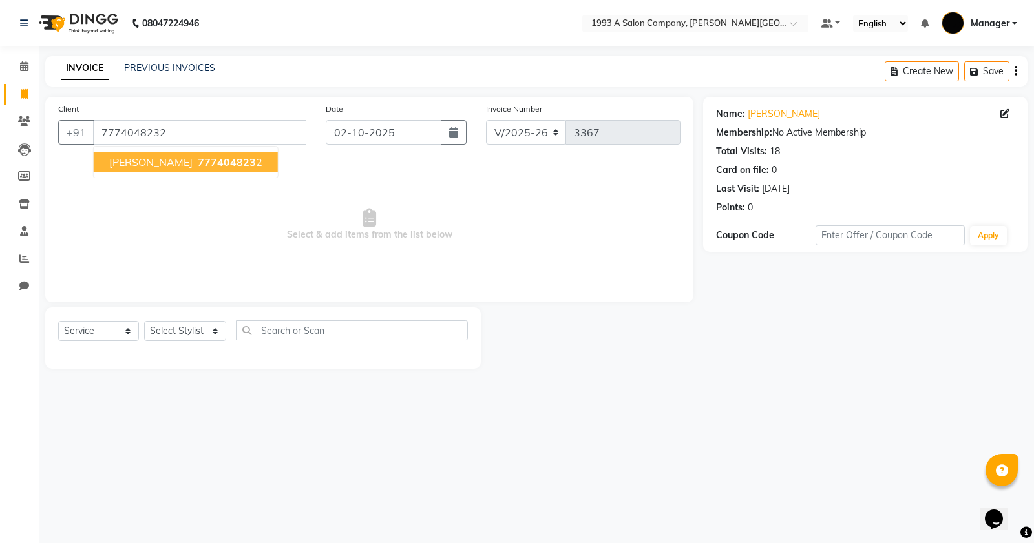
click at [133, 167] on span "[PERSON_NAME]" at bounding box center [150, 162] width 83 height 13
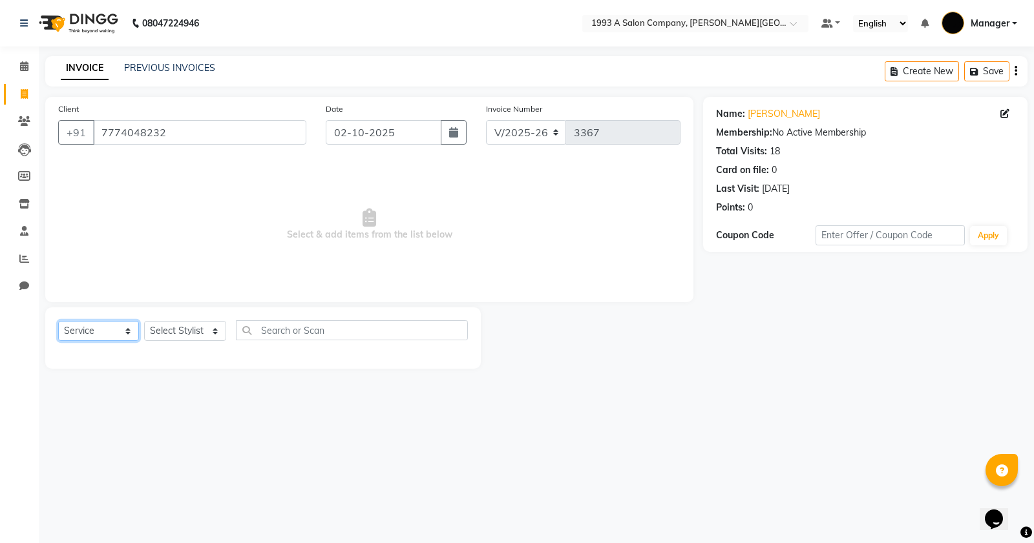
click at [127, 333] on select "Select Service Product Membership Package Voucher Prepaid Gift Card" at bounding box center [98, 331] width 81 height 20
select select "package"
click at [58, 321] on select "Select Service Product Membership Package Voucher Prepaid Gift Card" at bounding box center [98, 331] width 81 height 20
click at [286, 328] on input "text" at bounding box center [352, 330] width 232 height 20
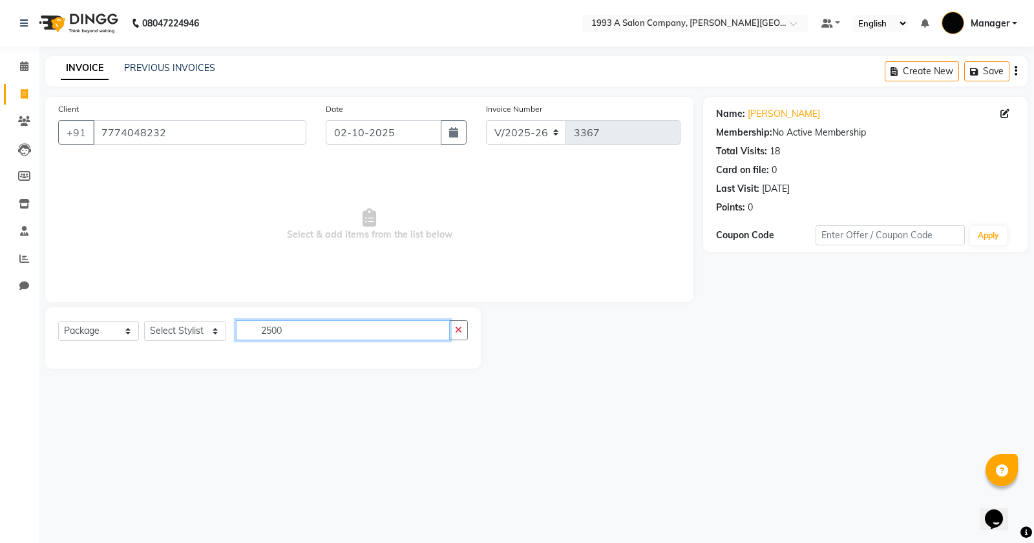
type input "2500"
click at [211, 334] on select "Select Stylist [PERSON_NAME] Manager [PERSON_NAME] Mr [PERSON_NAME] (owner) [PE…" at bounding box center [185, 331] width 82 height 20
select select "82880"
click at [144, 321] on select "Select Stylist [PERSON_NAME] Manager [PERSON_NAME] Mr [PERSON_NAME] (owner) [PE…" at bounding box center [185, 331] width 82 height 20
click at [324, 323] on input "2500" at bounding box center [343, 330] width 214 height 20
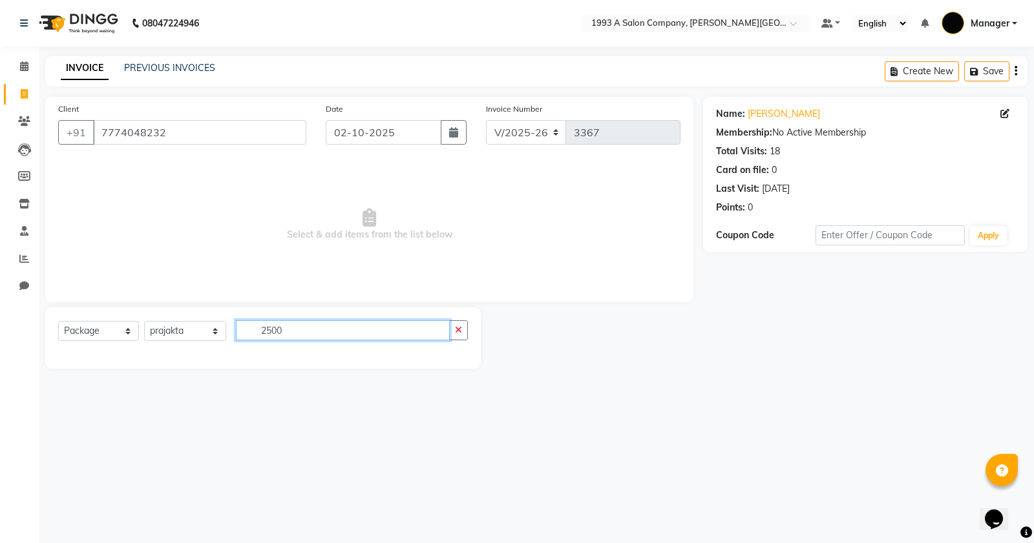
click at [325, 326] on input "2500" at bounding box center [343, 330] width 214 height 20
click at [459, 329] on icon "button" at bounding box center [458, 330] width 7 height 9
click at [425, 343] on div "Select Service Product Membership Package Voucher Prepaid Gift Card Select Styl…" at bounding box center [263, 335] width 410 height 30
click at [420, 328] on input "text" at bounding box center [352, 330] width 232 height 20
click at [269, 141] on input "7774048232" at bounding box center [199, 132] width 213 height 25
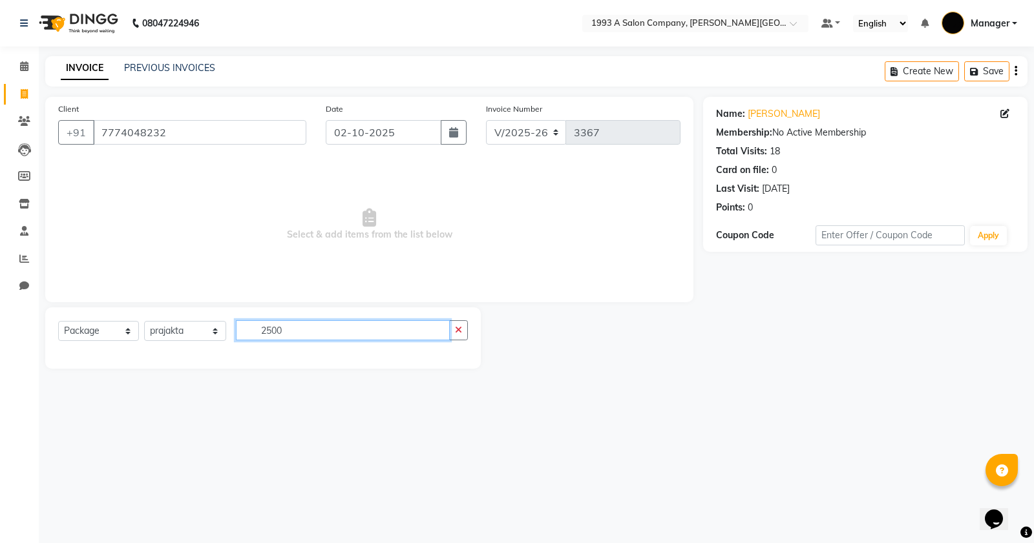
click at [413, 337] on input "2500" at bounding box center [343, 330] width 214 height 20
type input "2"
click at [121, 333] on select "Select Service Product Membership Package Voucher Prepaid Gift Card" at bounding box center [98, 331] width 81 height 20
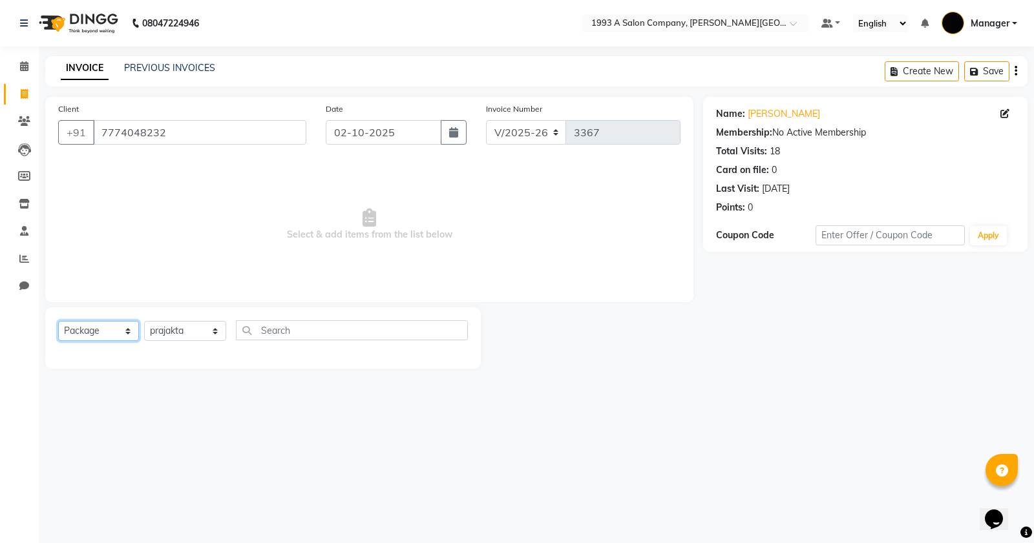
click at [58, 321] on select "Select Service Product Membership Package Voucher Prepaid Gift Card" at bounding box center [98, 331] width 81 height 20
click at [192, 137] on input "7774048232" at bounding box center [199, 132] width 213 height 25
click at [211, 331] on select "Select Stylist [PERSON_NAME] Manager [PERSON_NAME] Mr [PERSON_NAME] (owner) [PE…" at bounding box center [185, 331] width 82 height 20
click at [144, 321] on select "Select Stylist [PERSON_NAME] Manager [PERSON_NAME] Mr [PERSON_NAME] (owner) [PE…" at bounding box center [185, 331] width 82 height 20
click at [278, 331] on input "text" at bounding box center [352, 330] width 232 height 20
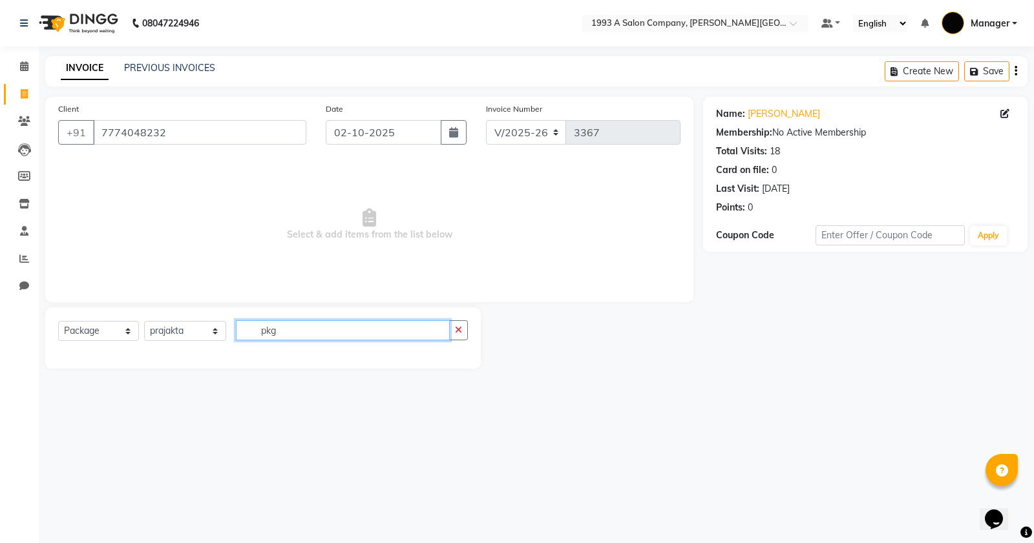
click at [308, 337] on input "pkg" at bounding box center [343, 330] width 214 height 20
type input "pkg"
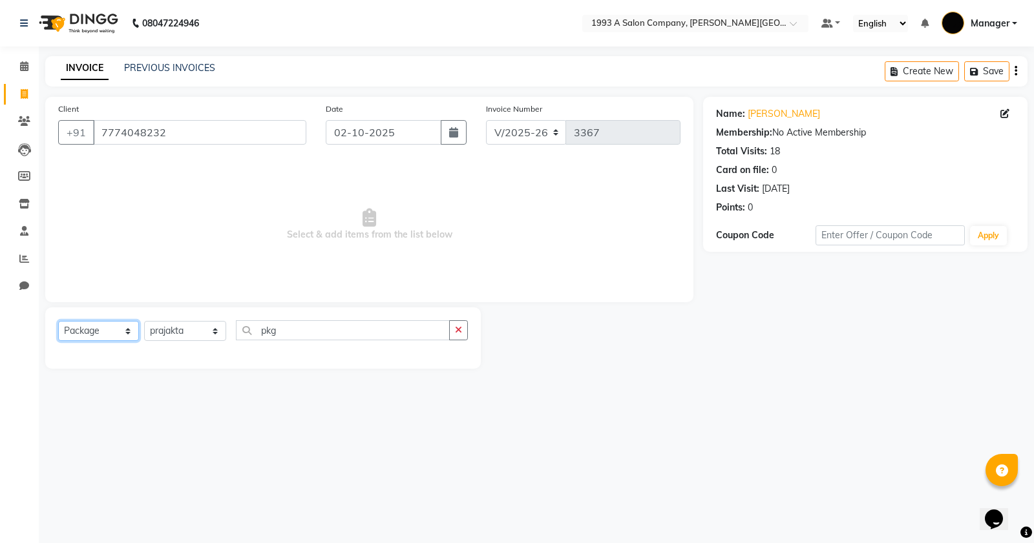
click at [130, 334] on select "Select Service Product Membership Package Voucher Prepaid Gift Card" at bounding box center [98, 331] width 81 height 20
click at [58, 321] on select "Select Service Product Membership Package Voucher Prepaid Gift Card" at bounding box center [98, 331] width 81 height 20
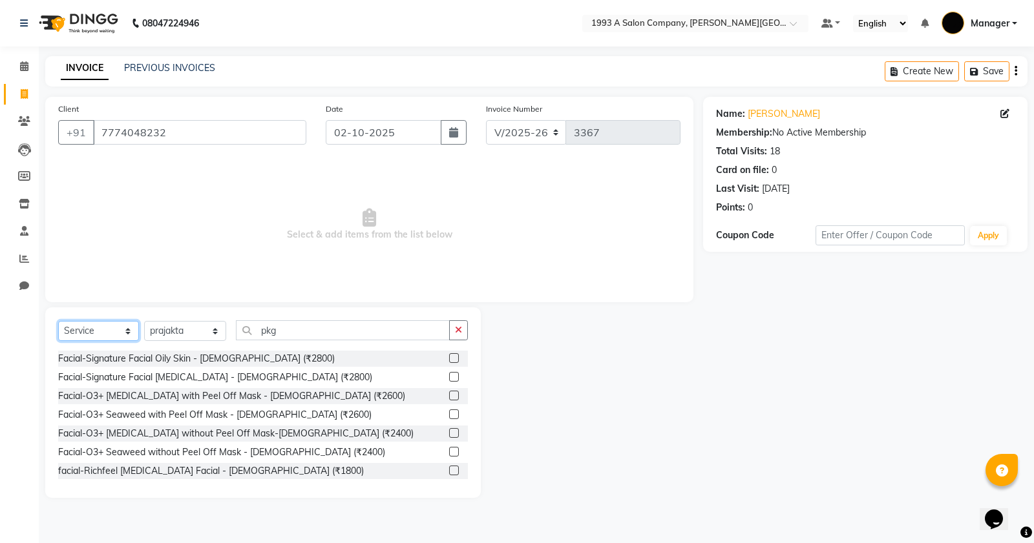
click at [127, 329] on select "Select Service Product Membership Package Voucher Prepaid Gift Card" at bounding box center [98, 331] width 81 height 20
select select "package"
click at [58, 321] on select "Select Service Product Membership Package Voucher Prepaid Gift Card" at bounding box center [98, 331] width 81 height 20
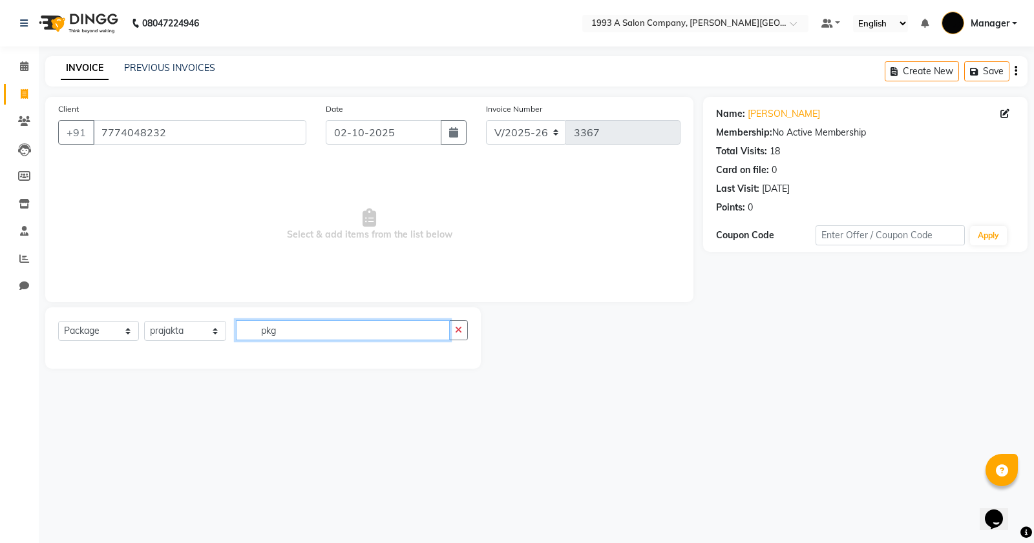
click at [383, 328] on input "pkg" at bounding box center [343, 330] width 214 height 20
type input "p"
type input "2500........"
click at [31, 70] on span at bounding box center [24, 66] width 23 height 15
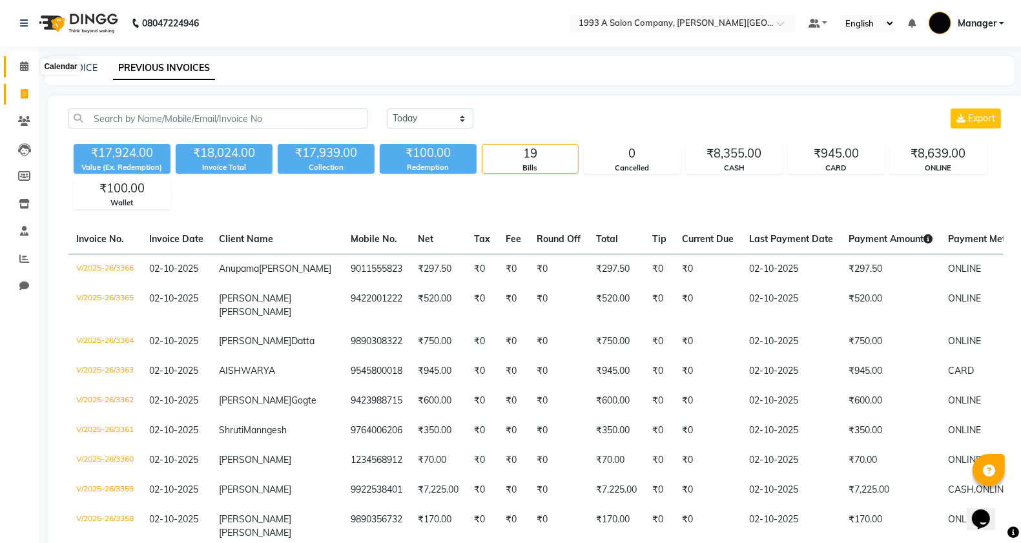
click at [26, 66] on icon at bounding box center [24, 66] width 8 height 10
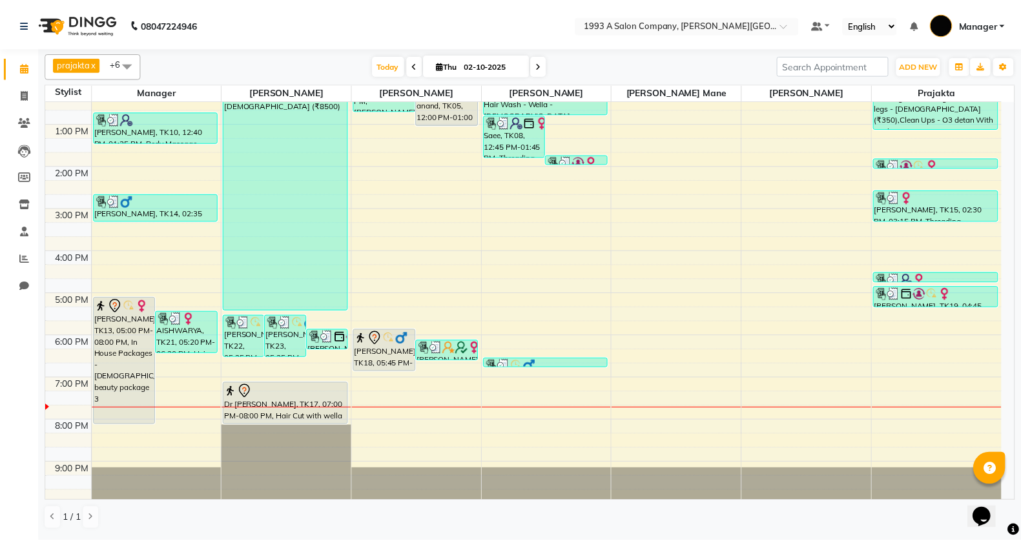
scroll to position [201, 0]
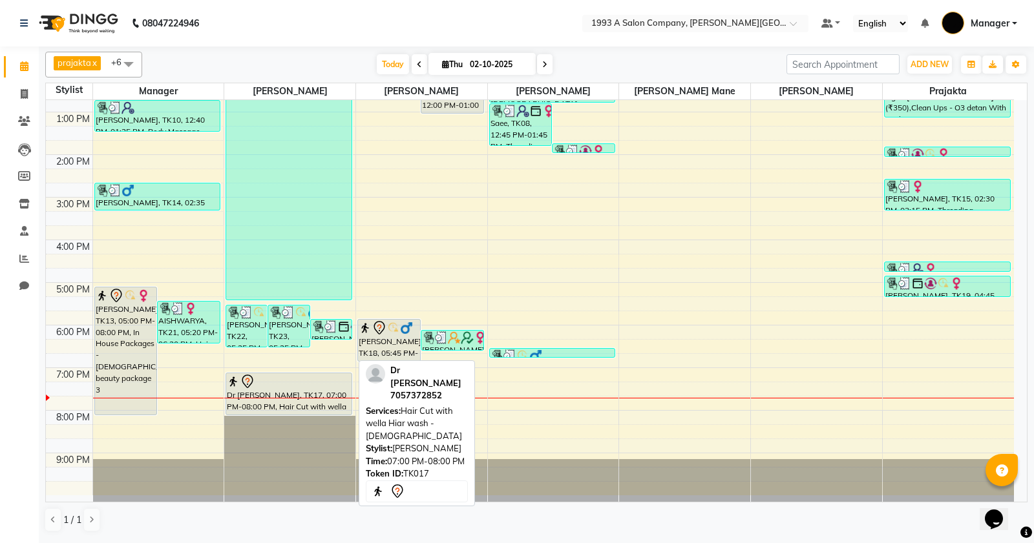
click at [262, 407] on div "Dr [PERSON_NAME], TK17, 07:00 PM-08:00 PM, Hair Cut with wella Hiar wash - [DEM…" at bounding box center [288, 393] width 125 height 41
select select "7"
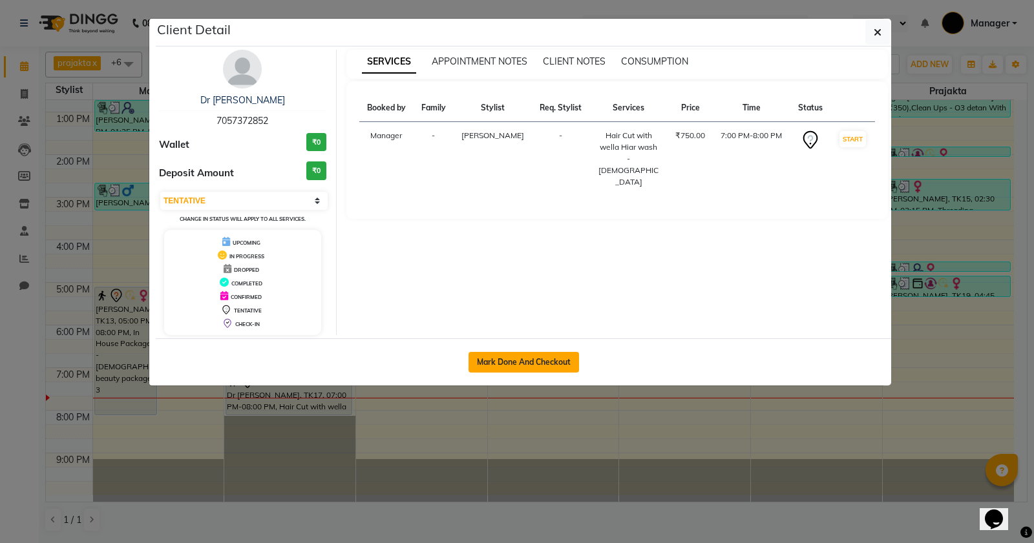
click at [499, 354] on button "Mark Done And Checkout" at bounding box center [523, 362] width 110 height 21
select select "613"
select select "service"
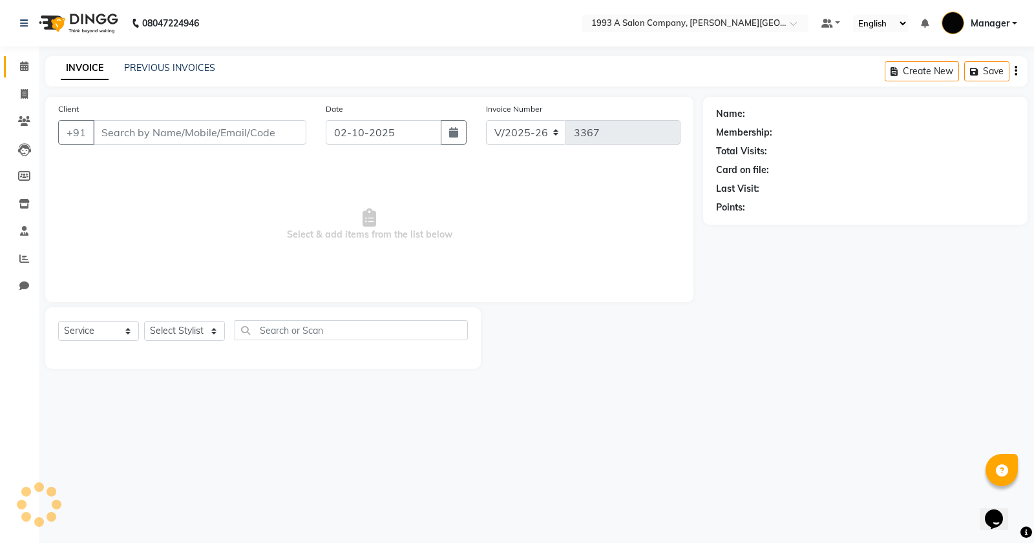
type input "7057372852"
select select "11854"
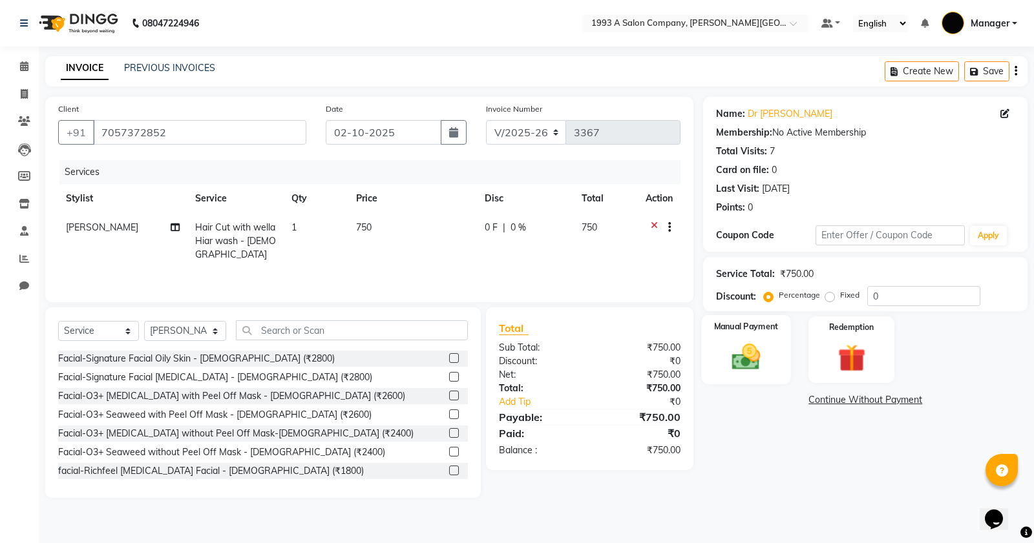
click at [748, 357] on img at bounding box center [746, 356] width 47 height 33
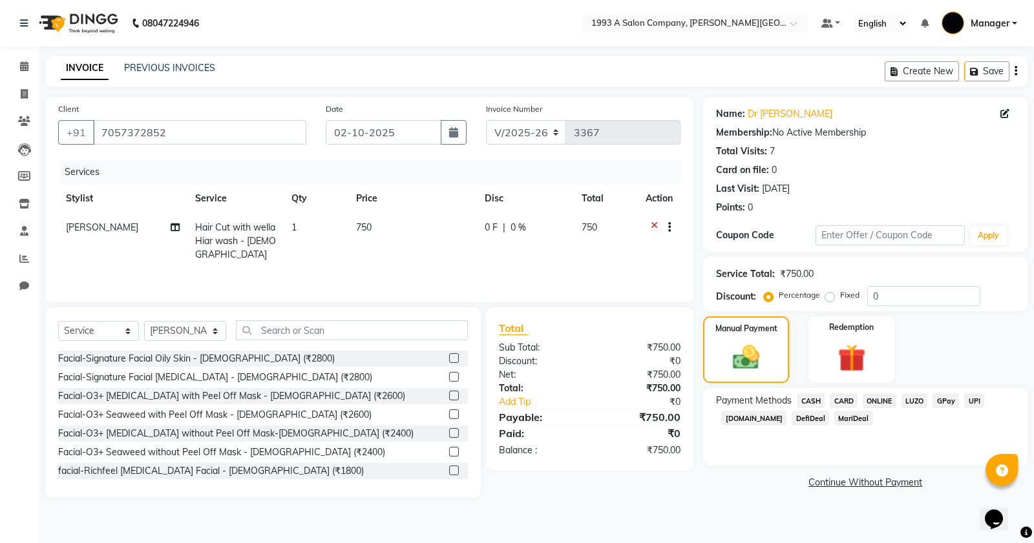
click at [876, 399] on span "ONLINE" at bounding box center [880, 400] width 34 height 15
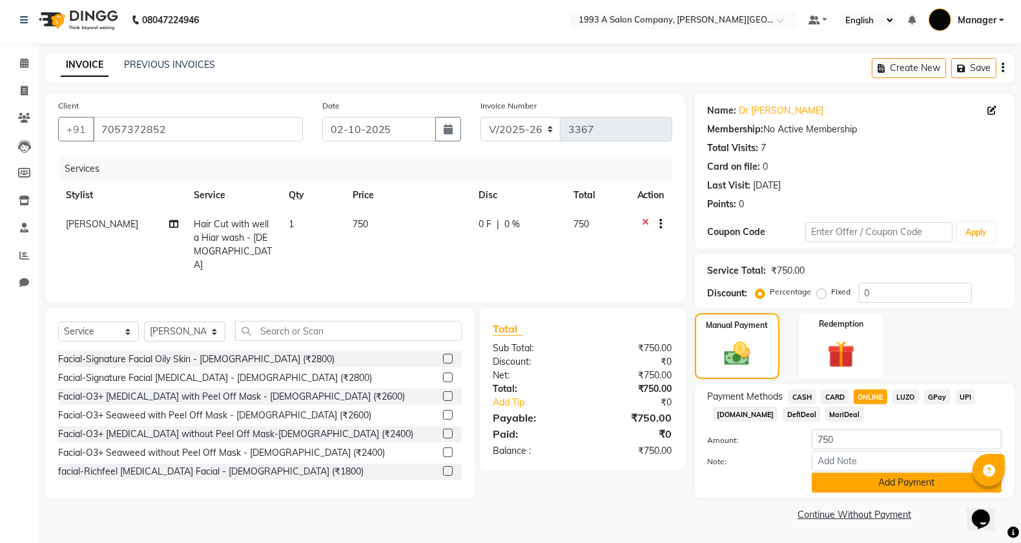
click at [884, 486] on button "Add Payment" at bounding box center [907, 483] width 190 height 20
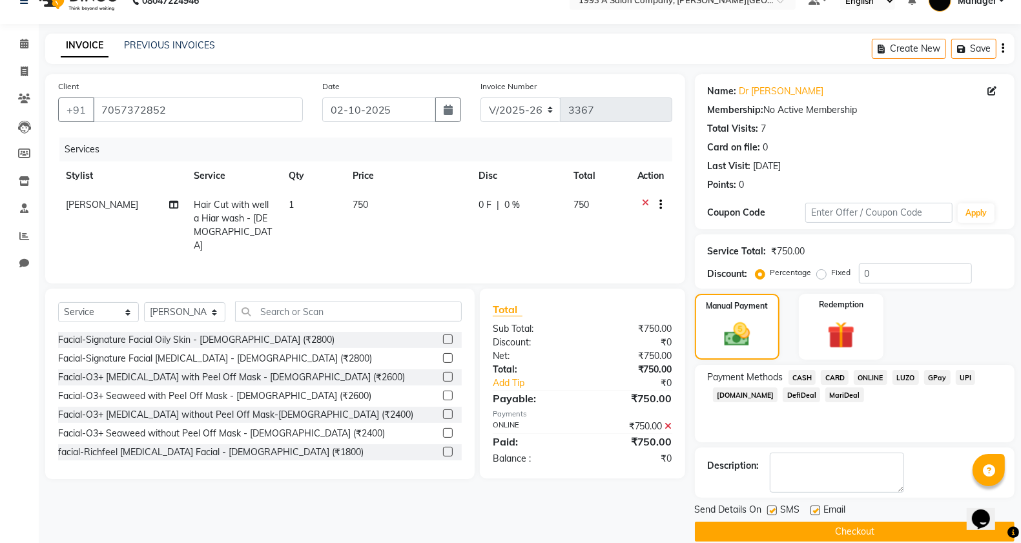
scroll to position [41, 0]
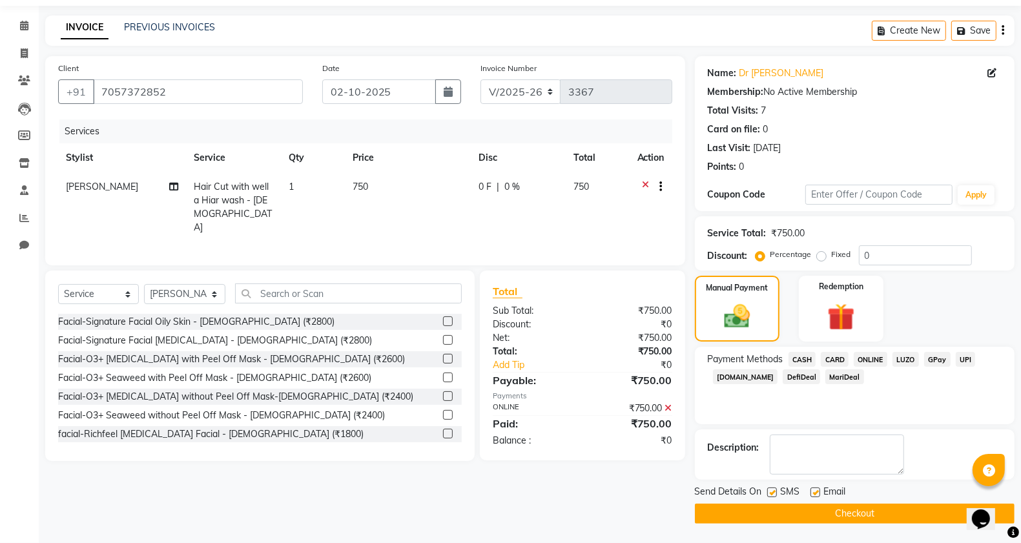
click at [769, 494] on label at bounding box center [773, 493] width 10 height 10
click at [769, 494] on input "checkbox" at bounding box center [772, 493] width 8 height 8
checkbox input "false"
click at [832, 517] on button "Checkout" at bounding box center [855, 514] width 320 height 20
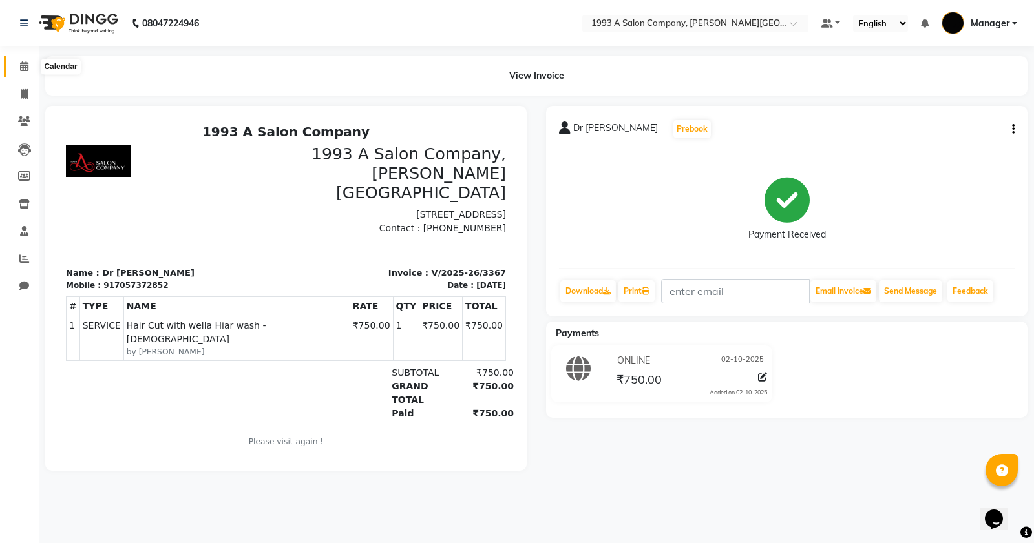
click at [20, 63] on icon at bounding box center [24, 66] width 8 height 10
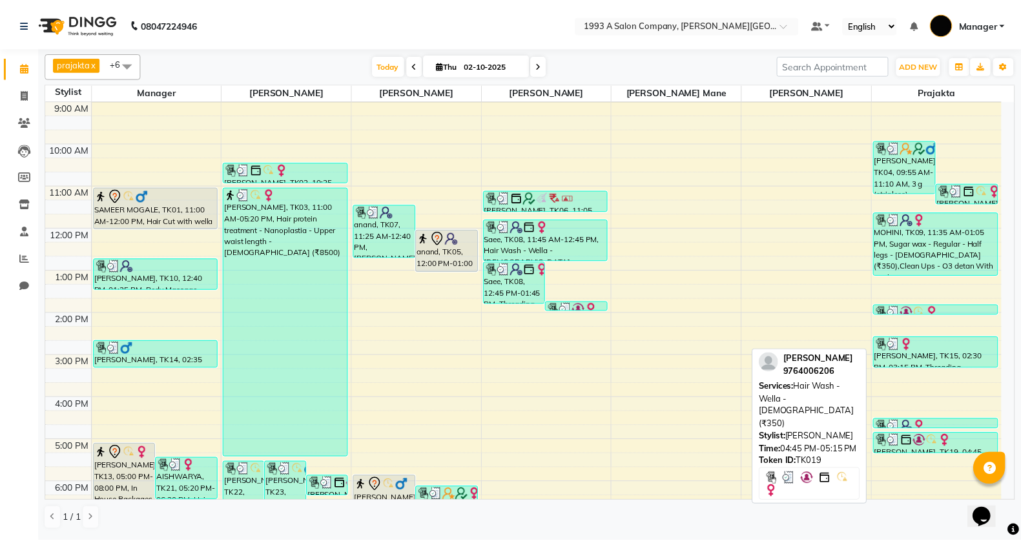
scroll to position [81, 0]
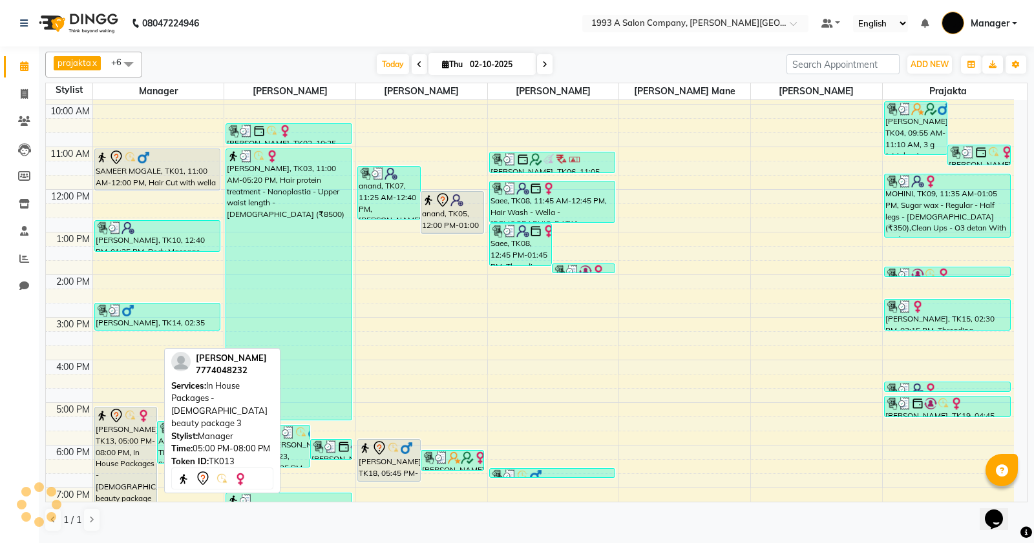
click at [114, 434] on div "[PERSON_NAME], TK13, 05:00 PM-08:00 PM, In House Packages - [DEMOGRAPHIC_DATA] …" at bounding box center [126, 471] width 62 height 127
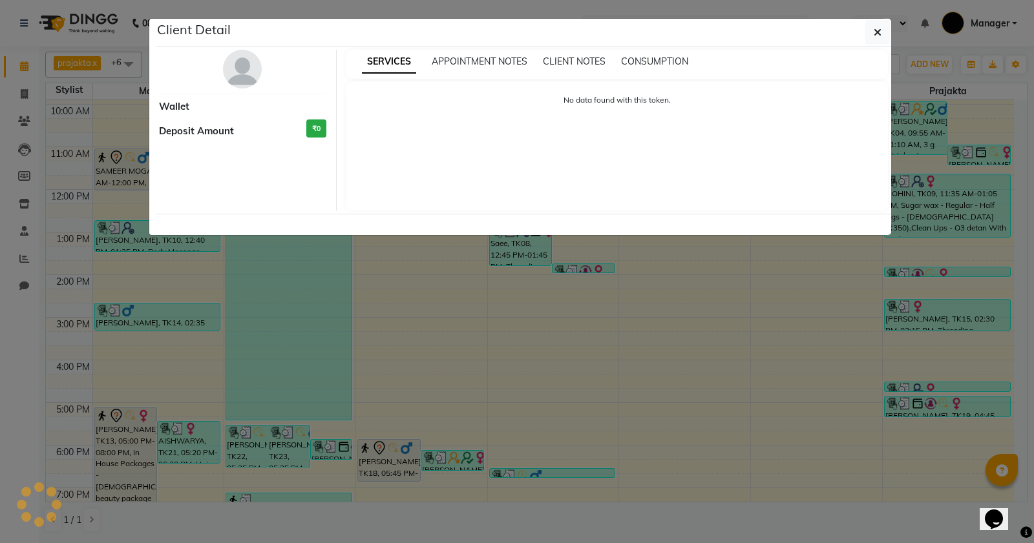
select select "7"
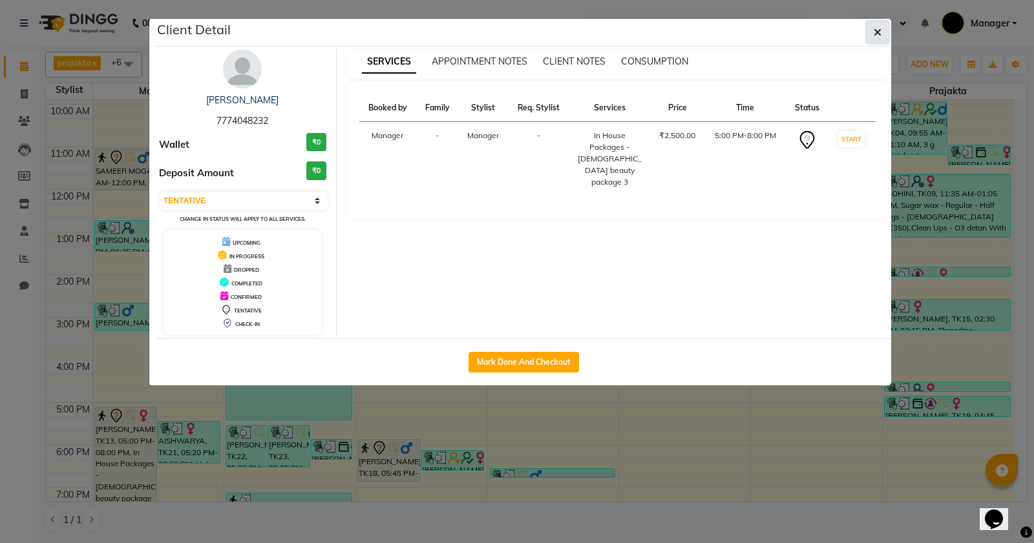
click at [879, 30] on icon "button" at bounding box center [877, 32] width 8 height 10
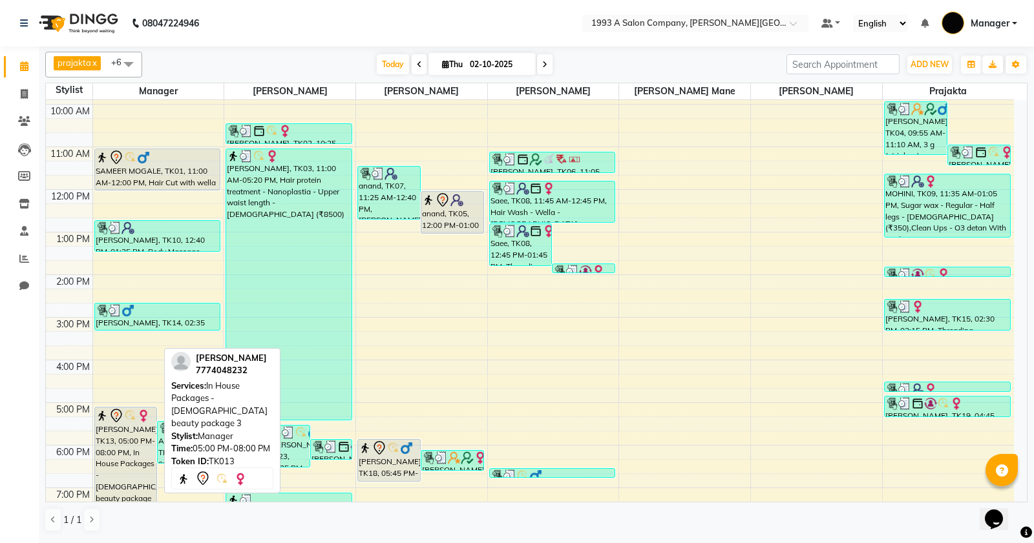
click at [101, 453] on div "[PERSON_NAME], TK13, 05:00 PM-08:00 PM, In House Packages - [DEMOGRAPHIC_DATA] …" at bounding box center [126, 471] width 62 height 127
select select "7"
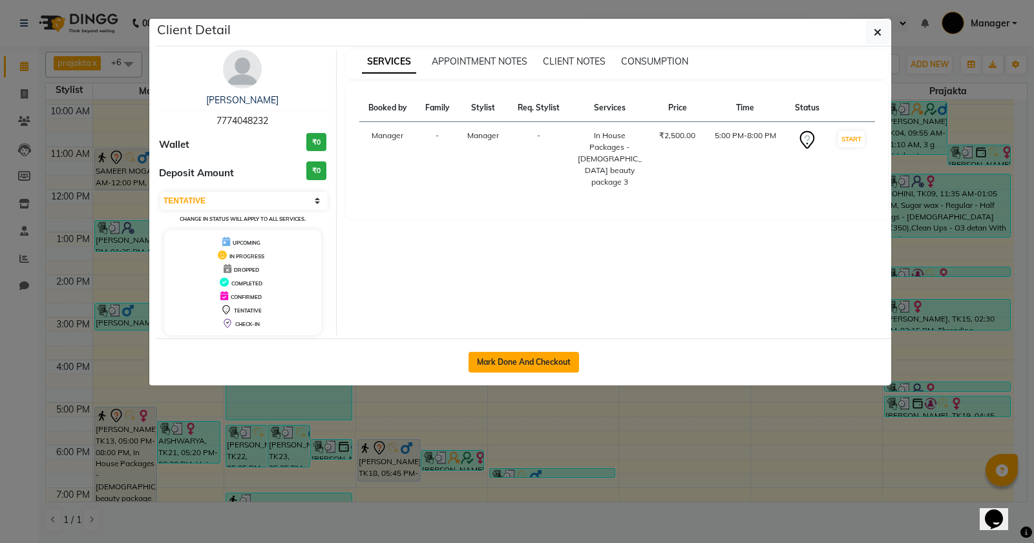
click at [560, 371] on button "Mark Done And Checkout" at bounding box center [523, 362] width 110 height 21
select select "service"
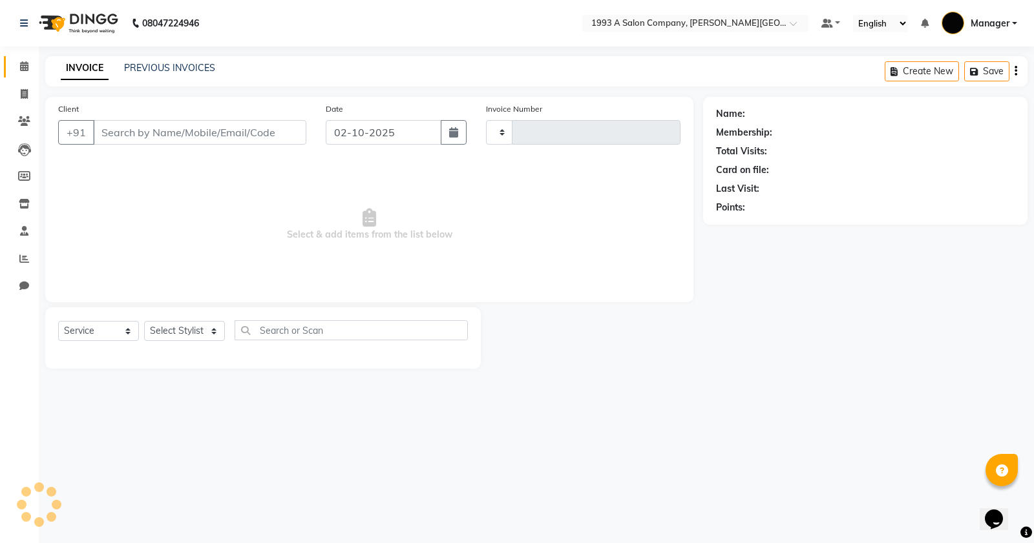
type input "3368"
select select "613"
type input "7774048232"
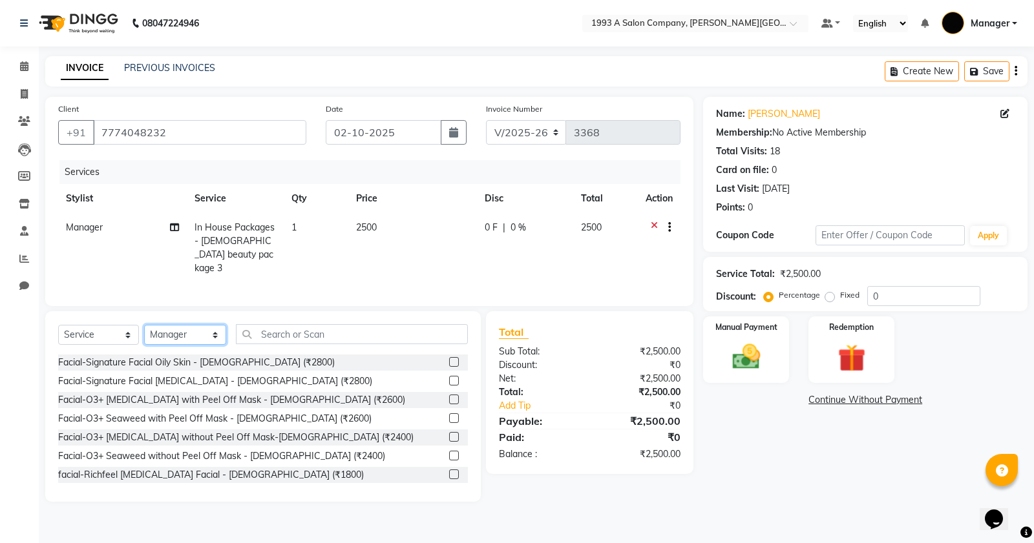
click at [211, 334] on select "Select Stylist [PERSON_NAME] Manager [PERSON_NAME] Mr [PERSON_NAME] (owner) [PE…" at bounding box center [185, 335] width 82 height 20
select select "82880"
click at [144, 325] on select "Select Stylist [PERSON_NAME] Manager [PERSON_NAME] Mr [PERSON_NAME] (owner) [PE…" at bounding box center [185, 335] width 82 height 20
click at [757, 336] on div "Manual Payment" at bounding box center [746, 349] width 89 height 69
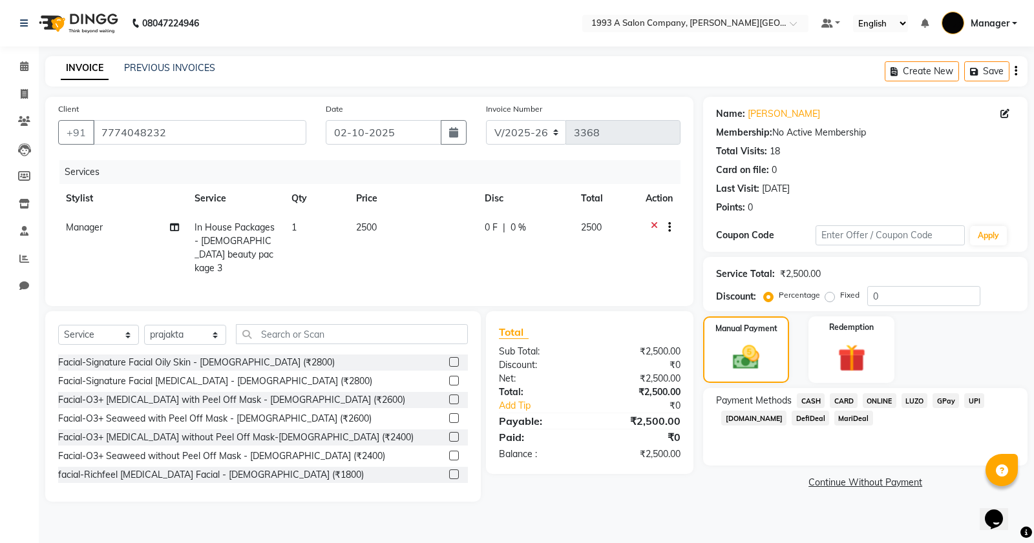
click at [873, 403] on span "ONLINE" at bounding box center [880, 400] width 34 height 15
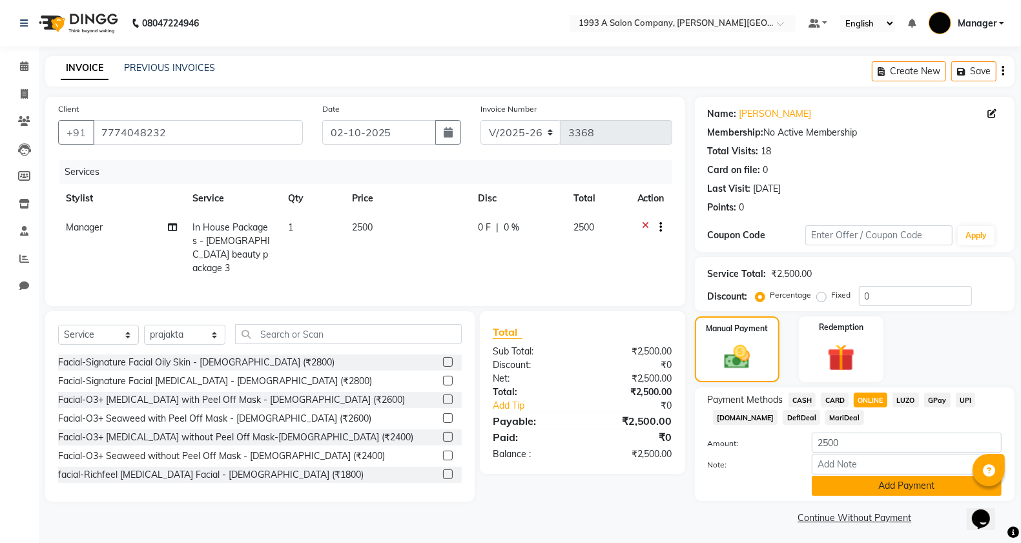
click at [915, 489] on button "Add Payment" at bounding box center [907, 486] width 190 height 20
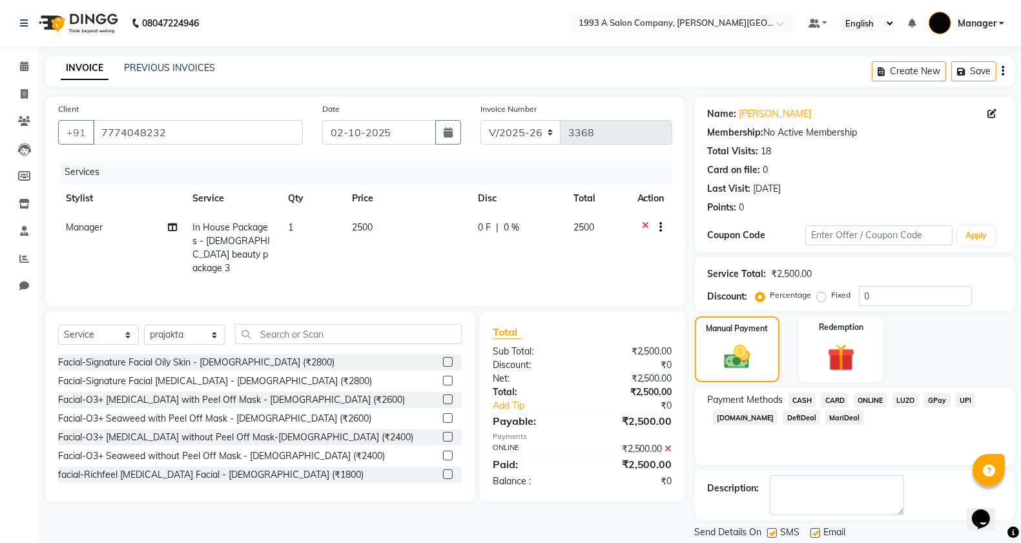
scroll to position [41, 0]
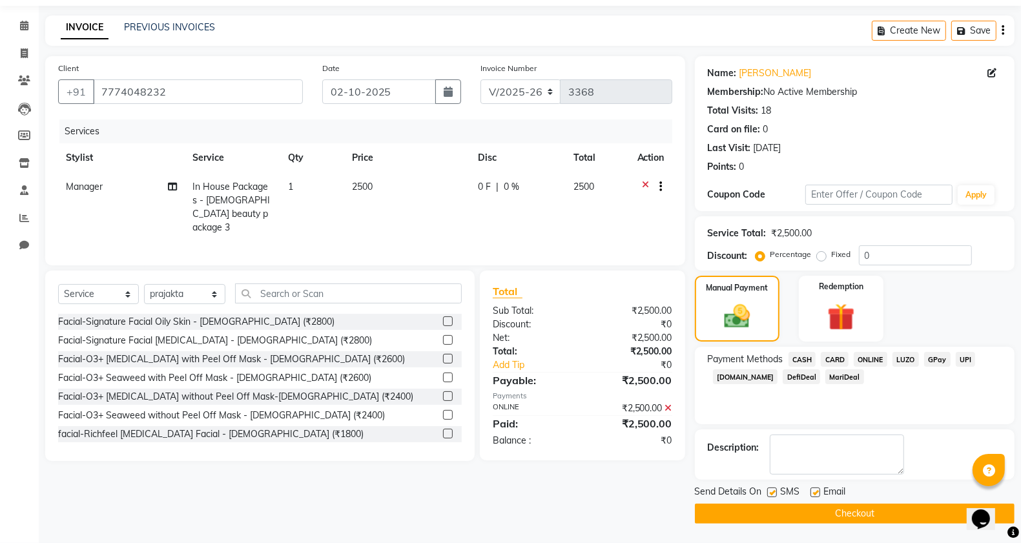
click at [928, 517] on button "Checkout" at bounding box center [855, 514] width 320 height 20
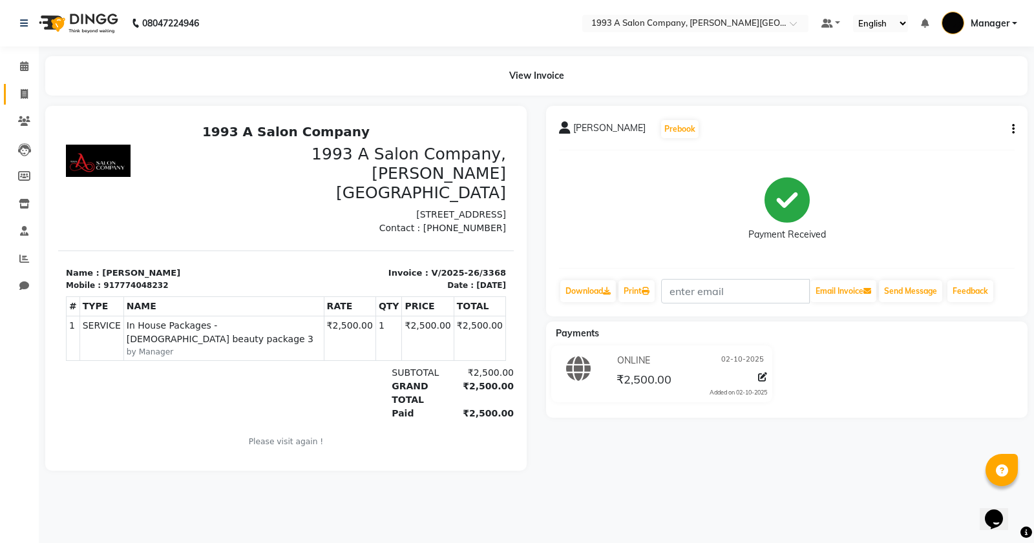
click at [11, 94] on link "Invoice" at bounding box center [19, 94] width 31 height 21
select select "service"
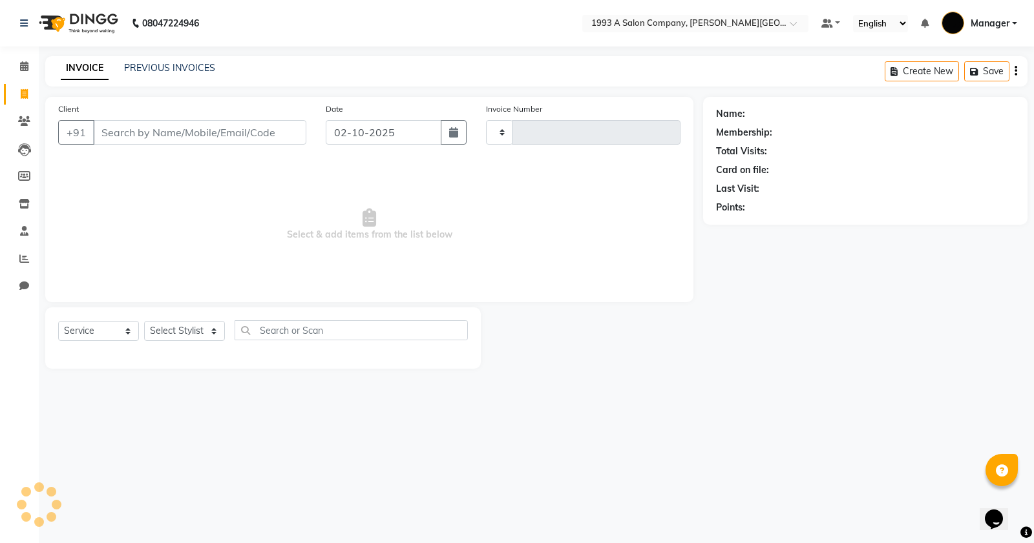
type input "3369"
select select "613"
click at [235, 121] on input "Client" at bounding box center [199, 132] width 213 height 25
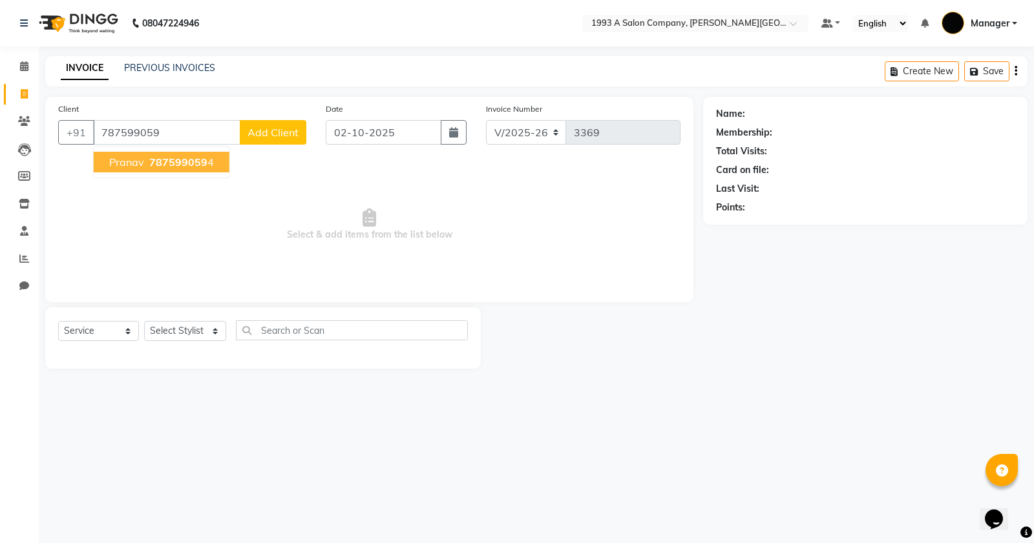
click at [210, 166] on ngb-highlight "787599059 4" at bounding box center [180, 162] width 67 height 13
type input "7875990594"
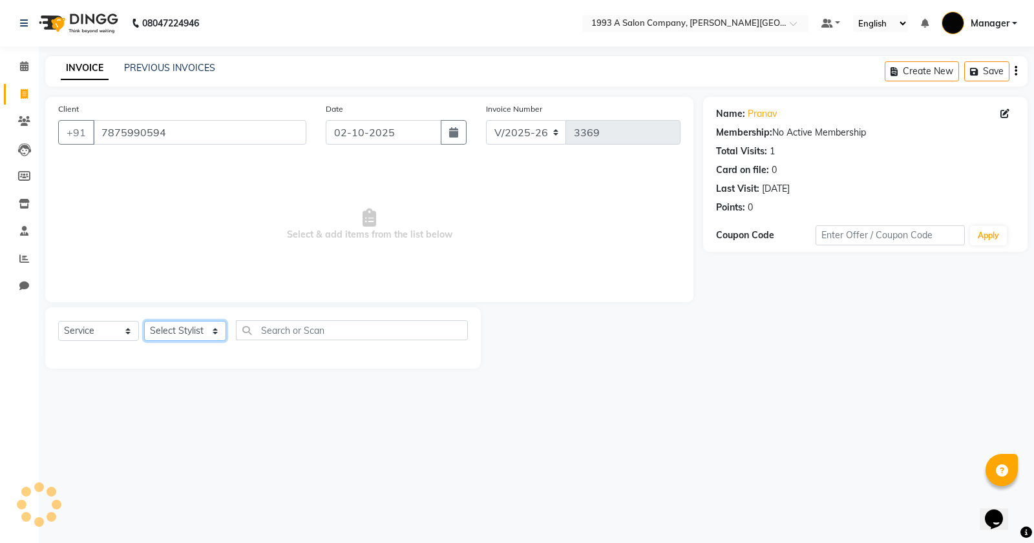
click at [194, 329] on select "Select Stylist [PERSON_NAME] Manager [PERSON_NAME] Mr [PERSON_NAME] (owner) [PE…" at bounding box center [185, 331] width 82 height 20
select select "70852"
click at [144, 321] on select "Select Stylist [PERSON_NAME] Manager [PERSON_NAME] Mr [PERSON_NAME] (owner) [PE…" at bounding box center [185, 331] width 82 height 20
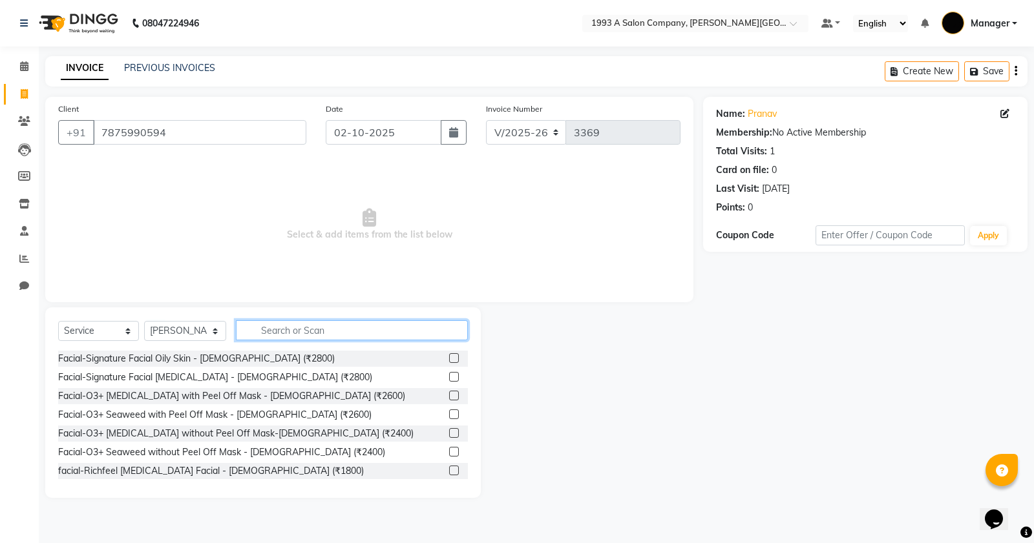
click at [296, 323] on input "text" at bounding box center [352, 330] width 232 height 20
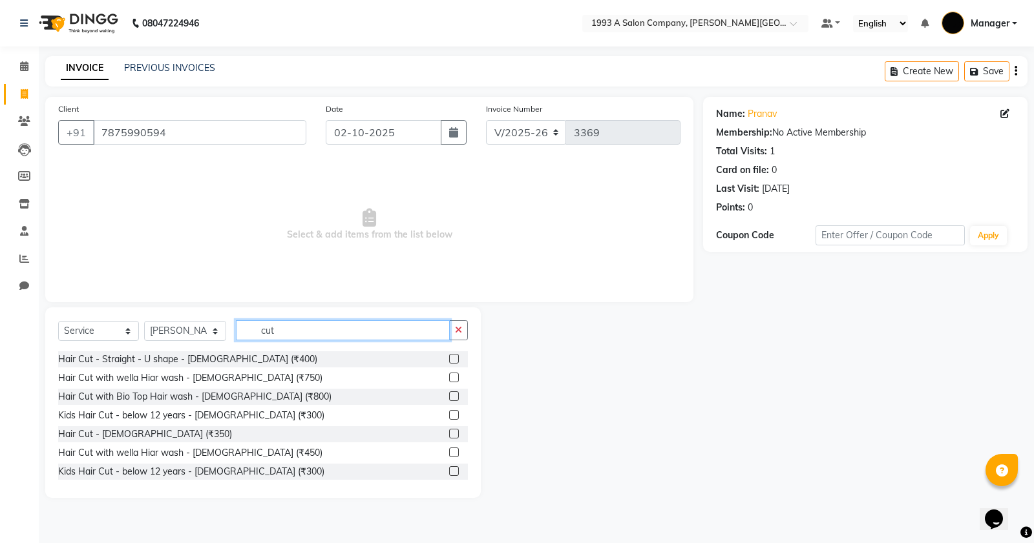
scroll to position [68, 0]
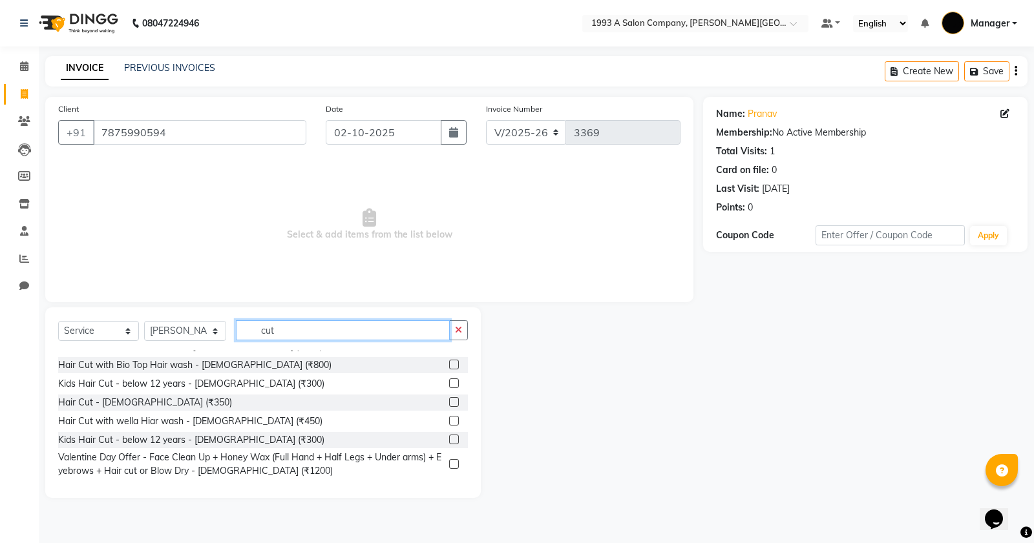
type input "cut"
click at [449, 420] on div at bounding box center [458, 421] width 19 height 16
click at [449, 419] on label at bounding box center [454, 421] width 10 height 10
click at [449, 419] on input "checkbox" at bounding box center [453, 421] width 8 height 8
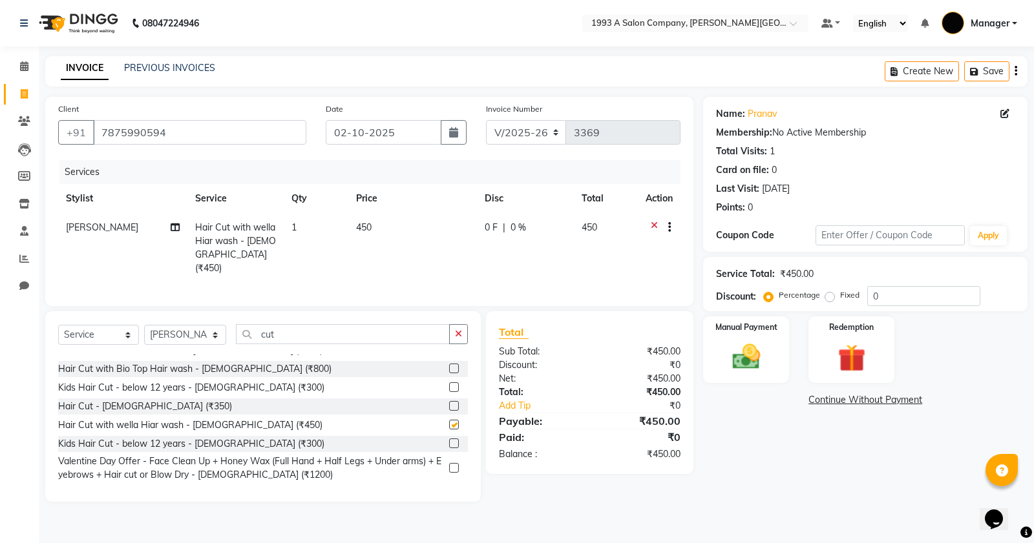
checkbox input "false"
click at [469, 325] on div "Select Service Product Membership Package Voucher Prepaid Gift Card Select Styl…" at bounding box center [262, 406] width 435 height 191
click at [454, 324] on button "button" at bounding box center [458, 334] width 19 height 20
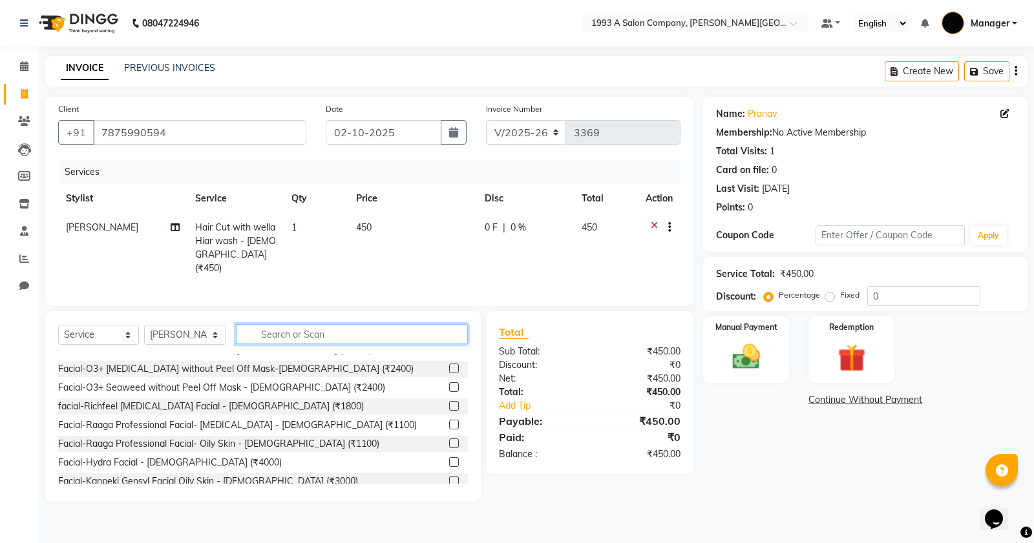
click at [357, 333] on input "text" at bounding box center [352, 334] width 232 height 20
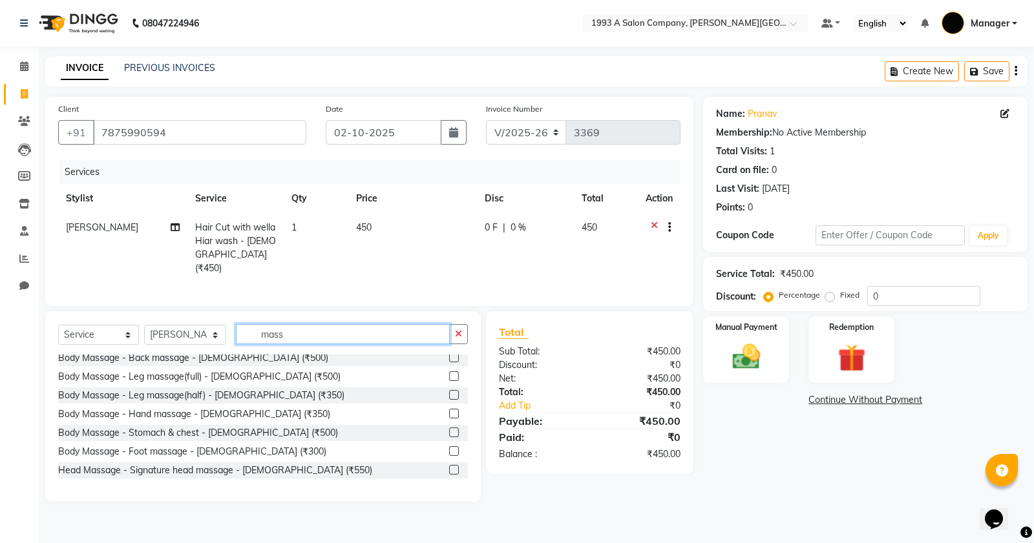
scroll to position [193, 0]
drag, startPoint x: 282, startPoint y: 334, endPoint x: 199, endPoint y: 343, distance: 83.2
click at [199, 343] on div "Select Service Product Membership Package Voucher Prepaid Gift Card Select Styl…" at bounding box center [263, 339] width 410 height 30
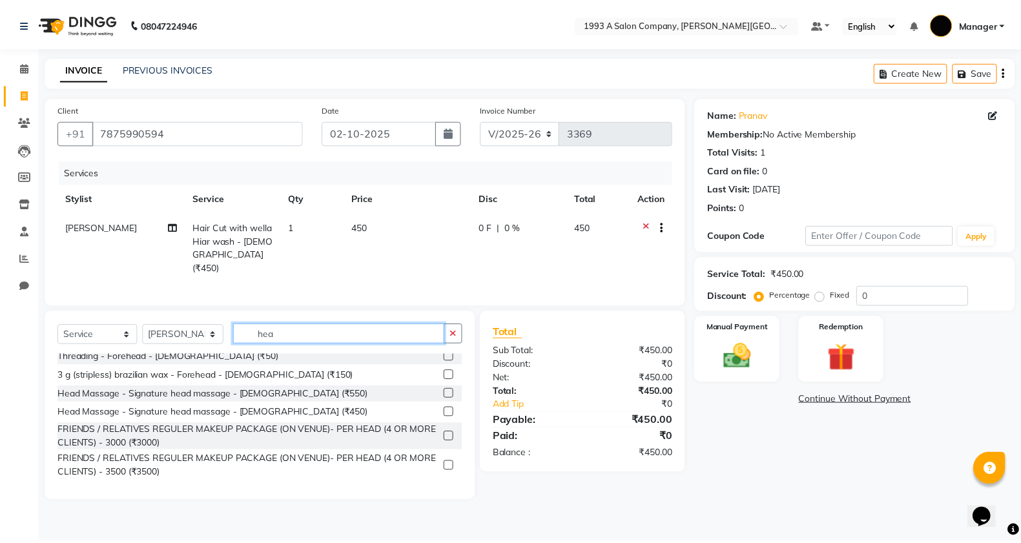
scroll to position [0, 0]
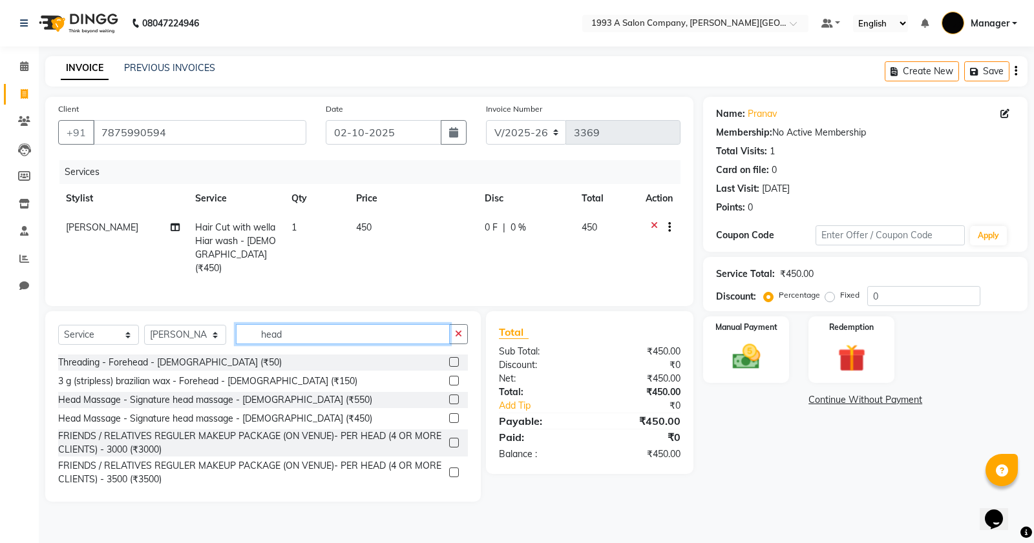
type input "head"
click at [449, 417] on label at bounding box center [454, 418] width 10 height 10
click at [449, 417] on input "checkbox" at bounding box center [453, 419] width 8 height 8
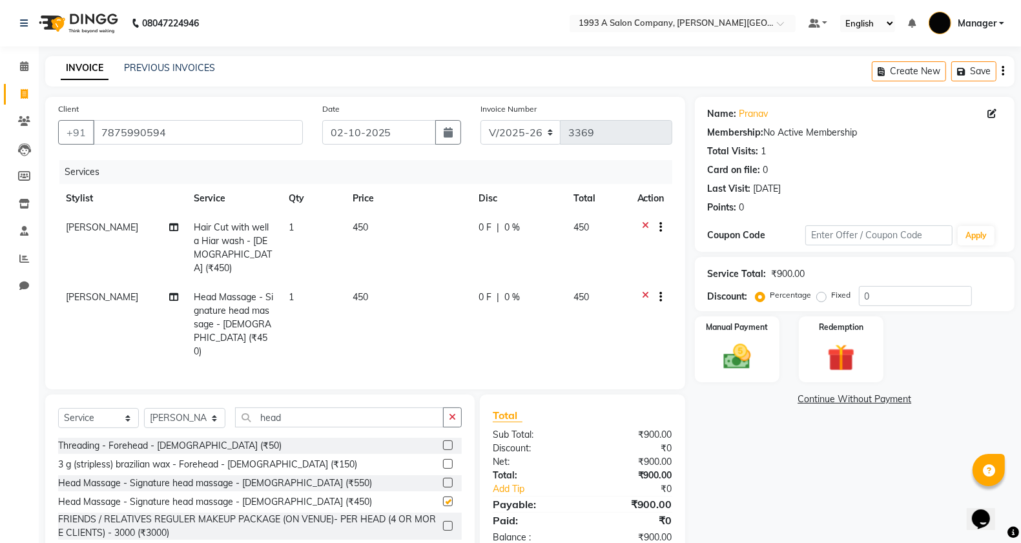
scroll to position [32, 0]
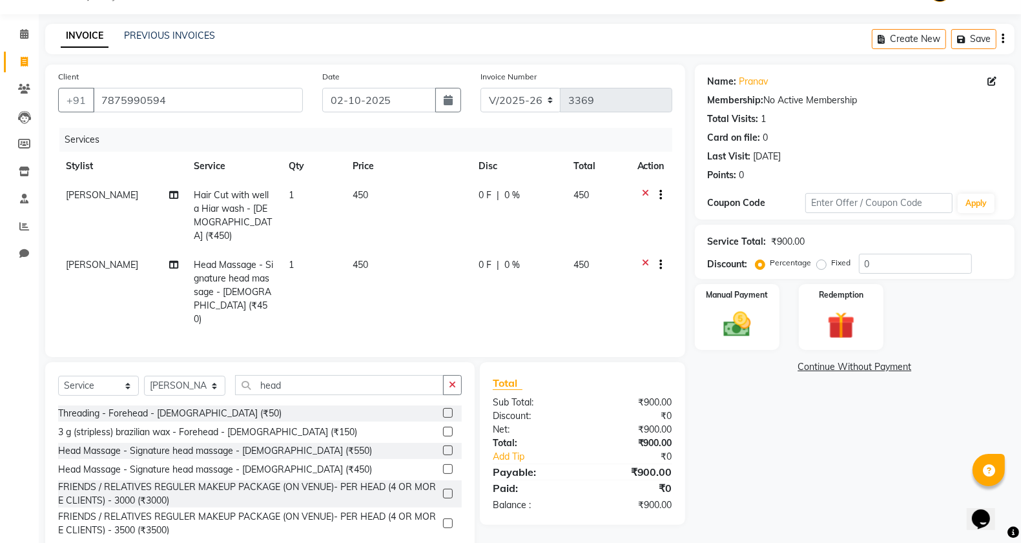
checkbox input "false"
click at [760, 324] on img at bounding box center [738, 324] width 46 height 32
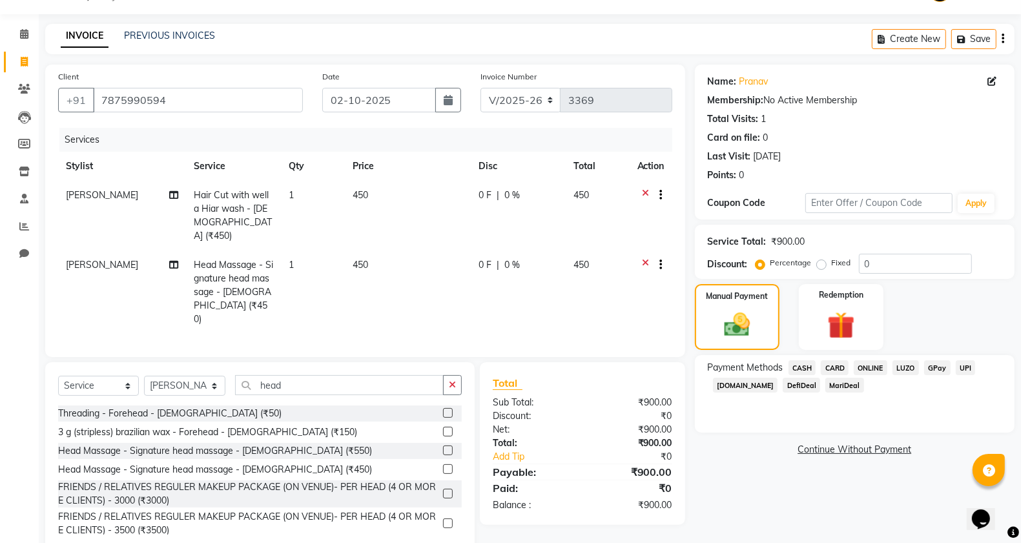
click at [867, 366] on span "ONLINE" at bounding box center [871, 368] width 34 height 15
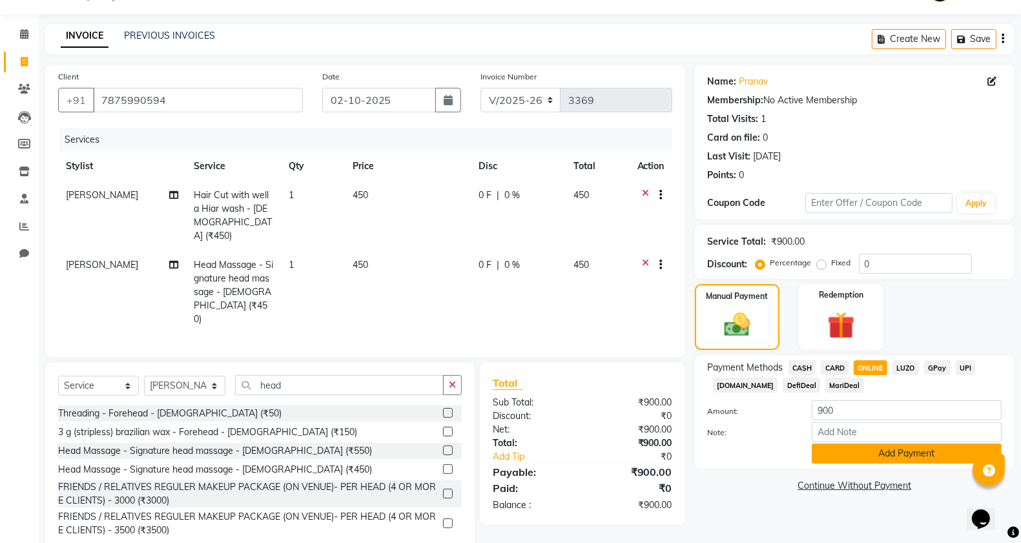
click at [871, 457] on button "Add Payment" at bounding box center [907, 454] width 190 height 20
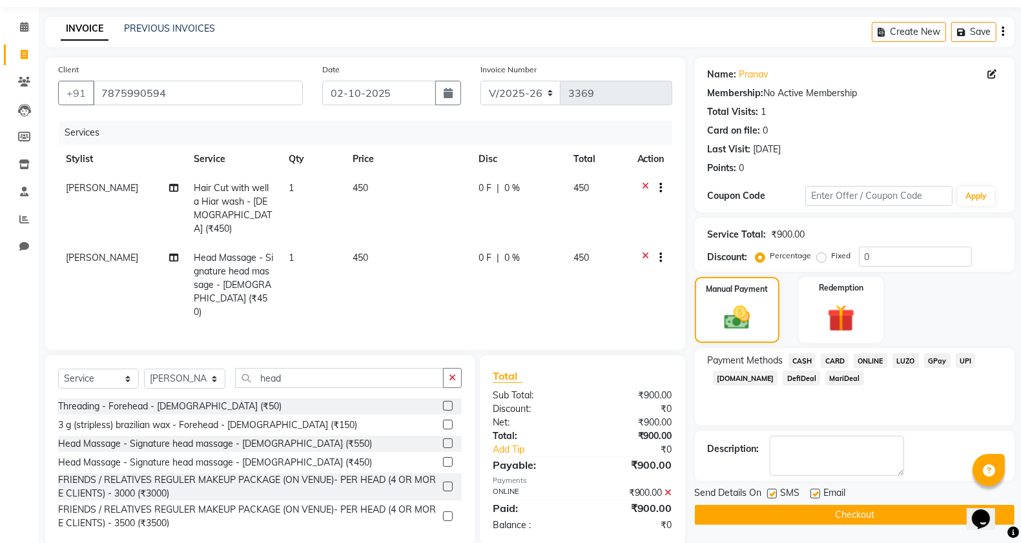
scroll to position [41, 0]
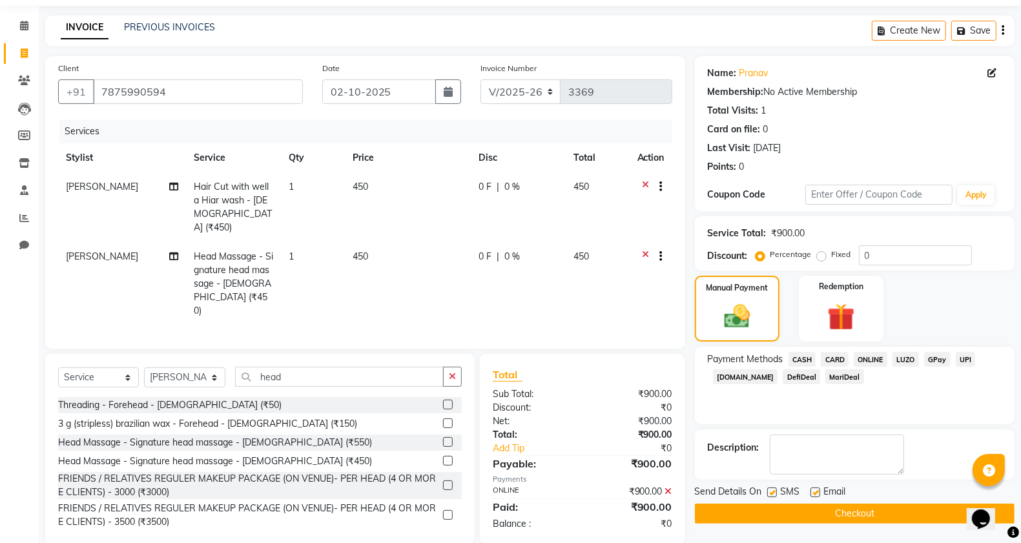
click at [768, 491] on label at bounding box center [773, 493] width 10 height 10
click at [768, 491] on input "checkbox" at bounding box center [772, 493] width 8 height 8
checkbox input "false"
click at [795, 514] on button "Checkout" at bounding box center [855, 514] width 320 height 20
